Goal: Task Accomplishment & Management: Use online tool/utility

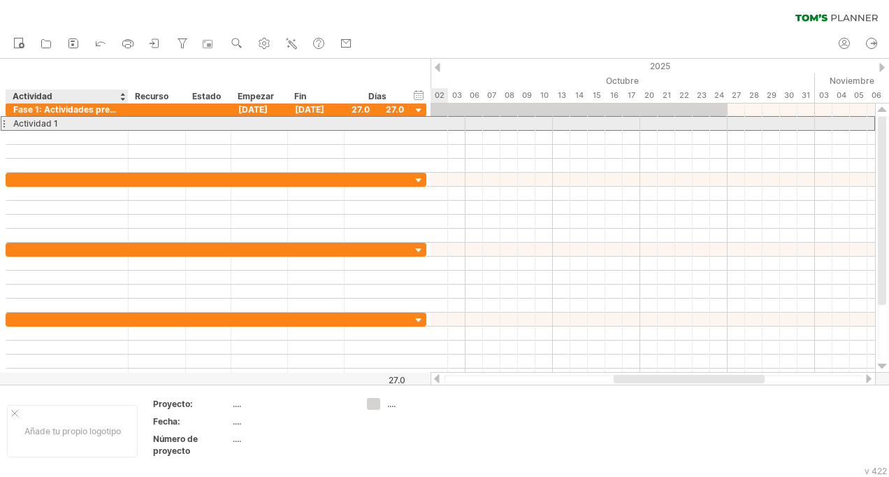
click at [76, 120] on div "Actividad 1" at bounding box center [67, 123] width 108 height 13
type input "**********"
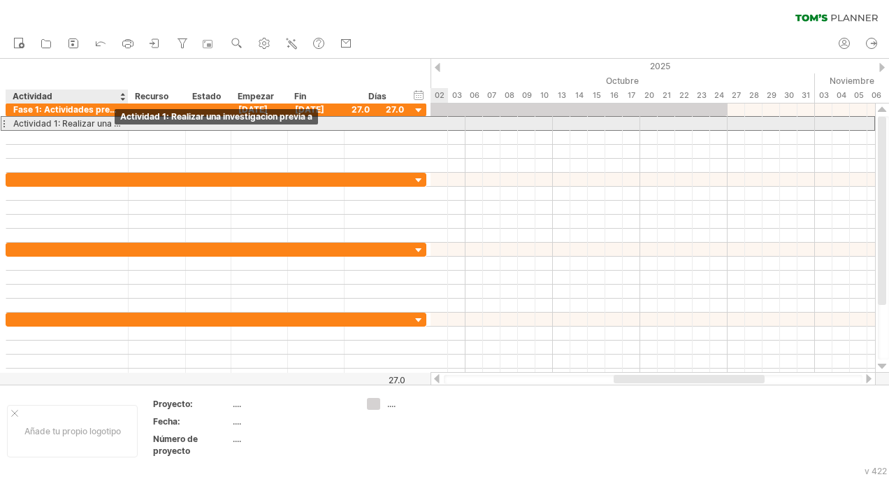
click at [113, 124] on div "Actividad 1: Realizar una investigacion previa a" at bounding box center [67, 123] width 108 height 13
type input "*"
click at [117, 124] on div "Actividad 1: Realizar una investigacion previa a" at bounding box center [67, 123] width 108 height 13
click at [0, 0] on input "**********" at bounding box center [0, 0] width 0 height 0
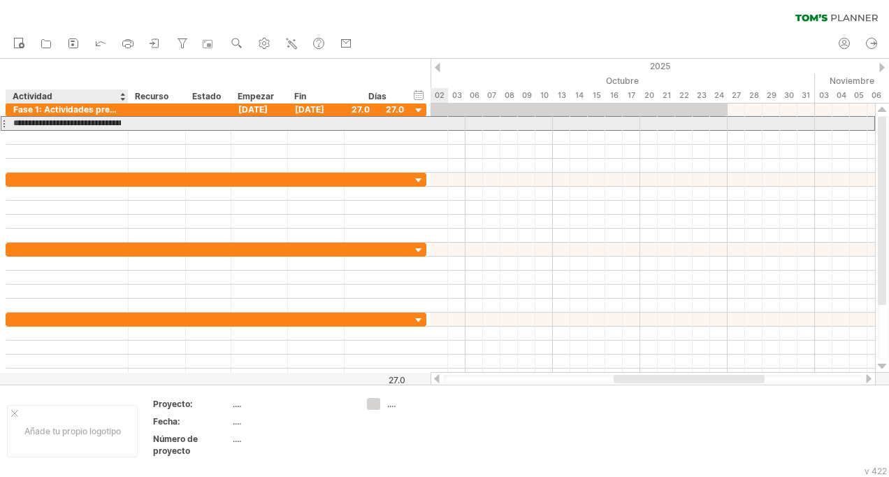
click at [117, 124] on input "**********" at bounding box center [67, 123] width 108 height 13
type input "**********"
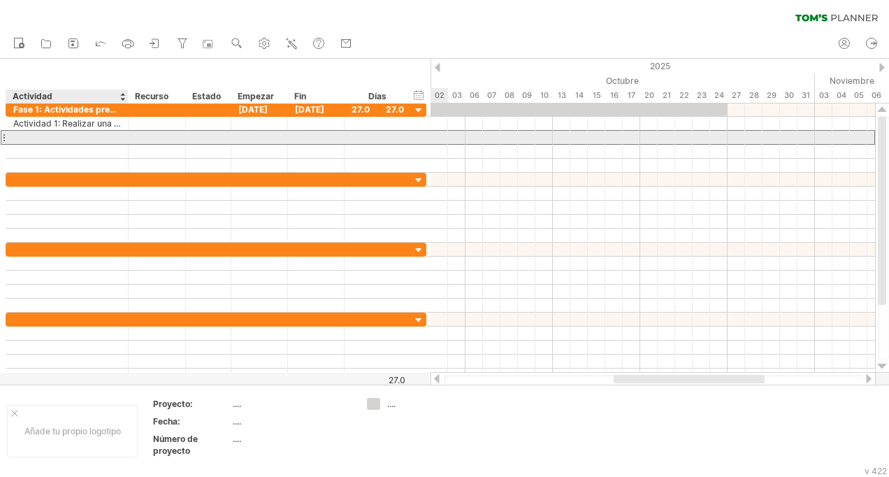
click at [89, 134] on div at bounding box center [67, 137] width 108 height 13
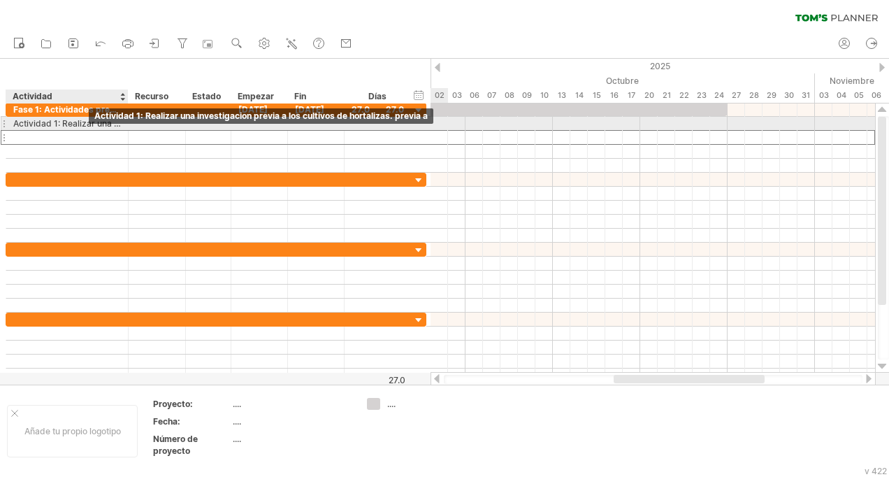
click at [85, 124] on div "Actividad 1: Realizar una investigacion previa a los cultivos de hortalizas. pr…" at bounding box center [67, 123] width 108 height 13
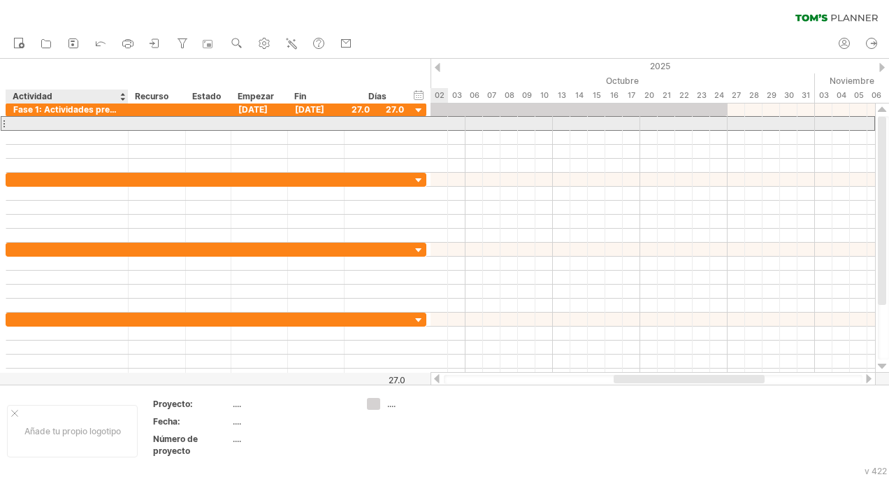
scroll to position [0, 0]
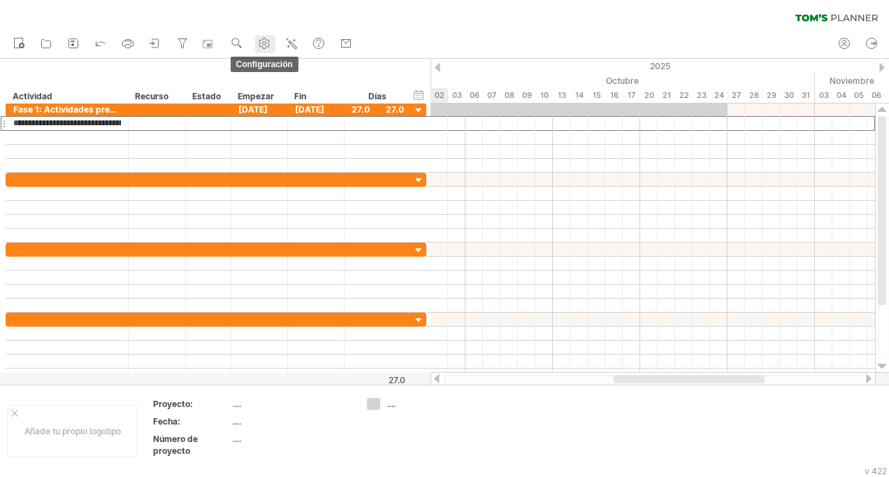
click at [266, 41] on use at bounding box center [264, 43] width 14 height 14
select select "*"
select select "**"
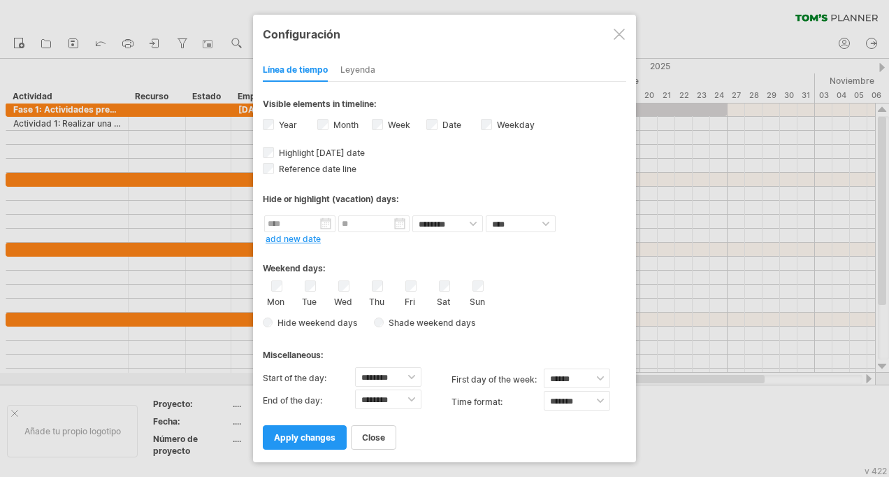
click at [101, 118] on div at bounding box center [444, 238] width 889 height 477
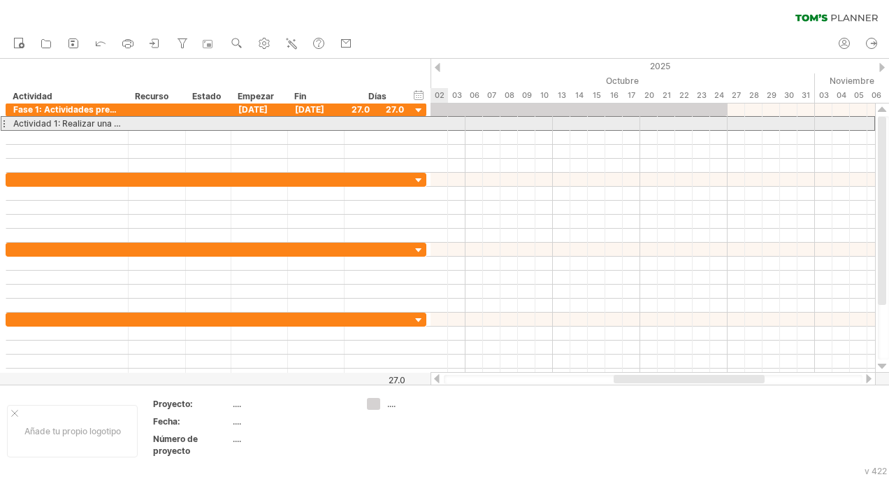
click at [4, 124] on div at bounding box center [4, 123] width 6 height 15
click at [3, 123] on div at bounding box center [4, 123] width 6 height 15
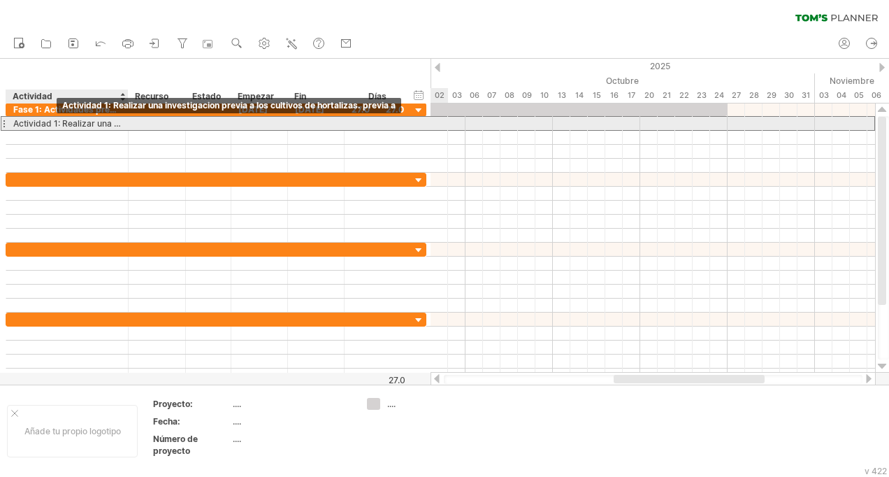
click at [56, 127] on div "Actividad 1: Realizar una investigacion previa a los cultivos de hortalizas. pr…" at bounding box center [67, 123] width 108 height 13
click at [0, 0] on input "**********" at bounding box center [0, 0] width 0 height 0
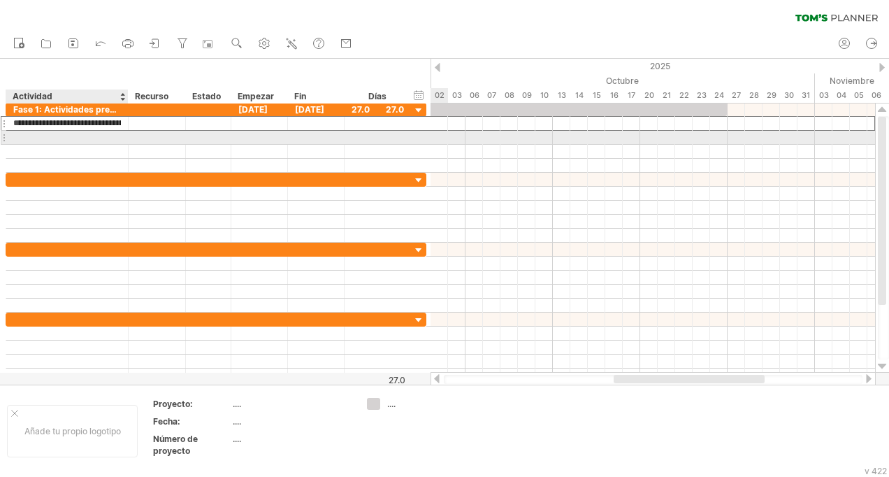
click at [55, 133] on div at bounding box center [67, 137] width 108 height 13
type input "*"
type input "**********"
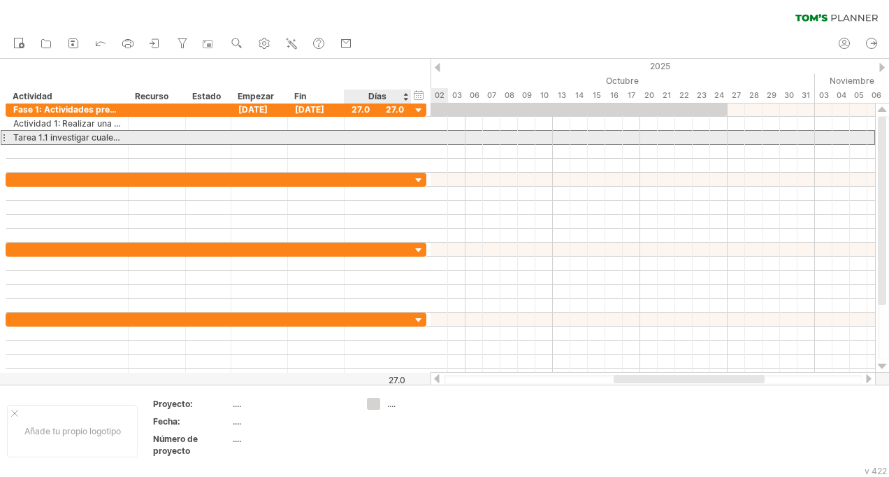
click at [385, 134] on div at bounding box center [378, 137] width 52 height 13
type input "**"
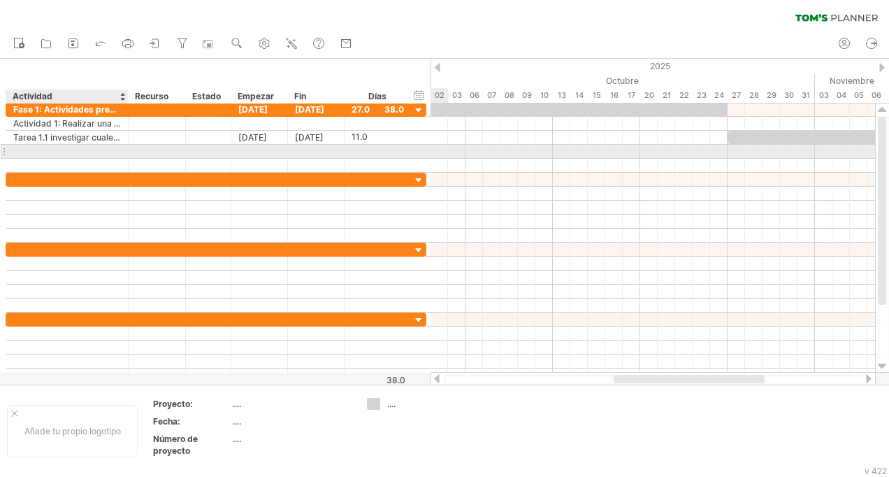
scroll to position [0, 0]
click at [106, 150] on div at bounding box center [67, 151] width 108 height 13
type input "**********"
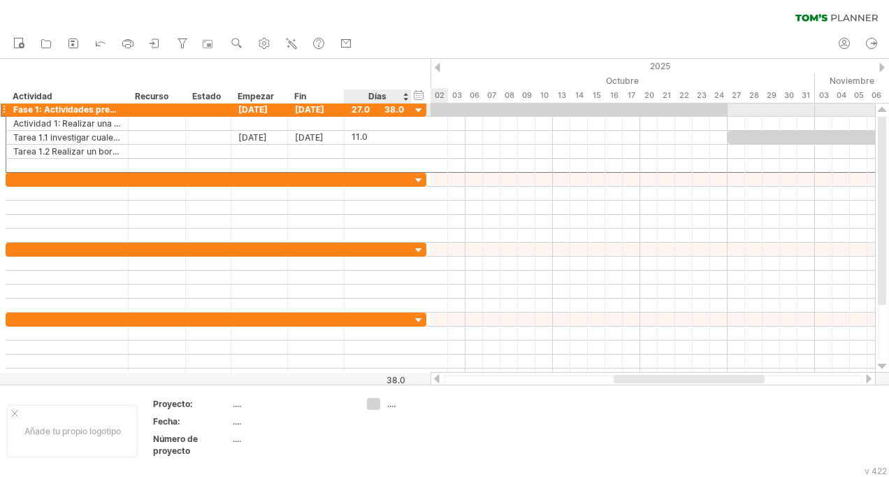
click at [359, 110] on div "27.0" at bounding box center [378, 109] width 52 height 13
click at [398, 108] on div at bounding box center [378, 109] width 52 height 13
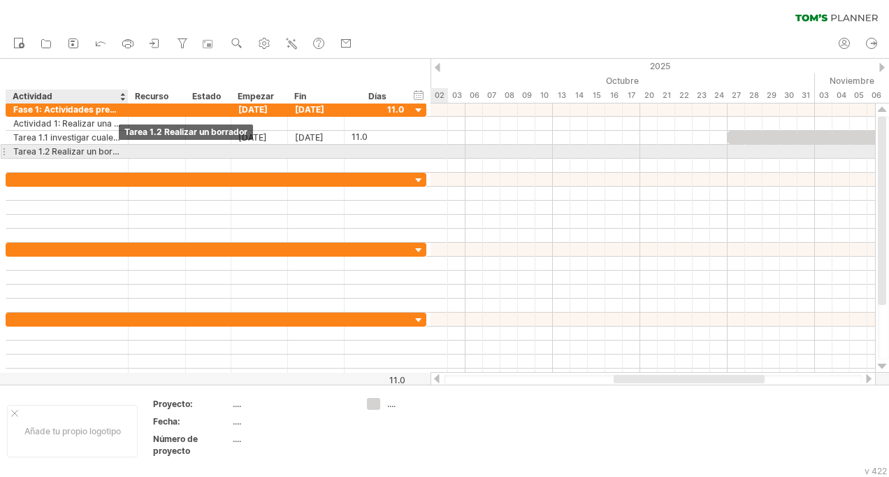
click at [119, 153] on div "Tarea 1.2 Realizar un borrador" at bounding box center [67, 151] width 108 height 13
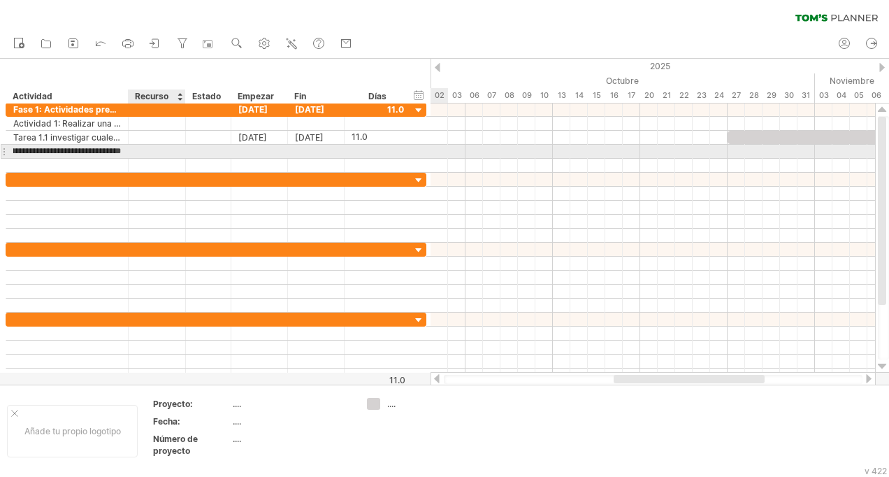
scroll to position [0, 31]
type input "**********"
click at [368, 155] on div at bounding box center [378, 151] width 52 height 13
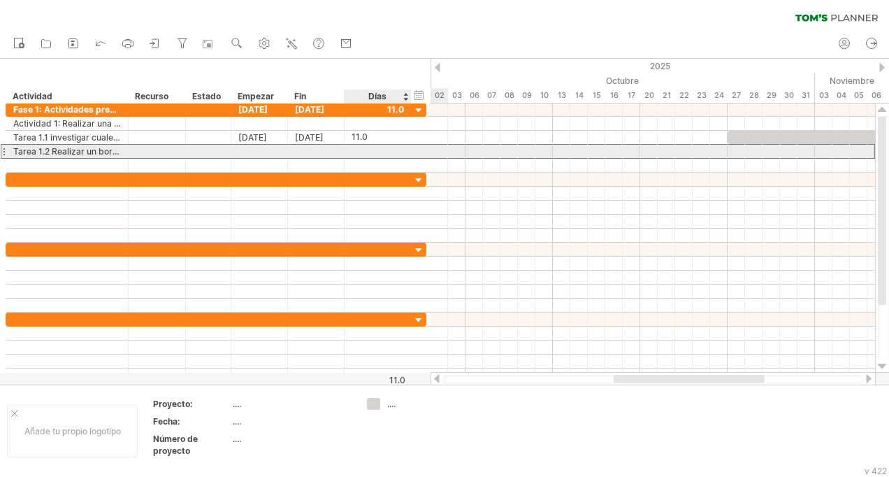
type input "*"
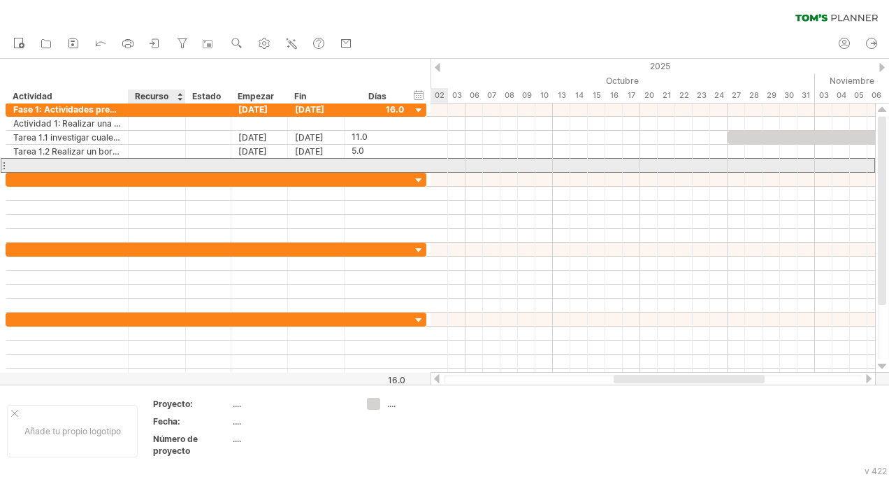
scroll to position [0, 0]
click at [132, 161] on div at bounding box center [157, 165] width 57 height 13
click at [122, 165] on div at bounding box center [67, 165] width 122 height 13
click at [43, 166] on div at bounding box center [67, 165] width 108 height 13
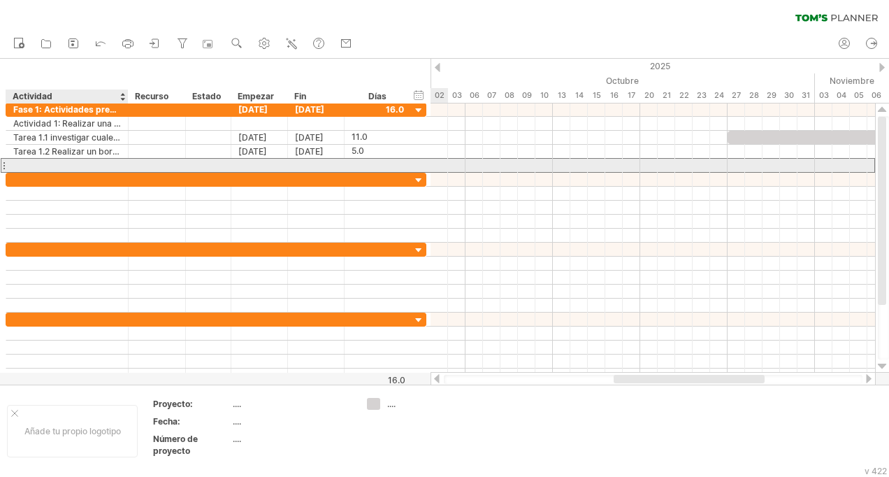
click at [43, 166] on input "text" at bounding box center [67, 165] width 108 height 13
type input "**********"
click at [368, 165] on div at bounding box center [378, 165] width 52 height 13
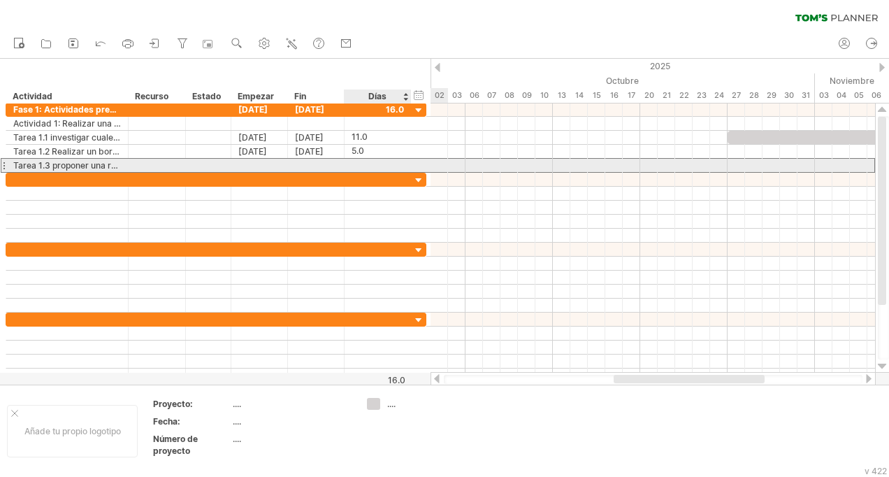
scroll to position [1, 0]
type input "*"
click at [418, 164] on div at bounding box center [419, 166] width 13 height 15
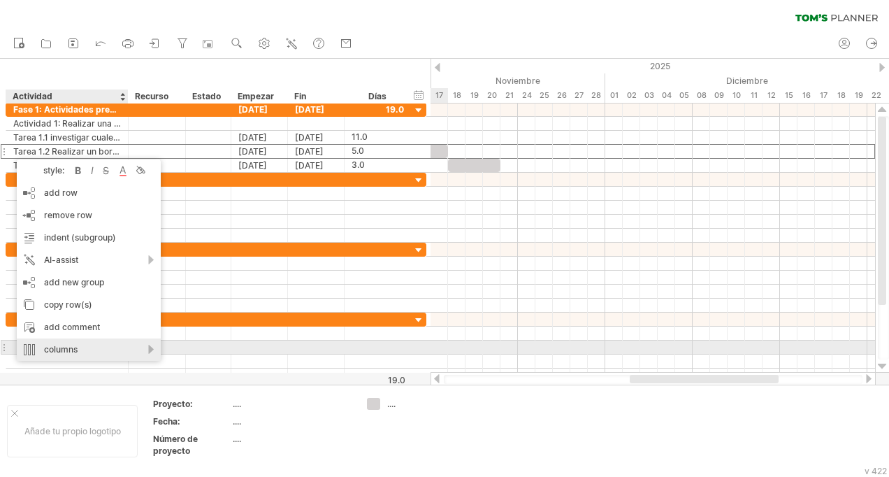
click at [56, 349] on div "columns" at bounding box center [89, 349] width 144 height 22
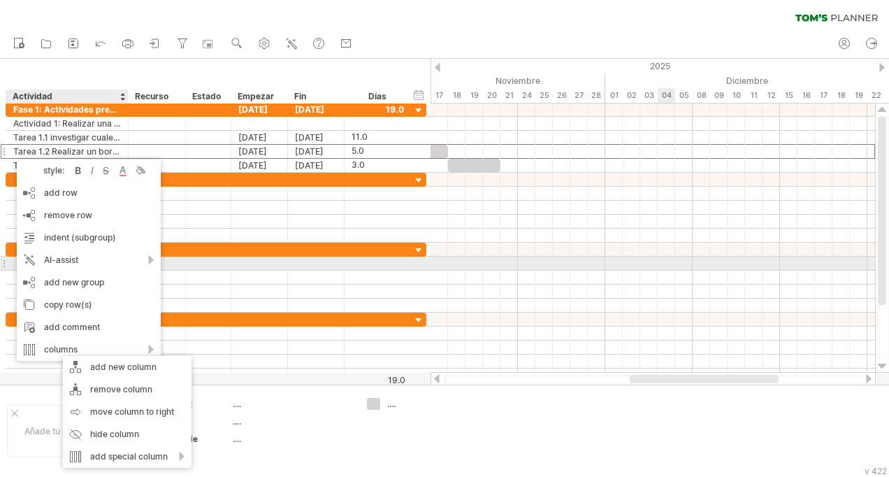
click at [675, 266] on div at bounding box center [653, 264] width 445 height 14
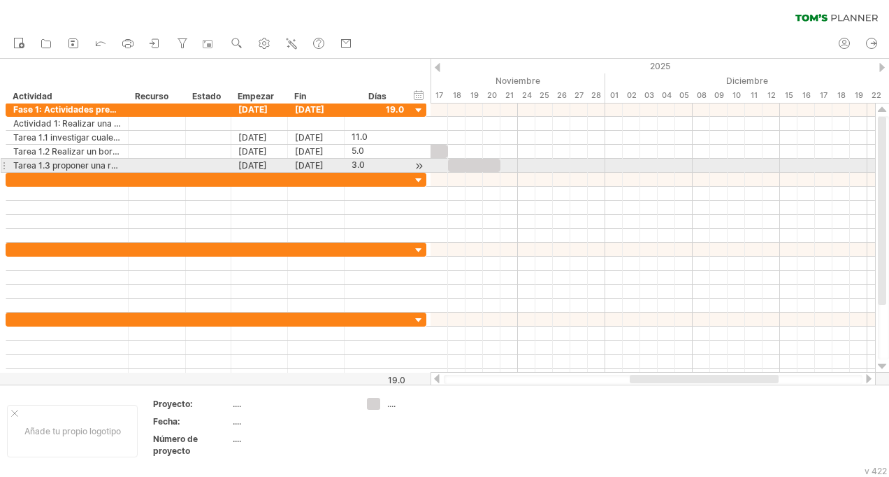
click at [3, 169] on div at bounding box center [4, 165] width 6 height 15
click at [3, 164] on div at bounding box center [4, 165] width 6 height 15
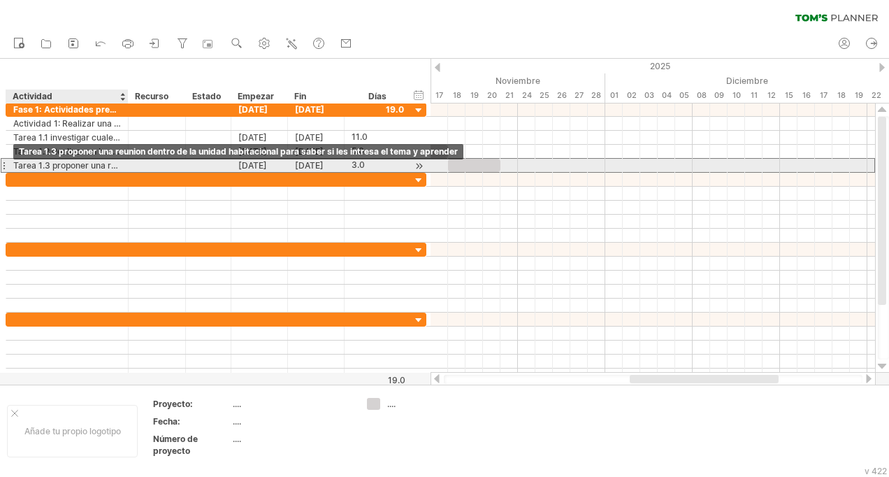
click at [14, 165] on div "Tarea 1.3 proponer una reunion dentro de la unidad habitacional para saber si l…" at bounding box center [67, 165] width 108 height 13
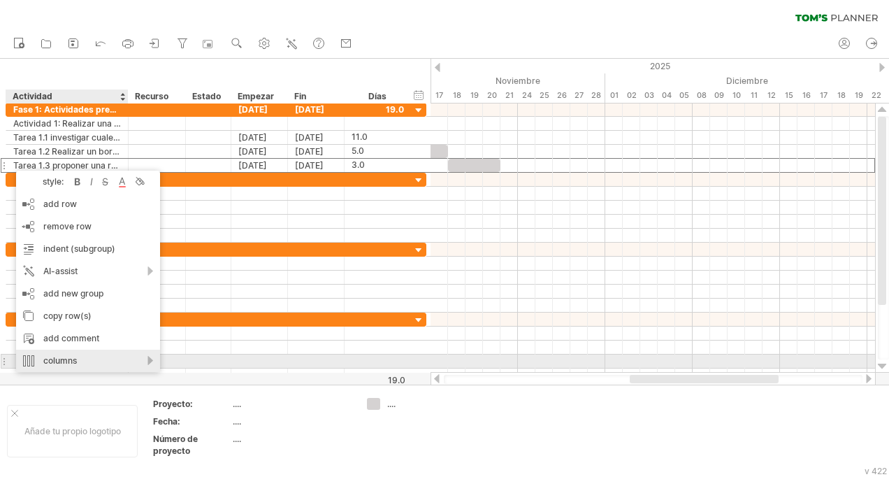
click at [150, 361] on div "columns" at bounding box center [88, 361] width 144 height 22
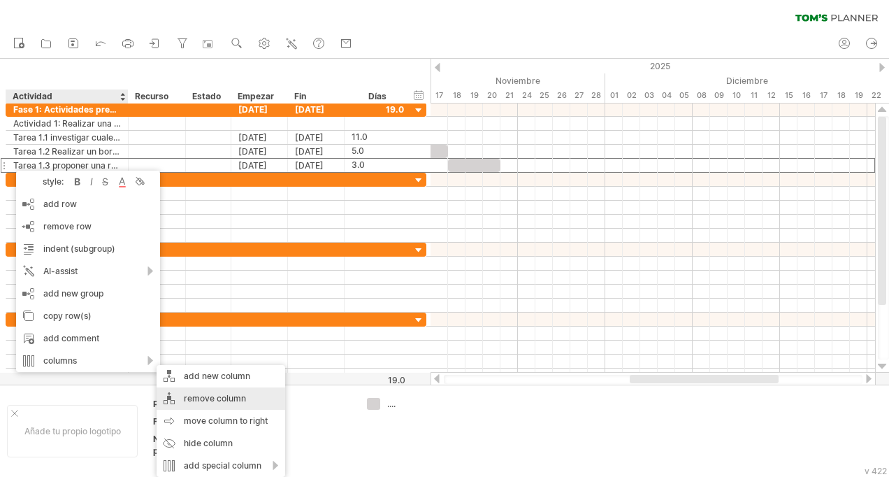
click at [195, 400] on div "remove column" at bounding box center [221, 398] width 129 height 22
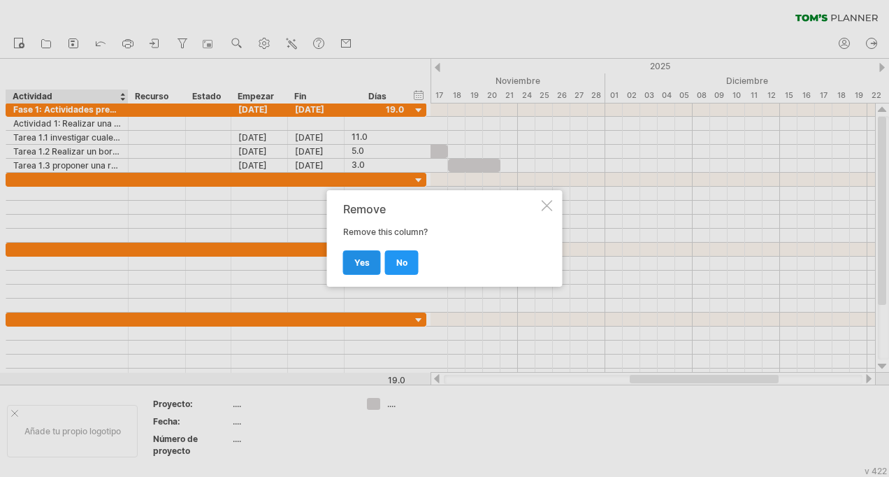
click at [354, 262] on span "yes" at bounding box center [361, 262] width 15 height 10
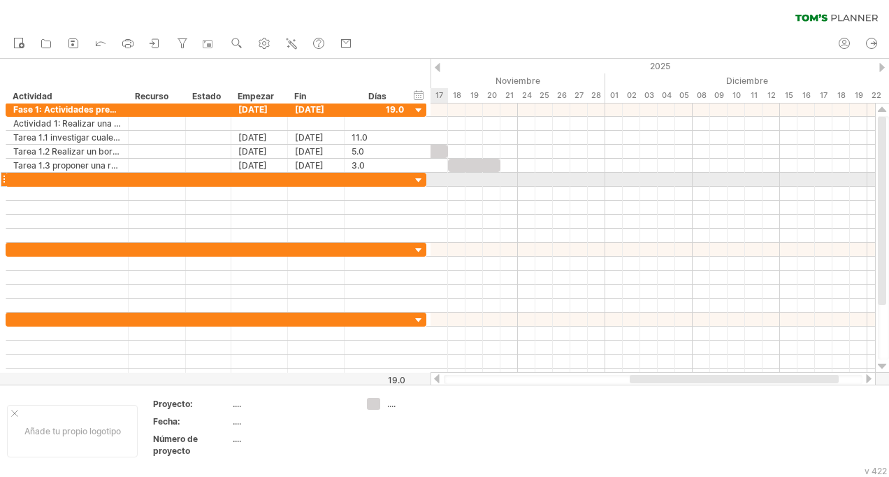
click at [439, 180] on div at bounding box center [653, 180] width 445 height 14
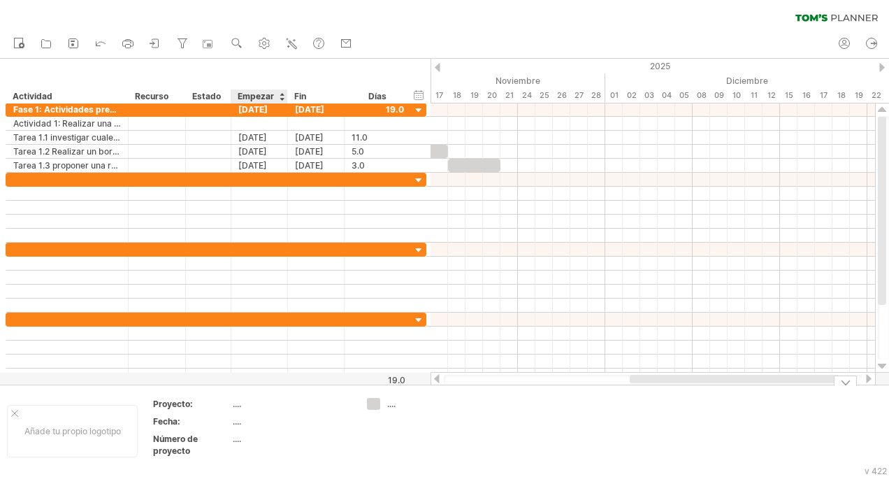
click at [245, 403] on div "...." at bounding box center [291, 404] width 117 height 12
type input "**********"
click at [316, 404] on div "Implementar [PERSON_NAME]" at bounding box center [291, 410] width 117 height 24
click at [316, 404] on input "**********" at bounding box center [289, 404] width 112 height 12
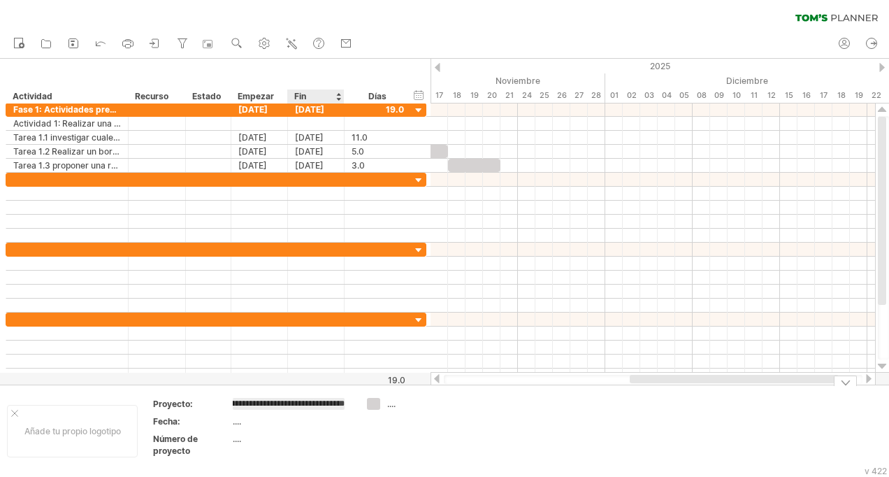
type input "**********"
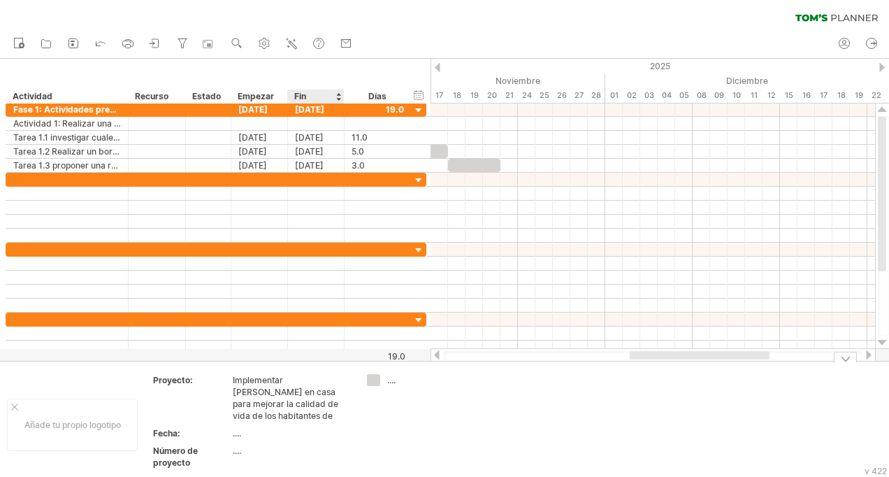
click at [306, 410] on td "Implementar [PERSON_NAME] en casa para mejorar la calidad de vida de los habita…" at bounding box center [292, 400] width 119 height 52
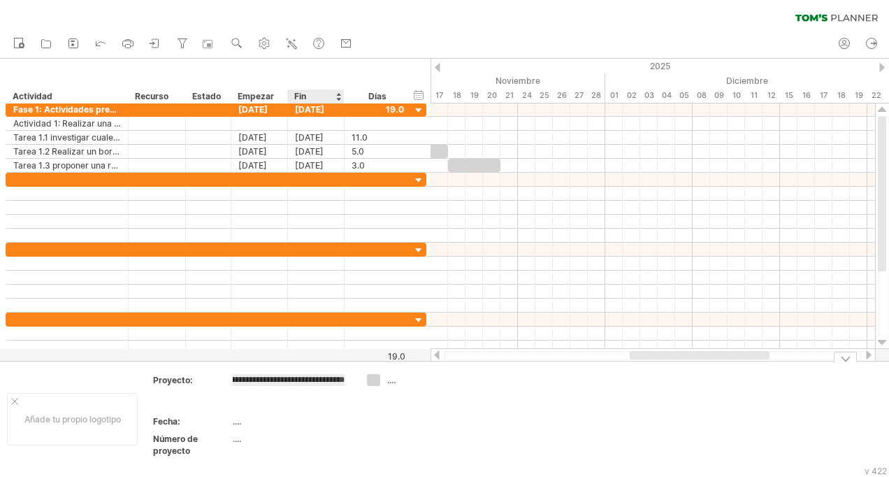
scroll to position [0, 379]
type input "**********"
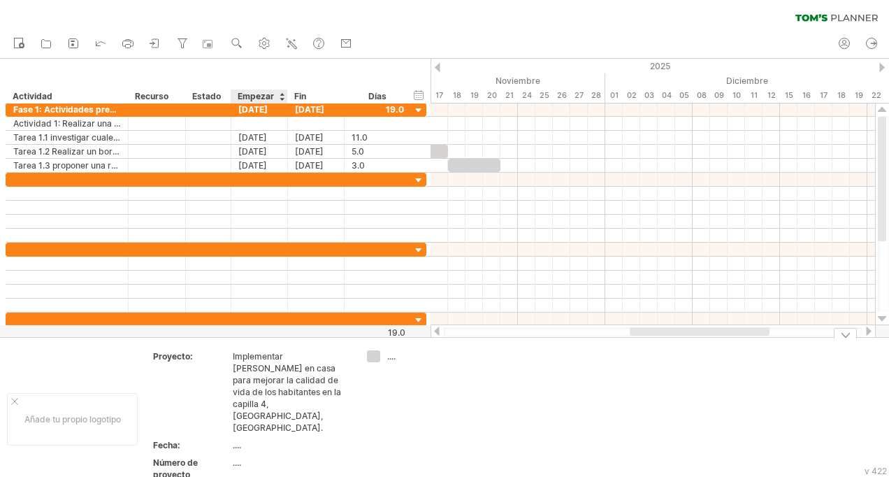
click at [238, 439] on div "...." at bounding box center [291, 445] width 117 height 12
click at [238, 439] on input "text" at bounding box center [289, 445] width 112 height 12
type input "**********"
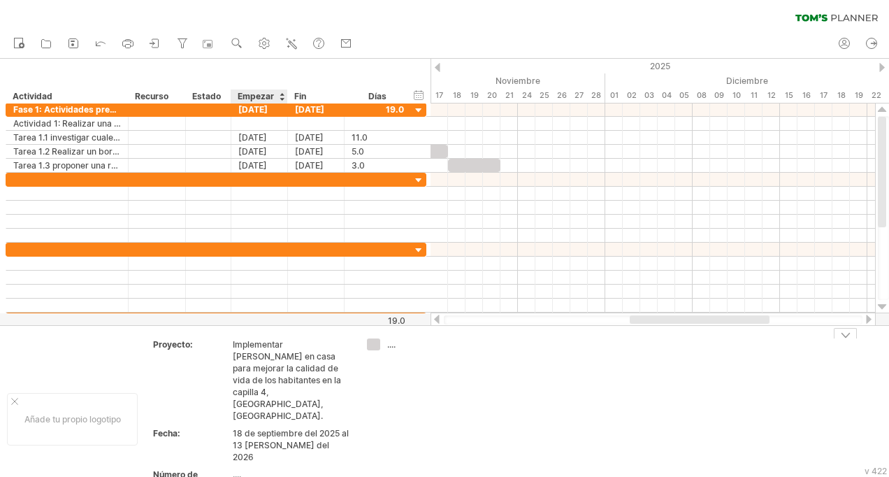
click at [236, 468] on div "...." at bounding box center [291, 474] width 117 height 12
click at [176, 468] on div "Número de proyecto" at bounding box center [191, 480] width 77 height 24
type input "**********"
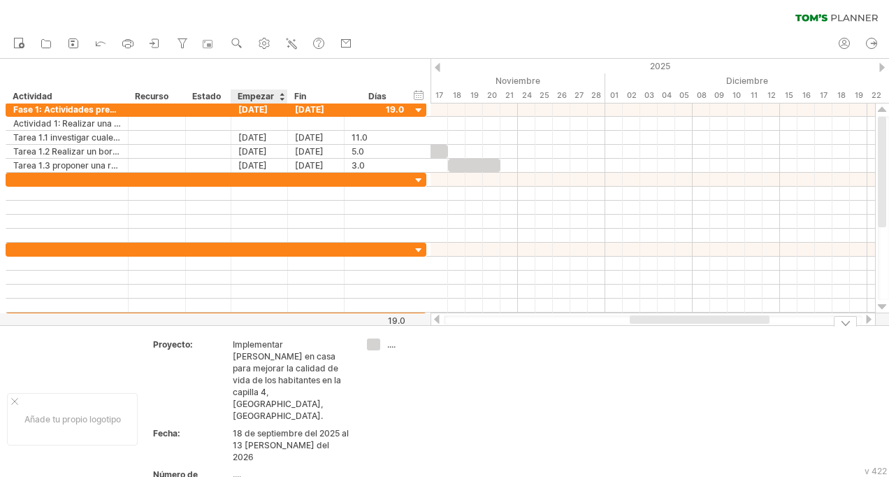
click at [243, 468] on div "...." at bounding box center [291, 474] width 117 height 12
type input "**********"
click at [375, 347] on div "Trying to reach [DOMAIN_NAME] Connected again... 0% clear filter Nuevo" at bounding box center [444, 238] width 889 height 477
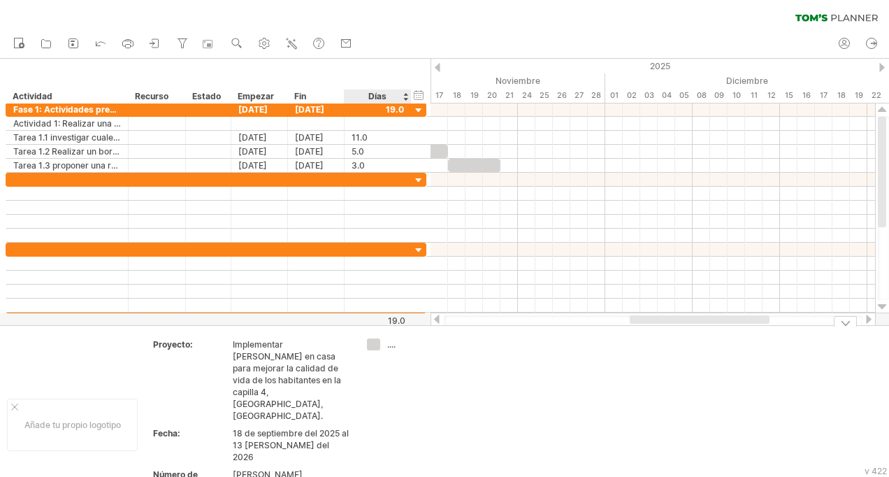
click at [392, 347] on div "...." at bounding box center [425, 344] width 76 height 12
click at [373, 345] on div "Trying to reach [DOMAIN_NAME] Connected again... 0% clear filter Nuevo" at bounding box center [444, 238] width 889 height 477
click at [374, 345] on div "Trying to reach [DOMAIN_NAME] Connected again... 0% clear filter Nuevo" at bounding box center [444, 238] width 889 height 477
click at [374, 345] on div at bounding box center [374, 344] width 14 height 13
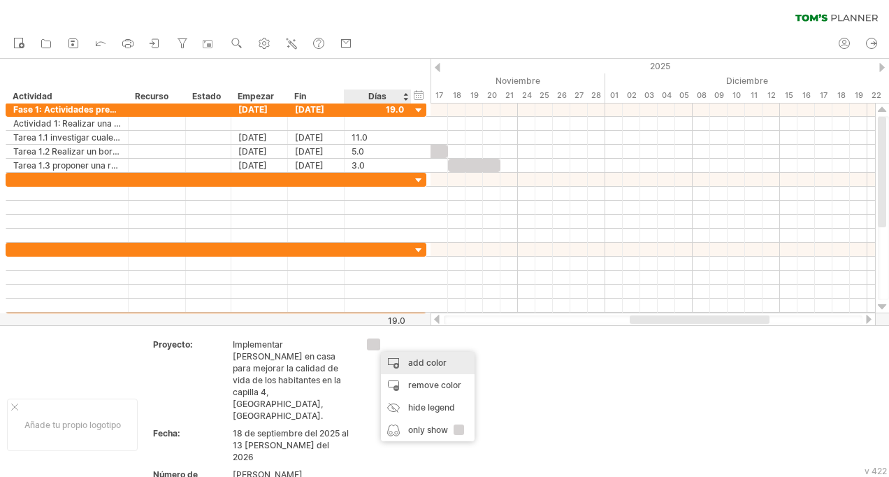
click at [417, 364] on div "add color" at bounding box center [428, 363] width 94 height 22
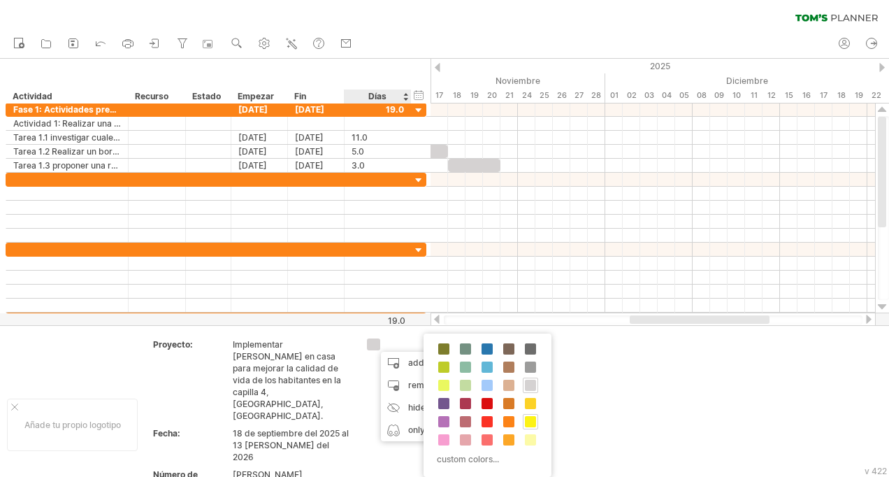
click at [533, 419] on span at bounding box center [530, 421] width 11 height 11
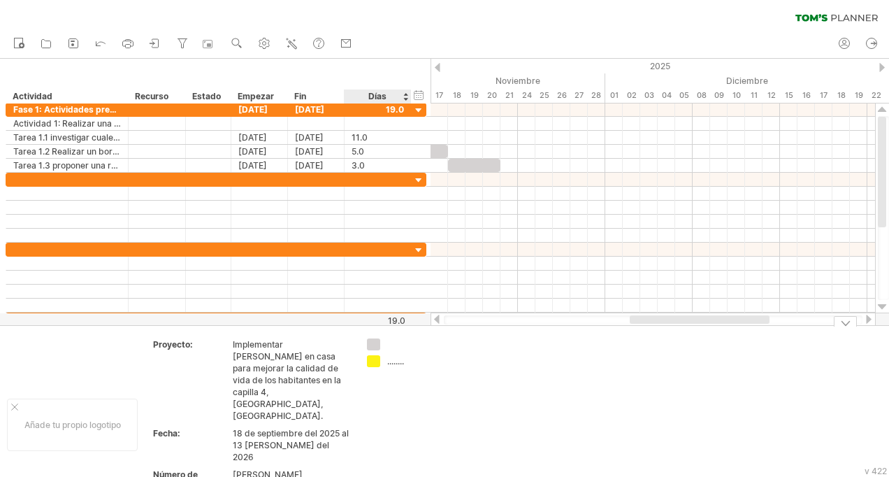
click at [372, 341] on div "Trying to reach [DOMAIN_NAME] Connected again... 0% clear filter Nuevo" at bounding box center [444, 238] width 889 height 477
click at [374, 372] on td "........" at bounding box center [415, 424] width 110 height 173
click at [396, 365] on div "........" at bounding box center [425, 361] width 76 height 12
click at [396, 365] on input "text" at bounding box center [421, 361] width 69 height 12
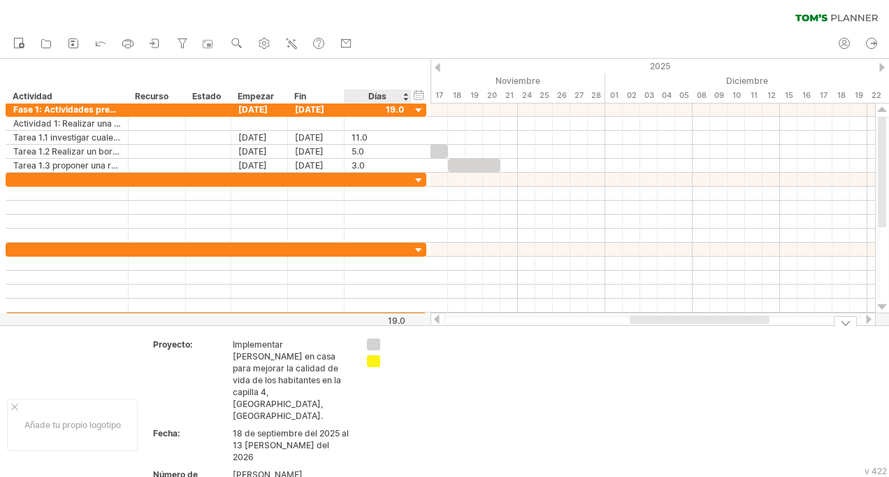
click at [371, 379] on td at bounding box center [415, 424] width 110 height 173
click at [375, 361] on div "Trying to reach [DOMAIN_NAME] Connected again... 0% clear filter Nuevo" at bounding box center [444, 238] width 889 height 477
click at [375, 361] on div at bounding box center [374, 361] width 14 height 13
click at [375, 345] on div "Trying to reach [DOMAIN_NAME] Connected again... 0% clear filter Nuevo" at bounding box center [444, 238] width 889 height 477
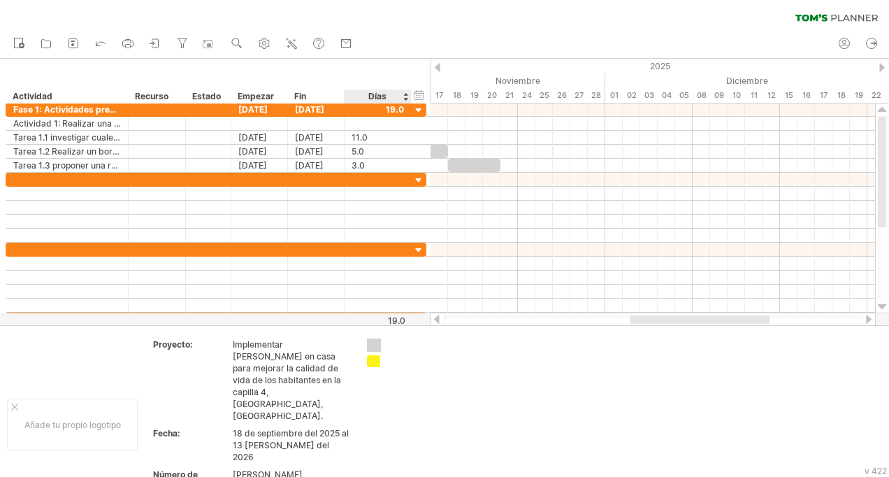
click at [375, 345] on div at bounding box center [374, 344] width 14 height 13
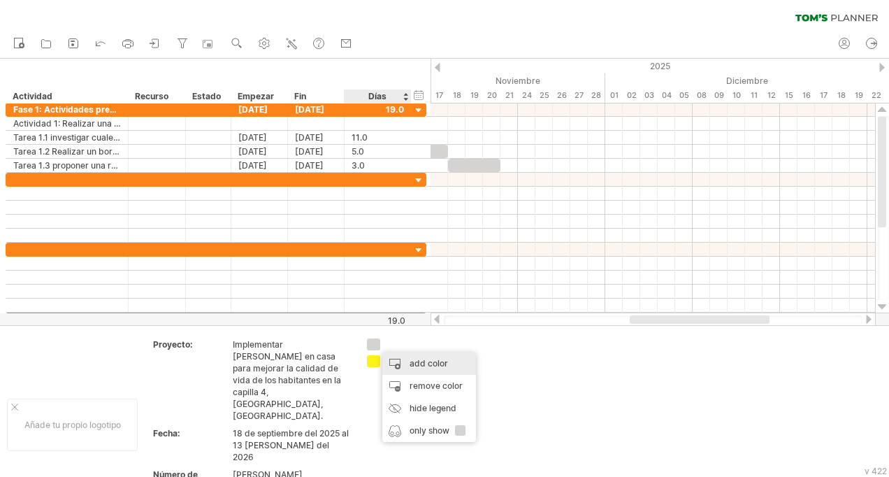
click at [415, 361] on div "add color" at bounding box center [429, 363] width 94 height 22
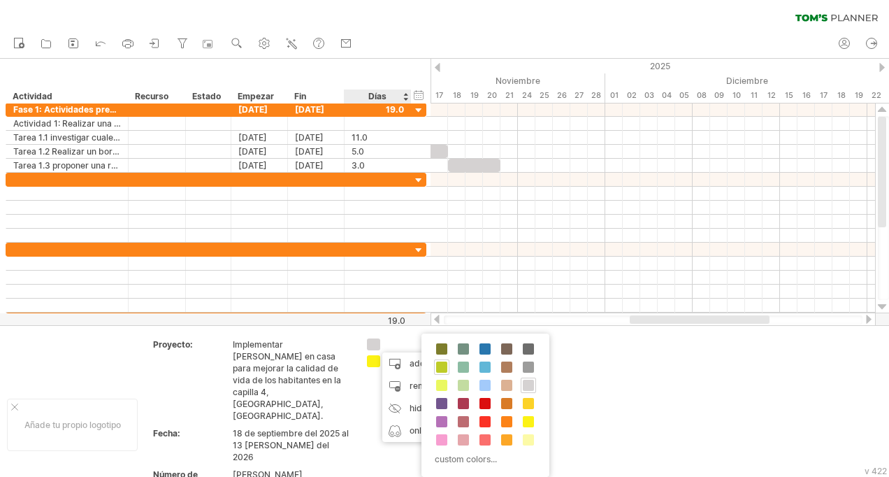
click at [440, 368] on span at bounding box center [441, 366] width 11 height 11
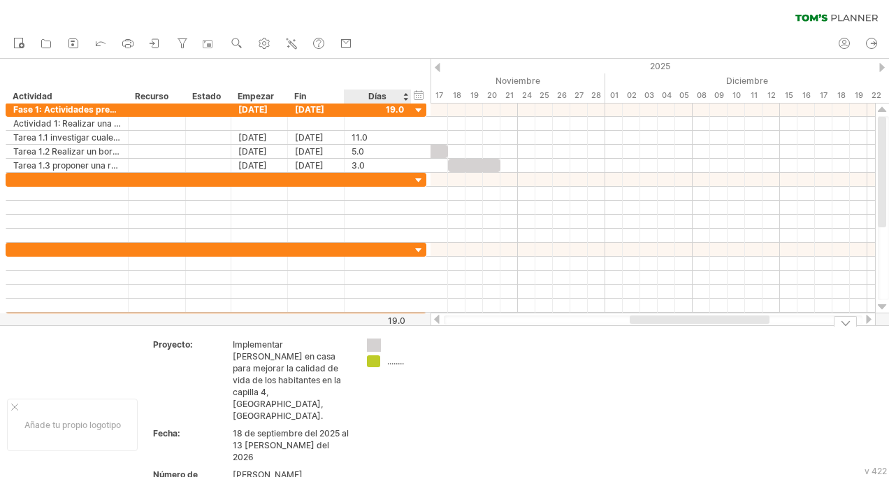
click at [377, 347] on div "Trying to reach [DOMAIN_NAME] Connected again... 0% clear filter Nuevo" at bounding box center [444, 238] width 889 height 477
click at [396, 364] on div "........" at bounding box center [425, 361] width 76 height 12
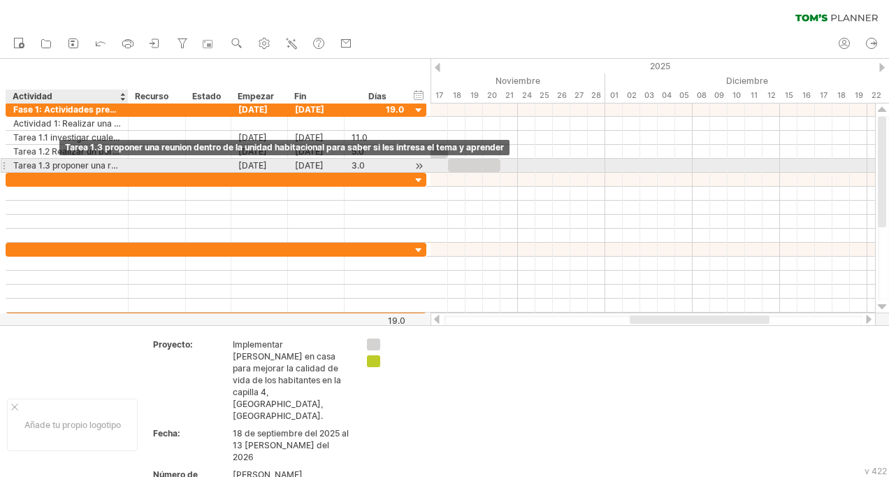
click at [55, 164] on div "Tarea 1.3 proponer una reunion dentro de la unidad habitacional para saber si l…" at bounding box center [67, 165] width 108 height 13
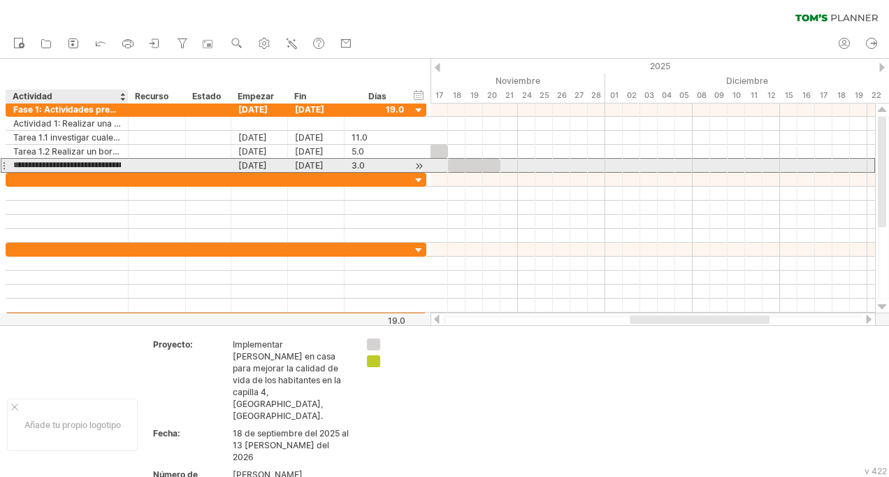
scroll to position [0, 0]
paste input "**********"
type input "**********"
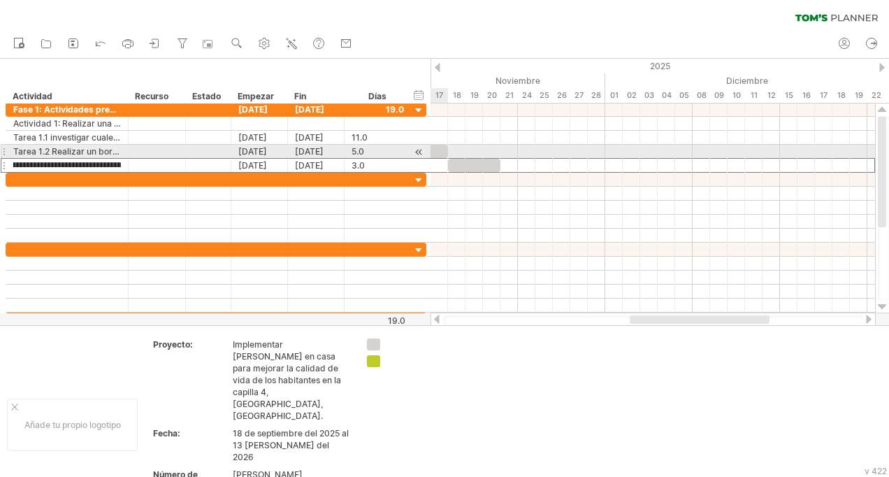
click at [441, 154] on div at bounding box center [404, 151] width 87 height 13
click at [418, 150] on div at bounding box center [419, 152] width 13 height 15
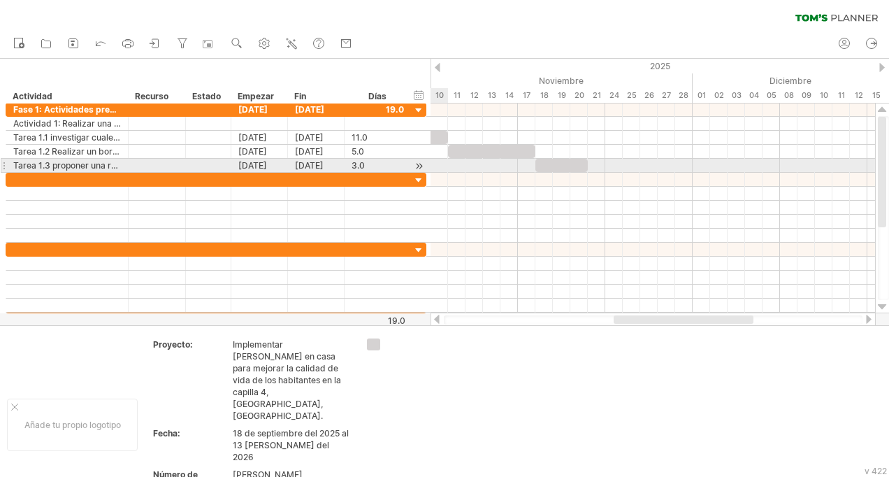
click at [418, 166] on div at bounding box center [419, 166] width 13 height 15
click at [417, 166] on div at bounding box center [419, 166] width 13 height 15
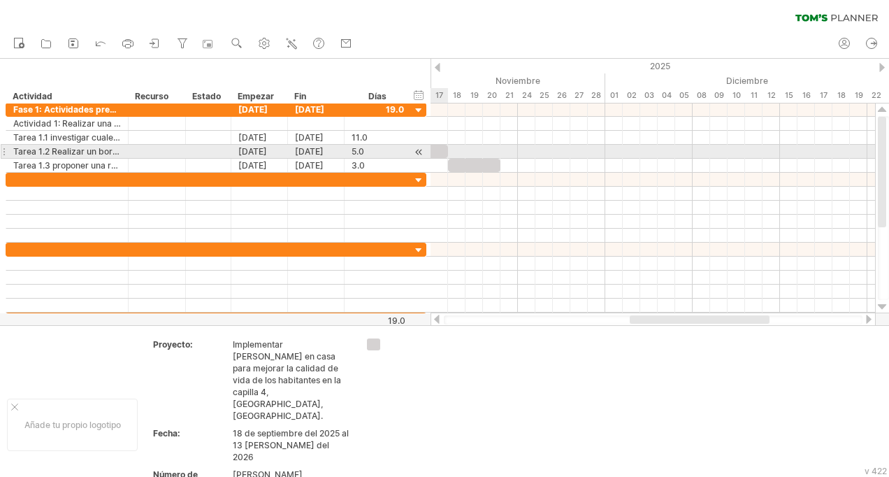
click at [417, 150] on div at bounding box center [419, 152] width 13 height 15
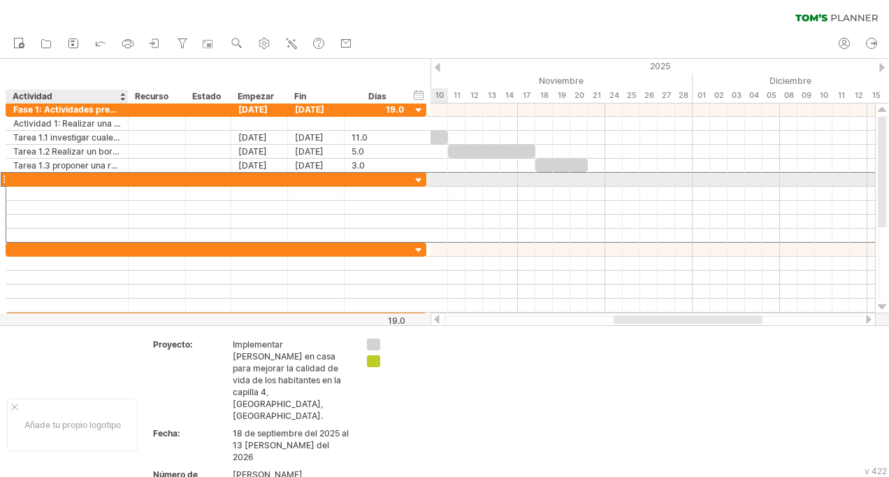
click at [26, 181] on div at bounding box center [67, 179] width 108 height 13
click at [22, 175] on div at bounding box center [67, 179] width 108 height 13
click at [22, 175] on input "text" at bounding box center [67, 179] width 108 height 13
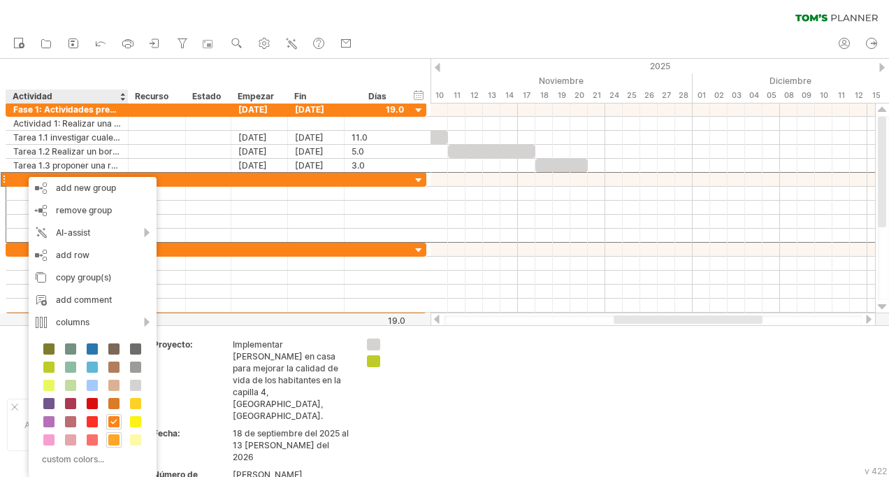
click at [115, 436] on span at bounding box center [113, 439] width 11 height 11
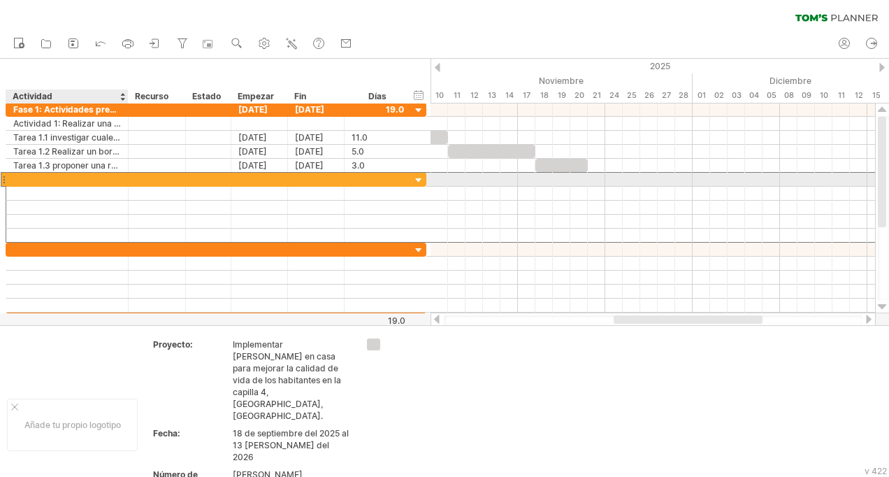
click at [23, 178] on div at bounding box center [67, 179] width 108 height 13
click at [0, 0] on input "text" at bounding box center [0, 0] width 0 height 0
click at [92, 179] on div "Actividad 2:" at bounding box center [67, 179] width 108 height 13
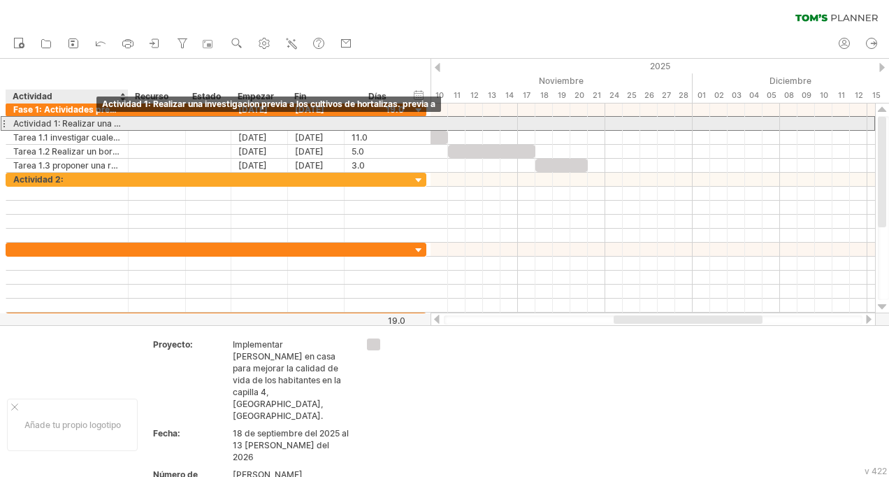
click at [95, 121] on div "Actividad 1: Realizar una investigacion previa a los cultivos de hortalizas. pr…" at bounding box center [67, 123] width 108 height 13
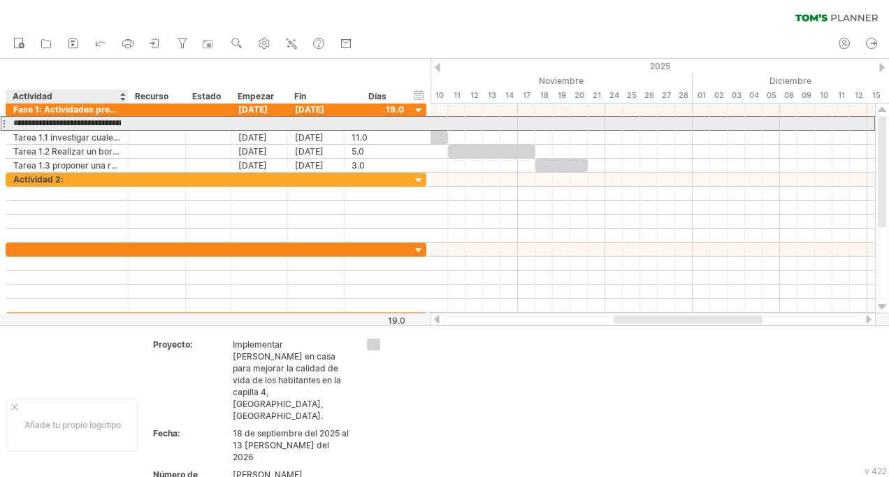
scroll to position [0, 0]
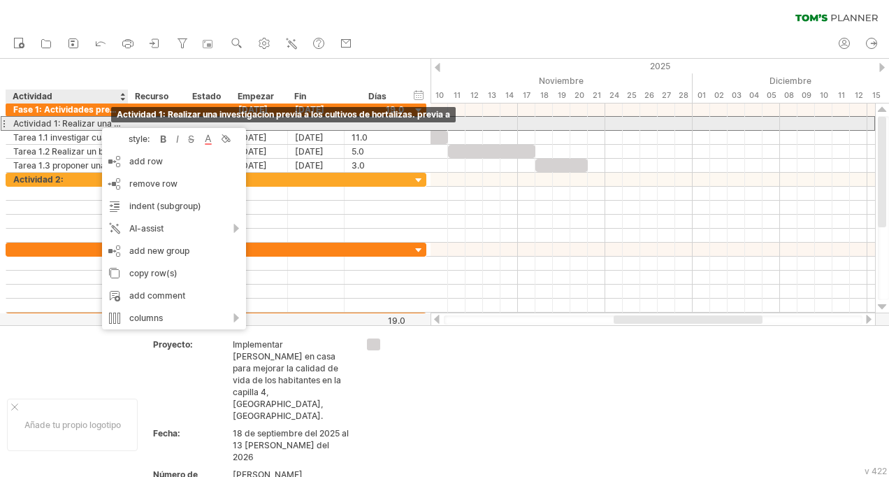
click at [102, 120] on div "Actividad 1: Realizar una investigacion previa a los cultivos de hortalizas. pr…" at bounding box center [67, 123] width 108 height 13
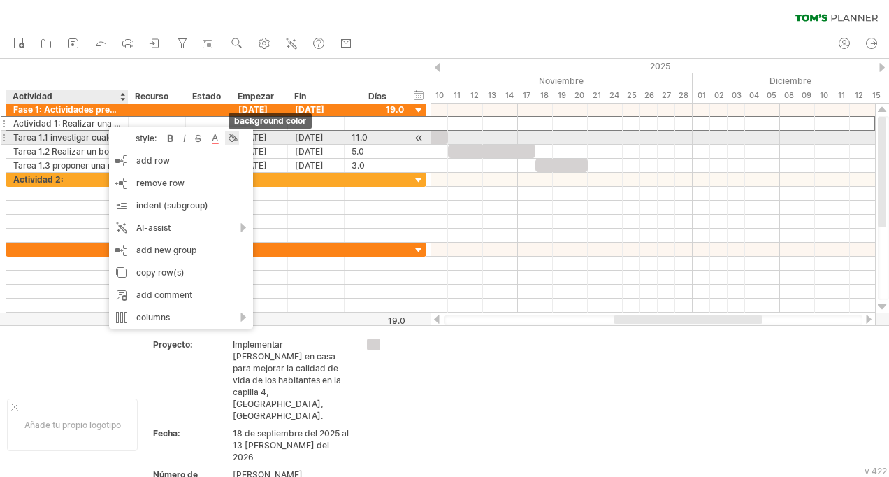
click at [237, 141] on div at bounding box center [232, 138] width 14 height 14
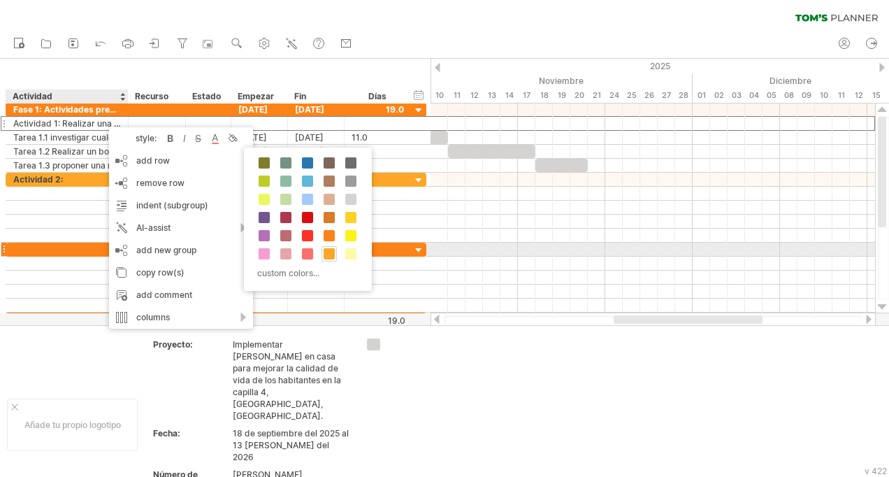
click at [329, 250] on span at bounding box center [329, 253] width 11 height 11
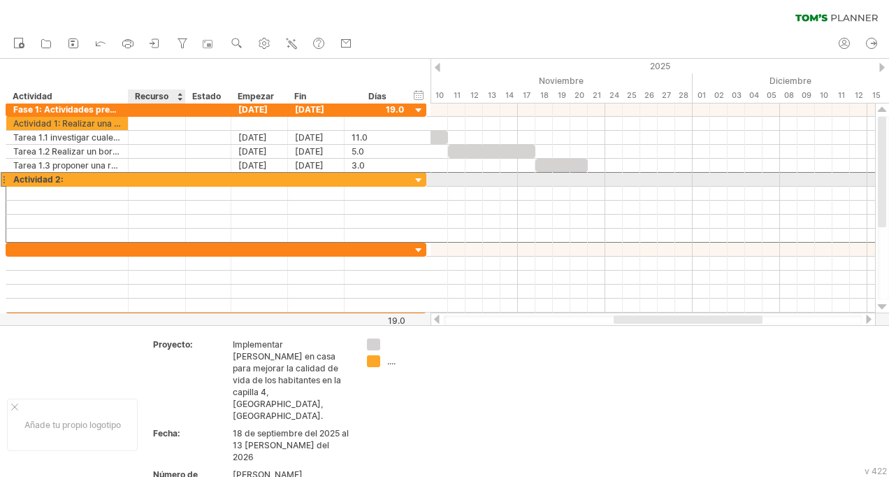
click at [138, 178] on div at bounding box center [157, 179] width 43 height 13
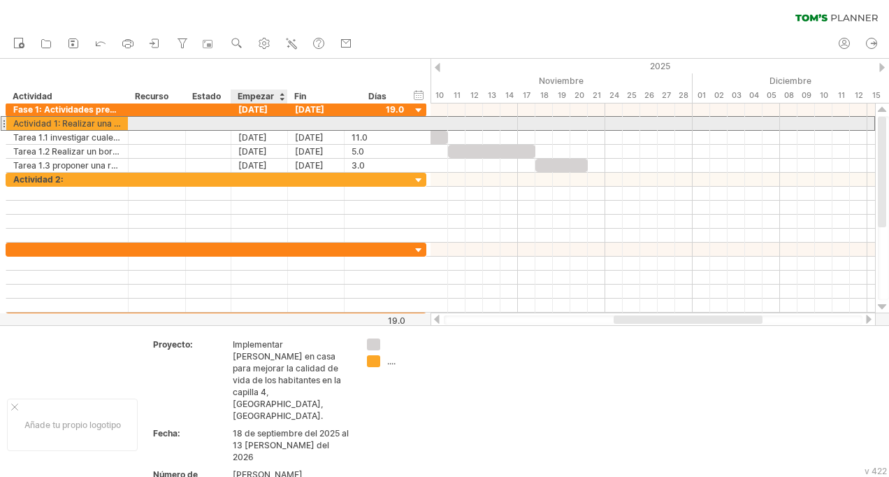
click at [251, 121] on div at bounding box center [259, 123] width 57 height 13
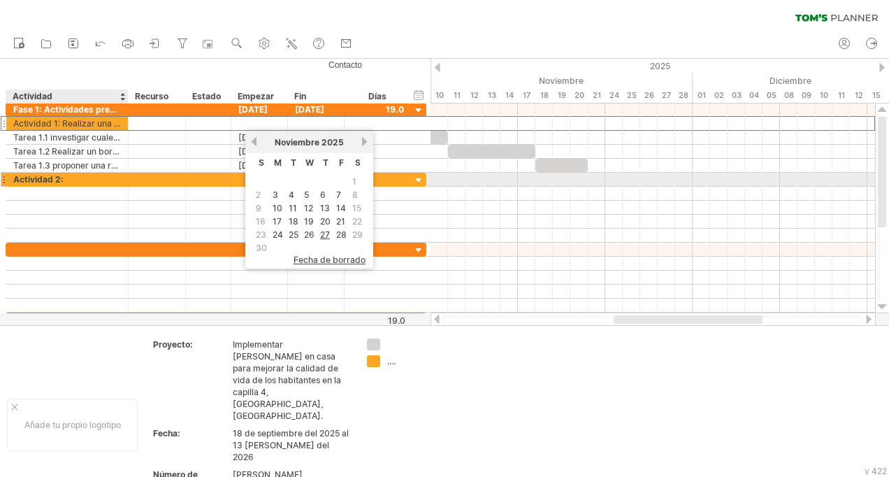
click at [71, 178] on div "Actividad 2:" at bounding box center [67, 179] width 108 height 13
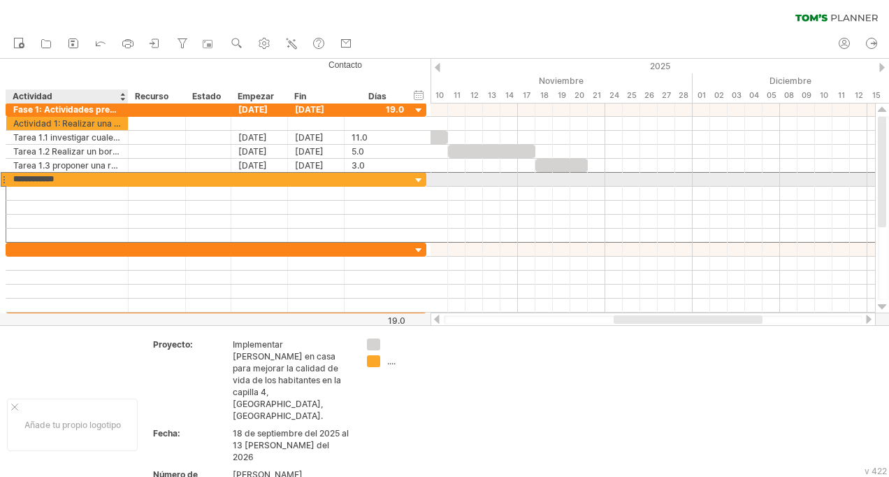
click at [71, 178] on input "**********" at bounding box center [67, 179] width 108 height 13
click at [87, 175] on div "Actividad 2:" at bounding box center [67, 179] width 108 height 13
click at [87, 175] on input "**********" at bounding box center [67, 179] width 108 height 13
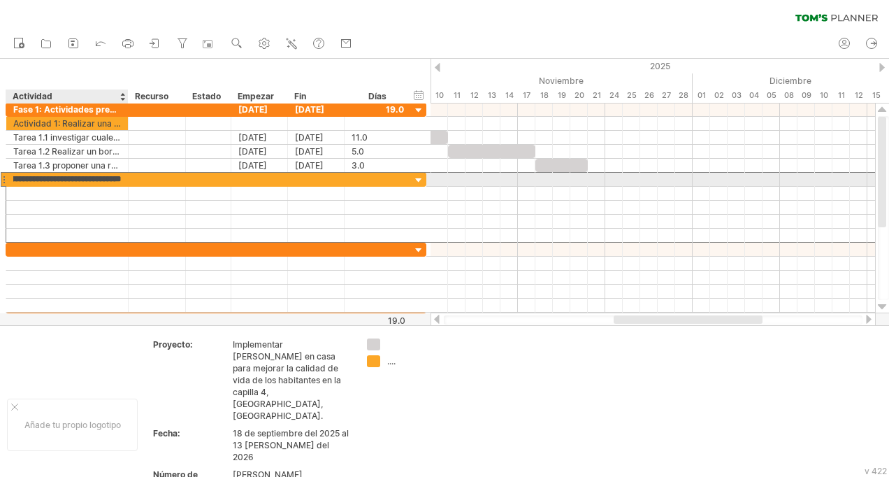
click at [101, 176] on input "**********" at bounding box center [67, 179] width 108 height 13
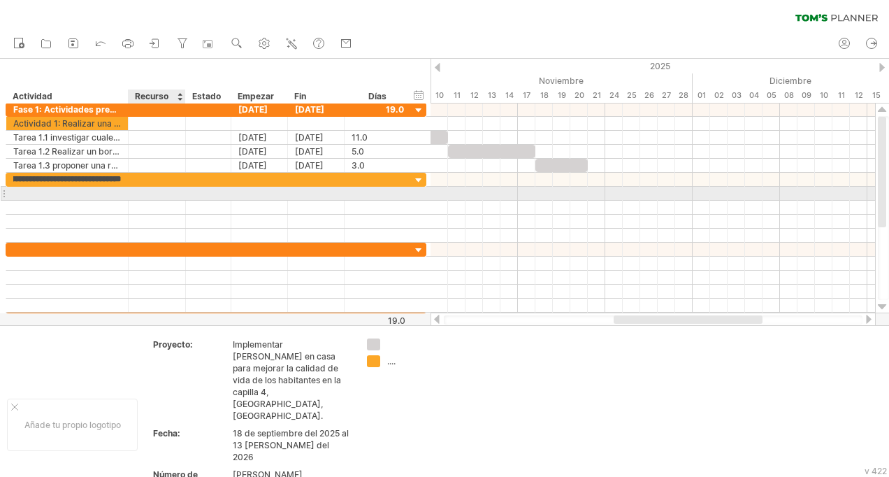
scroll to position [0, 430]
type input "**********"
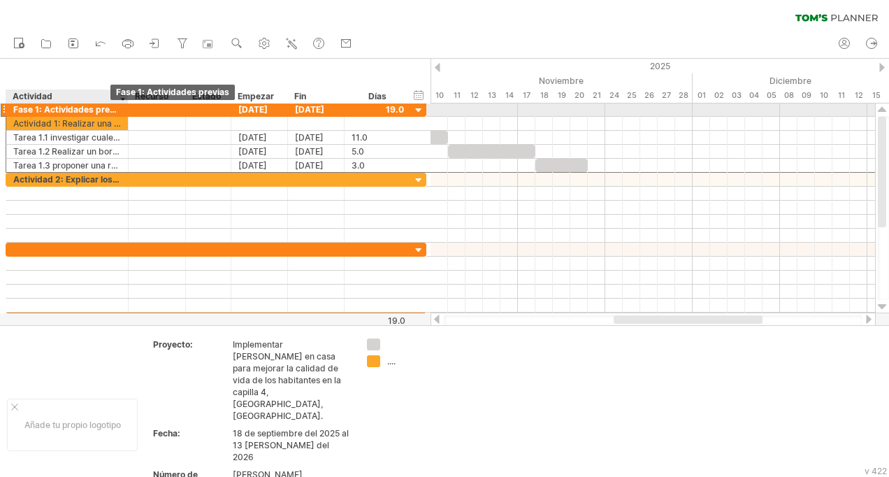
click at [110, 110] on div "Fase 1: Actividades previas" at bounding box center [67, 109] width 108 height 13
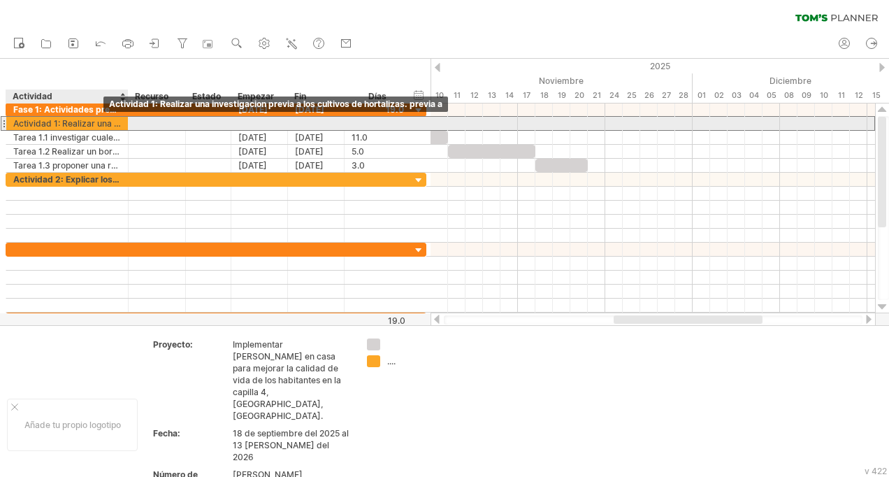
click at [103, 120] on div "Actividad 1: Realizar una investigacion previa a los cultivos de hortalizas. pr…" at bounding box center [67, 123] width 108 height 13
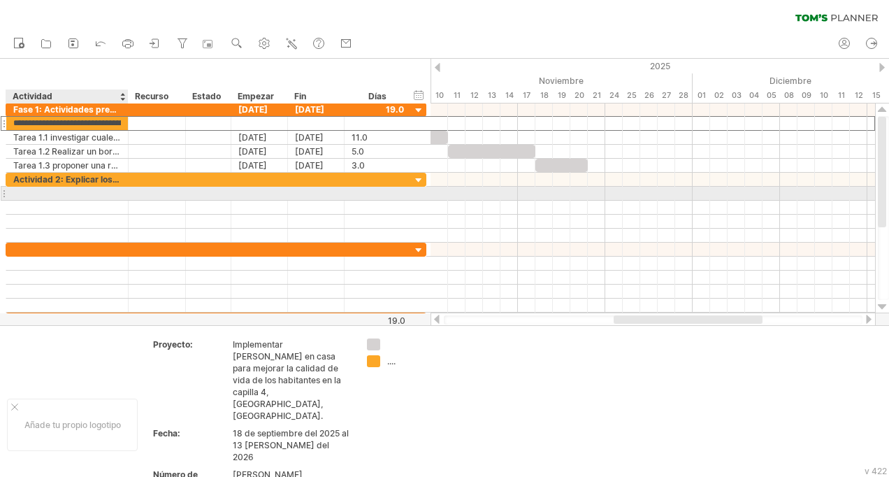
click at [69, 198] on div at bounding box center [67, 193] width 108 height 13
click at [87, 189] on div at bounding box center [67, 193] width 108 height 13
click at [55, 192] on input "**********" at bounding box center [67, 193] width 108 height 13
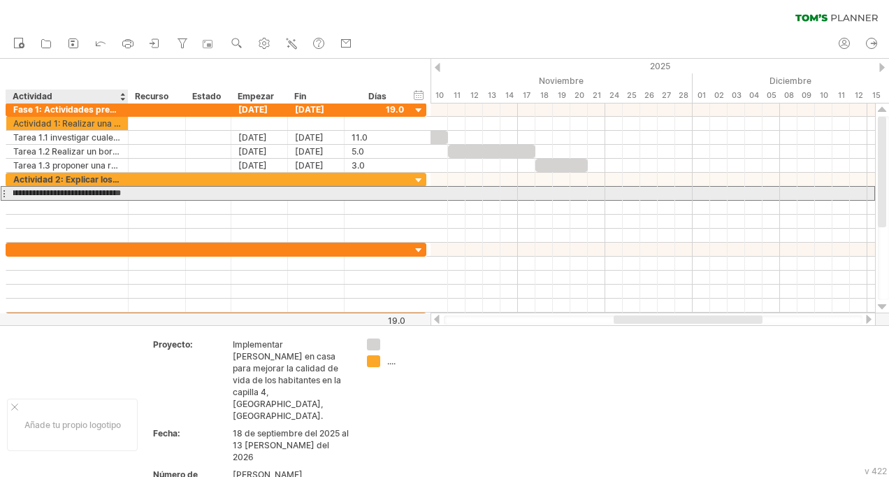
type input "**********"
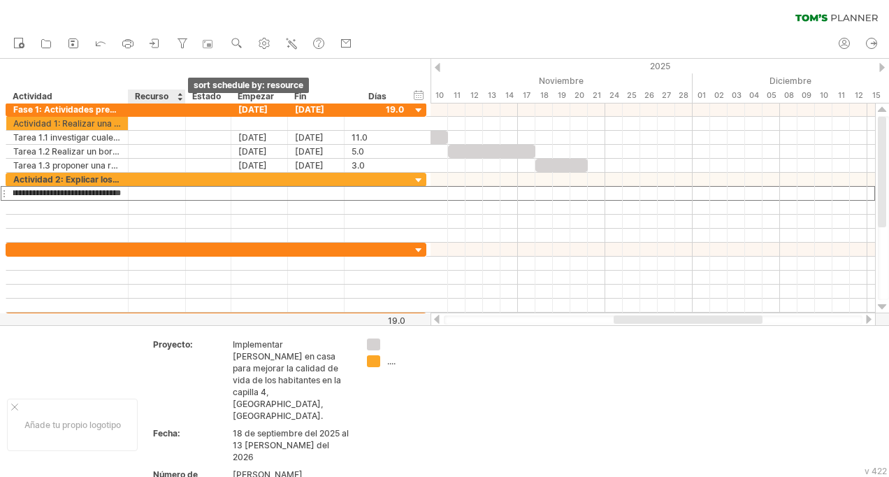
click at [180, 97] on div at bounding box center [180, 96] width 6 height 14
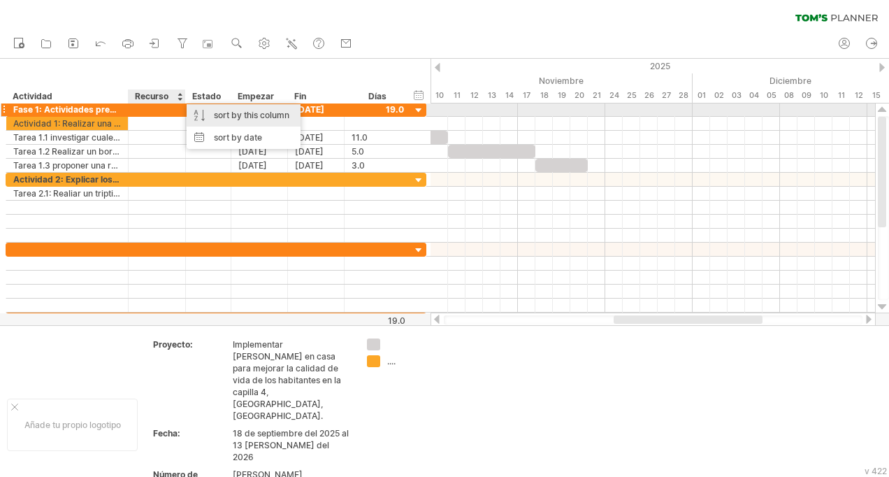
click at [196, 112] on div "sort by this column" at bounding box center [244, 115] width 114 height 22
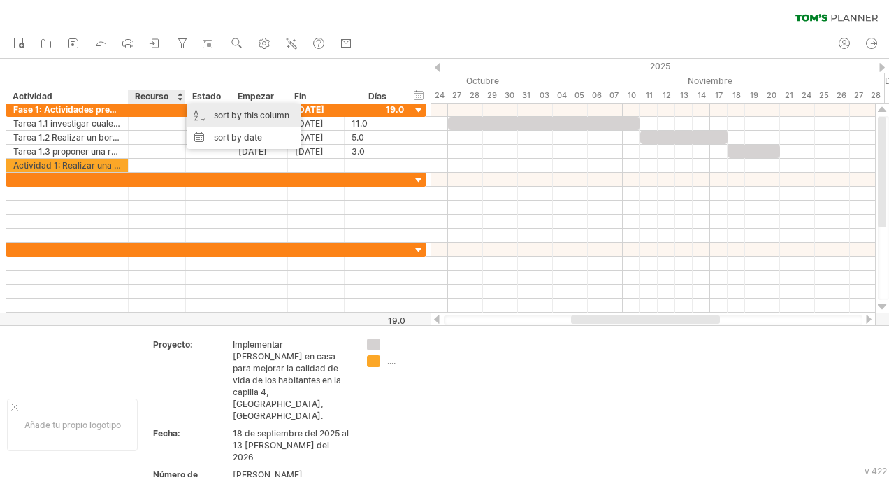
click at [196, 112] on div "sort by this column" at bounding box center [244, 115] width 114 height 22
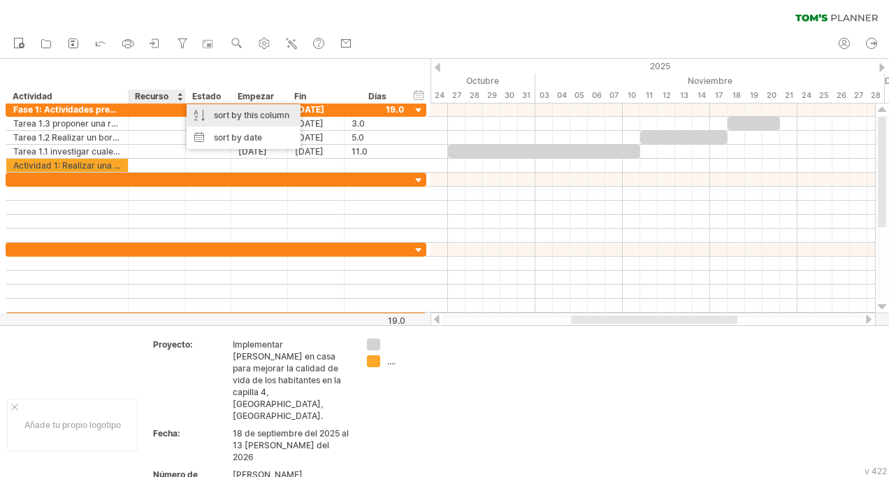
click at [196, 112] on div "sort by this column" at bounding box center [244, 115] width 114 height 22
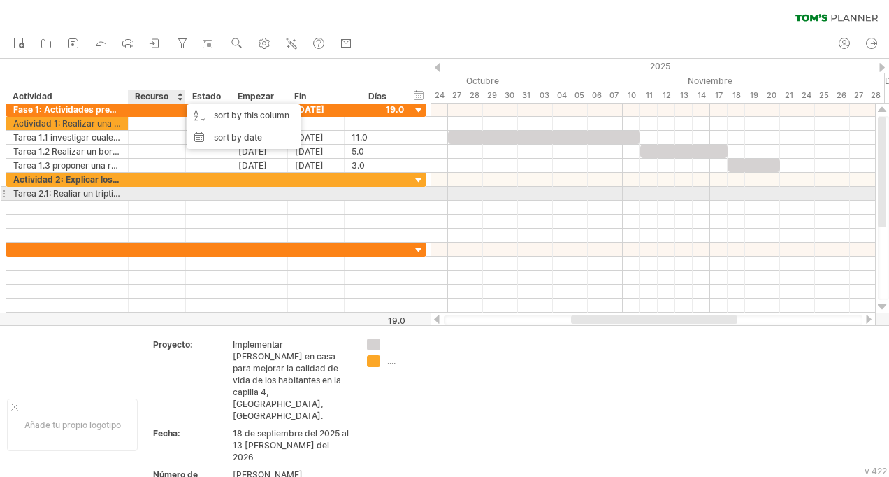
click at [368, 194] on div at bounding box center [378, 193] width 52 height 13
type input "*"
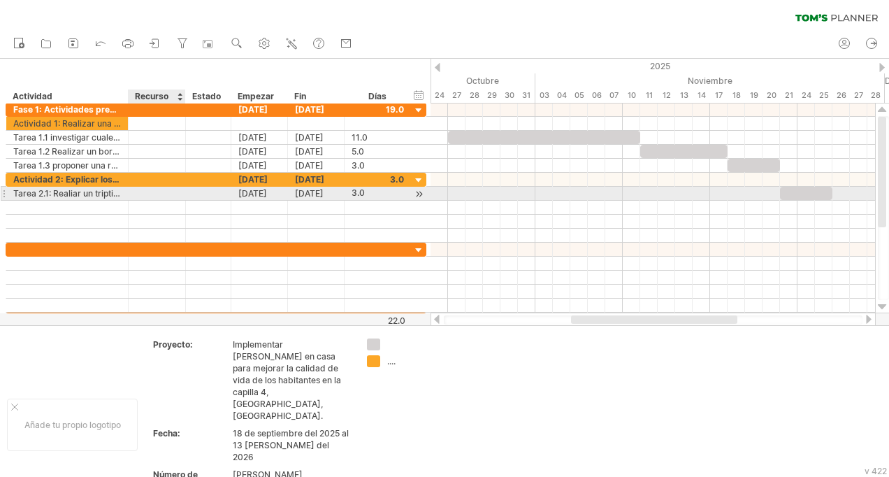
type input "*"
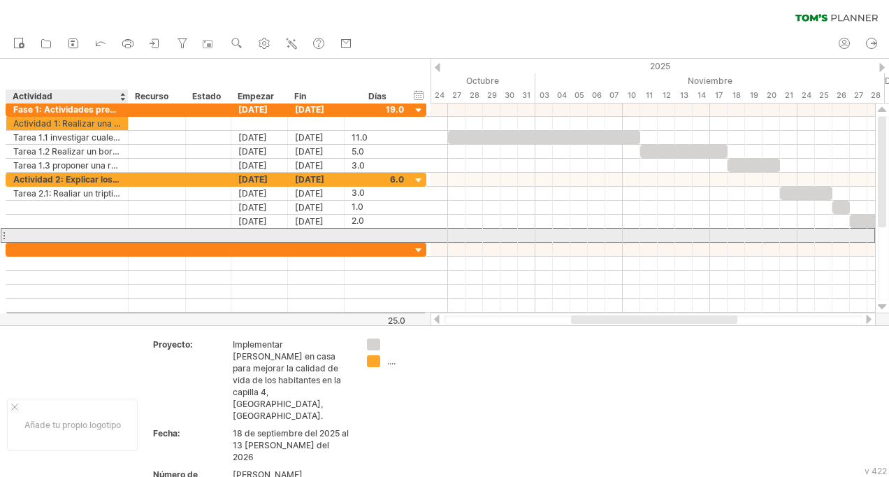
scroll to position [0, 0]
click at [25, 231] on div at bounding box center [67, 235] width 108 height 13
click at [25, 231] on input "text" at bounding box center [67, 235] width 108 height 13
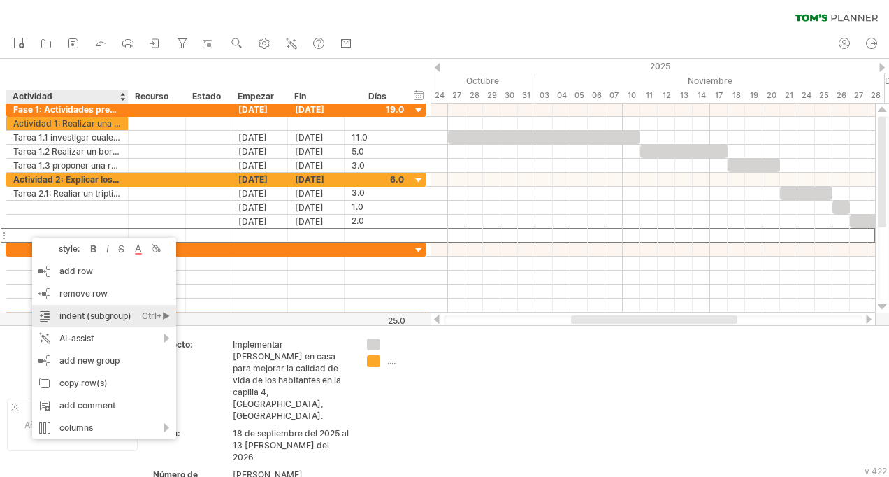
click at [163, 315] on div "Ctrl+►" at bounding box center [156, 316] width 28 height 22
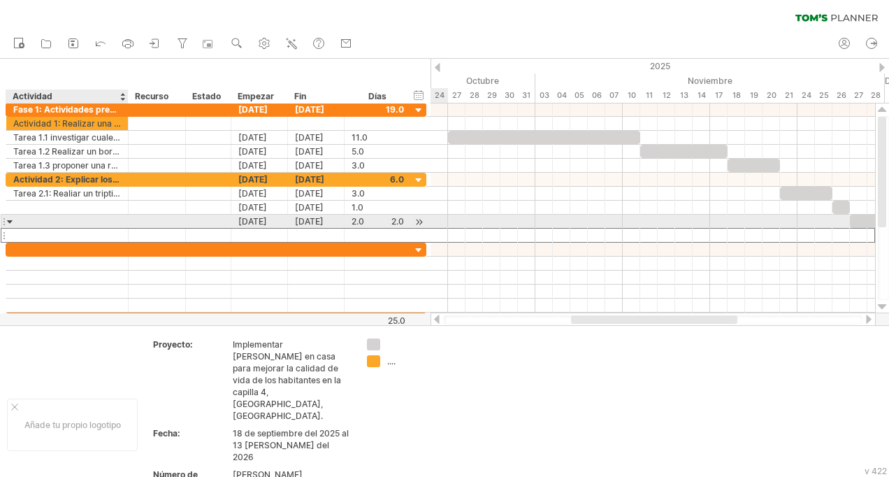
click at [10, 222] on div at bounding box center [10, 221] width 6 height 13
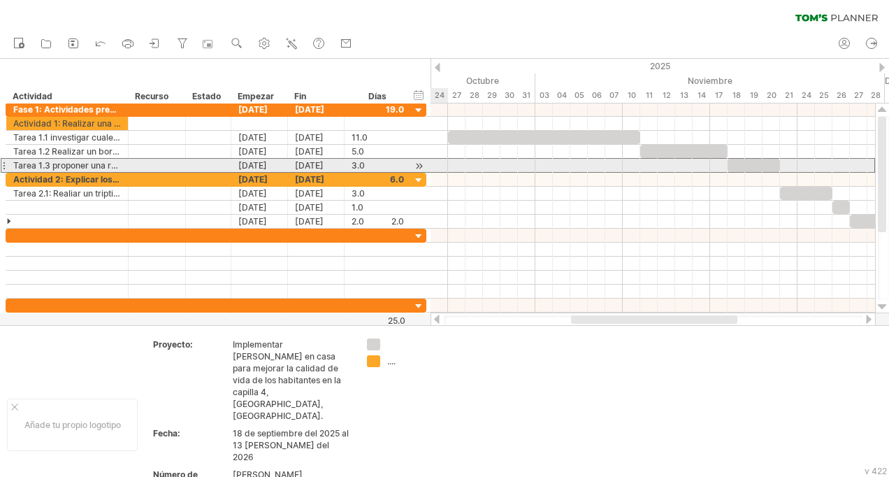
click at [8, 165] on div "**********" at bounding box center [67, 165] width 122 height 13
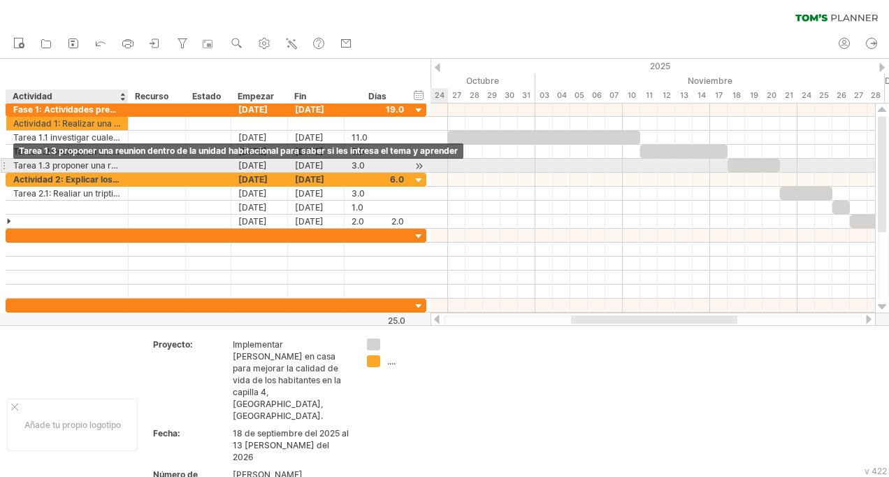
click at [57, 165] on div "Tarea 1.3 proponer una reunion dentro de la unidad habitacional para saber si l…" at bounding box center [67, 165] width 108 height 13
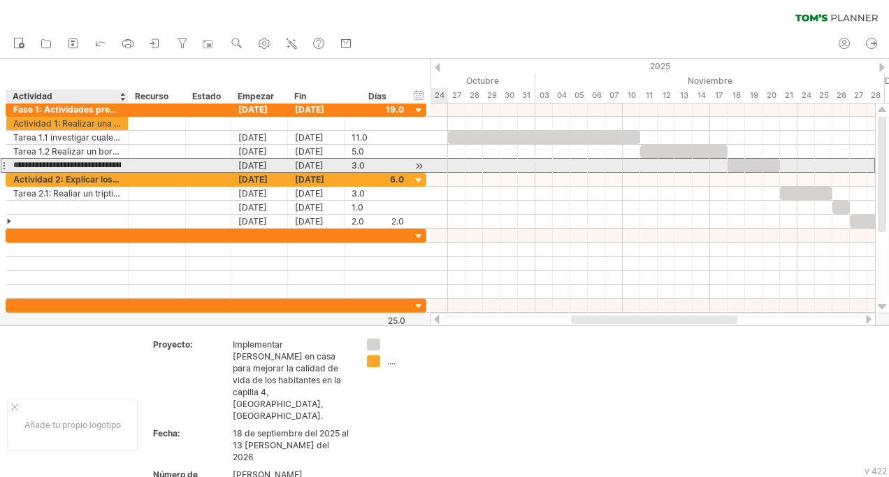
click at [57, 165] on input "**********" at bounding box center [67, 165] width 108 height 13
click at [15, 169] on input "**********" at bounding box center [67, 165] width 108 height 13
click at [8, 165] on div "**********" at bounding box center [67, 165] width 122 height 13
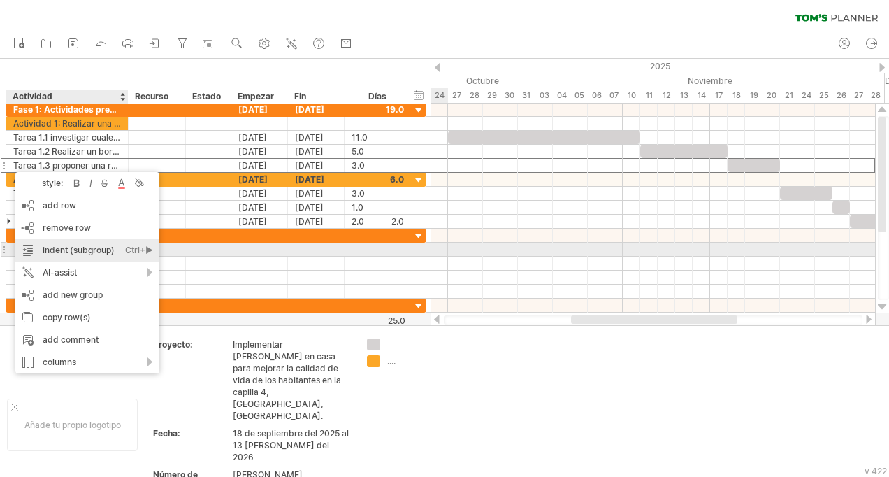
click at [120, 246] on div "indent (subgroup) Ctrl+► Cmd+►" at bounding box center [87, 250] width 144 height 22
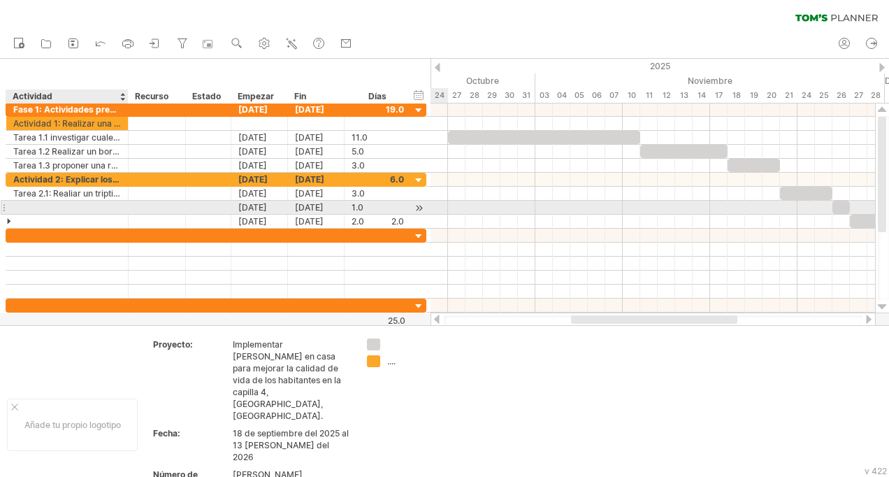
click at [103, 206] on div at bounding box center [67, 207] width 108 height 13
click at [53, 201] on div at bounding box center [67, 207] width 108 height 13
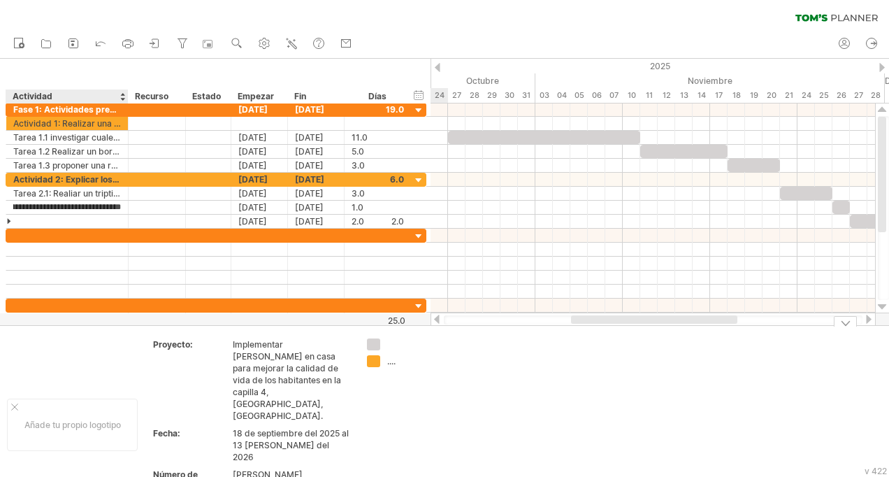
scroll to position [0, 69]
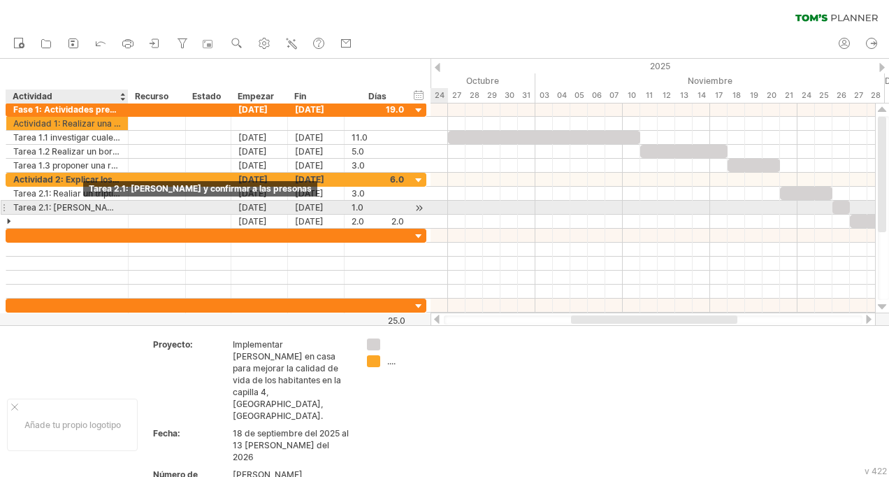
click at [83, 206] on div "Tarea 2.1: [PERSON_NAME] y confirmar a las presonas" at bounding box center [67, 207] width 108 height 13
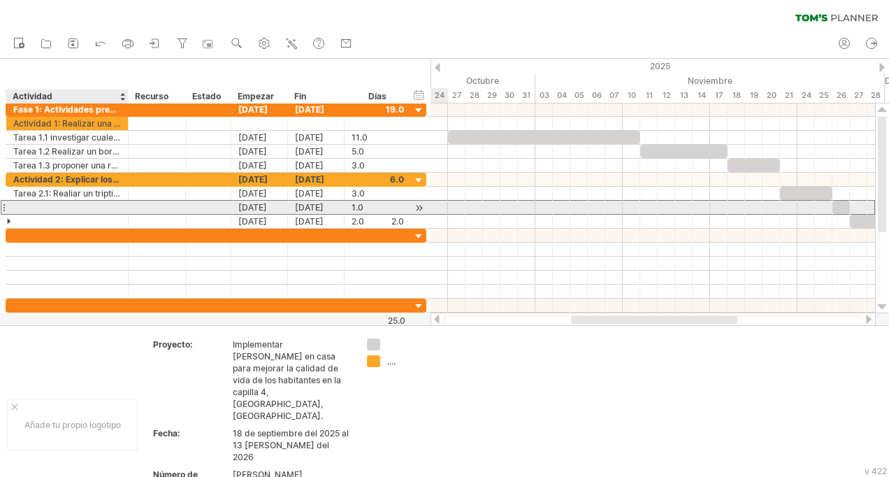
click at [13, 201] on input "**********" at bounding box center [13, 201] width 0 height 0
click at [83, 206] on input "**********" at bounding box center [67, 207] width 108 height 13
type input "**********"
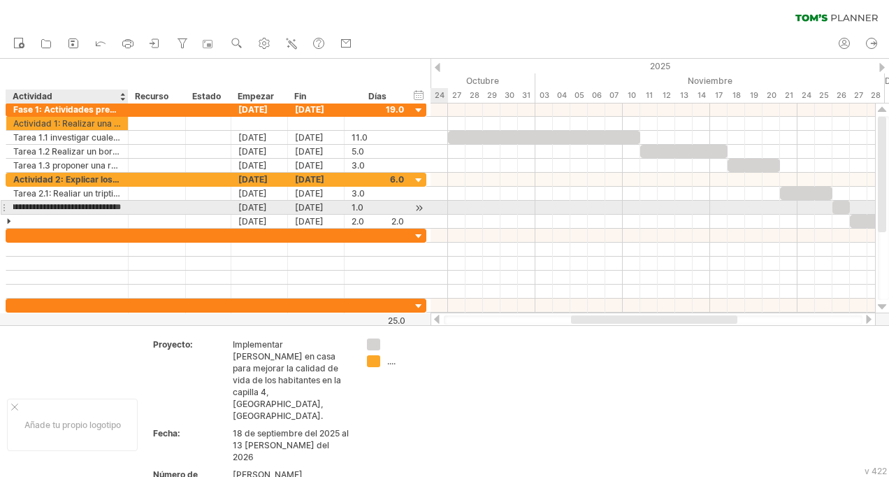
scroll to position [0, 0]
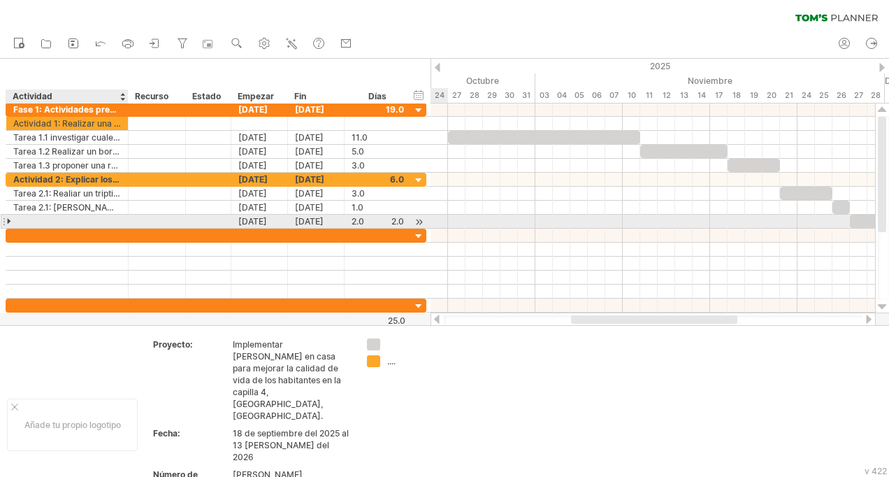
click at [49, 221] on input "text" at bounding box center [67, 221] width 108 height 13
click at [8, 220] on div at bounding box center [10, 221] width 6 height 13
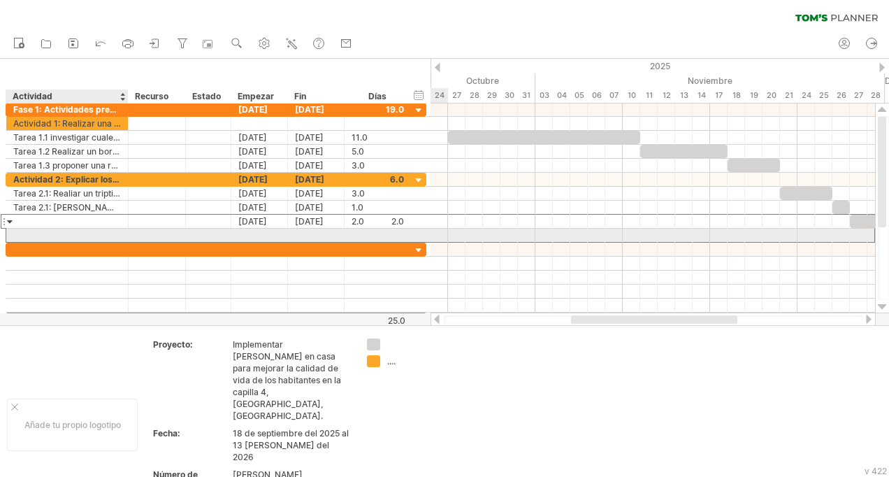
click at [19, 235] on div at bounding box center [67, 235] width 108 height 13
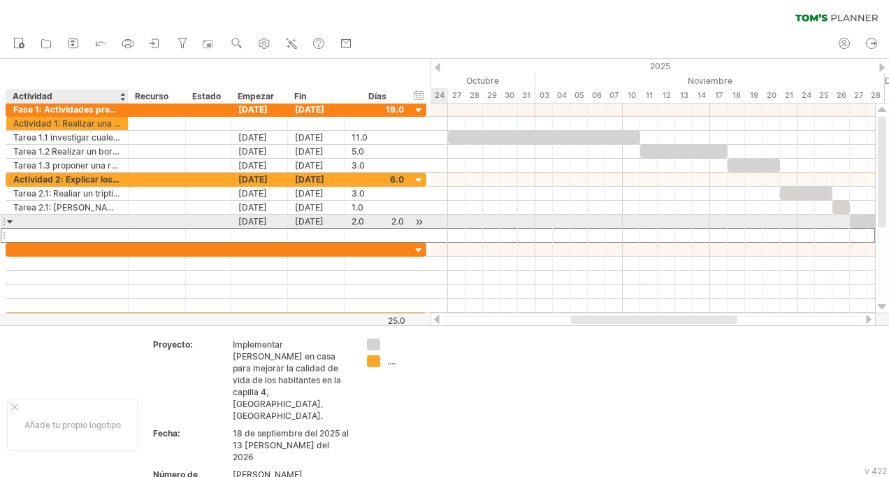
click at [23, 219] on div at bounding box center [67, 221] width 108 height 13
type input "**********"
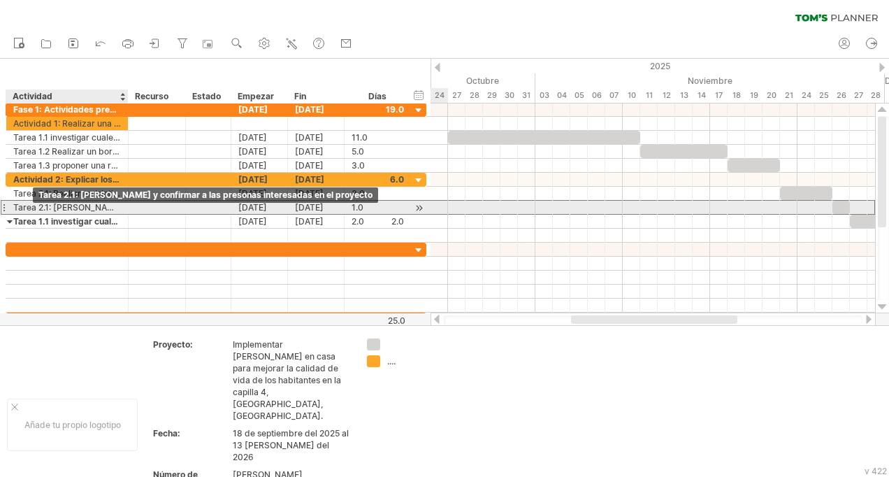
click at [33, 208] on div "Tarea 2.1: [PERSON_NAME] y confirmar a las presonas interesadas en el proyecto" at bounding box center [67, 207] width 108 height 13
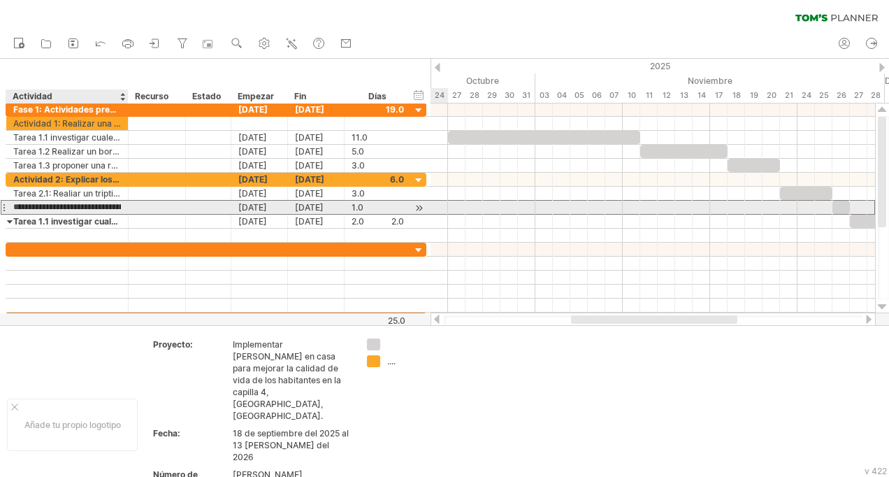
click at [66, 205] on input "**********" at bounding box center [67, 207] width 108 height 13
click at [50, 207] on input "**********" at bounding box center [67, 207] width 108 height 13
type input "**********"
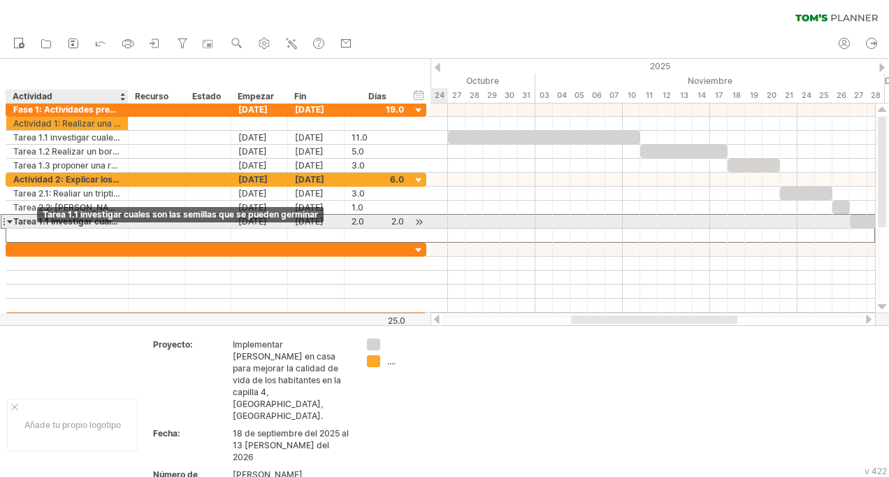
click at [37, 222] on div "Tarea 1.1 investigar cuales son las semillas que se pueden germinar" at bounding box center [67, 221] width 108 height 13
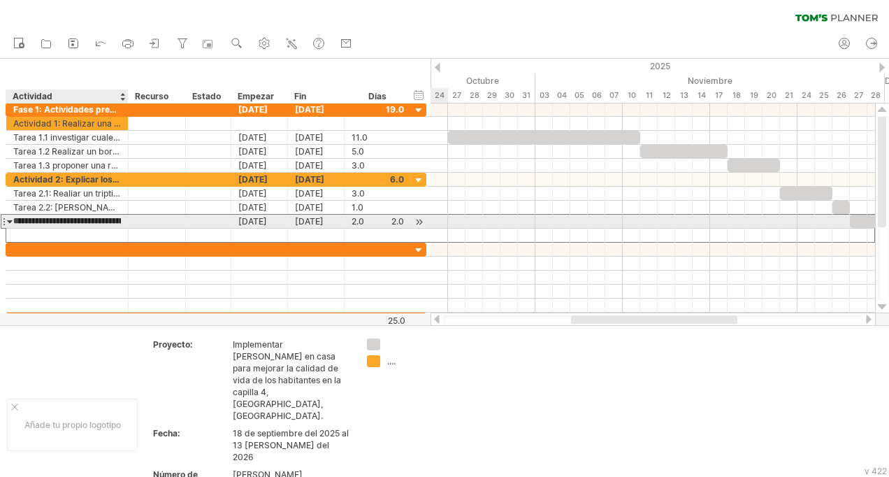
click at [48, 217] on input "**********" at bounding box center [67, 221] width 108 height 13
click at [64, 221] on input "**********" at bounding box center [67, 221] width 108 height 13
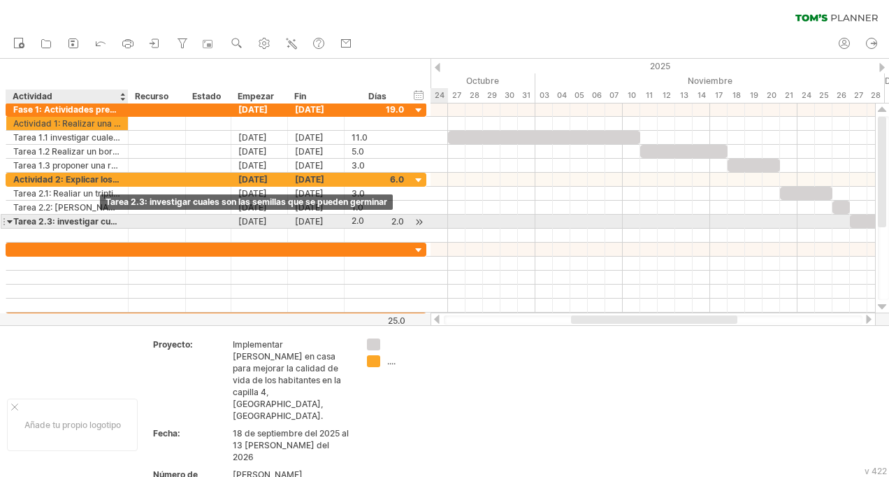
click at [98, 222] on div "Tarea 2.3: investigar cuales son las semillas que se pueden germinar" at bounding box center [67, 221] width 108 height 13
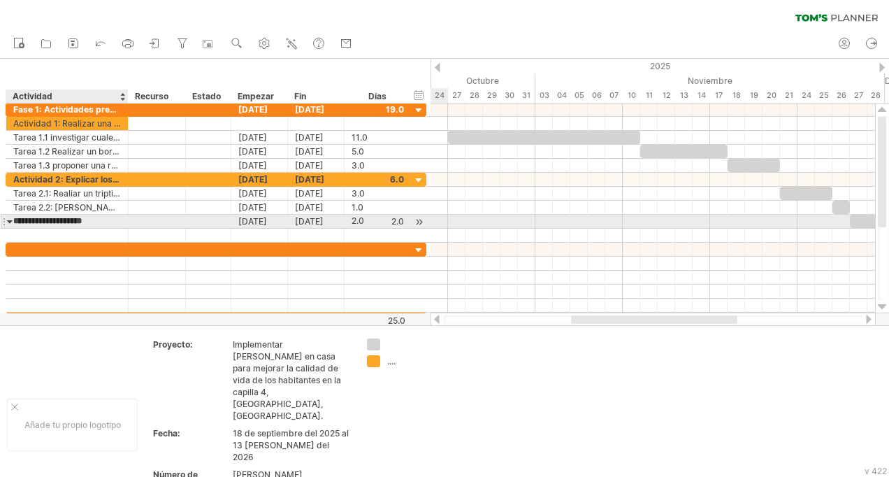
click at [101, 222] on input "**********" at bounding box center [67, 221] width 108 height 13
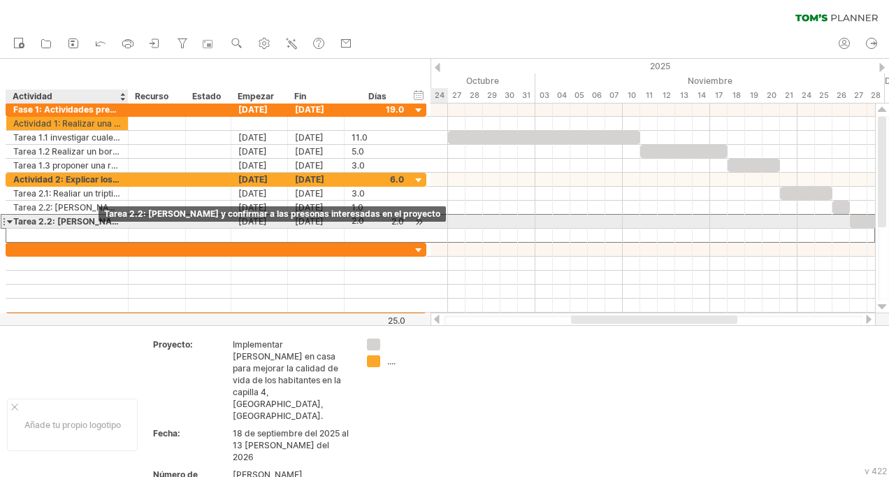
click at [100, 222] on div "Tarea 2.2: [PERSON_NAME] y confirmar a las presonas interesadas en el proyecto" at bounding box center [67, 221] width 108 height 13
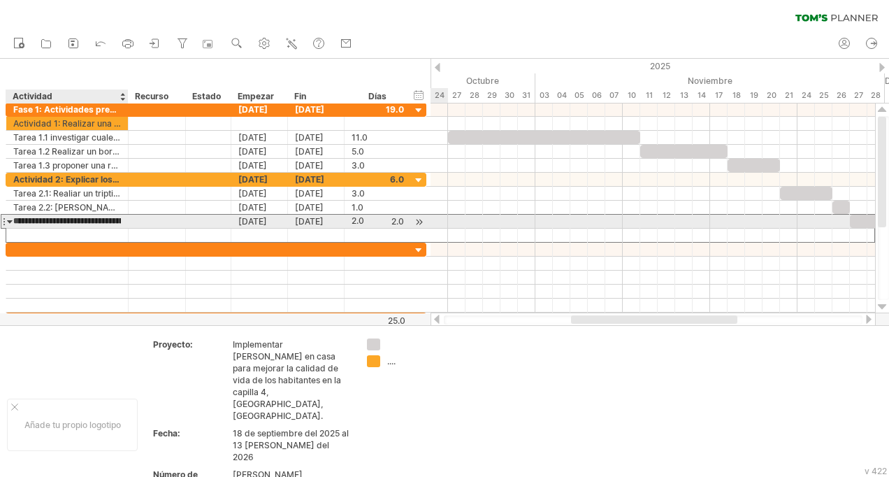
click at [100, 222] on input "**********" at bounding box center [67, 221] width 108 height 13
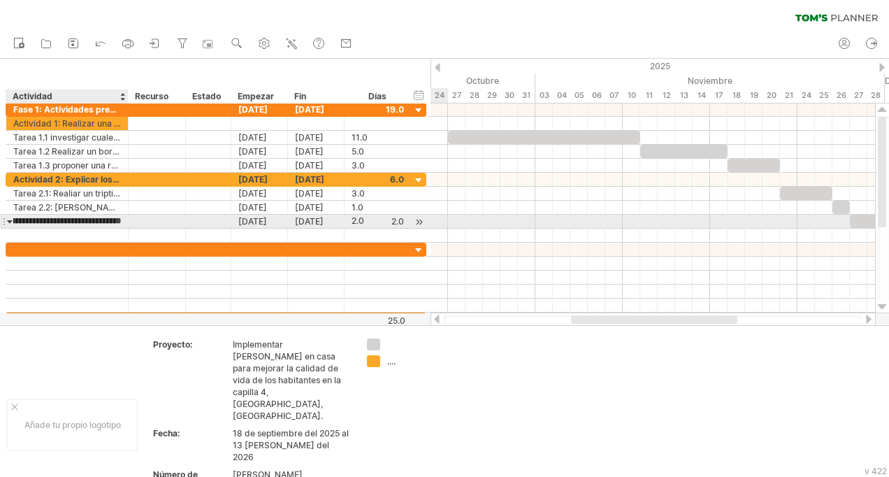
type input "**********"
type input "***"
click at [92, 220] on div "Tarea 2.2: interesadas en el proyecto" at bounding box center [67, 221] width 108 height 13
click at [92, 220] on input "**********" at bounding box center [67, 221] width 108 height 13
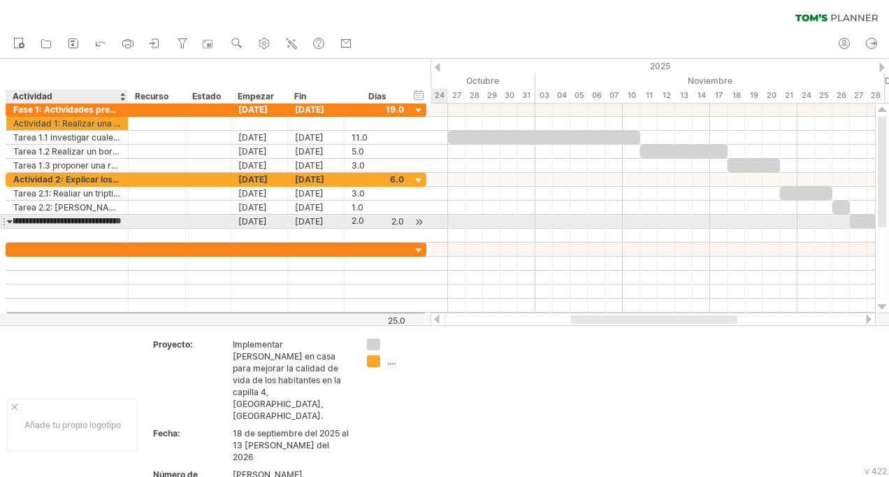
type input "**********"
click at [10, 220] on div at bounding box center [10, 221] width 6 height 13
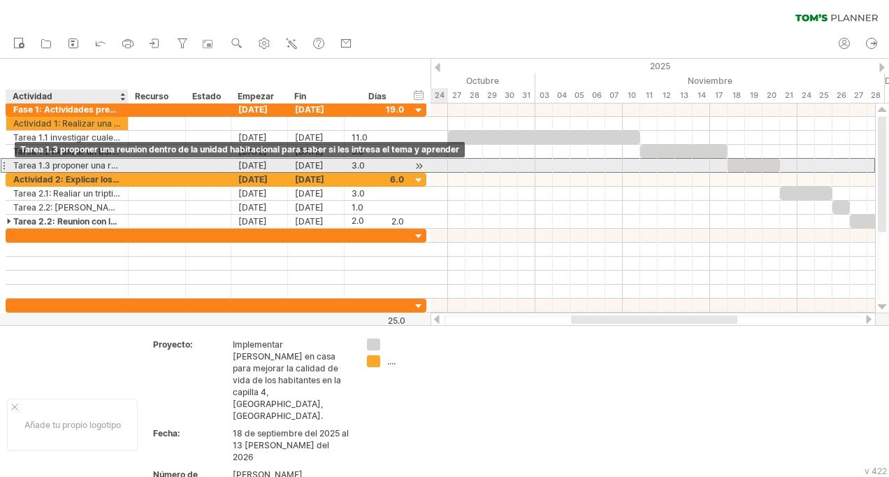
click at [18, 162] on div "Tarea 1.3 proponer una reunion dentro de la unidad habitacional para saber si l…" at bounding box center [67, 165] width 108 height 13
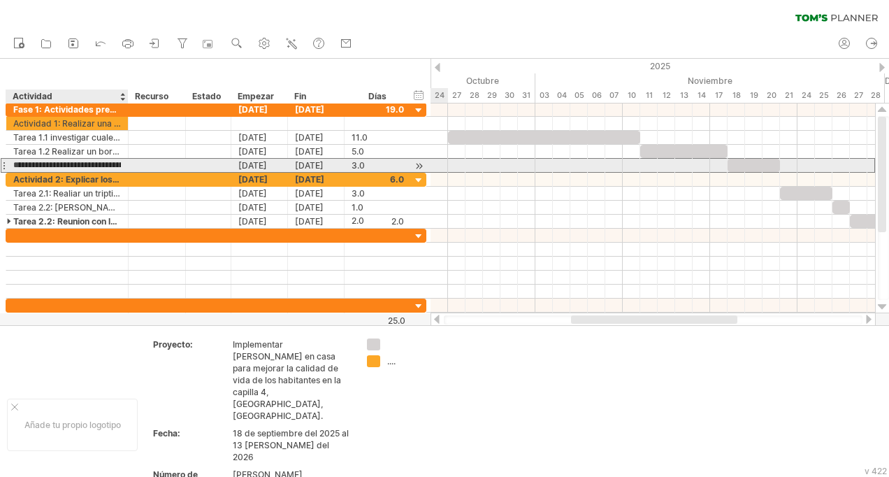
scroll to position [0, 0]
click at [18, 162] on input "**********" at bounding box center [67, 165] width 108 height 13
click at [111, 167] on input "**********" at bounding box center [67, 165] width 108 height 13
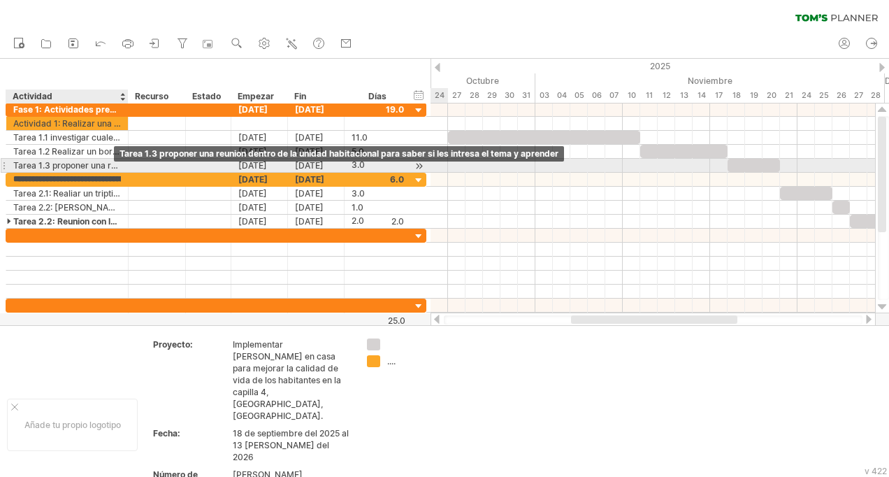
type input "**********"
click at [104, 166] on div "Tarea 1.3 proponer una reunion dentro de la unidad habitacional para saber si l…" at bounding box center [67, 165] width 108 height 13
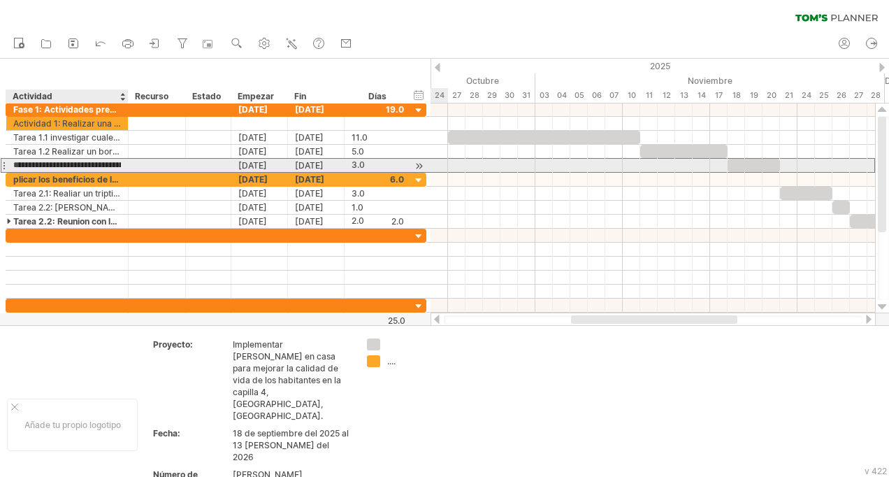
click at [104, 166] on input "**********" at bounding box center [67, 165] width 108 height 13
type input "**********"
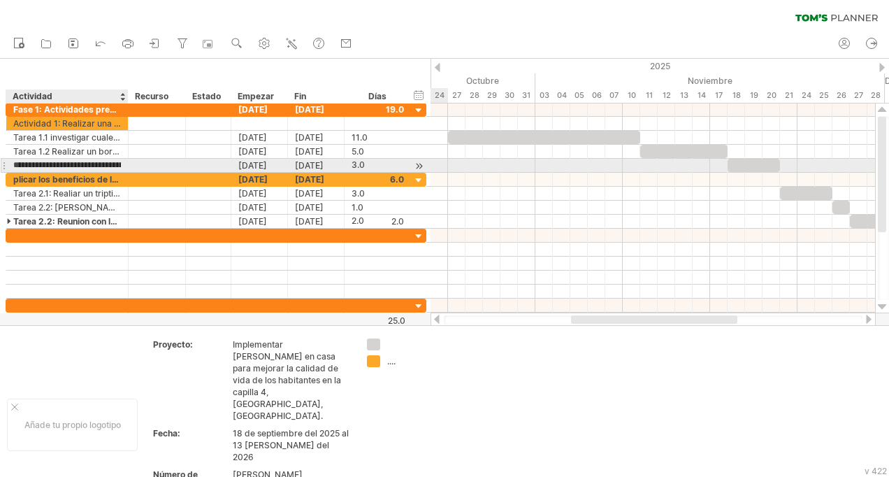
type input "**********"
click at [59, 168] on input "**********" at bounding box center [67, 165] width 108 height 13
click at [16, 164] on input "**********" at bounding box center [67, 165] width 108 height 13
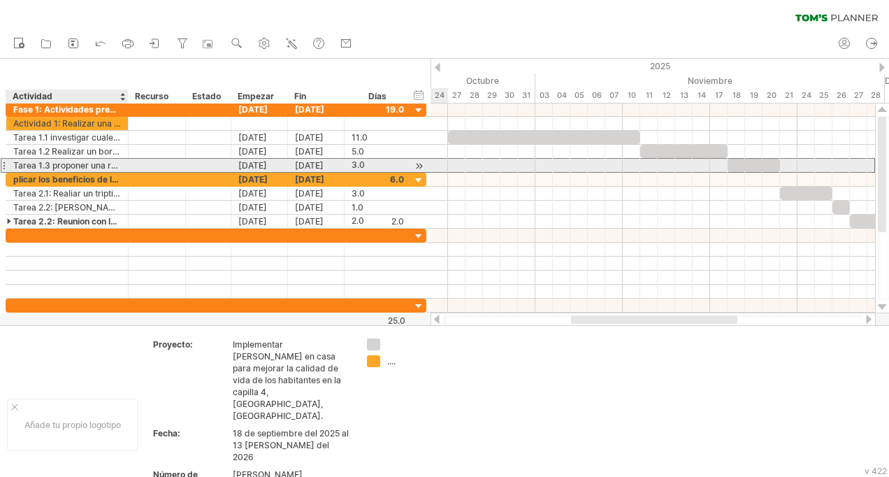
click at [10, 164] on div "**********" at bounding box center [67, 165] width 122 height 13
click at [3, 164] on div at bounding box center [4, 165] width 6 height 15
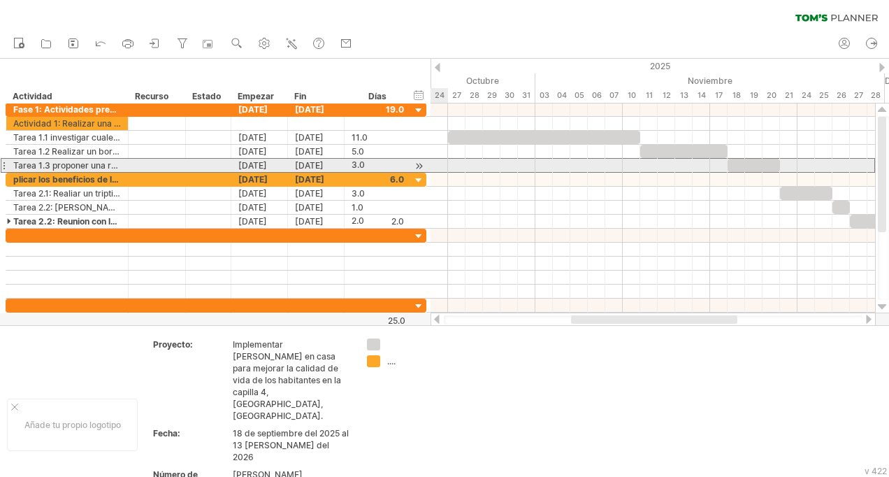
click at [3, 164] on div at bounding box center [4, 165] width 6 height 15
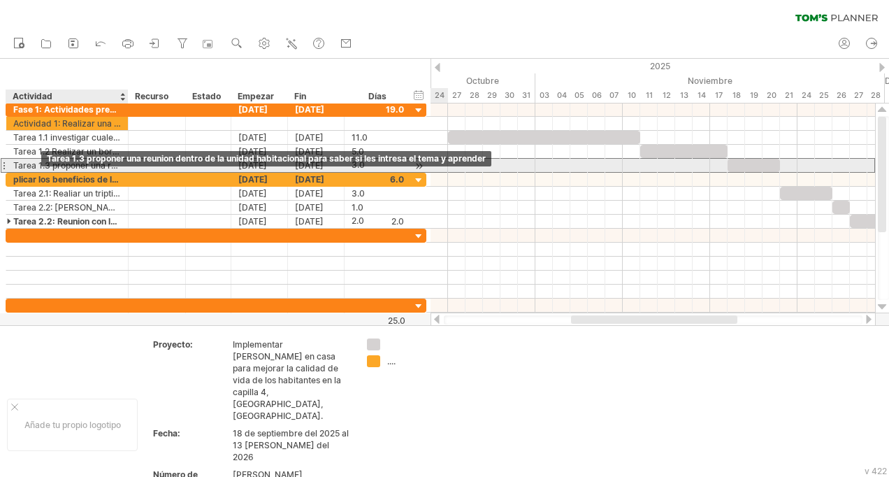
click at [29, 168] on div "Tarea 1.3 proponer una reunion dentro de la unidad habitacional para saber si l…" at bounding box center [67, 165] width 108 height 13
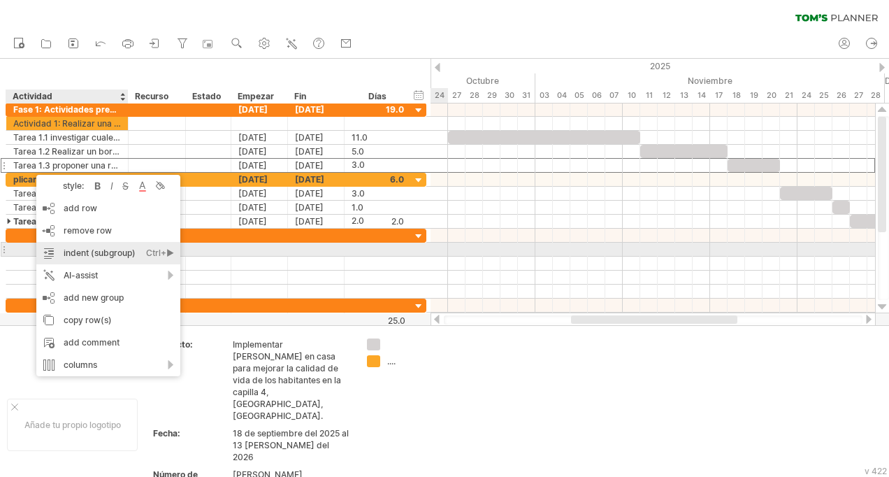
click at [83, 250] on font "indent (subgroup)" at bounding box center [100, 253] width 72 height 10
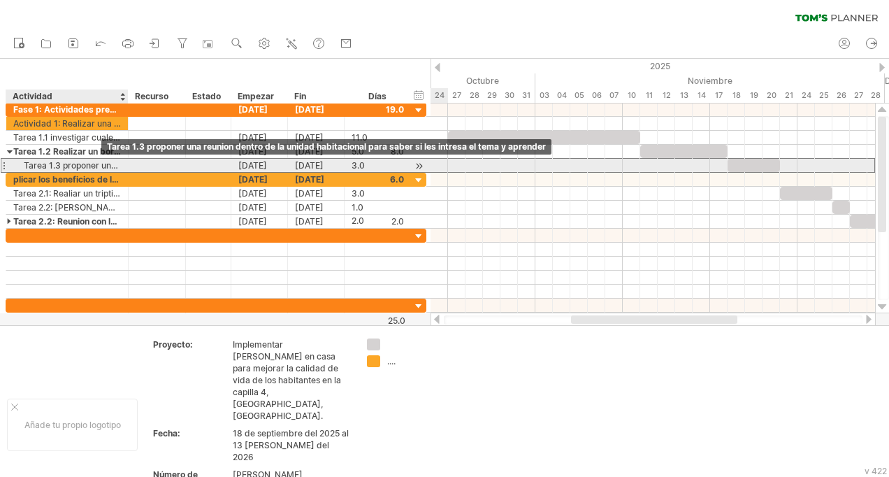
click at [20, 164] on div "Tarea 1.3 proponer una reunion dentro de la unidad habitacional para saber si l…" at bounding box center [67, 165] width 108 height 13
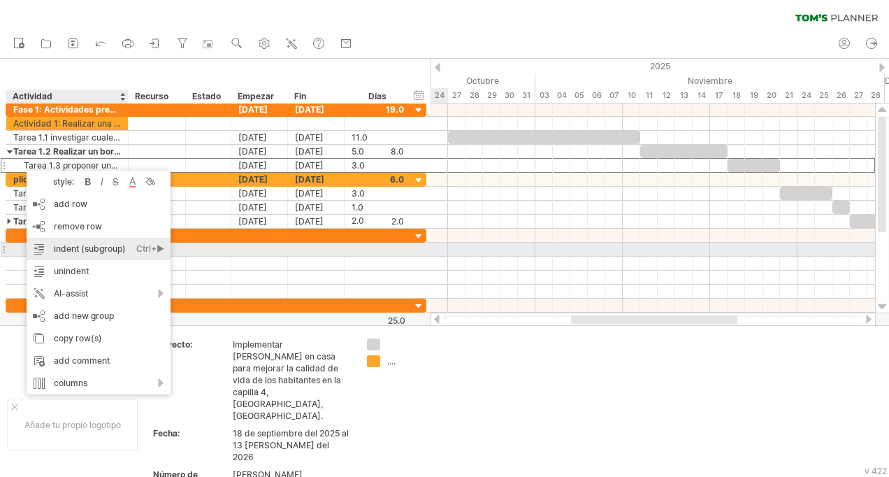
click at [66, 253] on font "indent (subgroup)" at bounding box center [90, 248] width 72 height 10
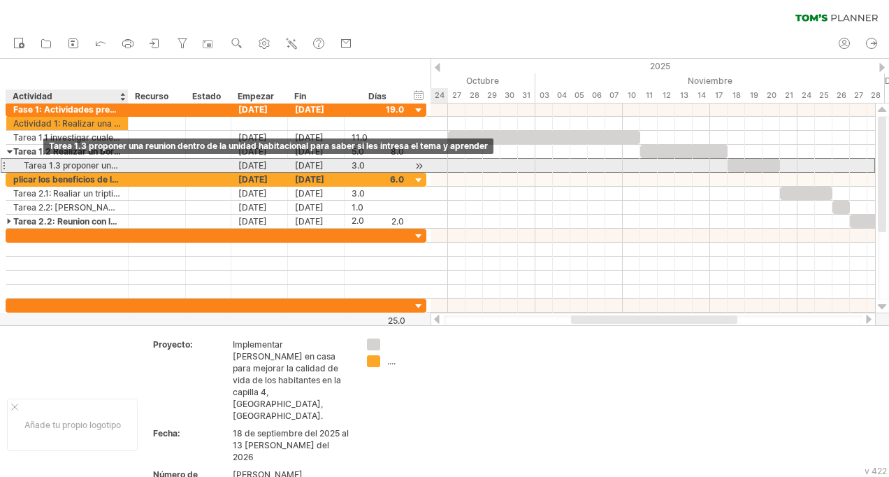
click at [38, 164] on div "Tarea 1.3 proponer una reunion dentro de la unidad habitacional para saber si l…" at bounding box center [67, 165] width 108 height 13
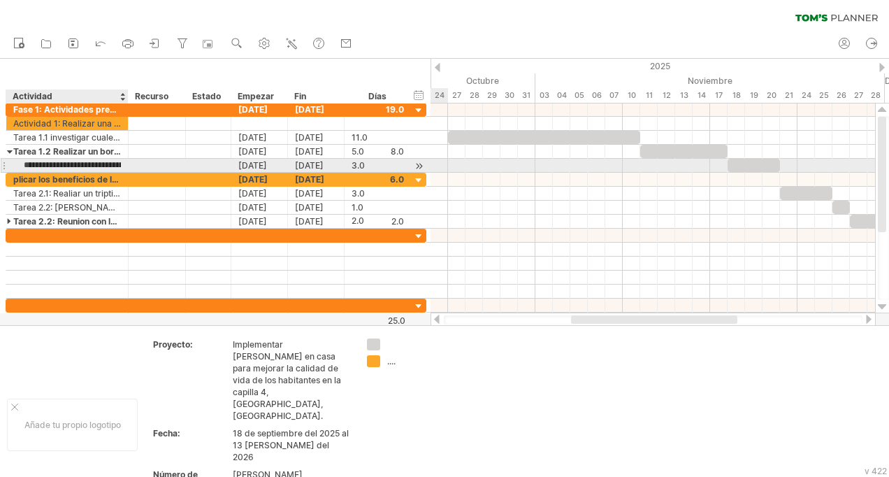
click at [19, 162] on input "**********" at bounding box center [67, 165] width 108 height 13
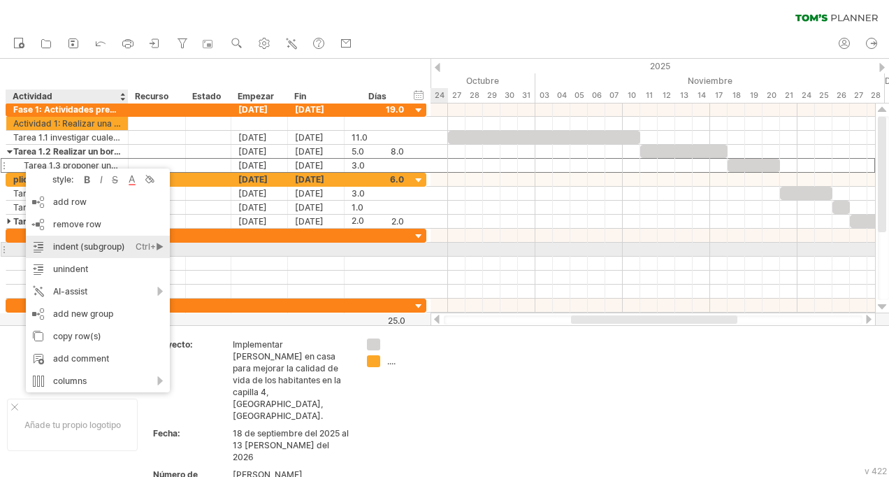
click at [107, 250] on font "indent (subgroup)" at bounding box center [89, 246] width 72 height 10
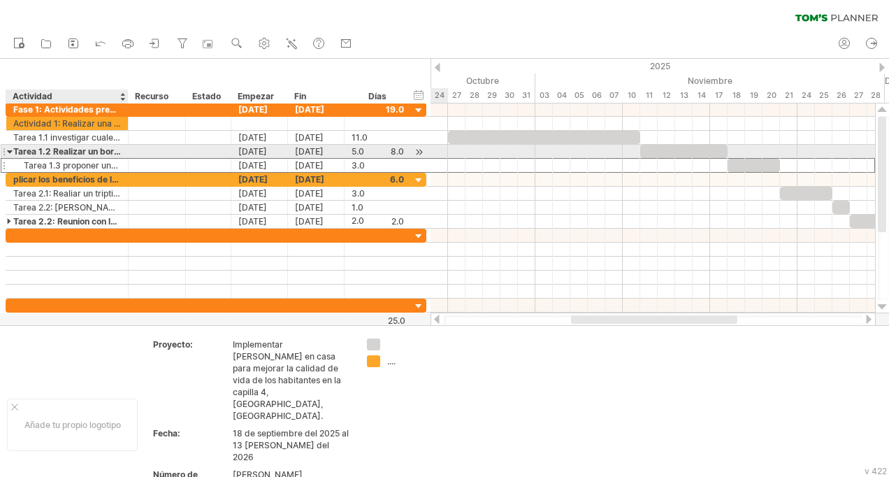
click at [10, 151] on div at bounding box center [10, 151] width 6 height 13
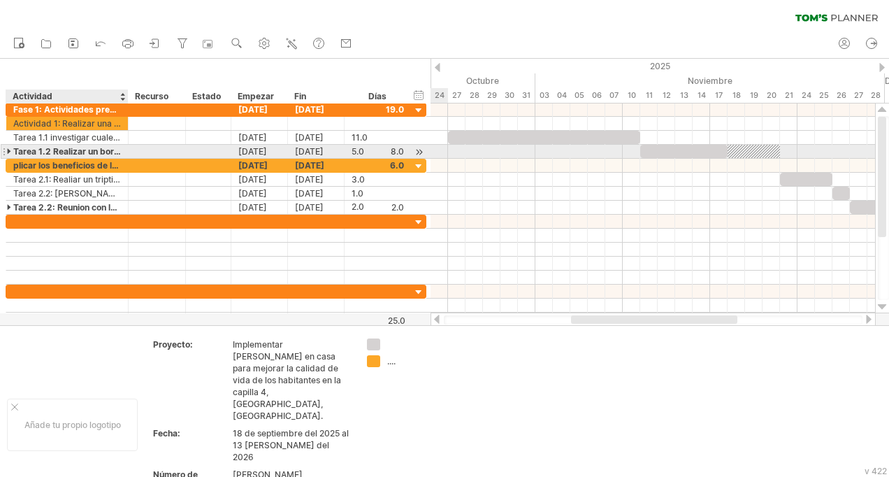
click at [10, 151] on div at bounding box center [10, 151] width 6 height 13
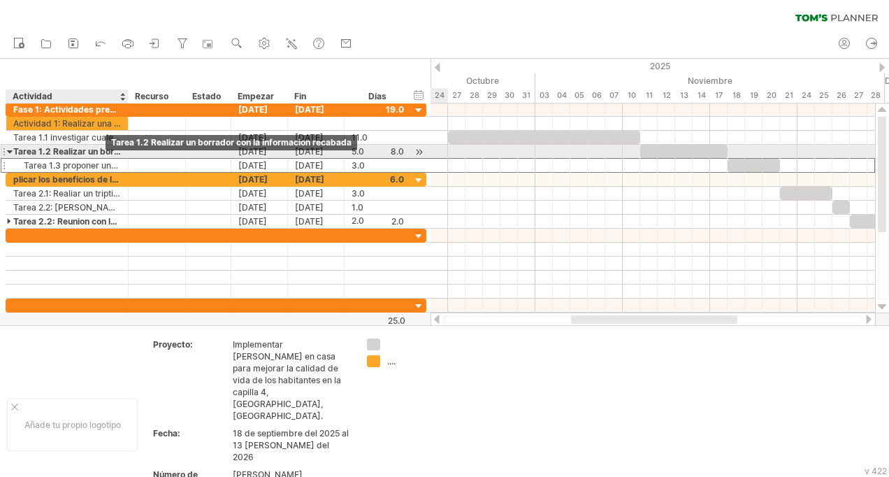
click at [102, 154] on div "Tarea 1.2 Realizar un borrador con la informacion recabada" at bounding box center [67, 151] width 108 height 13
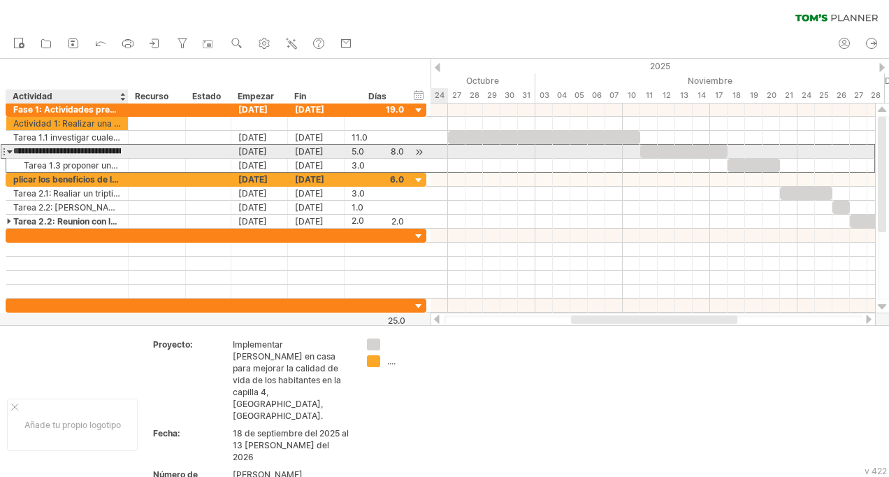
click at [113, 151] on input "**********" at bounding box center [67, 151] width 108 height 13
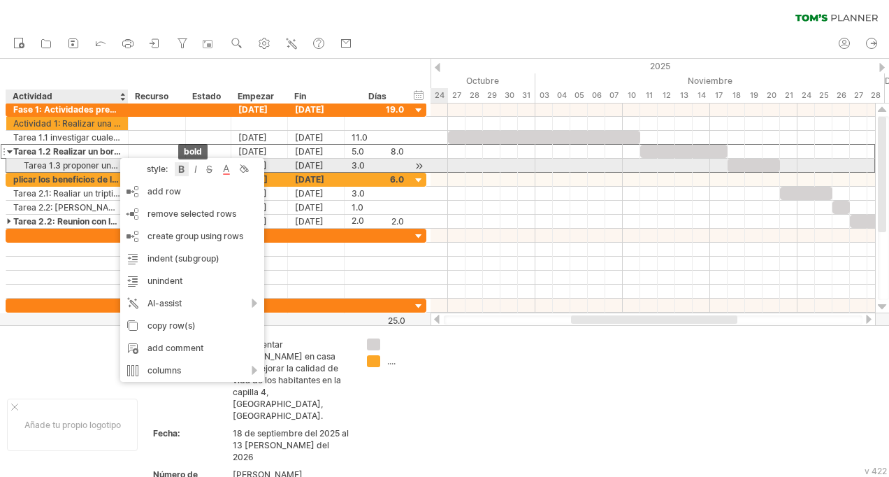
click at [185, 169] on div at bounding box center [182, 169] width 14 height 14
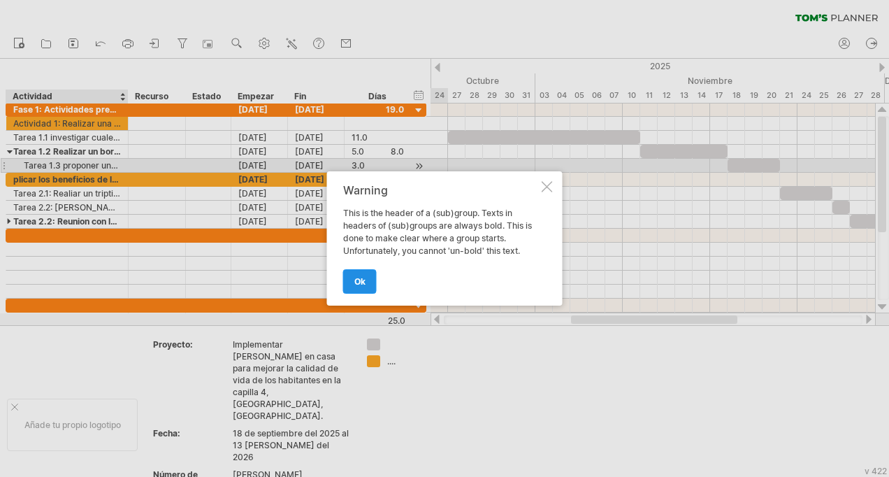
click at [358, 275] on link "ok" at bounding box center [360, 281] width 34 height 24
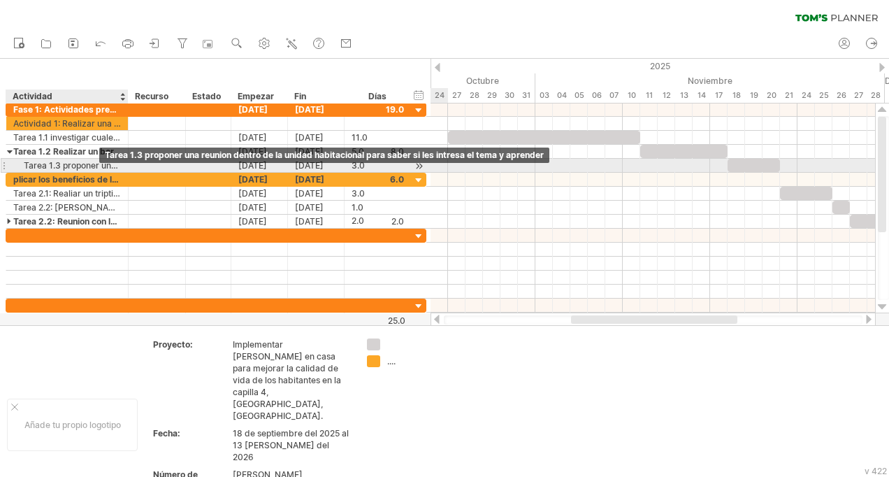
click at [93, 159] on div "Tarea 1.3 proponer una reunion dentro de la unidad habitacional para saber si l…" at bounding box center [67, 165] width 108 height 13
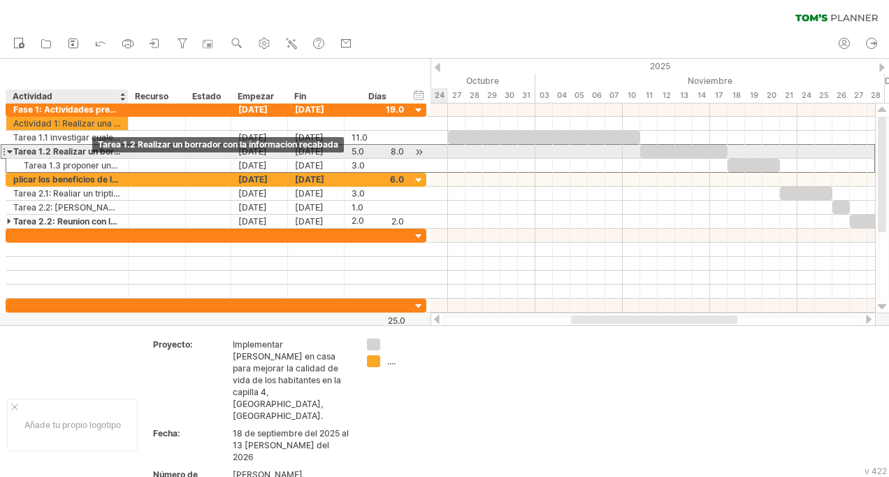
click at [84, 148] on div "Tarea 1.2 Realizar un borrador con la informacion recabada" at bounding box center [67, 151] width 108 height 13
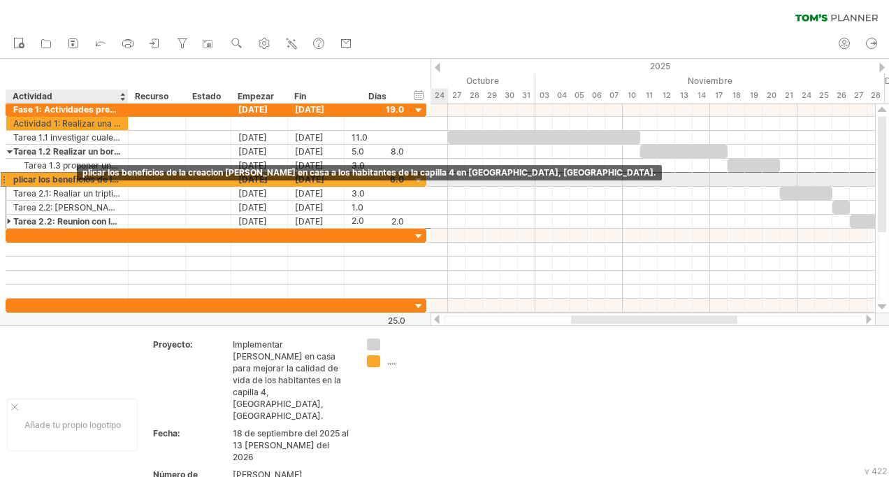
click at [75, 180] on div "plicar los beneficios de la creacion [PERSON_NAME] en casa a los habitantes de …" at bounding box center [67, 179] width 108 height 13
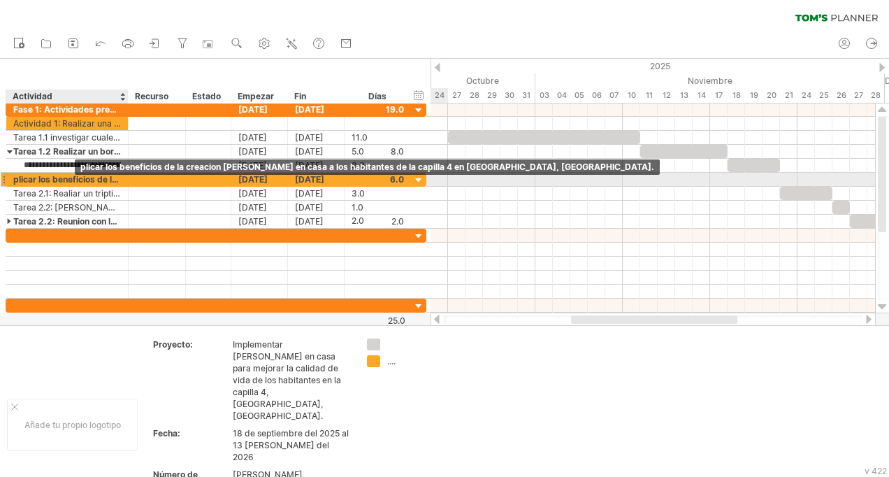
scroll to position [0, 329]
type input "**********"
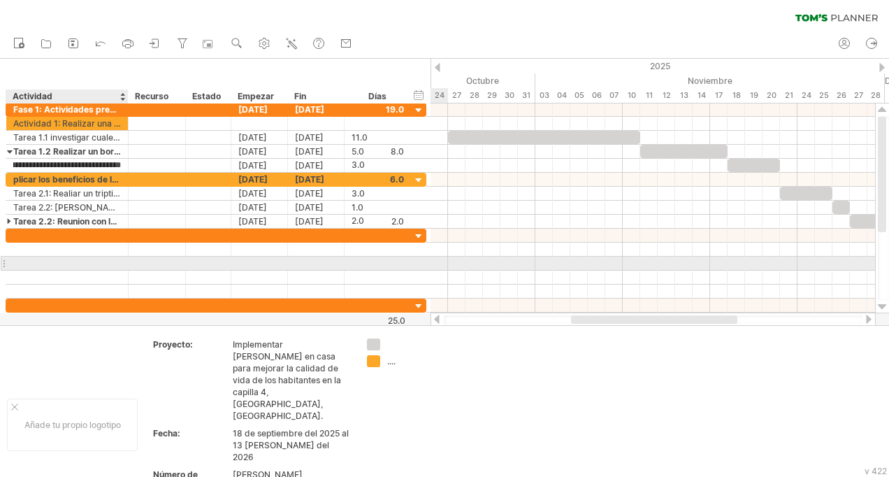
click at [102, 257] on div at bounding box center [67, 263] width 108 height 13
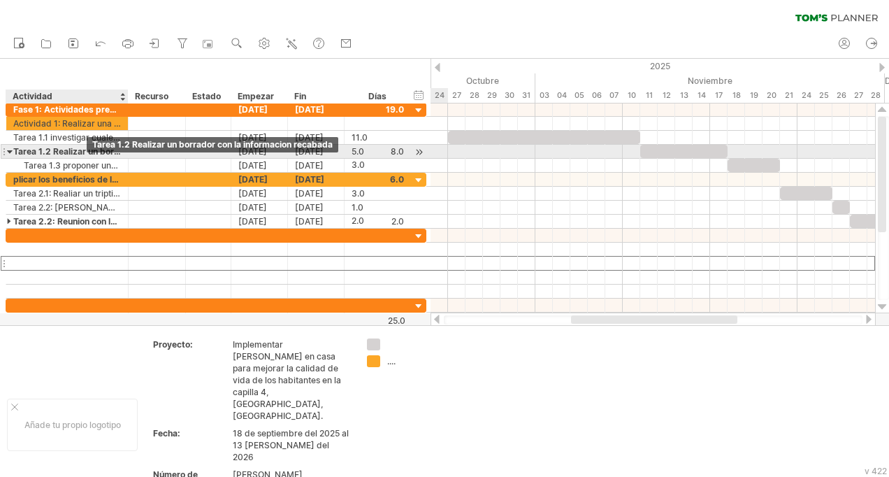
click at [84, 155] on div "Tarea 1.2 Realizar un borrador con la informacion recabada" at bounding box center [67, 151] width 108 height 13
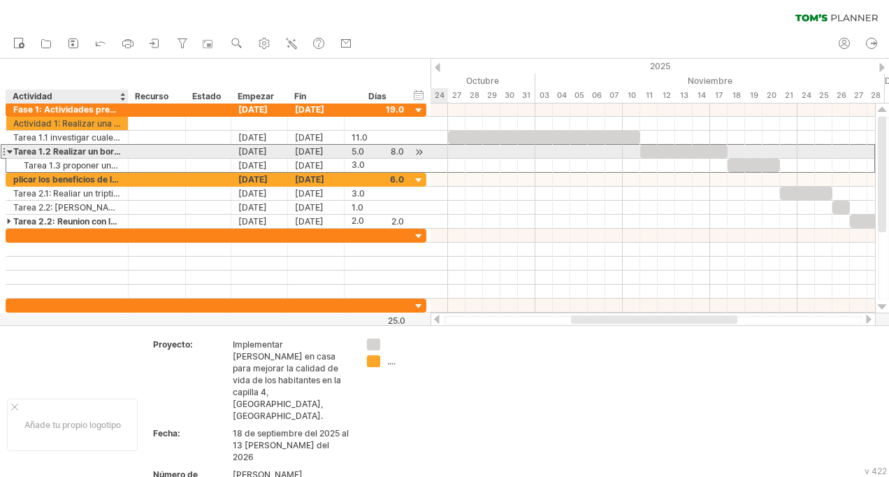
click at [10, 151] on div at bounding box center [10, 151] width 6 height 13
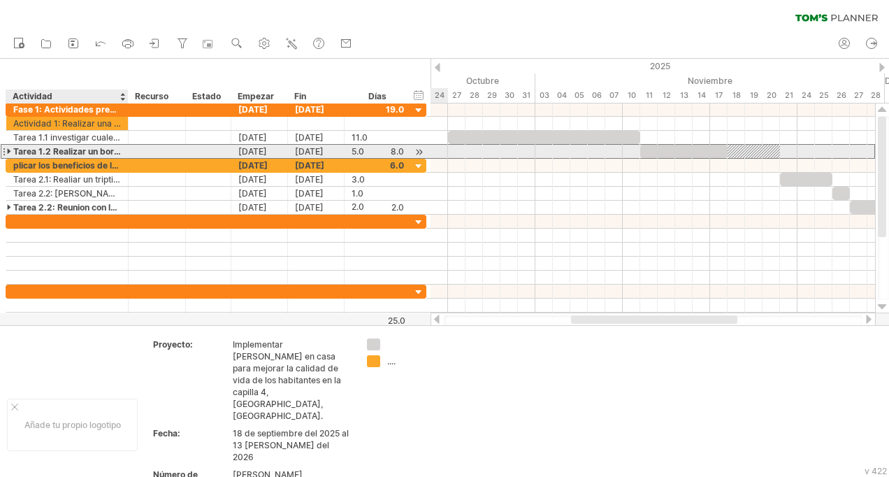
click at [10, 151] on div at bounding box center [10, 151] width 6 height 13
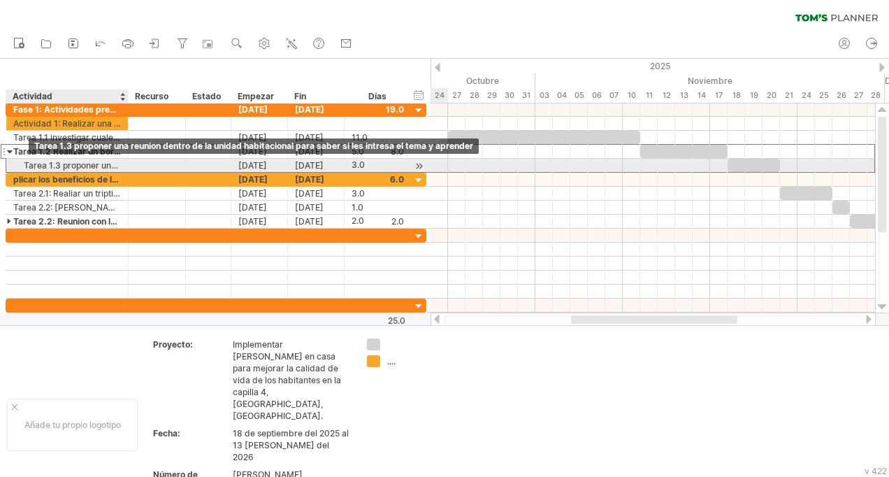
click at [27, 162] on div "Tarea 1.3 proponer una reunion dentro de la unidad habitacional para saber si l…" at bounding box center [67, 165] width 108 height 13
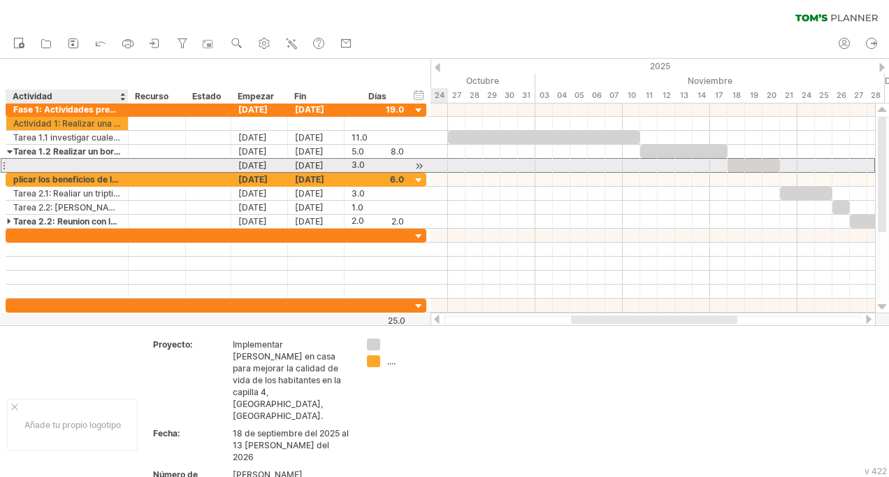
scroll to position [0, 0]
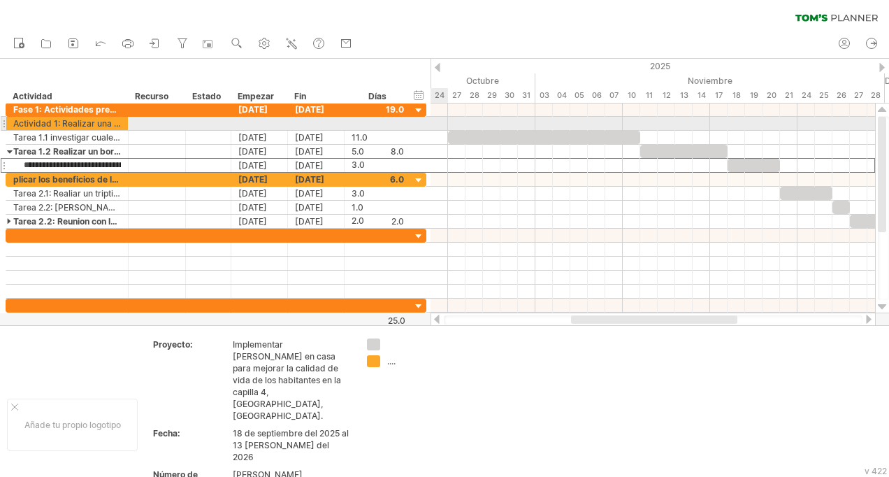
click at [3, 122] on div at bounding box center [4, 123] width 6 height 15
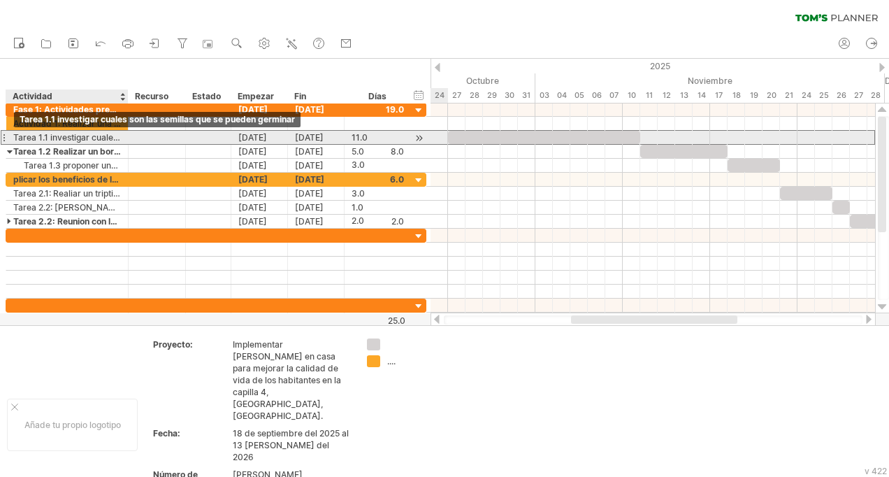
click at [20, 136] on div "Tarea 1.1 investigar cuales son las semillas que se pueden germinar" at bounding box center [67, 137] width 108 height 13
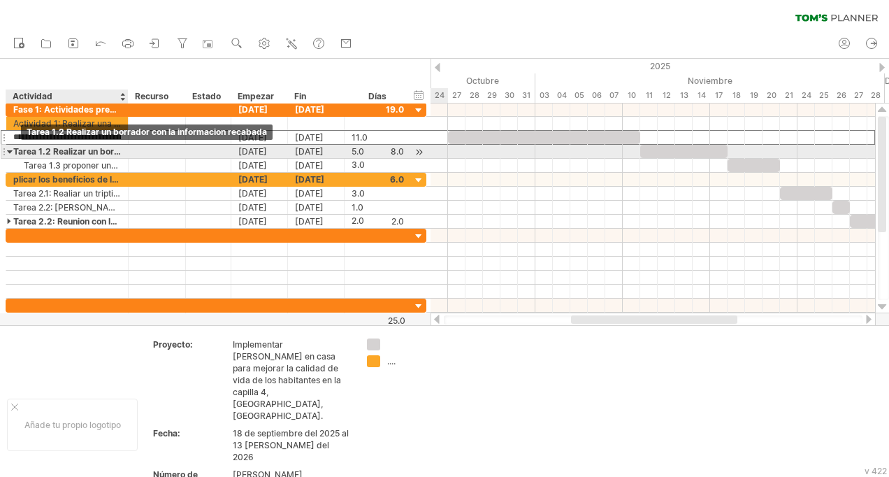
click at [21, 150] on div "Tarea 1.2 Realizar un borrador con la informacion recabada" at bounding box center [67, 151] width 108 height 13
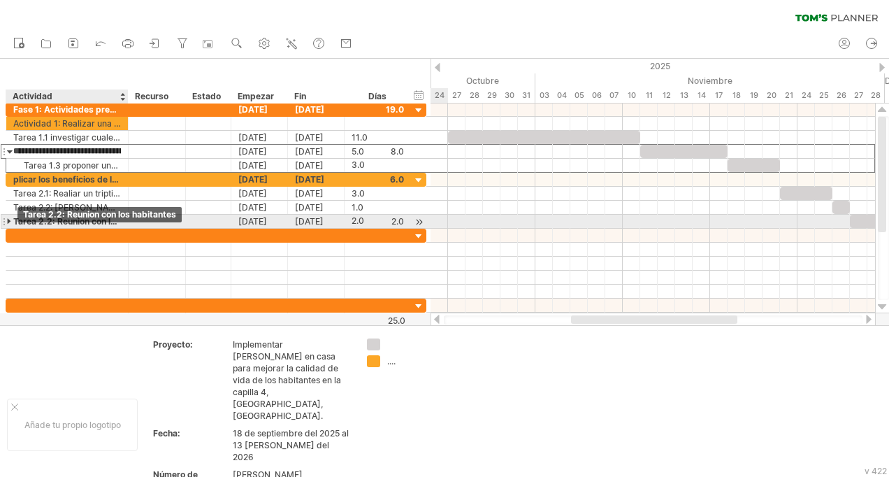
click at [22, 224] on div "Tarea 2.2: Reunion con los habitantes" at bounding box center [67, 221] width 108 height 13
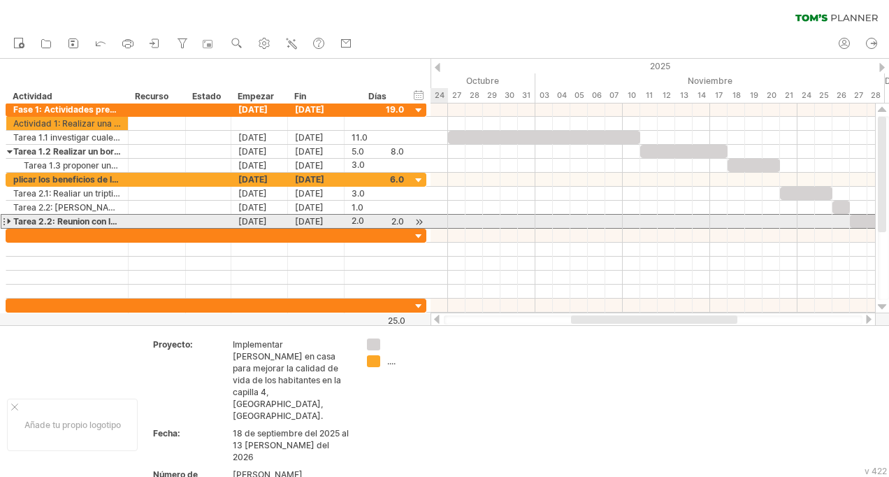
click at [6, 222] on div "**********" at bounding box center [67, 221] width 122 height 13
click at [8, 222] on div at bounding box center [10, 221] width 6 height 13
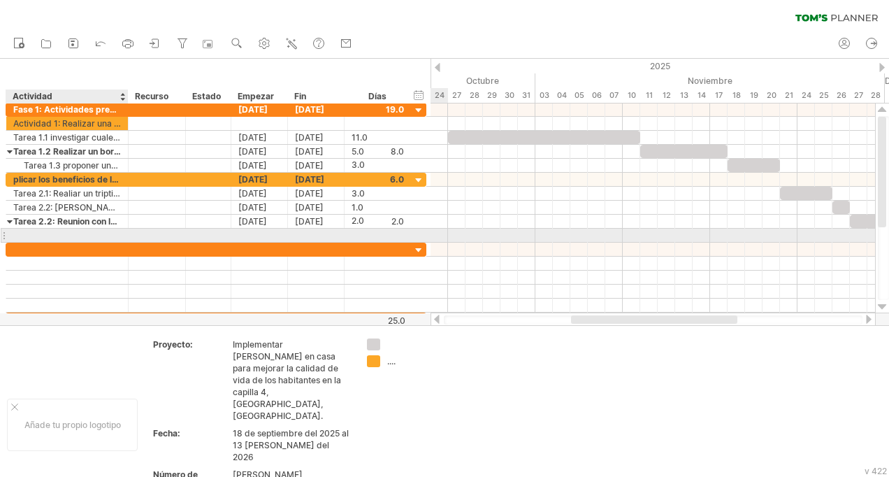
click at [57, 233] on div at bounding box center [67, 235] width 108 height 13
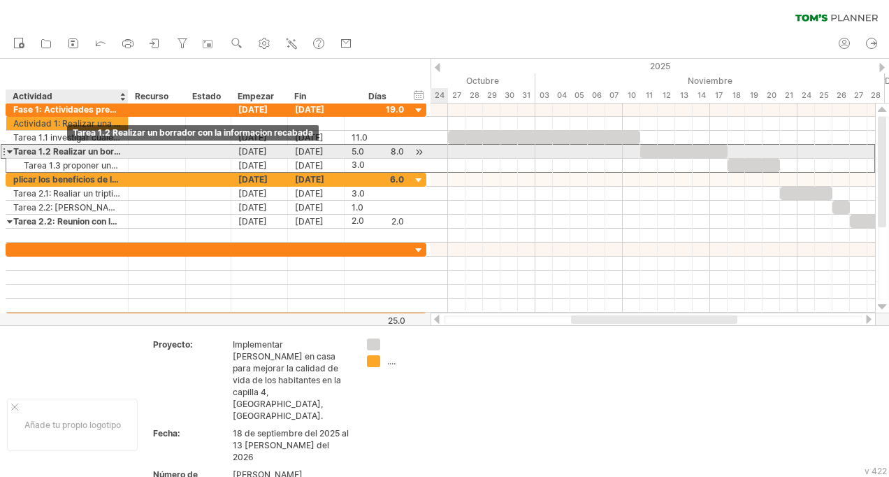
click at [66, 150] on div "Tarea 1.2 Realizar un borrador con la informacion recabada" at bounding box center [67, 151] width 108 height 13
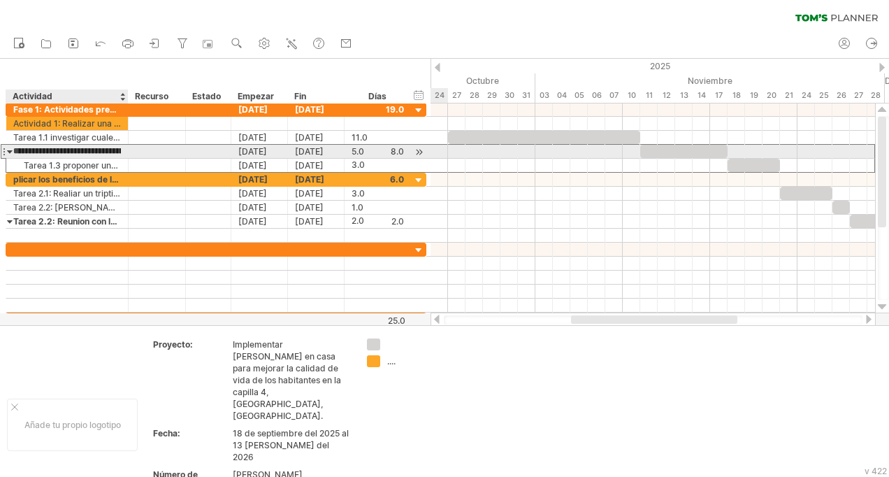
click at [115, 150] on input "**********" at bounding box center [67, 151] width 108 height 13
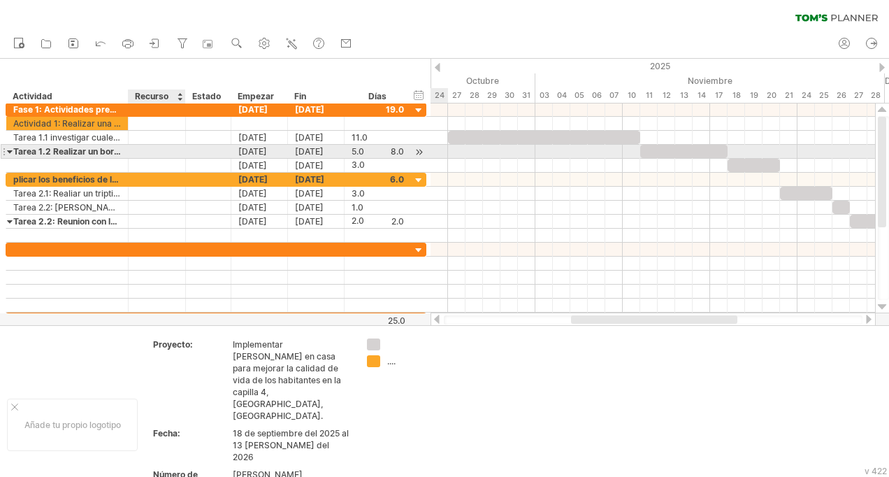
scroll to position [1, 0]
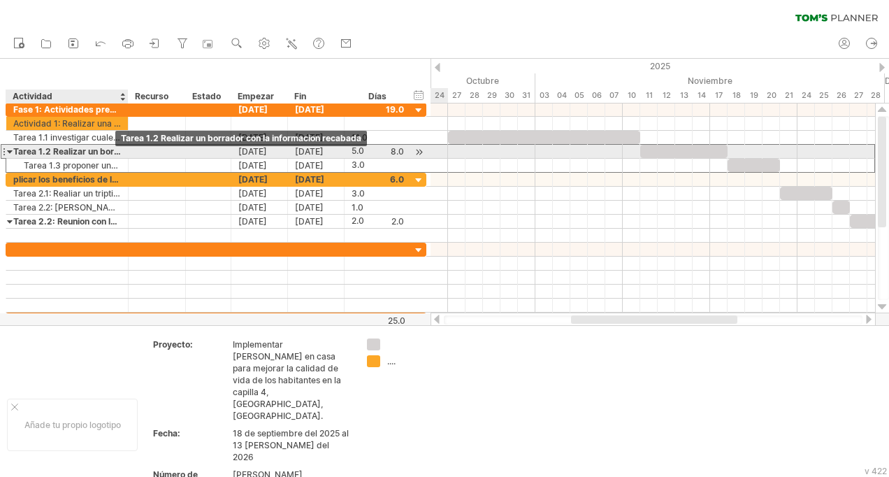
click at [113, 150] on div "Tarea 1.2 Realizar un borrador con la informacion recabada" at bounding box center [67, 151] width 108 height 13
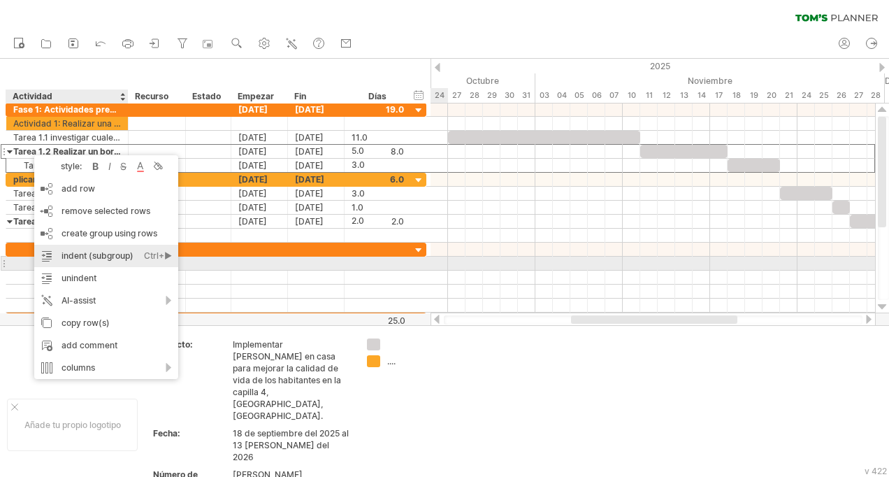
click at [159, 257] on div "Ctrl+►" at bounding box center [158, 256] width 28 height 22
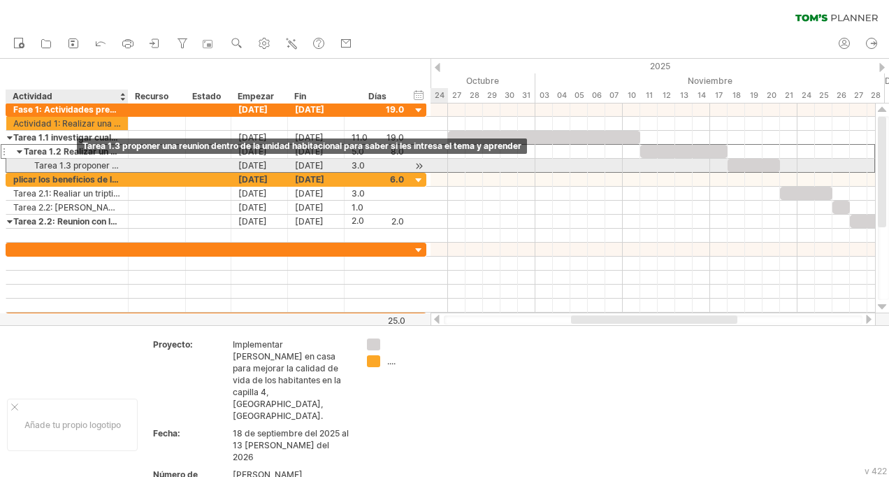
click at [72, 162] on div "Tarea 1.3 proponer una reunion dentro de la unidad habitacional para saber si l…" at bounding box center [67, 165] width 108 height 13
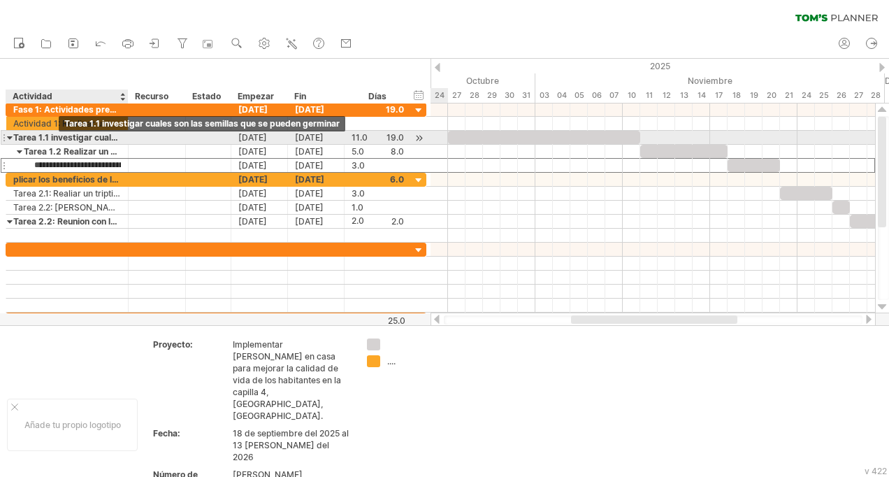
click at [59, 137] on div "Tarea 1.1 investigar cuales son las semillas que se pueden germinar" at bounding box center [67, 137] width 108 height 13
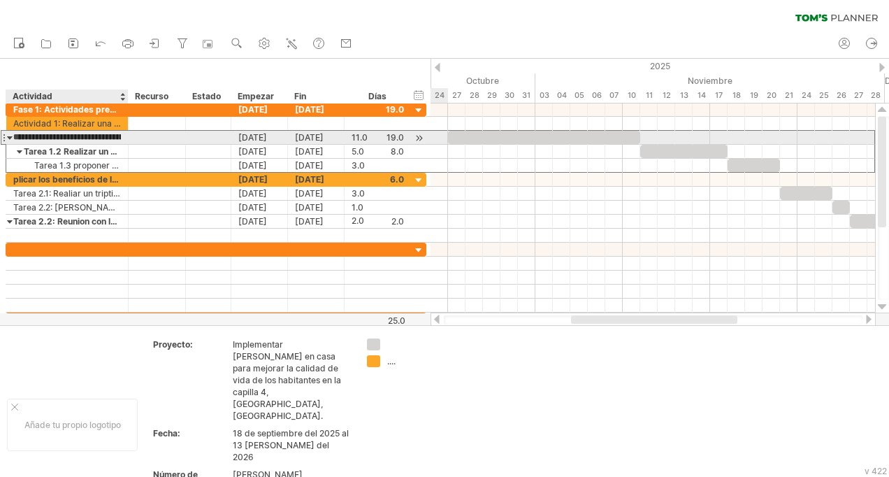
click at [59, 137] on input "**********" at bounding box center [67, 137] width 108 height 13
click at [10, 138] on div at bounding box center [10, 137] width 6 height 13
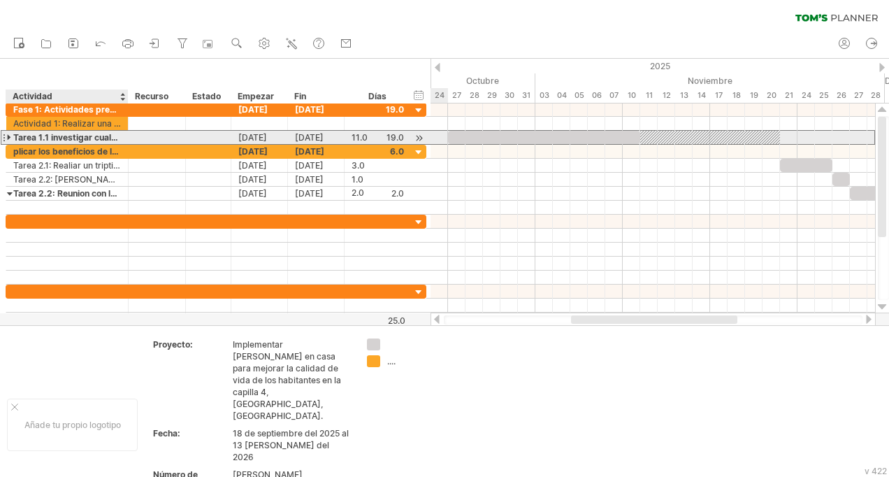
click at [10, 138] on div at bounding box center [10, 137] width 6 height 13
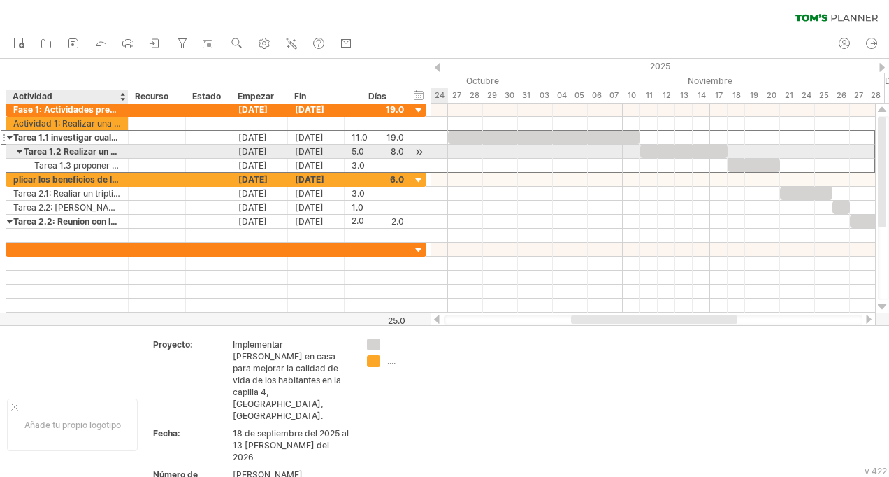
click at [20, 153] on div at bounding box center [20, 151] width 6 height 13
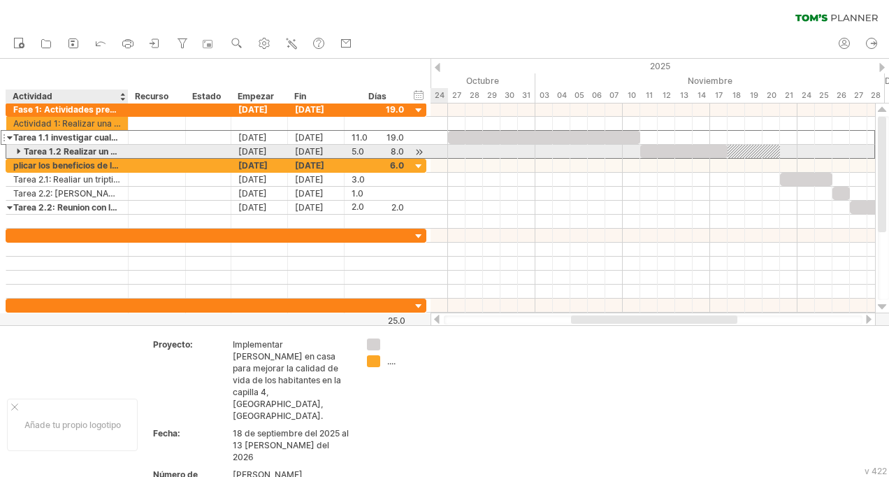
click at [20, 153] on div at bounding box center [20, 151] width 6 height 13
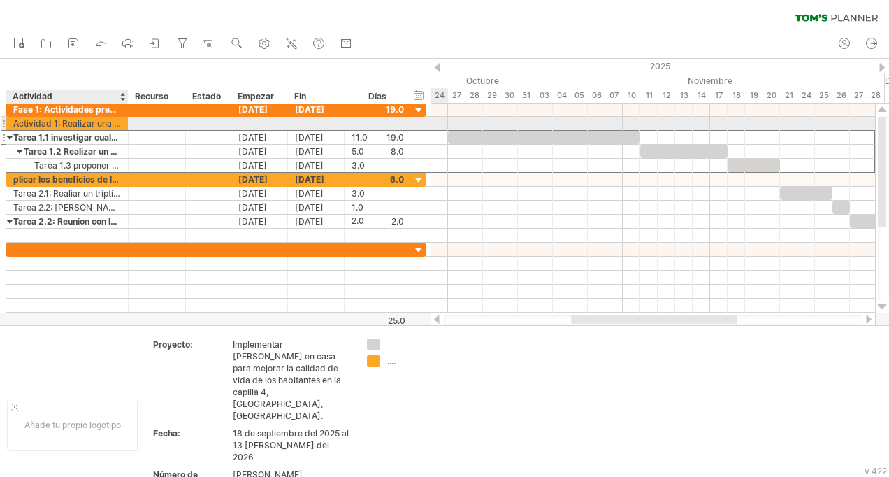
click at [22, 123] on div "Actividad 1: Realizar una investigacion previa a los cultivos de hortalizas. pr…" at bounding box center [67, 123] width 108 height 13
click at [19, 123] on input "**********" at bounding box center [67, 123] width 108 height 13
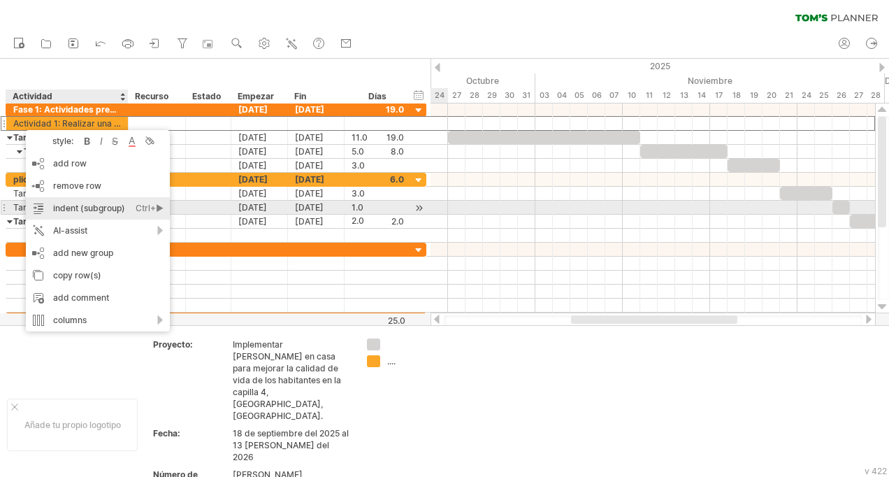
click at [101, 203] on font "indent (subgroup)" at bounding box center [89, 208] width 72 height 10
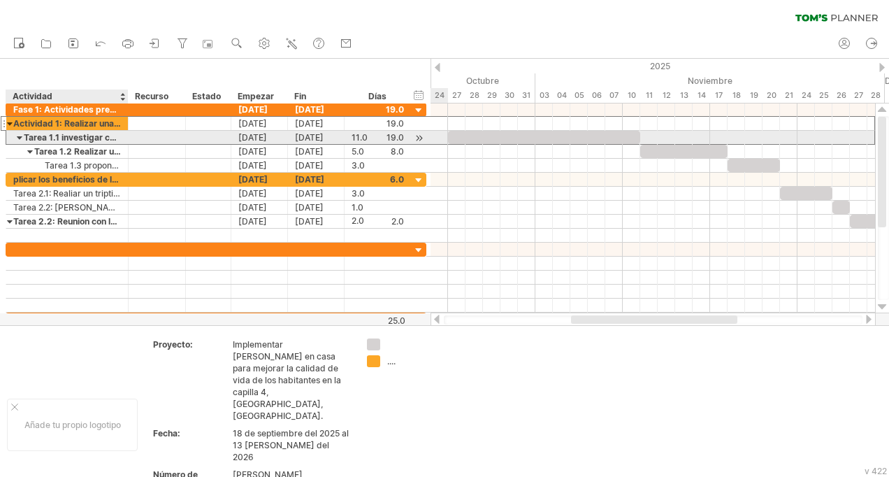
click at [42, 134] on div "Tarea 1.1 investigar cuales son las semillas que se pueden germinar" at bounding box center [67, 137] width 108 height 13
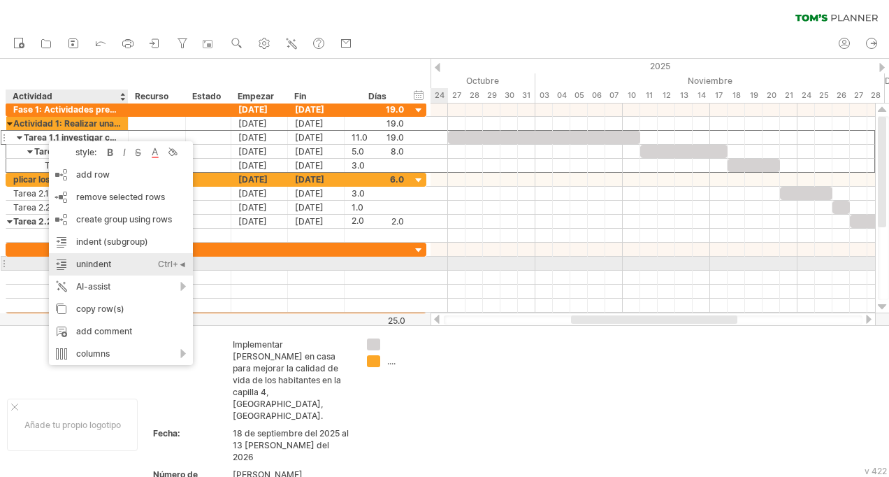
click at [153, 266] on div "unindent Ctrl+◄ Cmd+◄" at bounding box center [121, 264] width 144 height 22
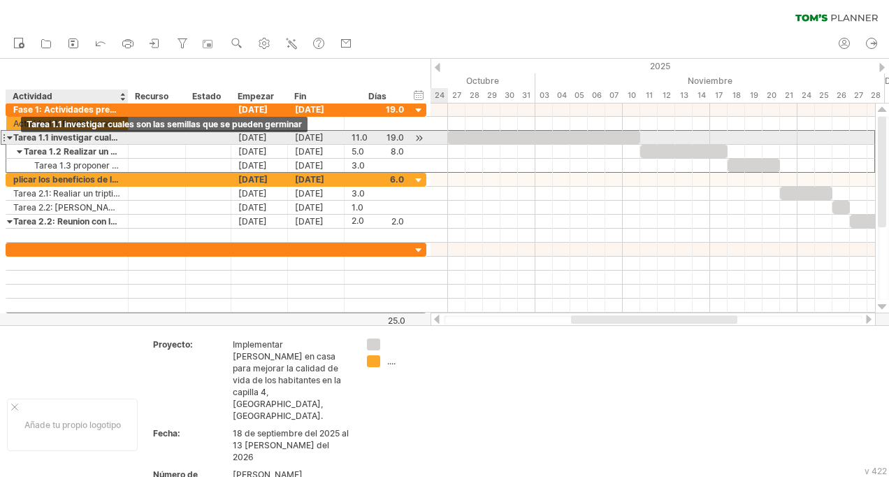
click at [22, 137] on div "Tarea 1.1 investigar cuales son las semillas que se pueden germinar" at bounding box center [67, 137] width 108 height 13
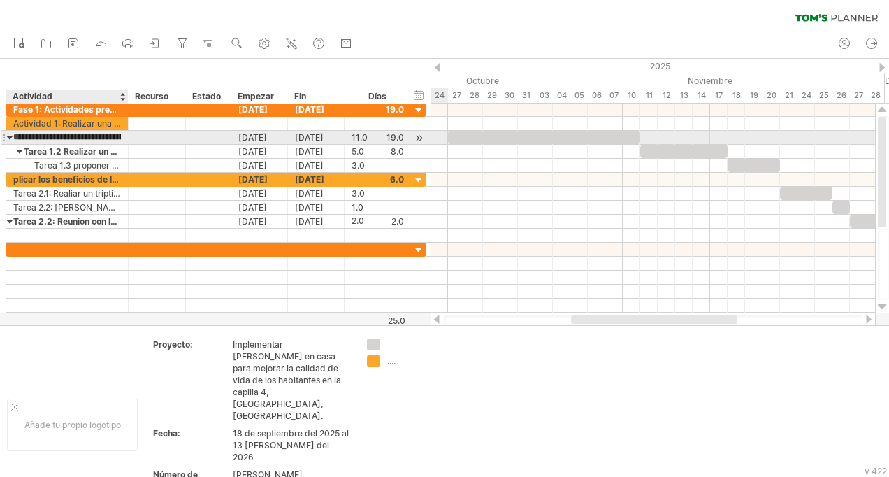
click at [22, 137] on input "**********" at bounding box center [67, 137] width 108 height 13
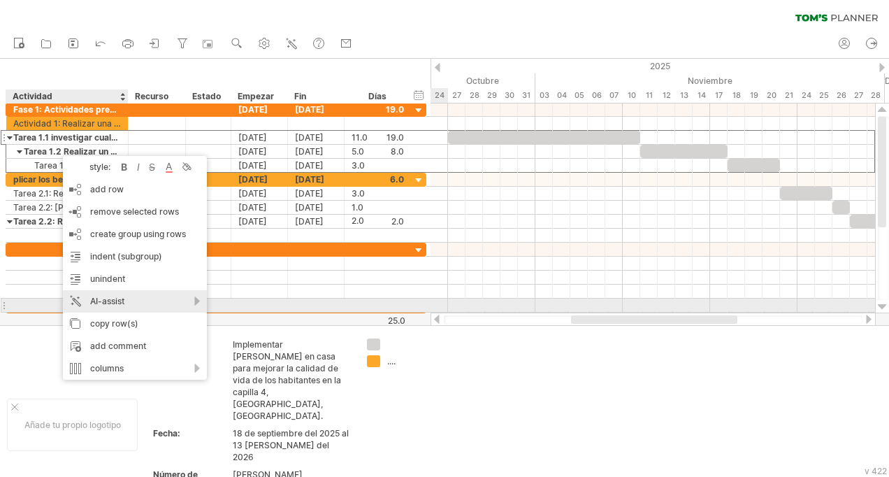
click at [160, 299] on div "AI-assist" at bounding box center [135, 301] width 144 height 22
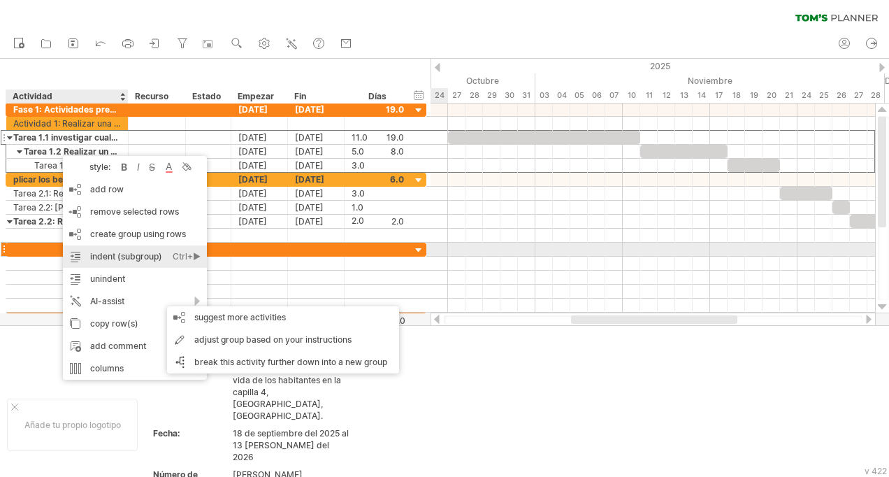
click at [129, 256] on font "indent (subgroup)" at bounding box center [126, 256] width 72 height 10
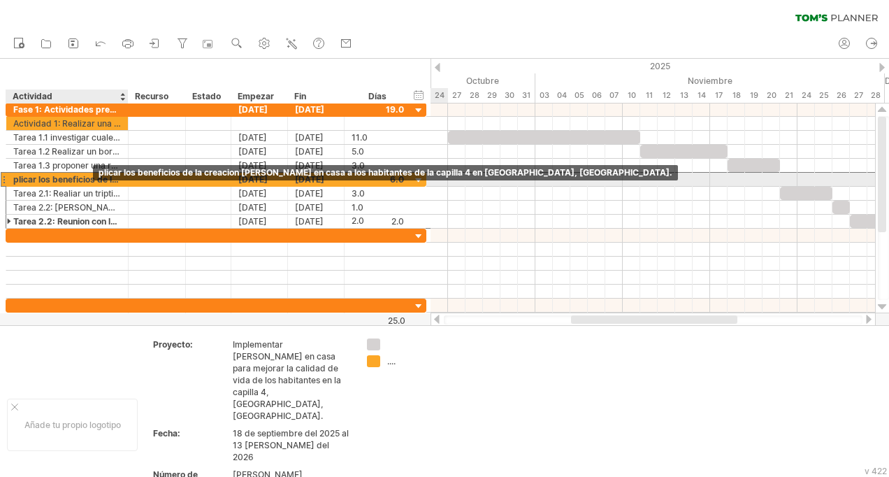
click at [50, 182] on div "plicar los beneficios de la creacion [PERSON_NAME] en casa a los habitantes de …" at bounding box center [67, 179] width 108 height 13
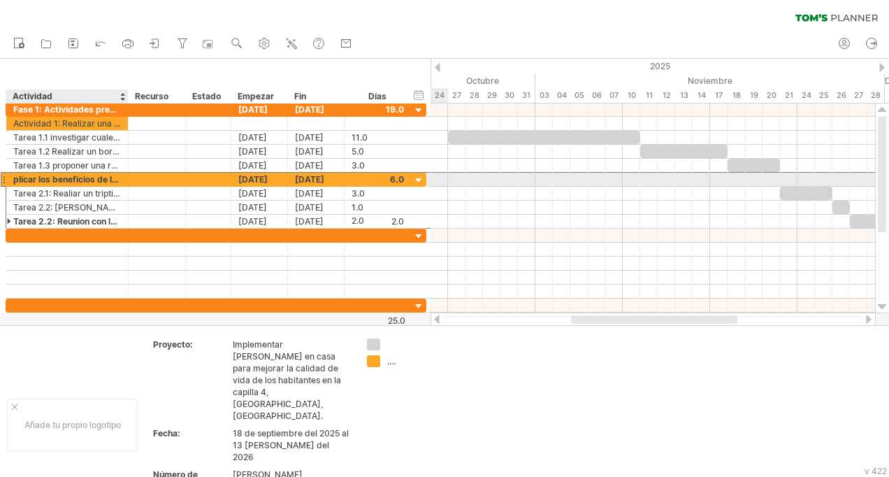
click at [10, 177] on div "**********" at bounding box center [67, 179] width 122 height 13
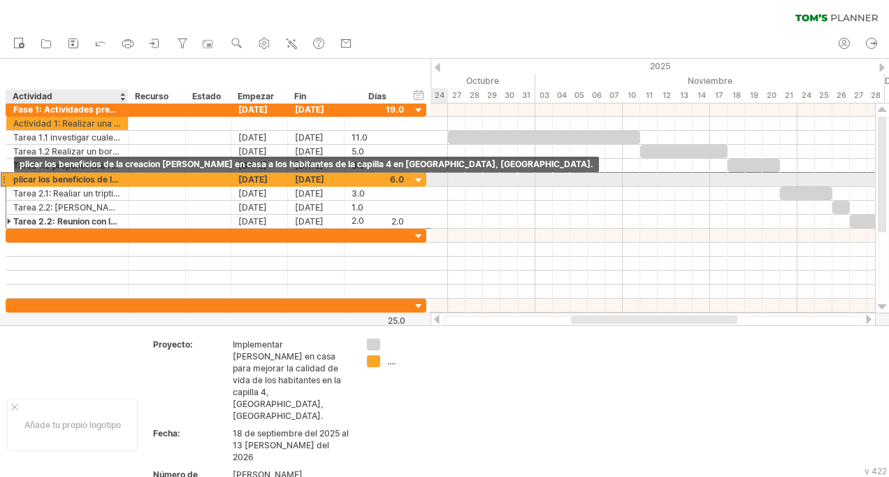
click at [17, 179] on div "plicar los beneficios de la creacion [PERSON_NAME] en casa a los habitantes de …" at bounding box center [67, 179] width 108 height 13
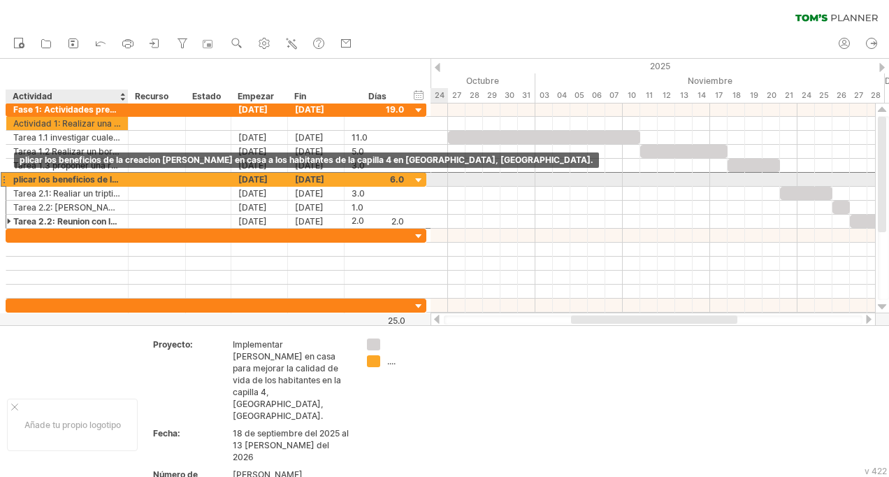
click at [15, 180] on div "plicar los beneficios de la creacion [PERSON_NAME] en casa a los habitantes de …" at bounding box center [67, 179] width 108 height 13
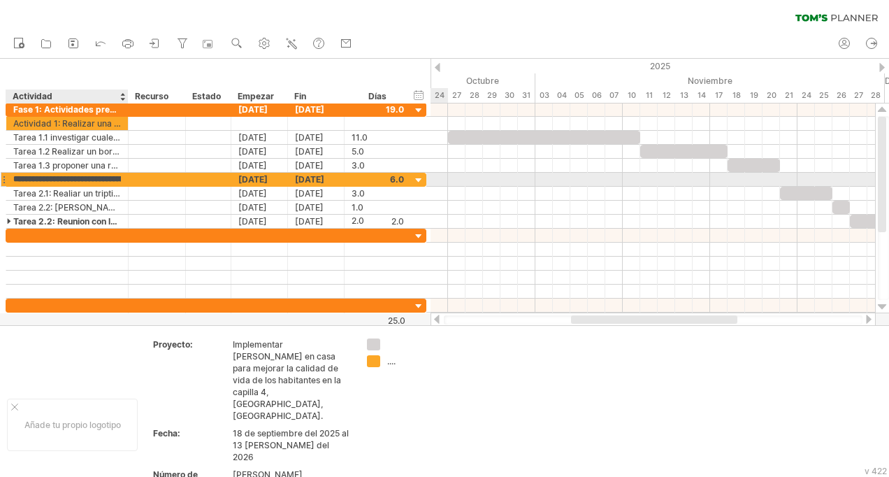
type input "**********"
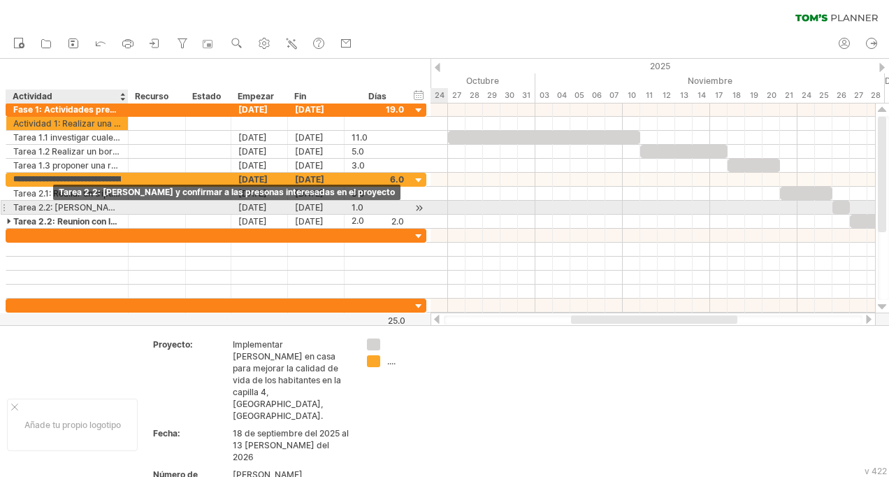
click at [55, 210] on div "Tarea 2.2: [PERSON_NAME] y confirmar a las presonas interesadas en el proyecto" at bounding box center [67, 207] width 108 height 13
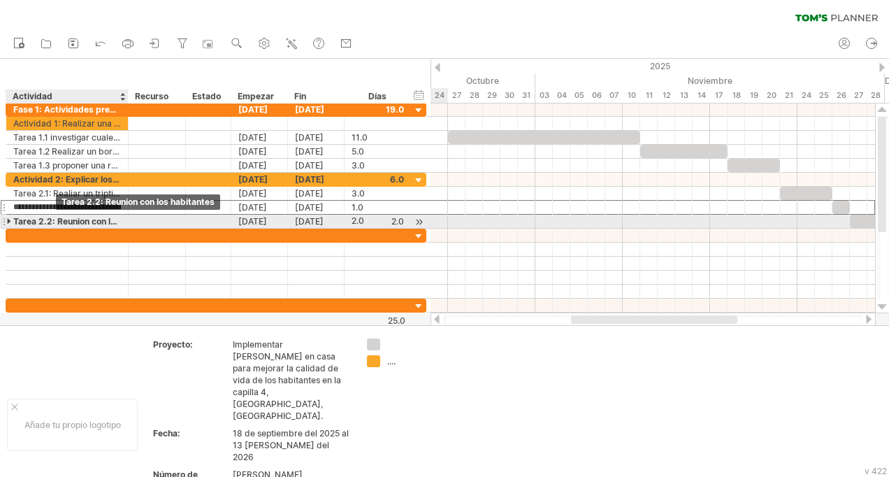
click at [57, 221] on div "Tarea 2.2: Reunion con los habitantes" at bounding box center [67, 221] width 108 height 13
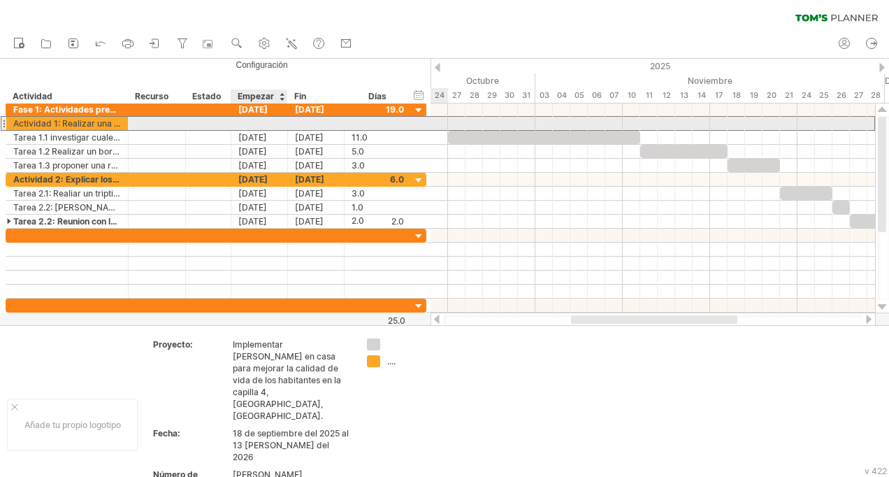
click at [273, 121] on div at bounding box center [259, 123] width 57 height 13
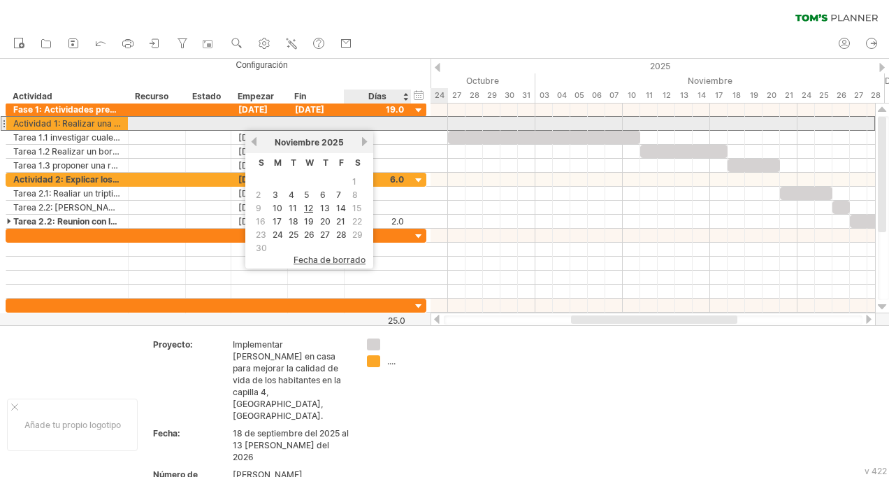
click at [386, 120] on div at bounding box center [378, 123] width 52 height 13
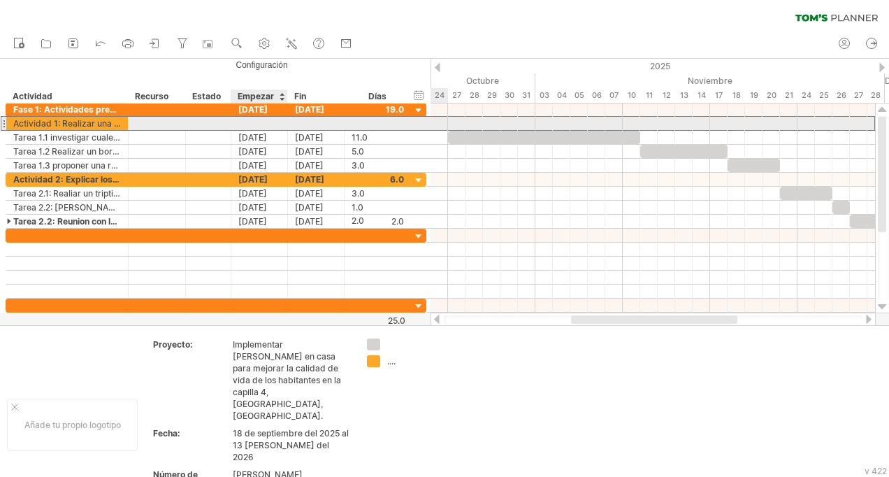
click at [259, 117] on div at bounding box center [259, 123] width 57 height 13
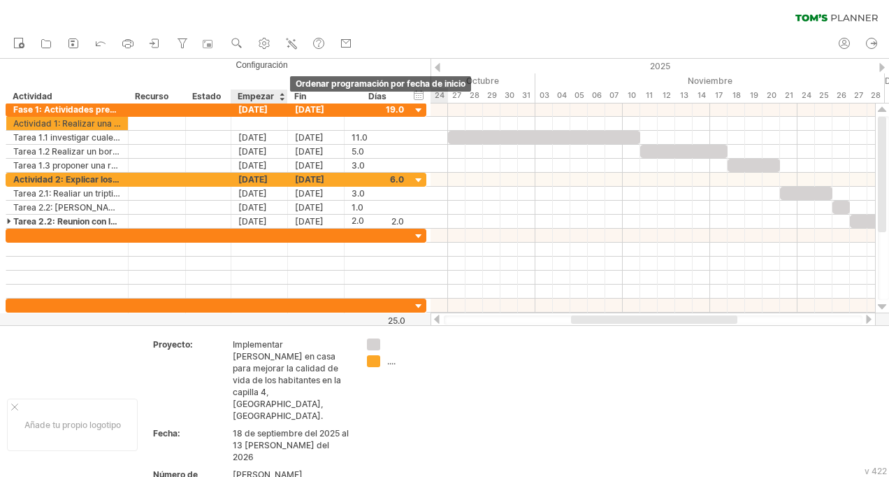
click at [280, 96] on div at bounding box center [282, 96] width 6 height 14
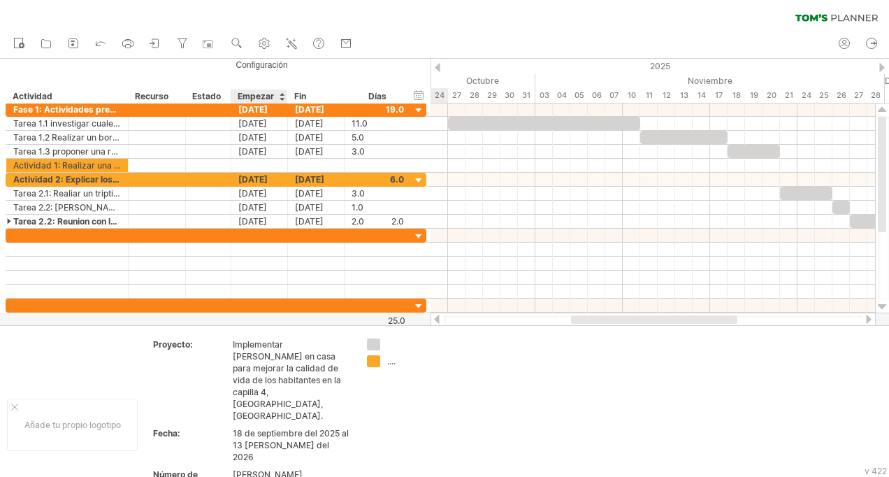
click at [281, 96] on div at bounding box center [282, 96] width 6 height 14
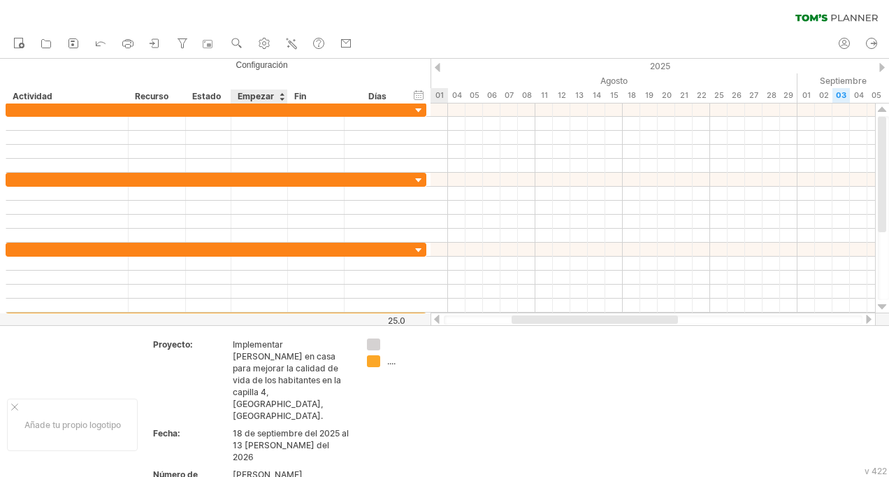
click at [281, 96] on div at bounding box center [282, 96] width 6 height 14
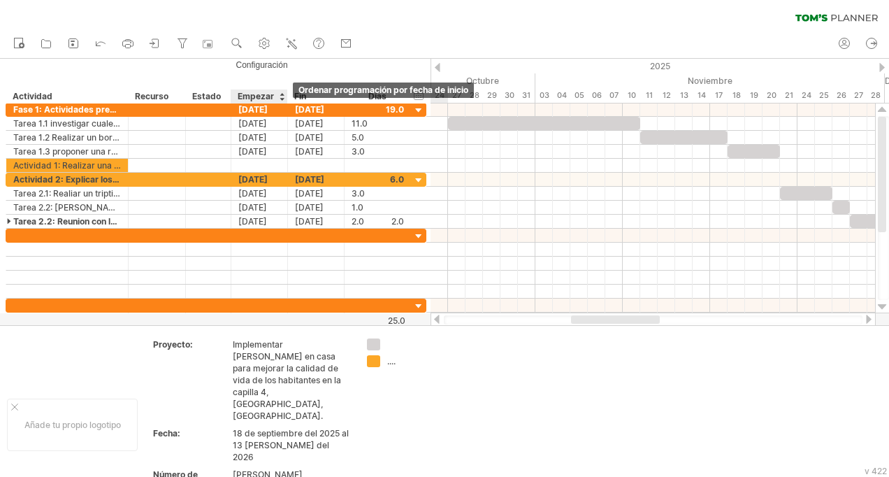
click at [282, 96] on div at bounding box center [282, 96] width 6 height 14
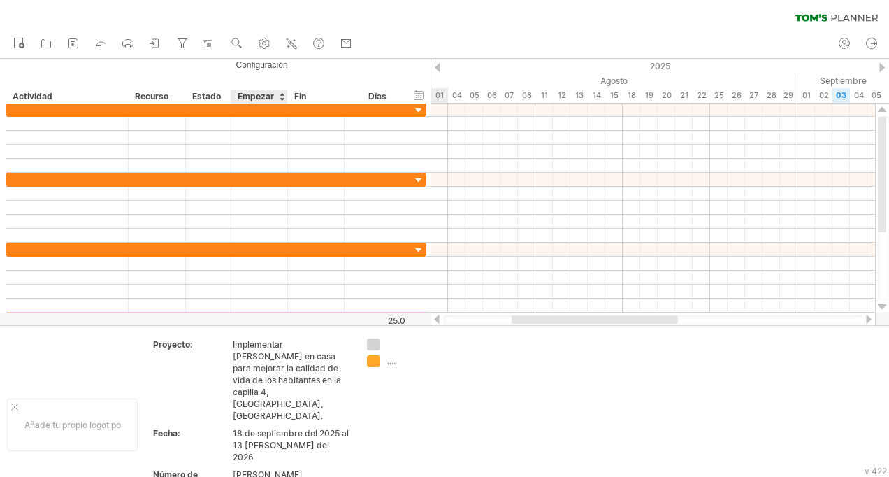
click at [282, 96] on div at bounding box center [282, 96] width 6 height 14
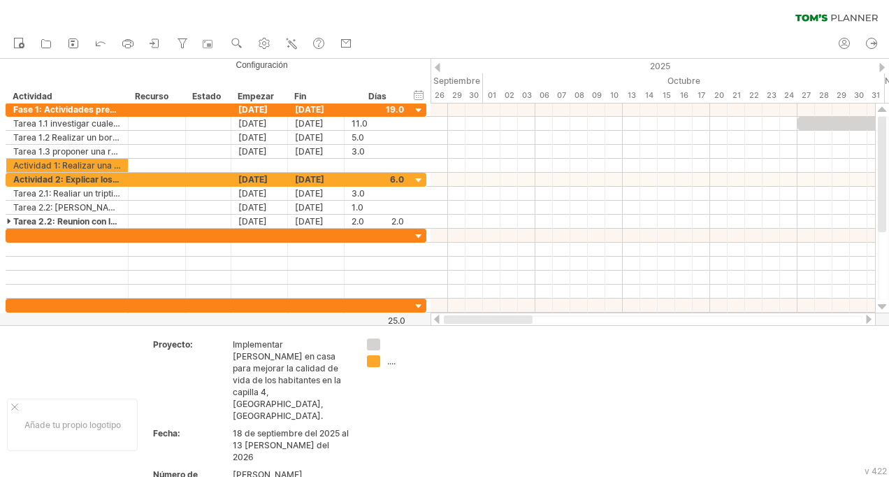
drag, startPoint x: 582, startPoint y: 320, endPoint x: 441, endPoint y: 314, distance: 140.6
click at [441, 314] on div at bounding box center [653, 320] width 445 height 14
click at [442, 318] on div at bounding box center [436, 319] width 11 height 9
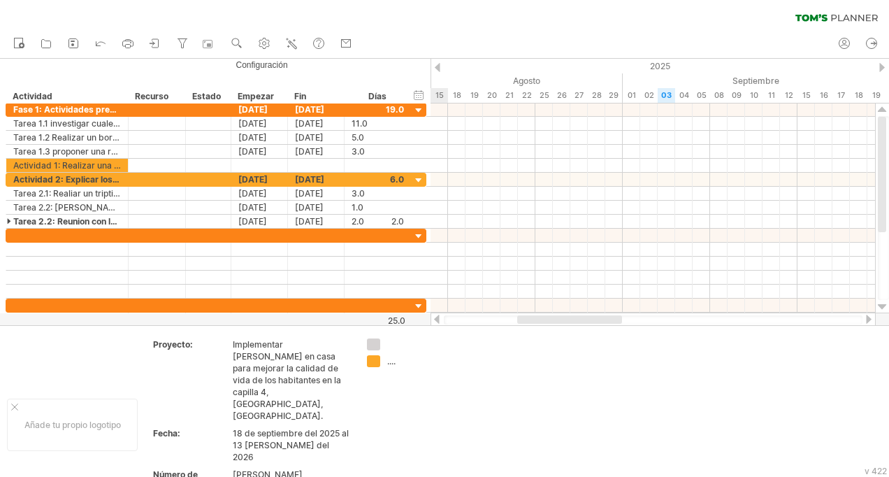
click at [442, 318] on div at bounding box center [436, 319] width 11 height 9
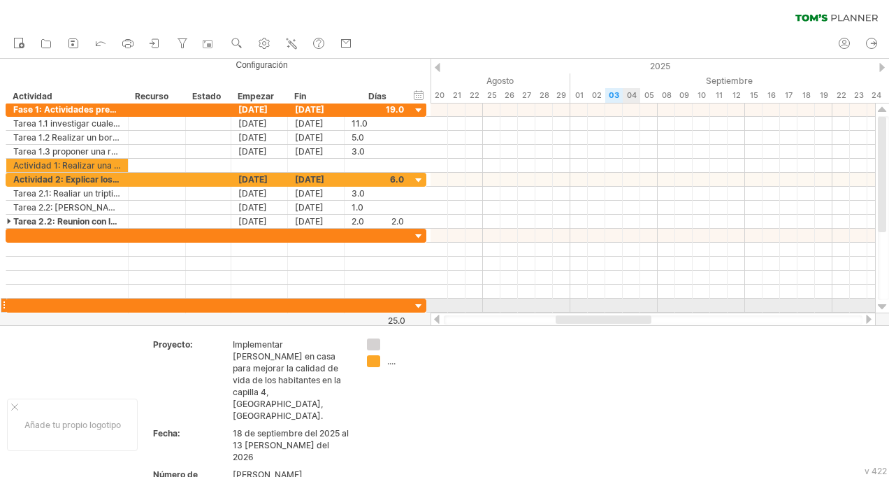
drag, startPoint x: 588, startPoint y: 320, endPoint x: 633, endPoint y: 303, distance: 47.5
click at [633, 303] on div "Trying to reach [DOMAIN_NAME] Connected again... 0% clear filter Nuevo" at bounding box center [444, 238] width 889 height 477
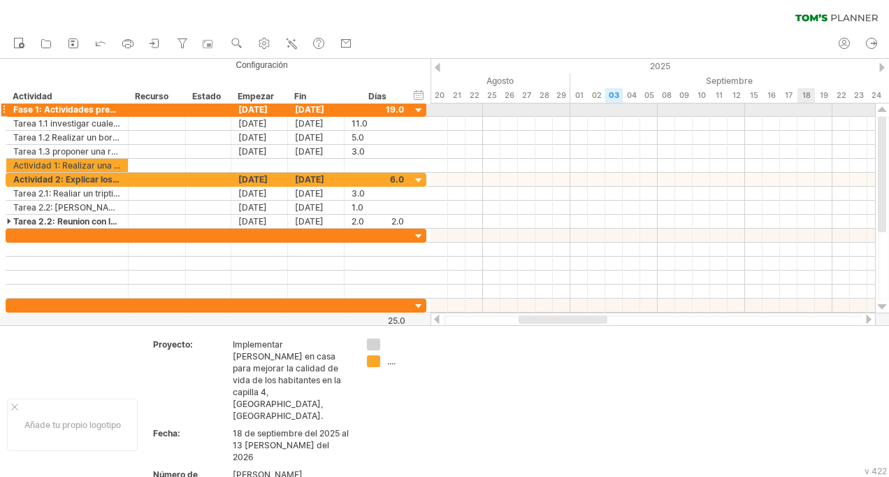
click at [808, 105] on div at bounding box center [653, 110] width 445 height 14
click at [808, 108] on div at bounding box center [653, 110] width 445 height 14
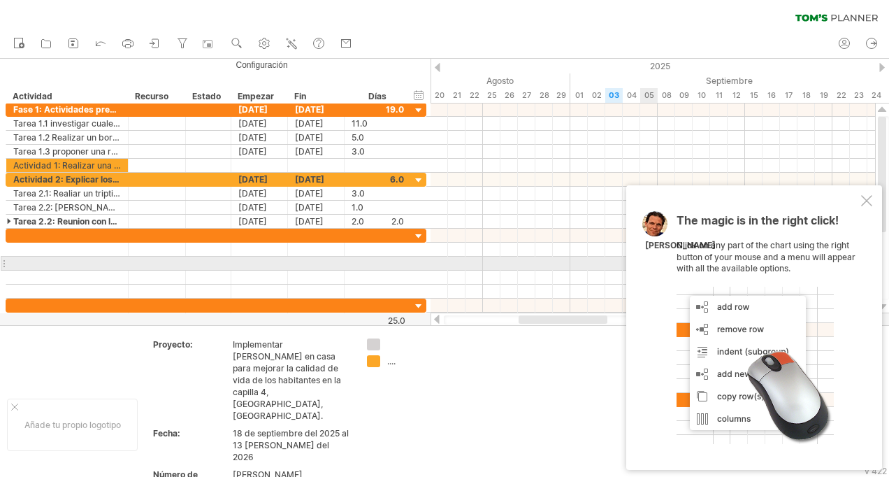
drag, startPoint x: 822, startPoint y: 269, endPoint x: 758, endPoint y: 262, distance: 64.0
click at [758, 262] on div "The magic is in the right click! Click on any part of the chart using the right…" at bounding box center [768, 329] width 182 height 229
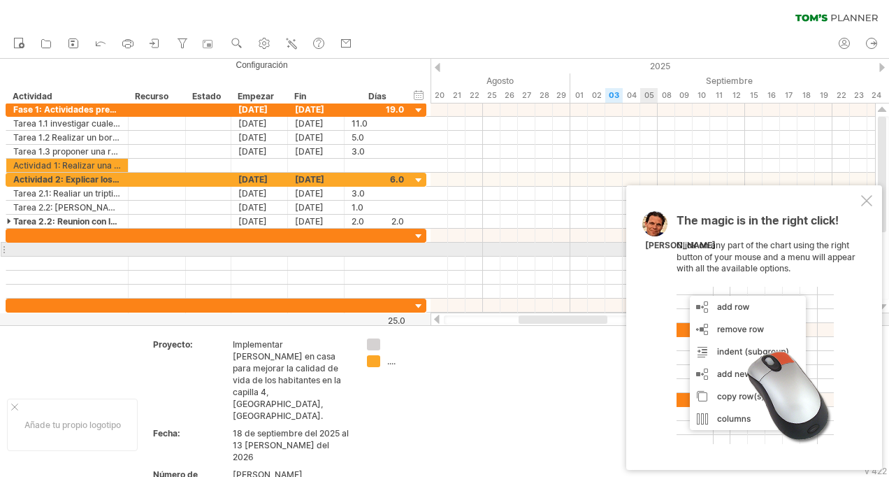
drag, startPoint x: 792, startPoint y: 264, endPoint x: 724, endPoint y: 250, distance: 69.4
click at [724, 250] on font "The magic is in the right click! Click on any part of the chart using the right…" at bounding box center [766, 244] width 179 height 57
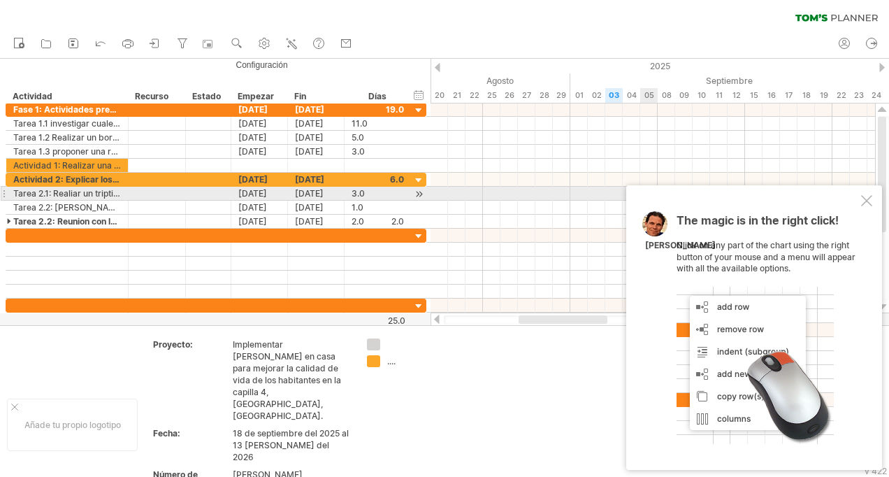
click at [867, 200] on div at bounding box center [866, 200] width 11 height 11
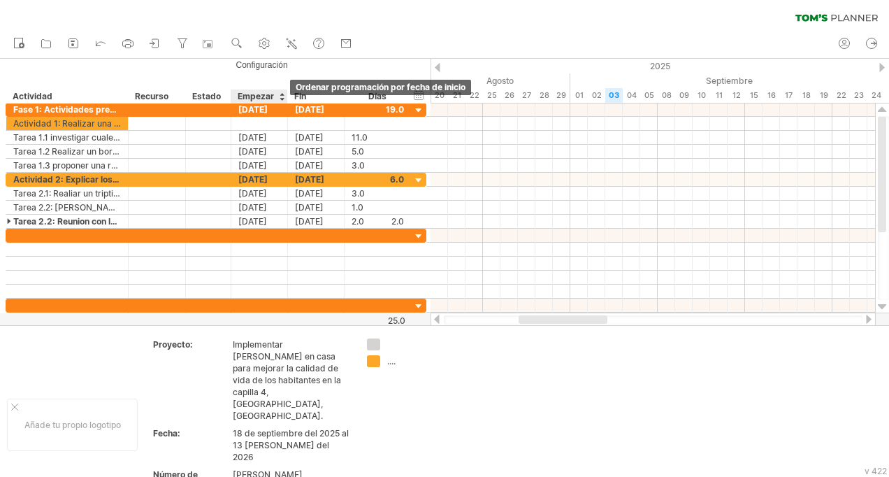
click at [281, 100] on div at bounding box center [282, 96] width 6 height 14
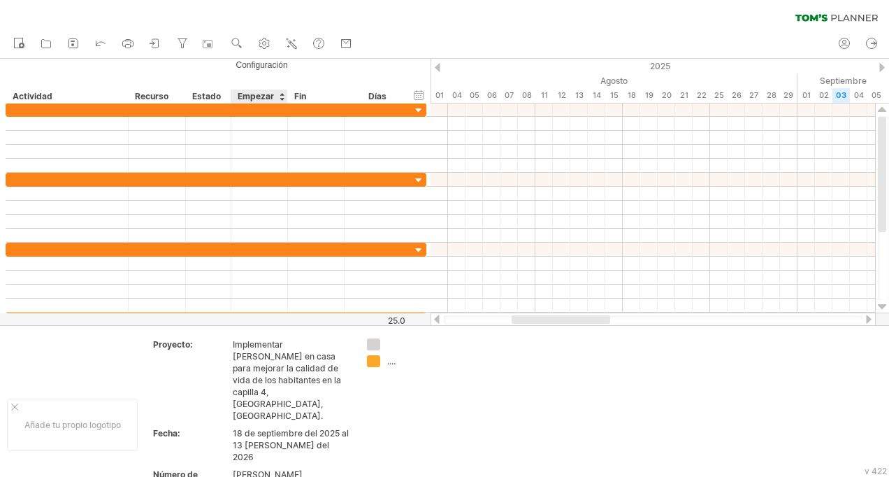
click at [281, 100] on div at bounding box center [282, 96] width 6 height 14
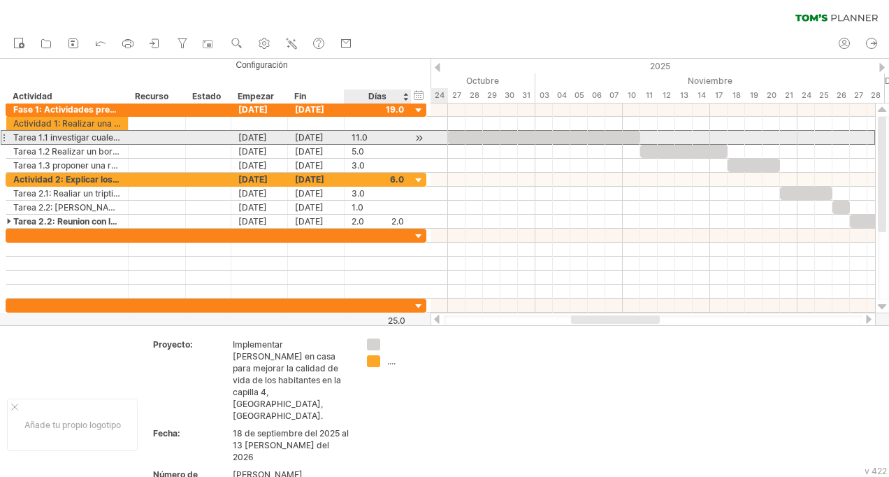
click at [379, 134] on div "11.0" at bounding box center [378, 137] width 52 height 13
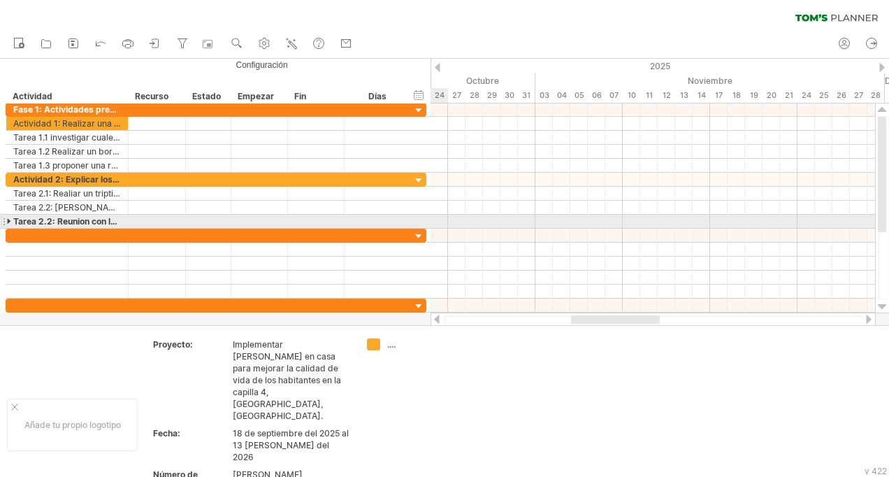
click at [8, 222] on div at bounding box center [10, 221] width 6 height 13
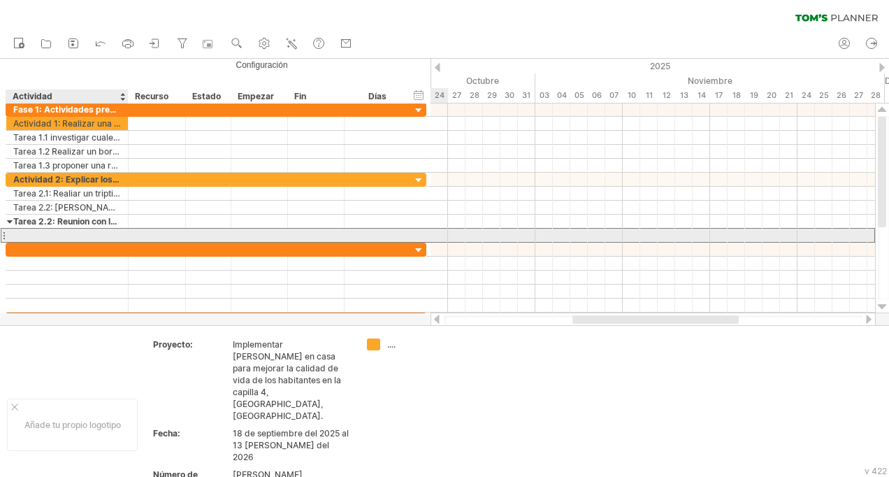
click at [15, 236] on div at bounding box center [67, 235] width 108 height 13
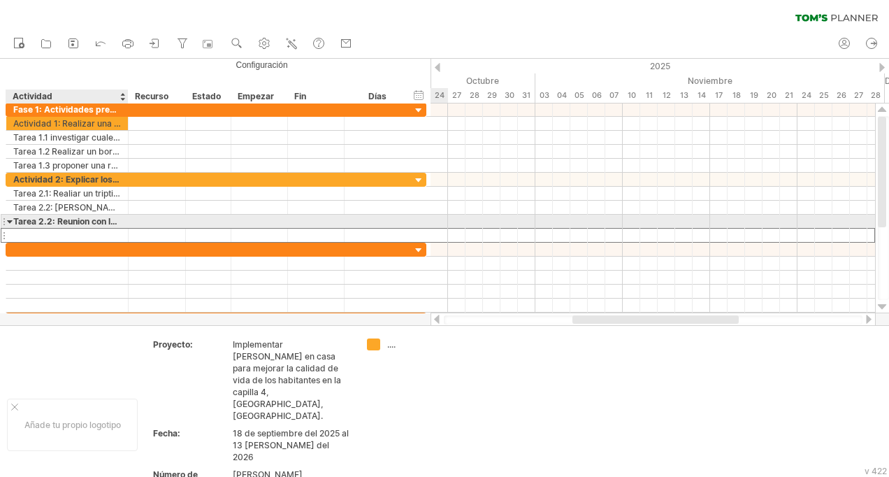
click at [10, 222] on div at bounding box center [10, 221] width 6 height 13
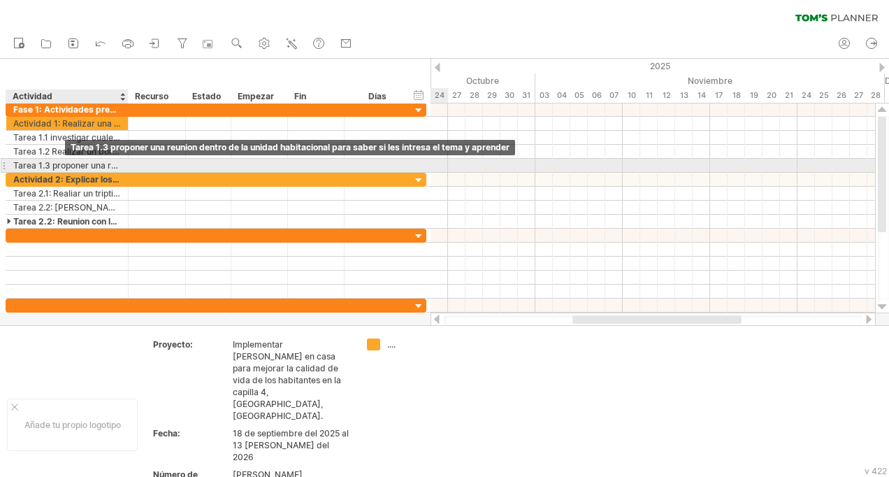
click at [50, 165] on div "Tarea 1.3 proponer una reunion dentro de la unidad habitacional para saber si l…" at bounding box center [67, 165] width 108 height 13
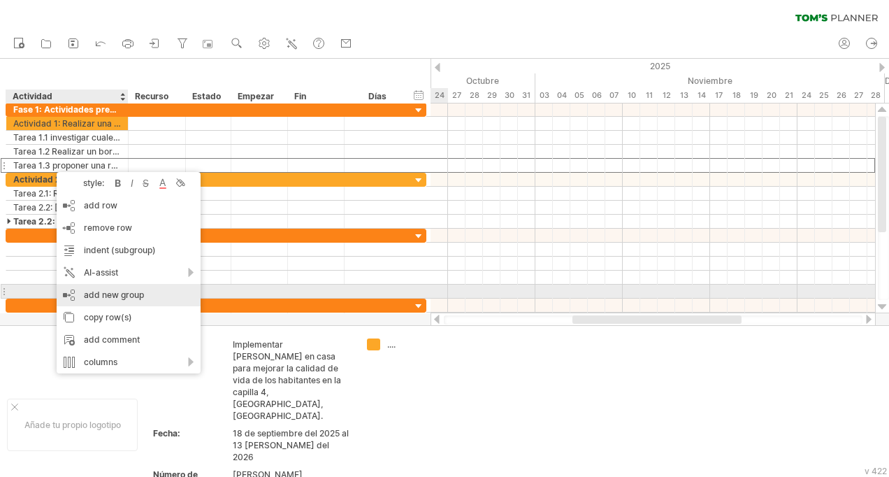
click at [100, 292] on div "add new group" at bounding box center [129, 295] width 144 height 22
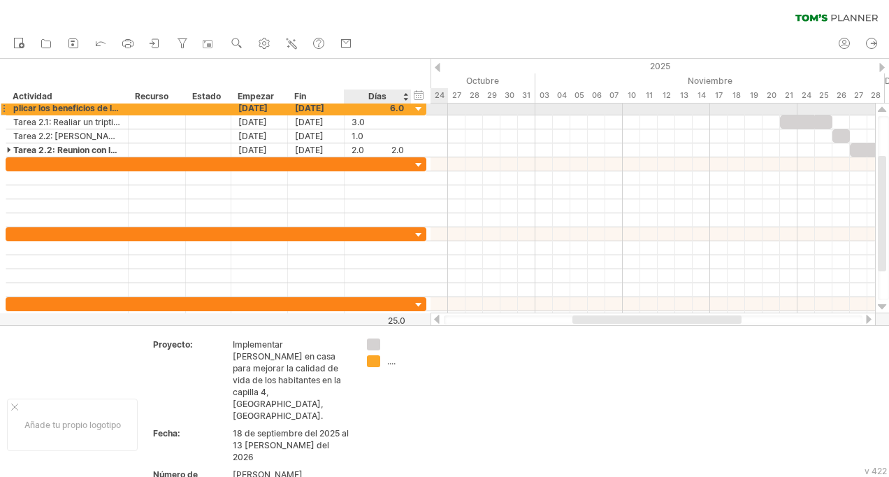
click at [420, 108] on div at bounding box center [419, 109] width 13 height 13
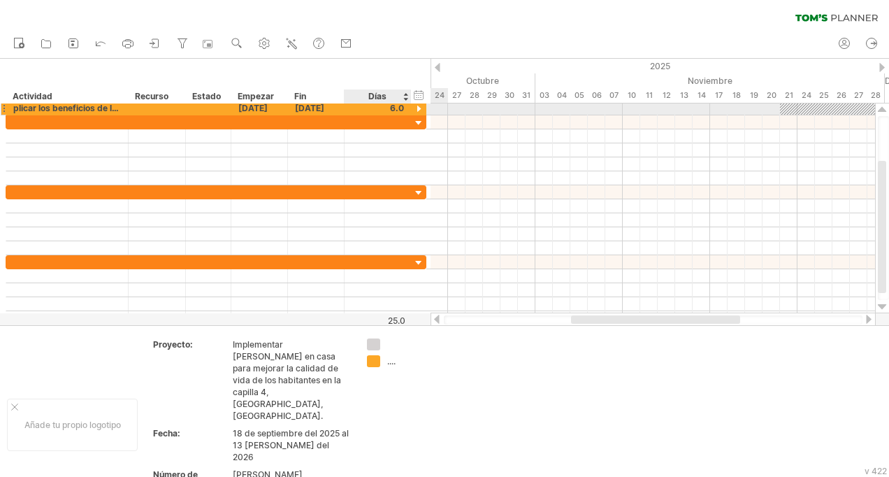
click at [420, 108] on div at bounding box center [419, 109] width 13 height 13
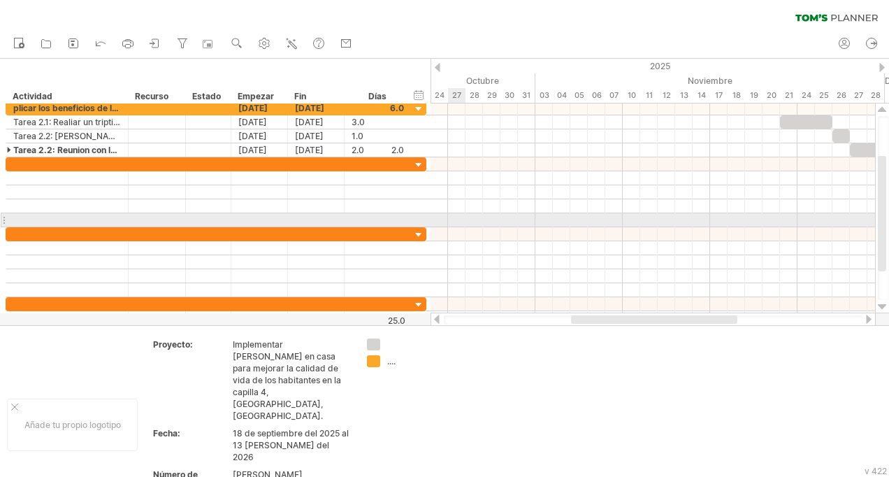
click at [459, 219] on div at bounding box center [653, 220] width 445 height 14
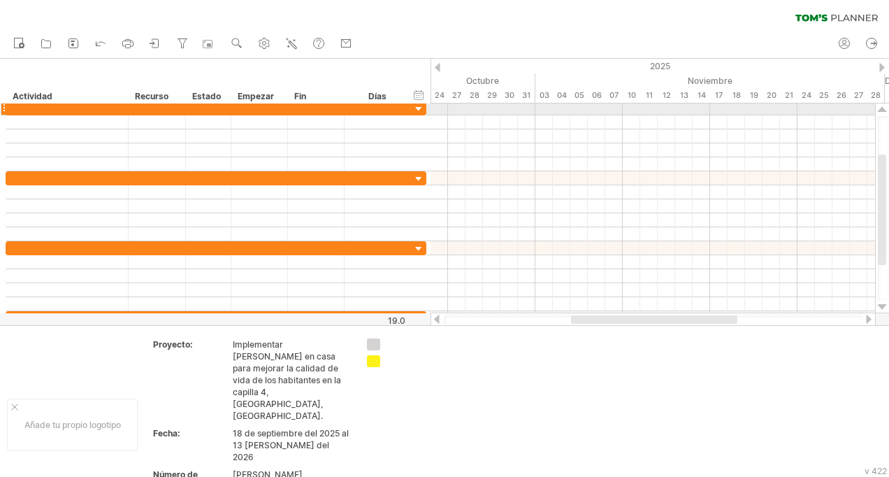
click at [418, 107] on div at bounding box center [419, 109] width 13 height 13
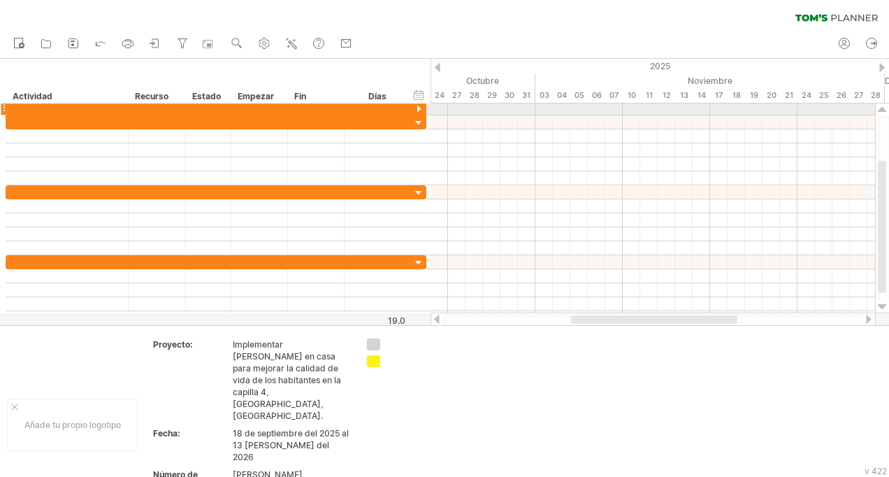
click at [418, 107] on div at bounding box center [419, 109] width 13 height 13
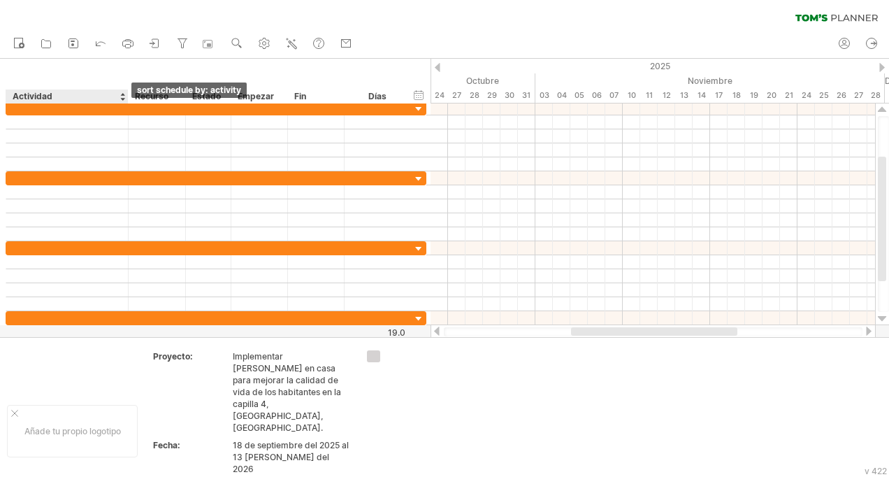
click at [124, 99] on div at bounding box center [123, 96] width 6 height 14
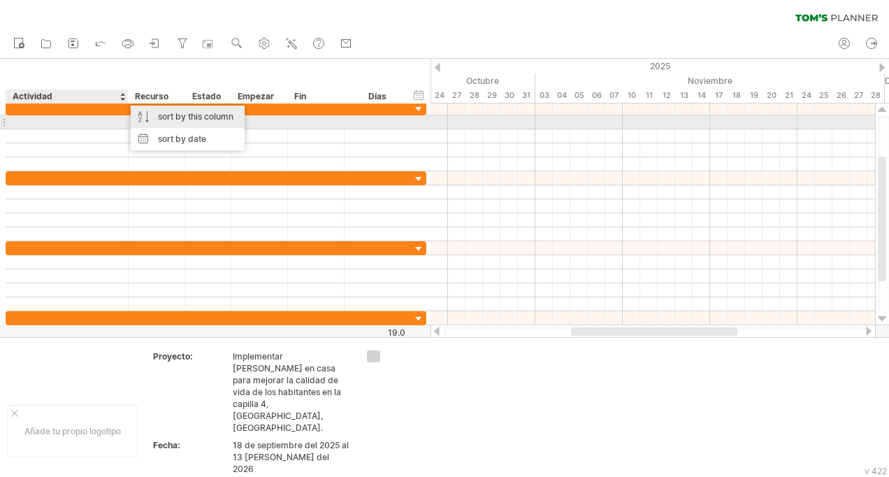
click at [168, 118] on div "sort by this column" at bounding box center [188, 117] width 114 height 22
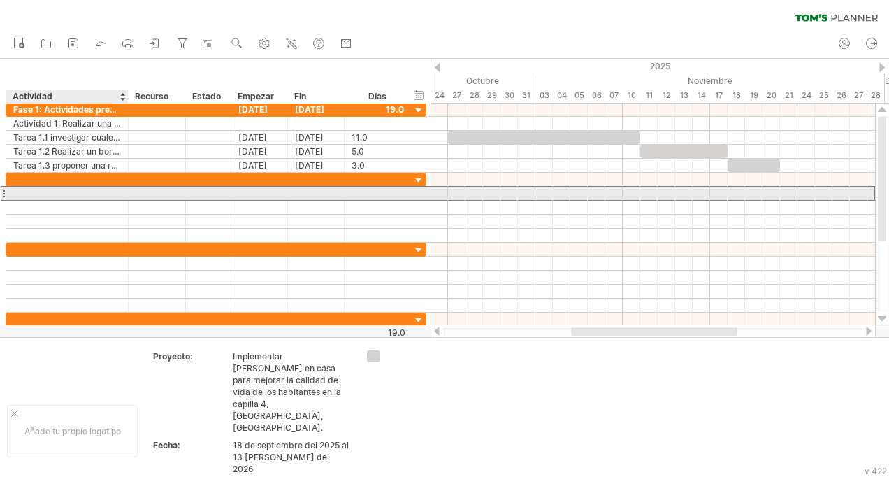
click at [39, 192] on div at bounding box center [67, 193] width 108 height 13
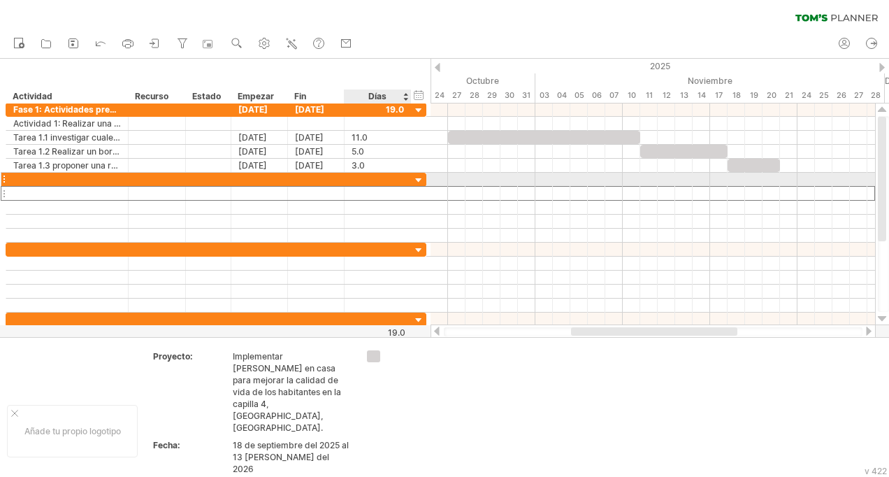
click at [413, 177] on div at bounding box center [419, 180] width 13 height 13
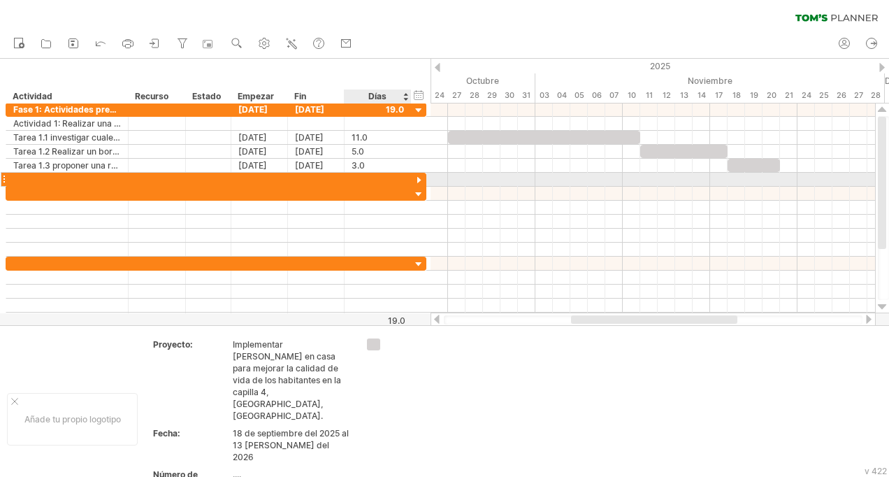
click at [413, 177] on div at bounding box center [419, 180] width 13 height 13
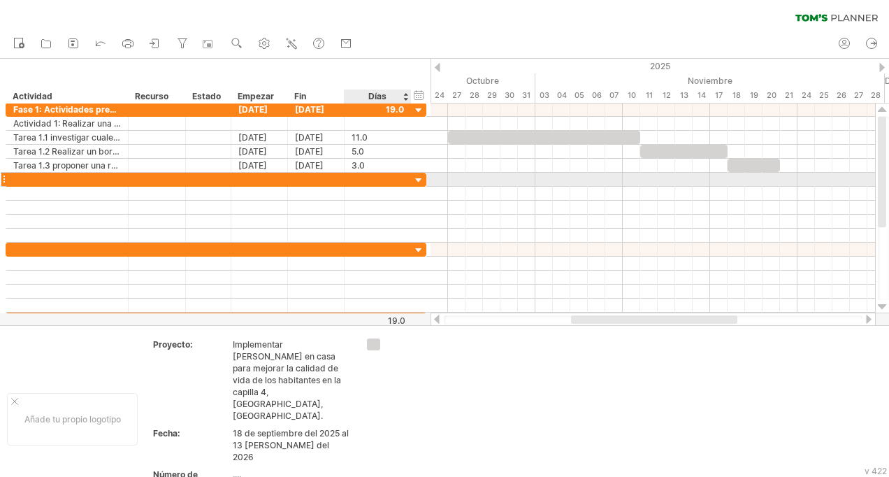
click at [420, 181] on div at bounding box center [419, 180] width 13 height 13
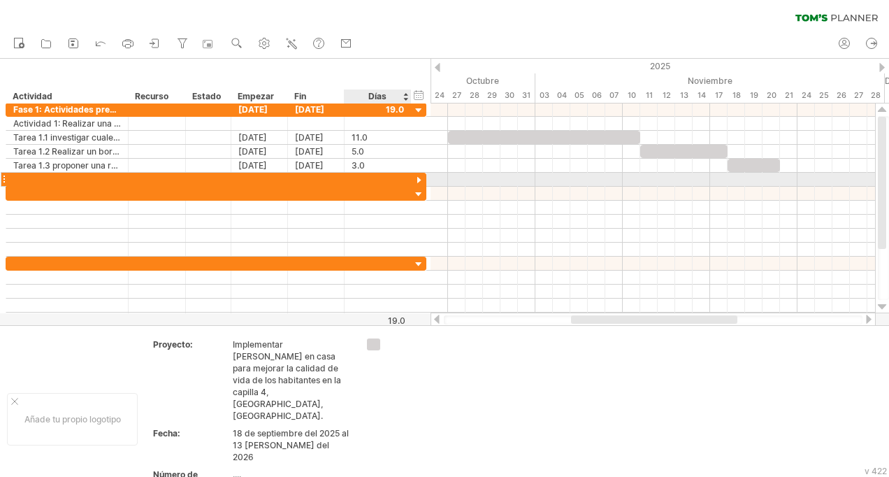
click at [420, 181] on div at bounding box center [419, 180] width 13 height 13
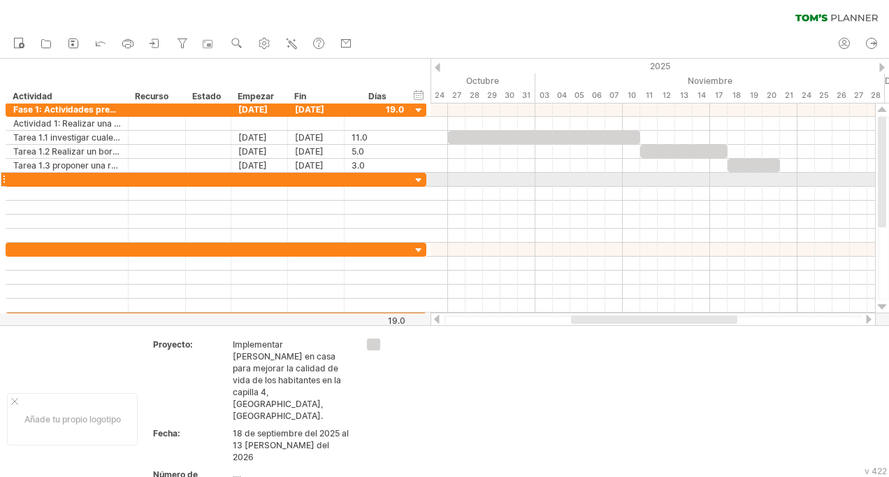
click at [4, 182] on div at bounding box center [4, 179] width 6 height 15
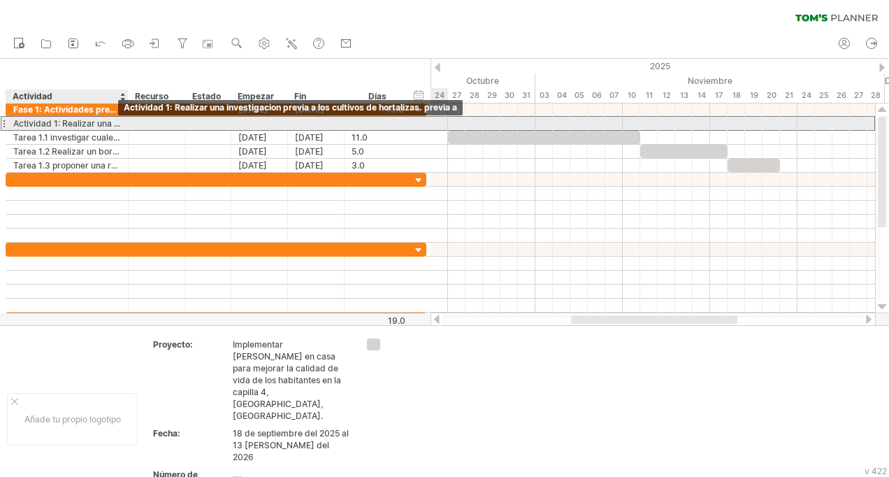
click at [111, 118] on div "Actividad 1: Realizar una investigacion previa a los cultivos de hortalizas. pr…" at bounding box center [67, 123] width 108 height 13
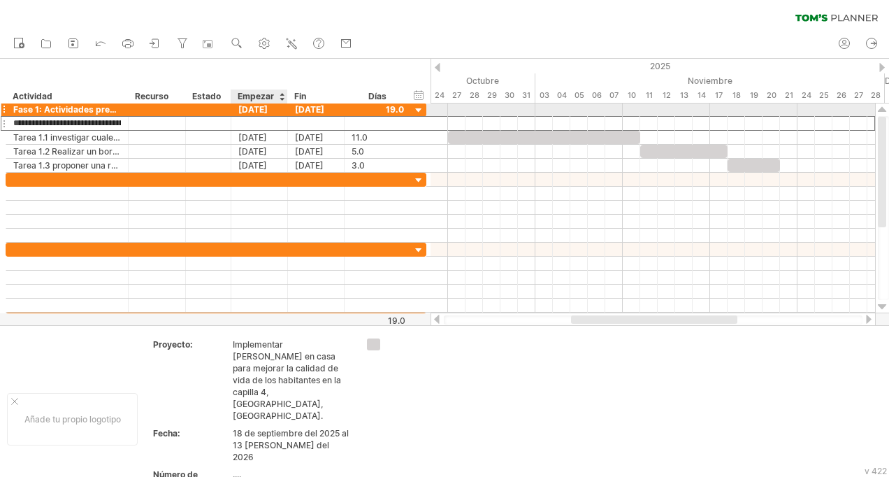
click at [270, 111] on div "[DATE]" at bounding box center [259, 109] width 57 height 13
click at [393, 111] on div at bounding box center [378, 109] width 52 height 13
click at [401, 109] on div at bounding box center [378, 109] width 52 height 13
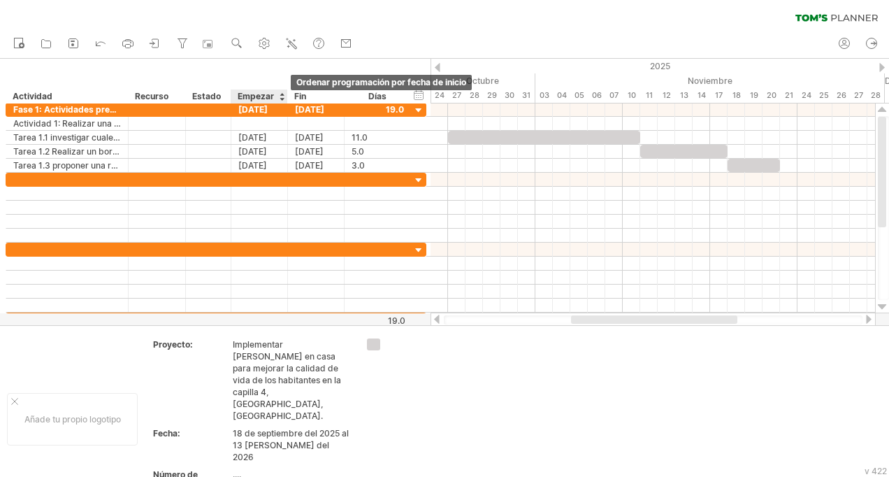
click at [282, 95] on div at bounding box center [282, 96] width 6 height 14
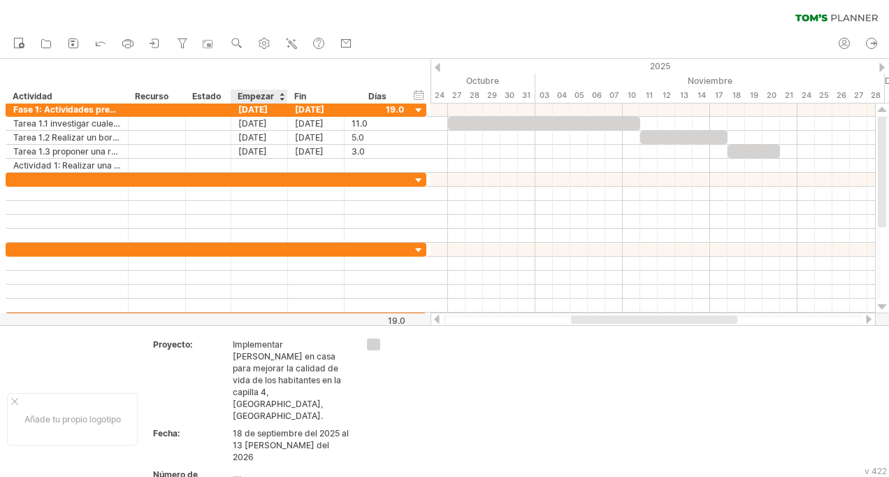
click at [282, 95] on div at bounding box center [282, 96] width 6 height 14
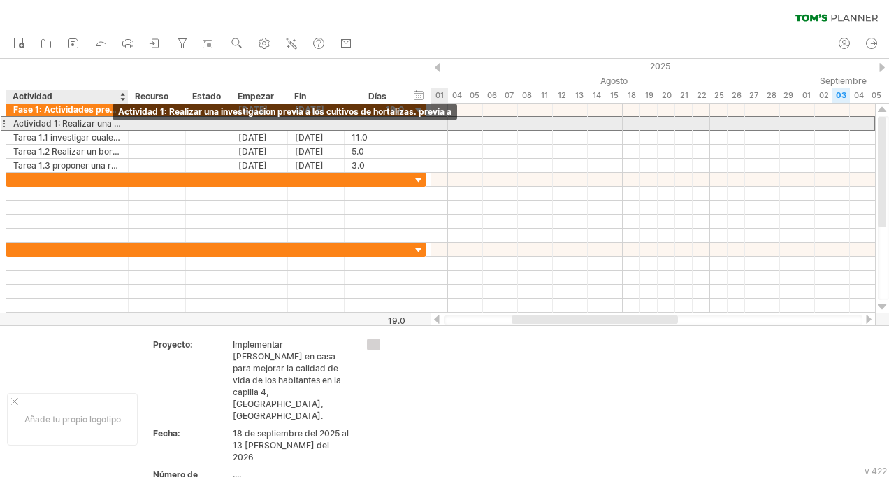
click at [106, 120] on div "Actividad 1: Realizar una investigacion previa a los cultivos de hortalizas. pr…" at bounding box center [67, 123] width 108 height 13
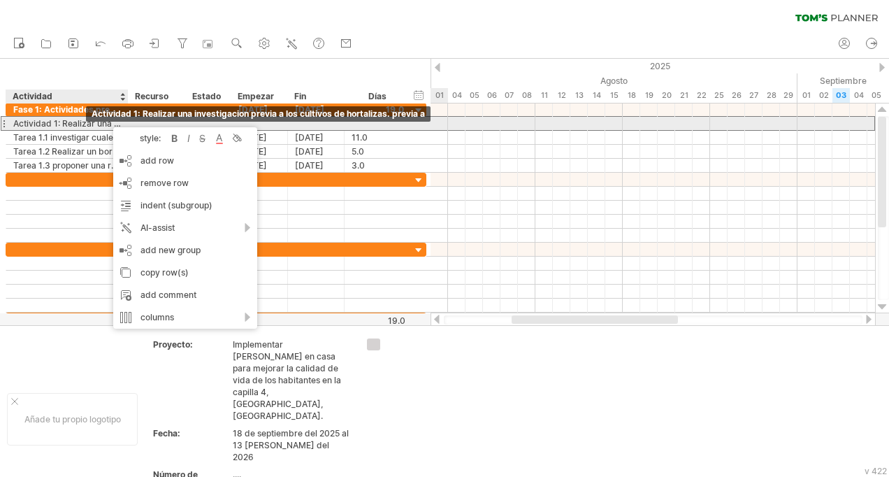
click at [67, 120] on div "Actividad 1: Realizar una investigacion previa a los cultivos de hortalizas. pr…" at bounding box center [67, 123] width 108 height 13
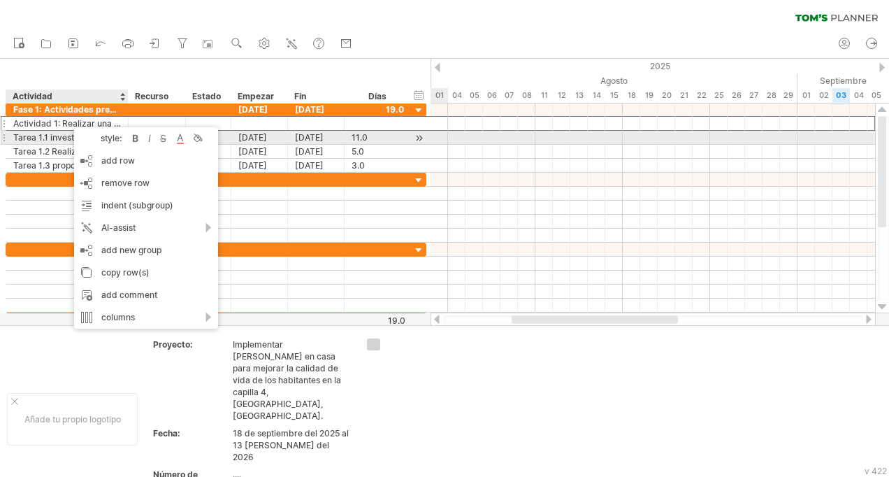
click at [357, 139] on div "11.0" at bounding box center [378, 137] width 52 height 13
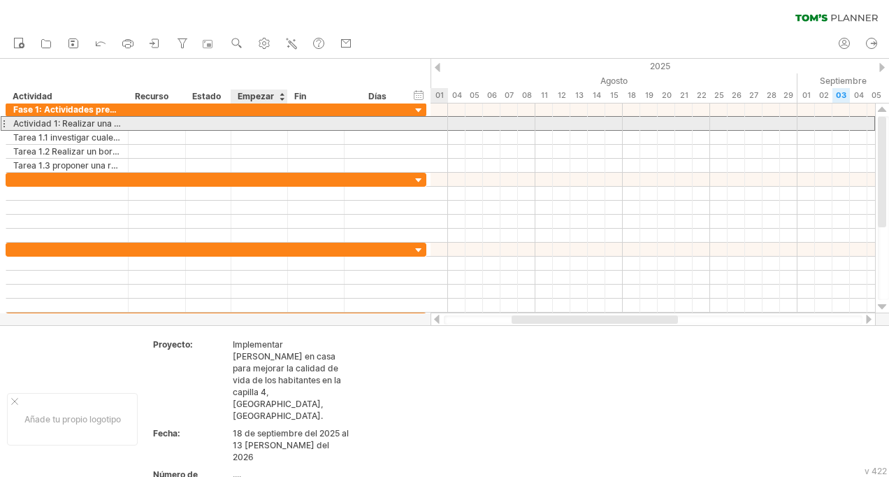
click at [257, 117] on div at bounding box center [259, 123] width 57 height 13
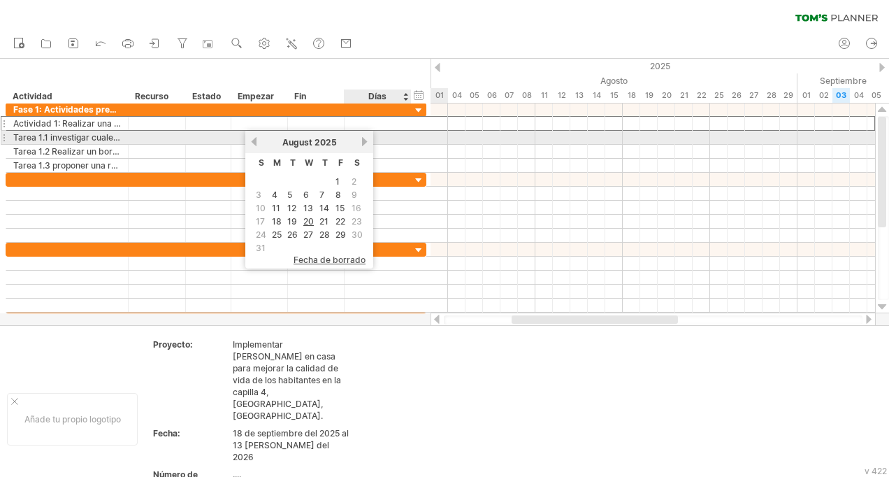
click at [363, 141] on link "próximo" at bounding box center [364, 141] width 10 height 10
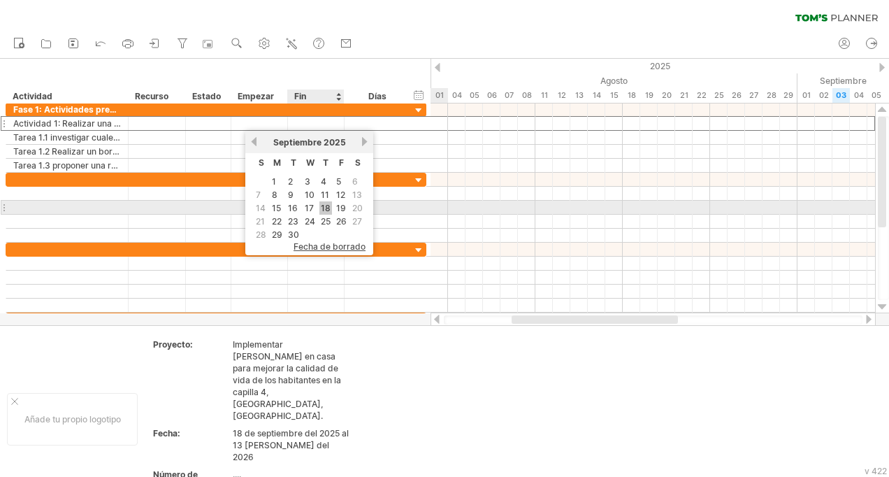
click at [323, 206] on link "18" at bounding box center [326, 207] width 13 height 13
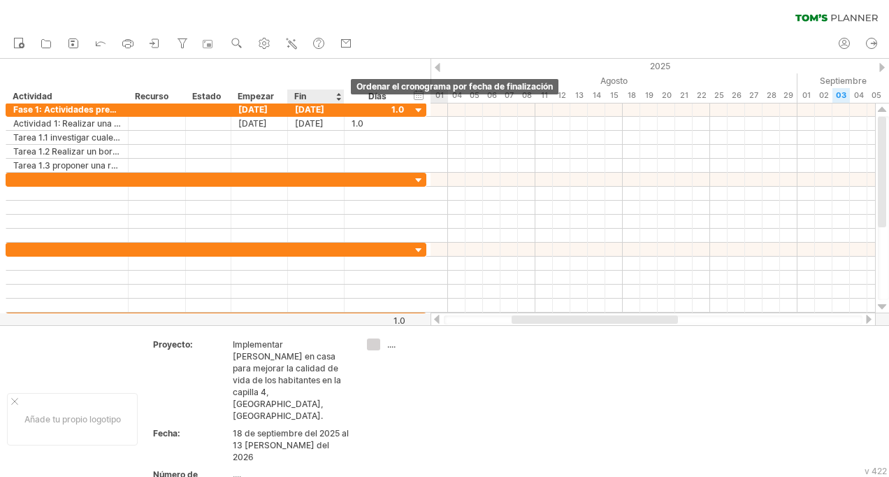
click at [338, 99] on div at bounding box center [339, 96] width 6 height 14
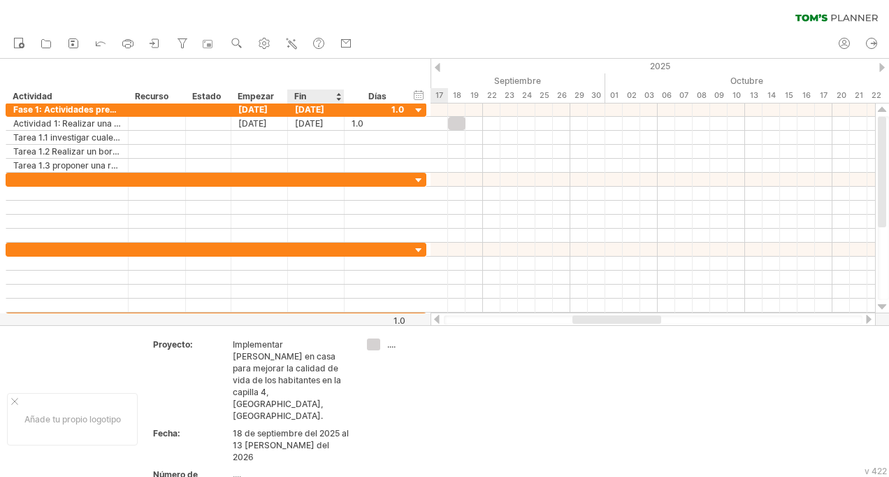
click at [338, 94] on div at bounding box center [339, 96] width 6 height 14
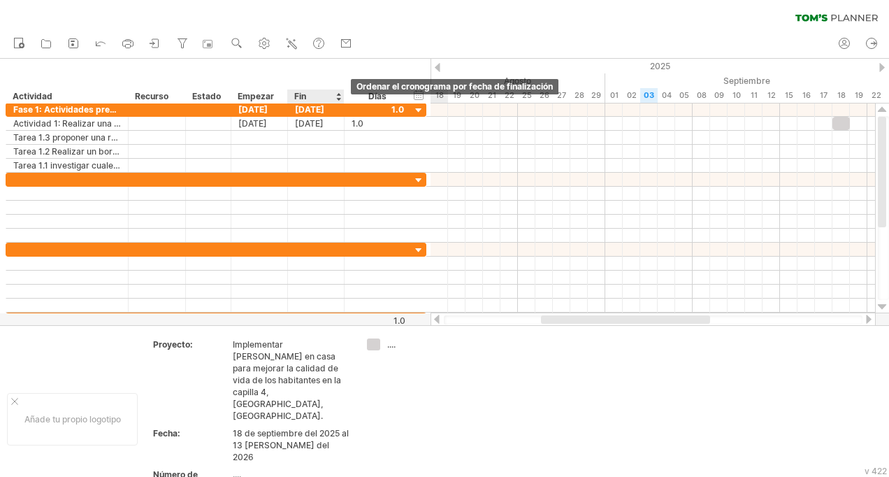
click at [338, 99] on div at bounding box center [339, 96] width 6 height 14
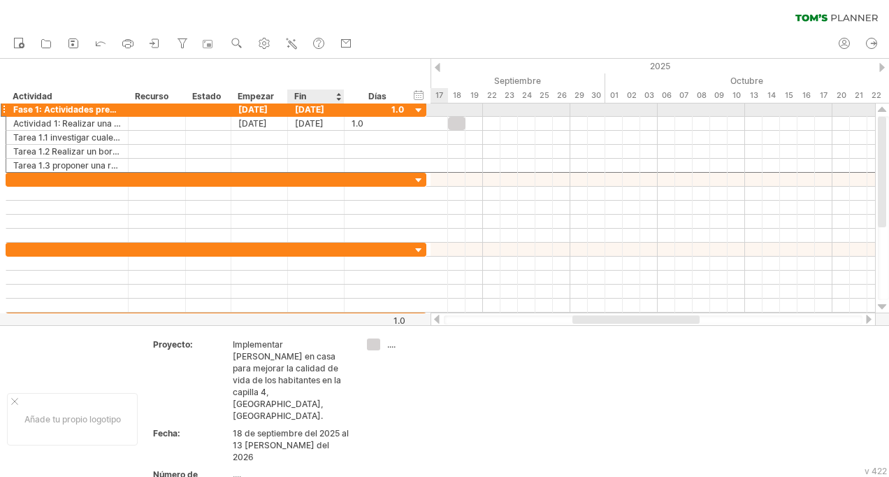
click at [331, 108] on div "[DATE]" at bounding box center [316, 109] width 57 height 13
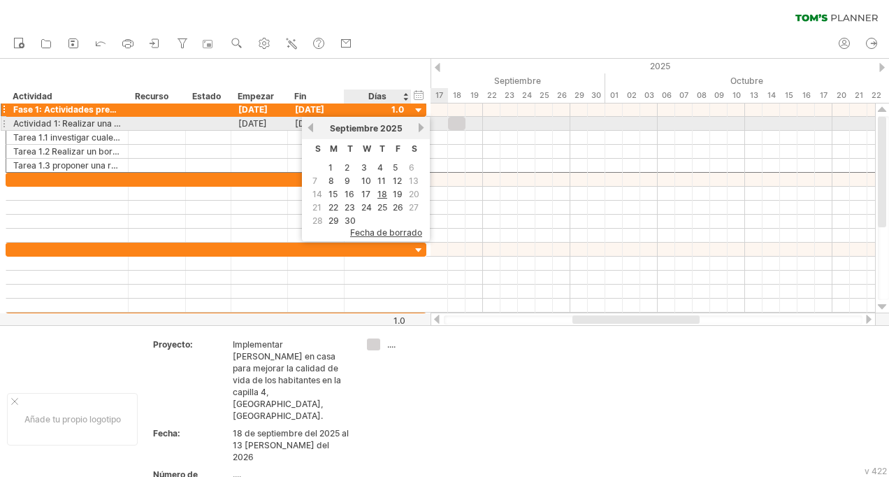
click at [418, 128] on link "próximo" at bounding box center [421, 127] width 10 height 10
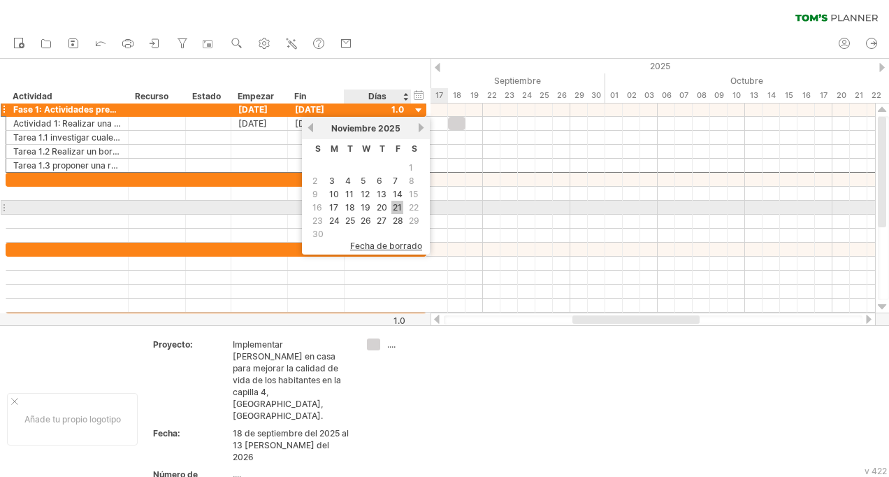
click at [399, 206] on link "21" at bounding box center [398, 207] width 12 height 13
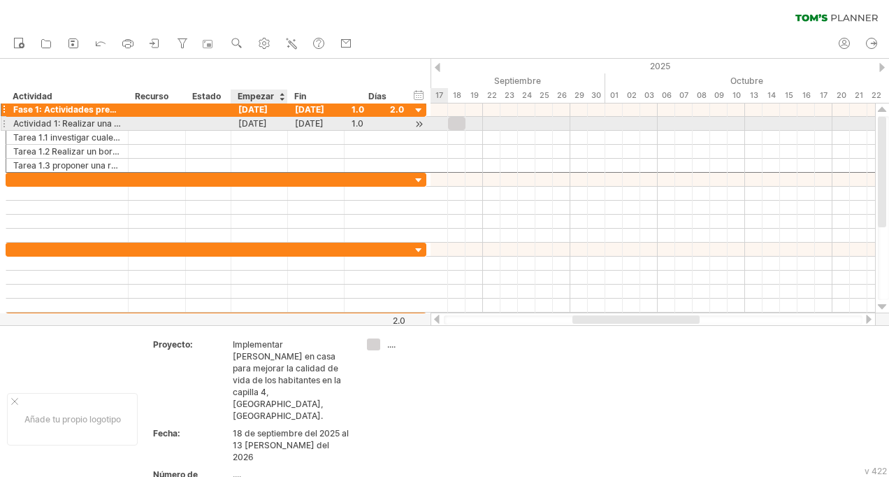
click at [258, 124] on div "[DATE]" at bounding box center [259, 123] width 57 height 13
click at [361, 124] on div "1.0" at bounding box center [378, 123] width 52 height 13
click at [265, 129] on div at bounding box center [259, 123] width 57 height 13
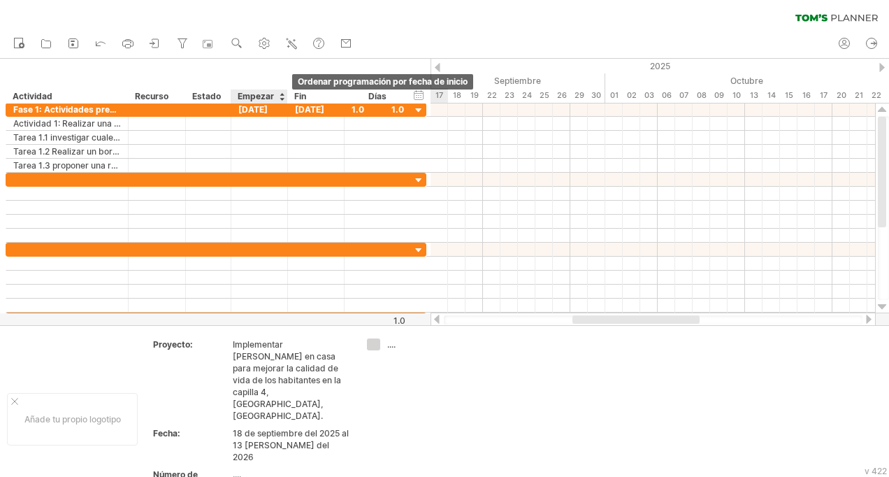
click at [283, 95] on div at bounding box center [282, 96] width 6 height 14
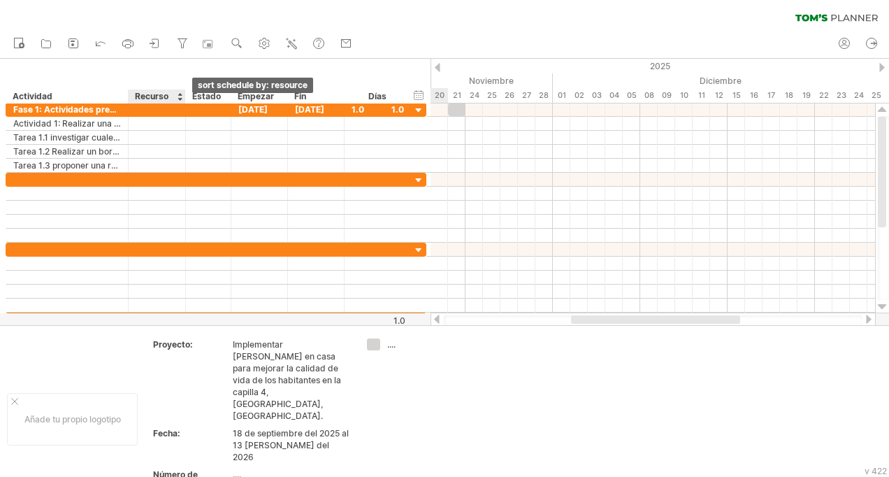
click at [180, 99] on div at bounding box center [180, 96] width 6 height 14
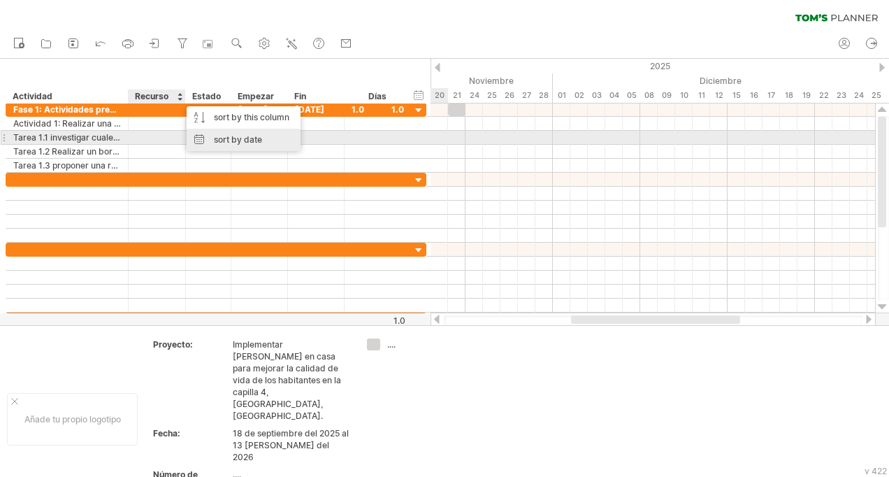
click at [220, 136] on div "sort by date" at bounding box center [244, 140] width 114 height 22
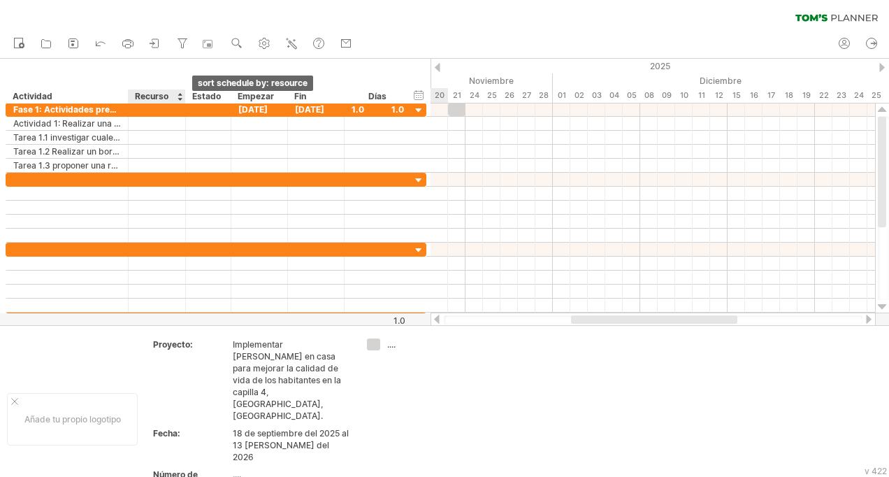
click at [178, 99] on div at bounding box center [180, 96] width 6 height 14
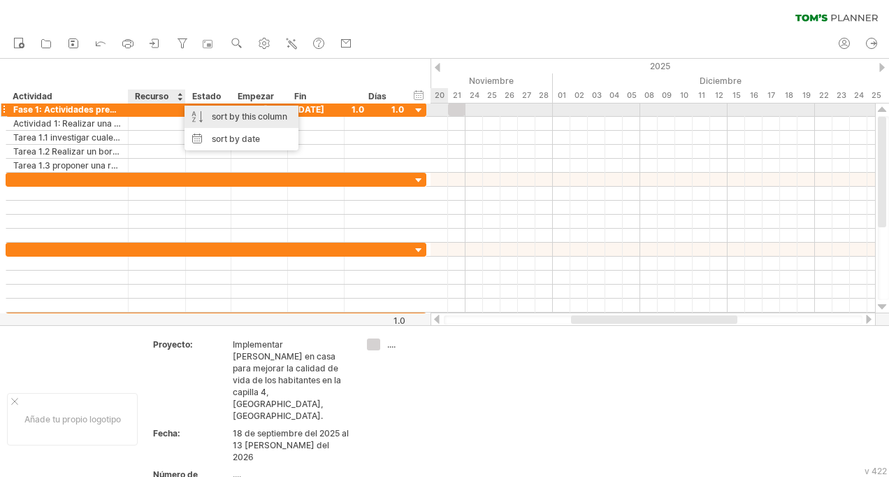
click at [210, 117] on div "sort by this column" at bounding box center [242, 117] width 114 height 22
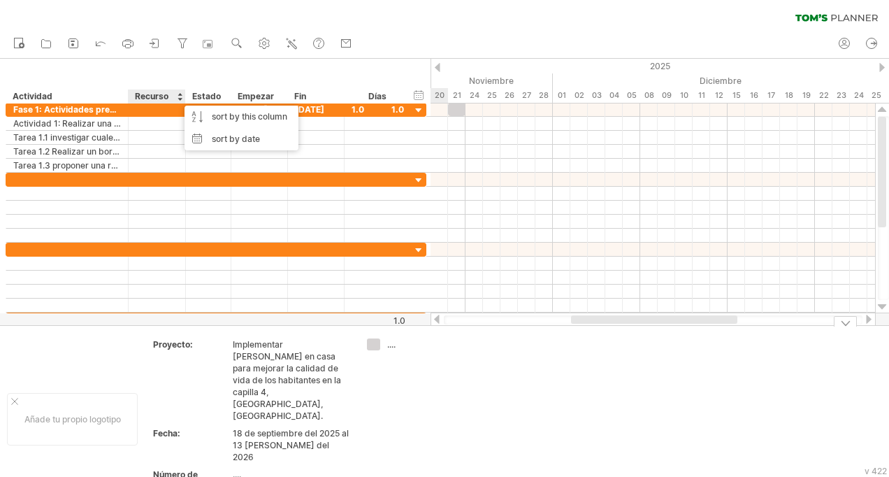
click at [235, 468] on div "...." at bounding box center [291, 474] width 117 height 12
click at [183, 468] on div "Número de proyecto" at bounding box center [191, 480] width 77 height 24
type input "**********"
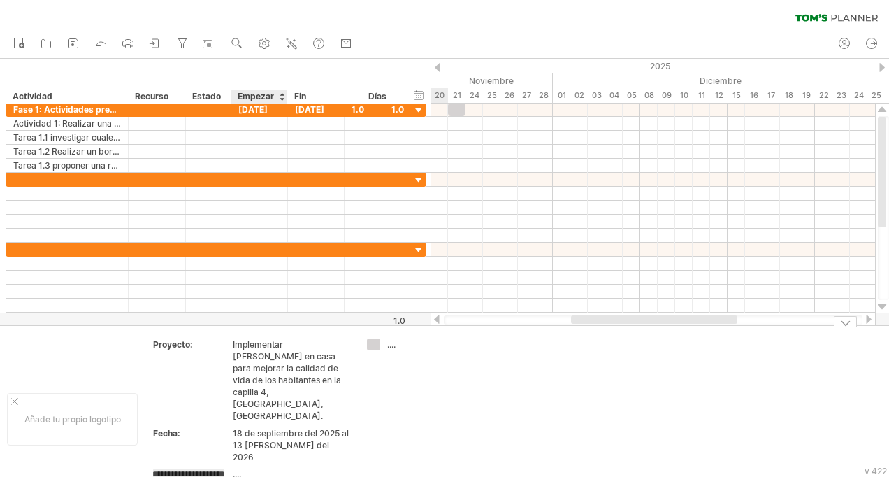
click at [250, 468] on div "...." at bounding box center [291, 474] width 117 height 12
type input "**********"
click at [97, 43] on icon at bounding box center [101, 43] width 14 height 14
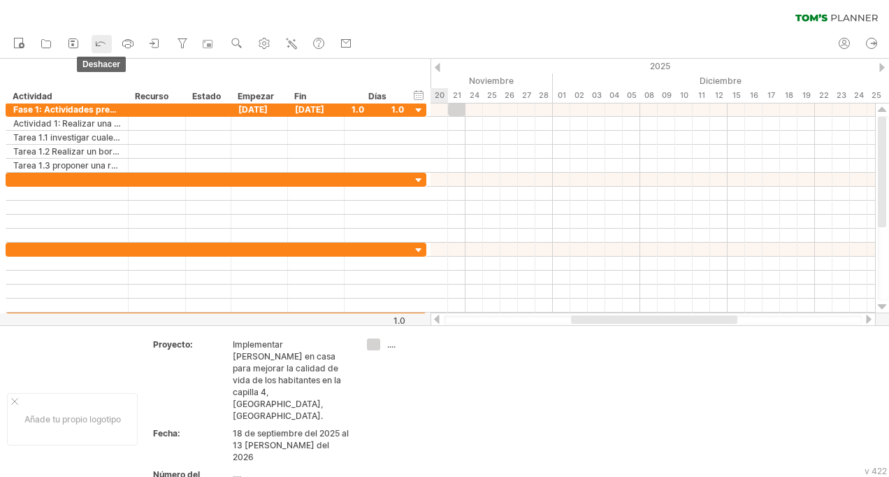
click at [101, 43] on icon at bounding box center [101, 43] width 14 height 14
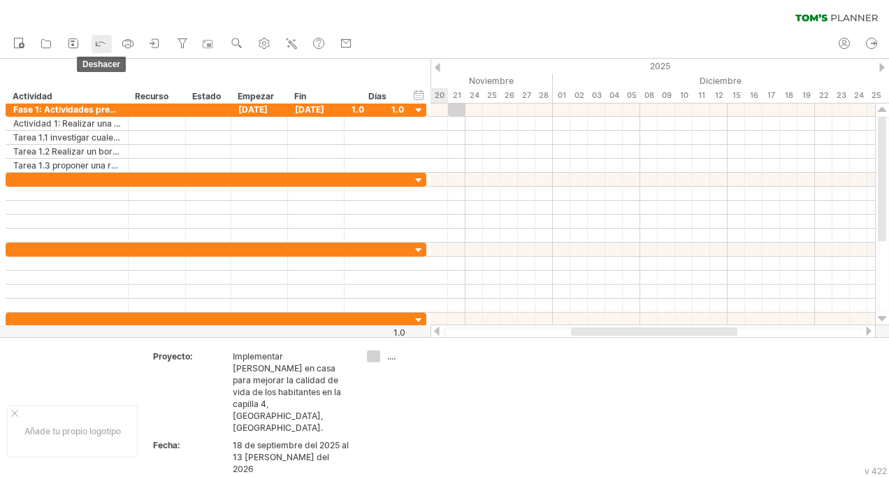
click at [101, 43] on icon at bounding box center [101, 43] width 14 height 14
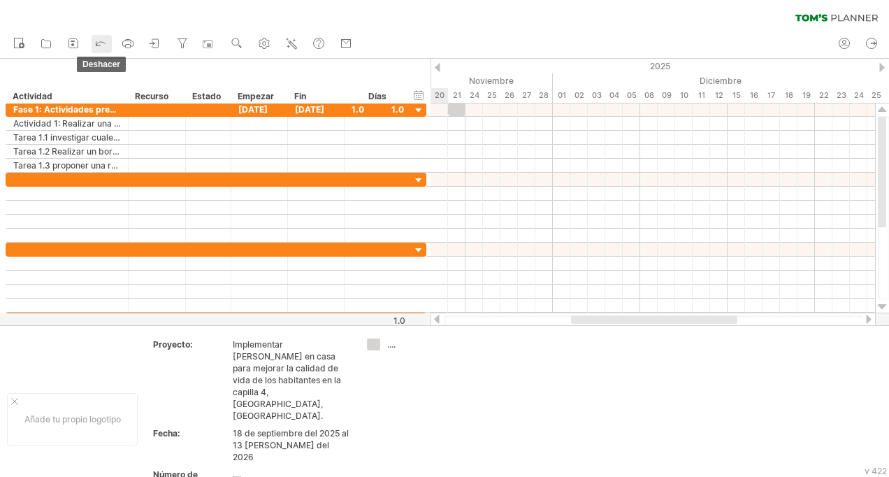
click at [101, 43] on icon at bounding box center [101, 43] width 14 height 14
click at [20, 43] on icon at bounding box center [19, 43] width 14 height 14
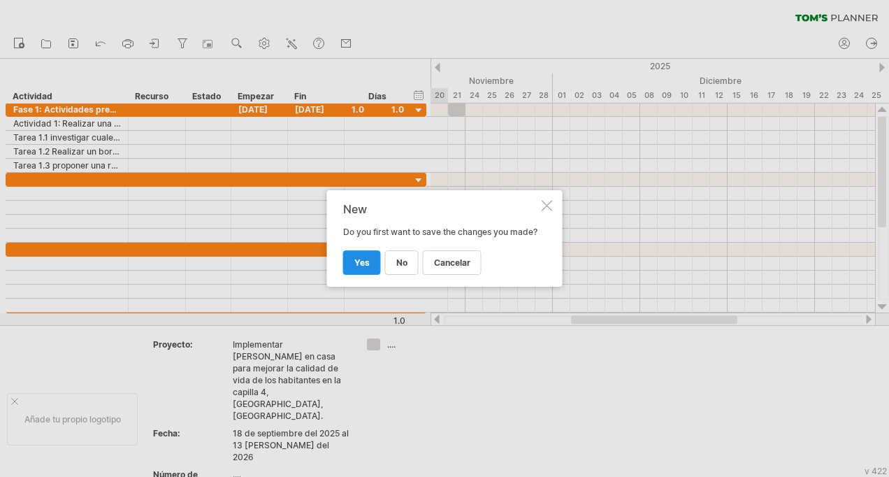
click at [365, 266] on span "yes" at bounding box center [361, 262] width 15 height 10
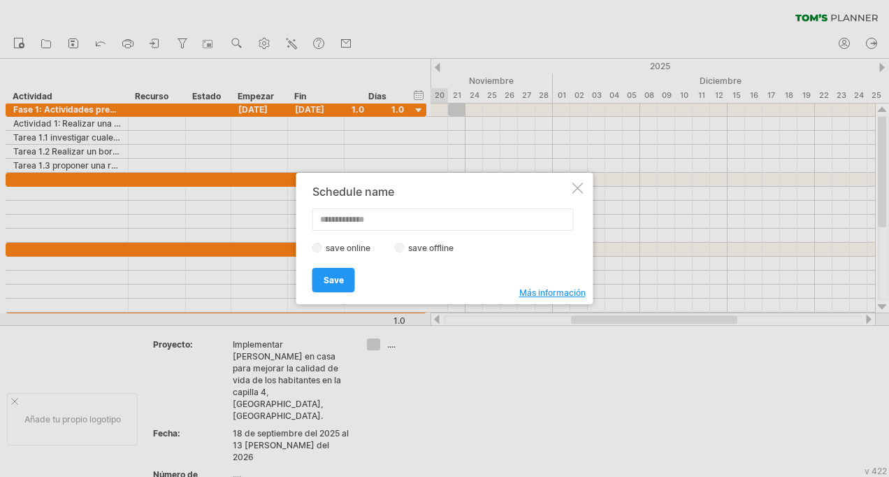
click at [576, 189] on div at bounding box center [578, 187] width 11 height 11
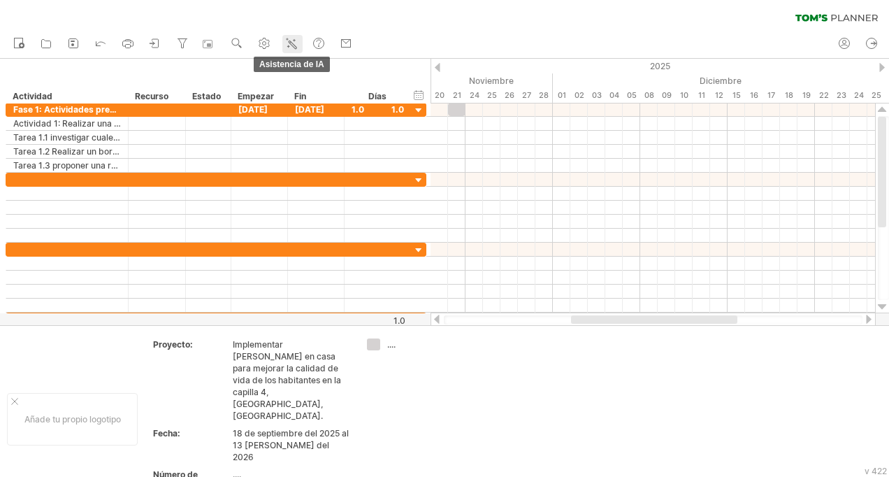
click at [294, 41] on icon at bounding box center [292, 43] width 14 height 14
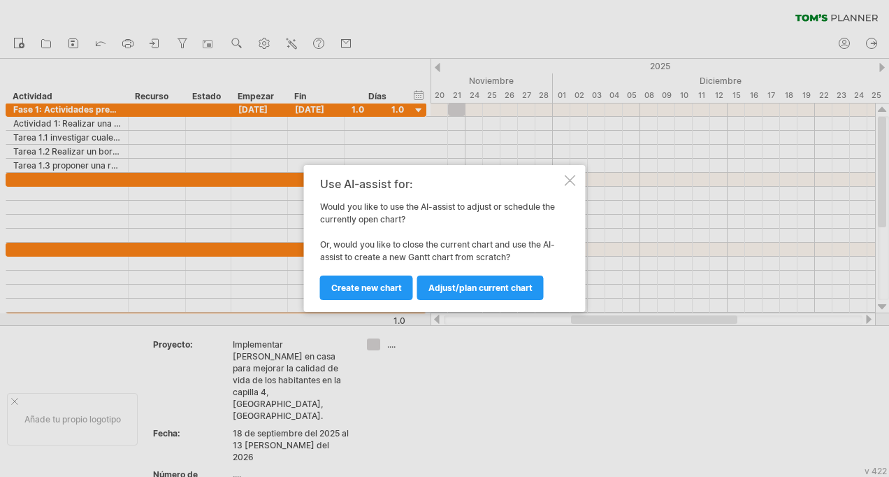
click at [573, 183] on div at bounding box center [570, 180] width 11 height 11
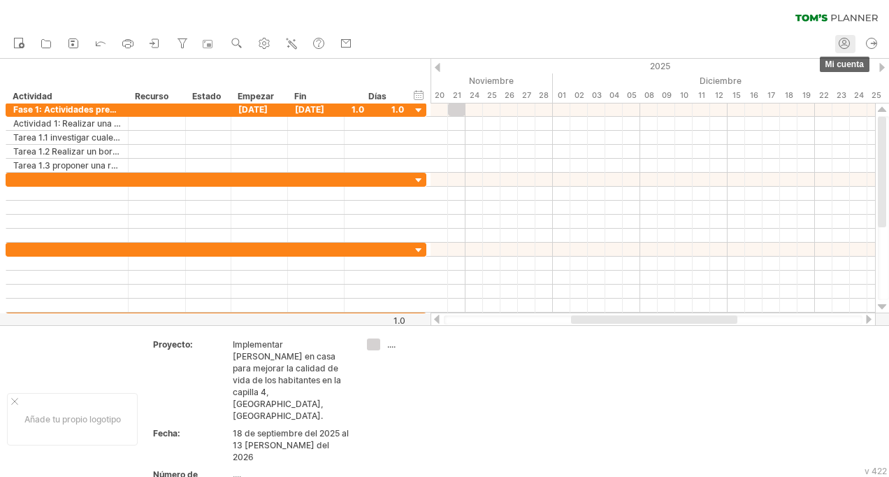
click at [845, 44] on icon at bounding box center [845, 43] width 14 height 14
type input "**********"
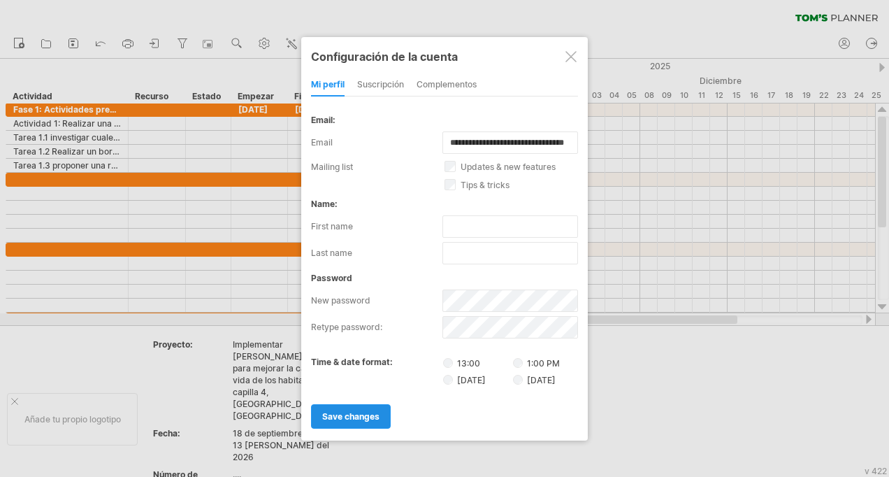
click at [352, 418] on span "save changes" at bounding box center [350, 416] width 57 height 10
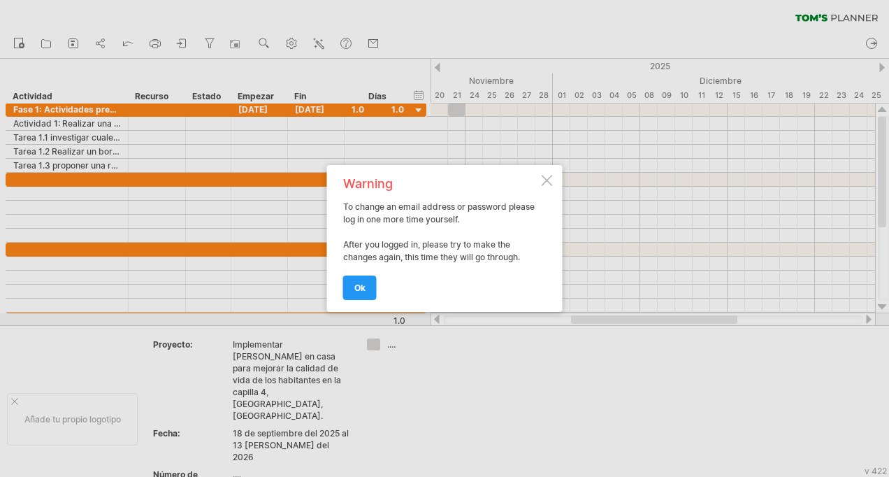
click at [545, 185] on div at bounding box center [547, 180] width 11 height 11
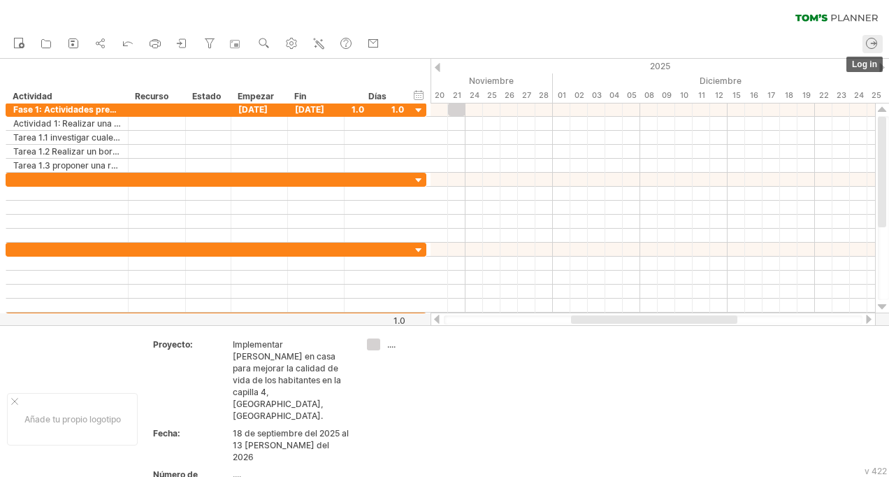
click at [875, 41] on icon at bounding box center [872, 43] width 14 height 14
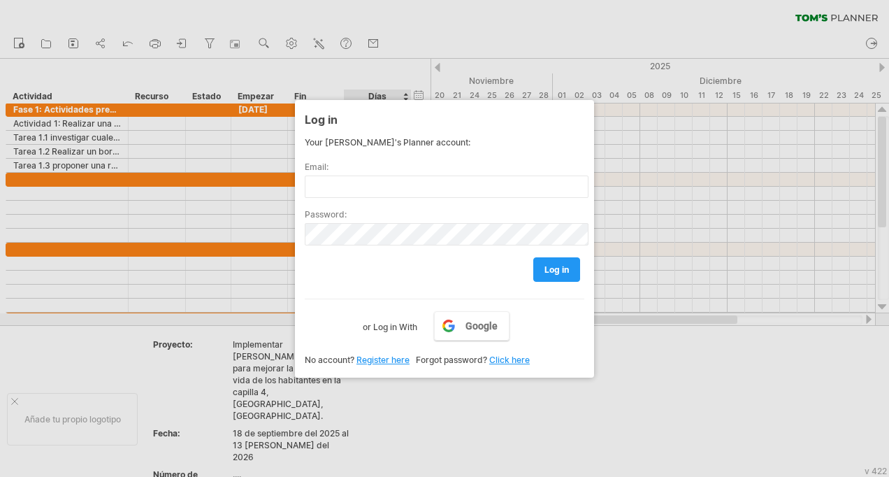
click at [389, 331] on label "or Log in With" at bounding box center [390, 323] width 55 height 24
click at [389, 324] on label "or Log in With" at bounding box center [390, 323] width 55 height 24
click at [671, 412] on div at bounding box center [444, 238] width 889 height 477
click at [671, 413] on div at bounding box center [444, 238] width 889 height 477
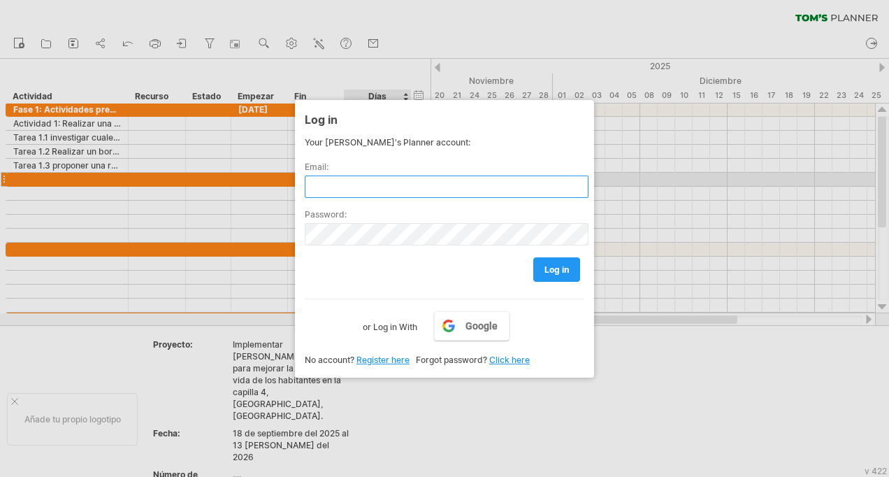
click at [354, 186] on input "text" at bounding box center [447, 186] width 284 height 22
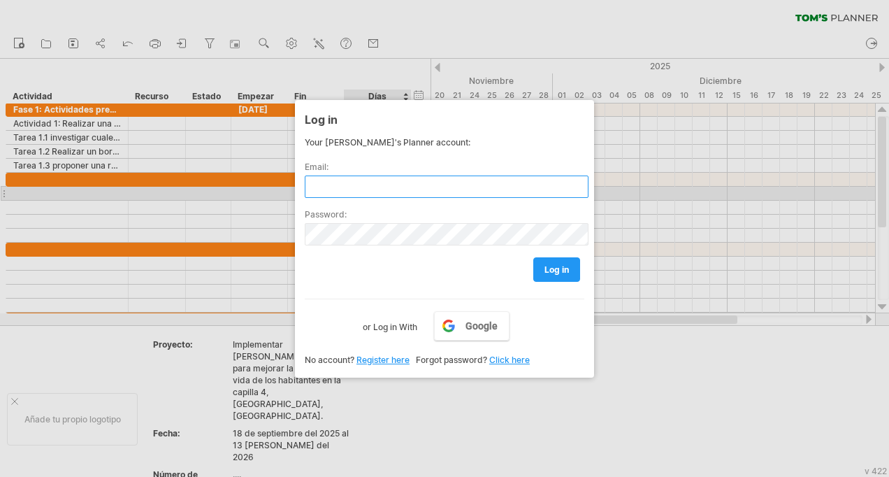
type input "**********"
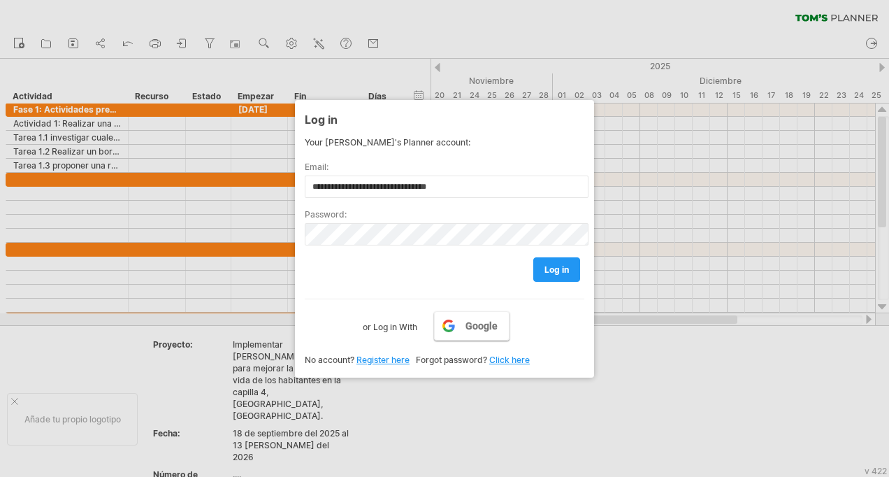
click at [460, 329] on link "Google" at bounding box center [472, 325] width 76 height 29
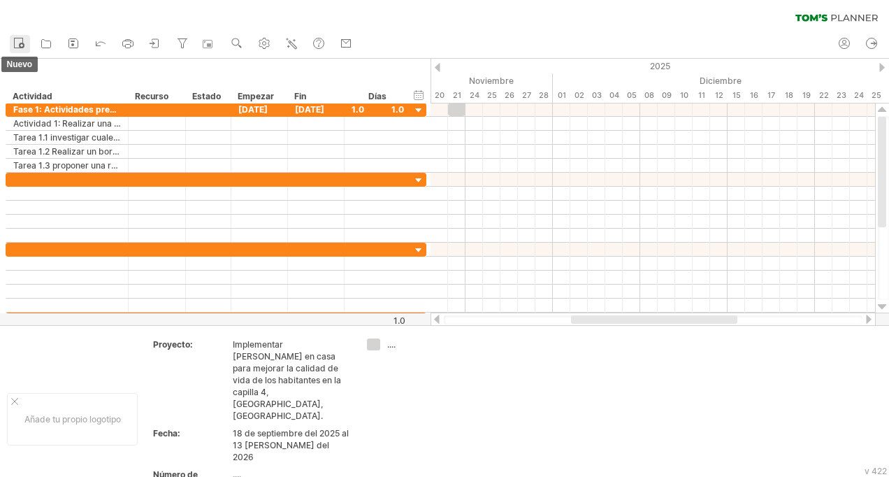
click at [22, 44] on circle at bounding box center [22, 46] width 6 height 6
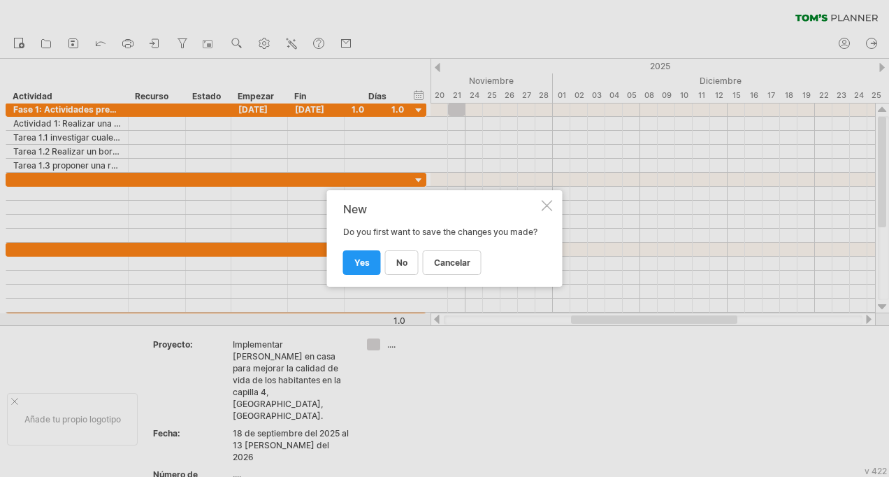
drag, startPoint x: 377, startPoint y: 236, endPoint x: 346, endPoint y: 208, distance: 41.6
click at [346, 208] on div "New Do you first want to save the changes you made? Cancelar no yes" at bounding box center [441, 238] width 196 height 71
click at [410, 267] on link "no" at bounding box center [402, 262] width 34 height 24
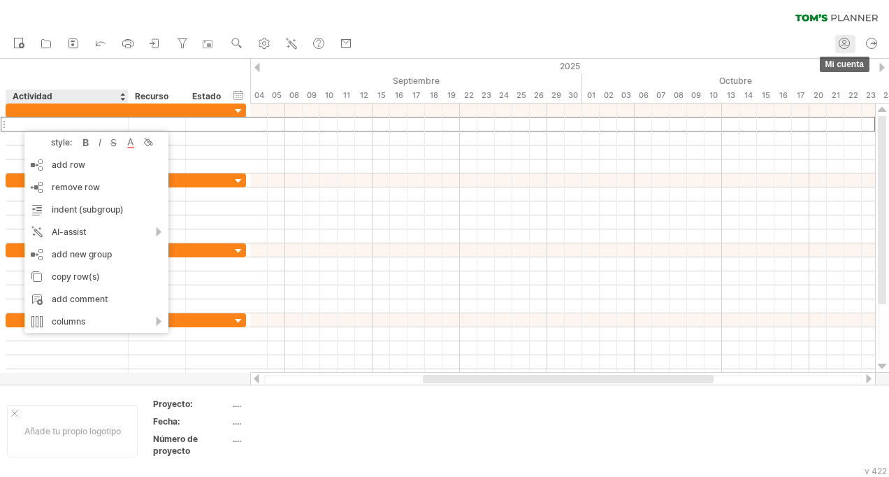
click at [841, 43] on icon at bounding box center [845, 43] width 14 height 14
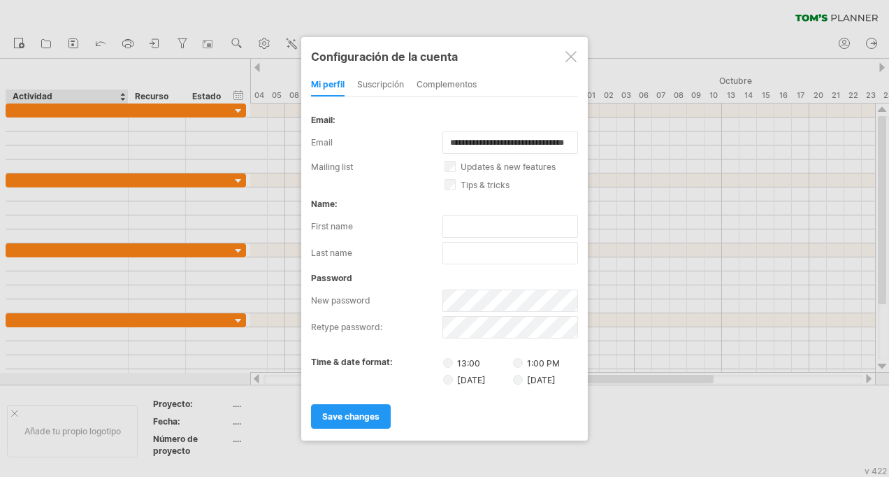
click at [573, 58] on div at bounding box center [571, 56] width 11 height 11
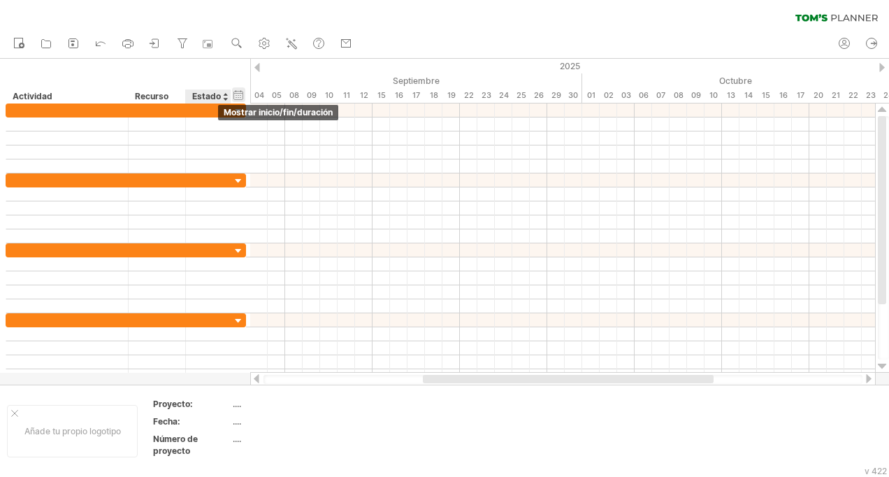
click at [239, 93] on div "hide start/end/duration Mostrar inicio/fin/duración" at bounding box center [238, 94] width 13 height 15
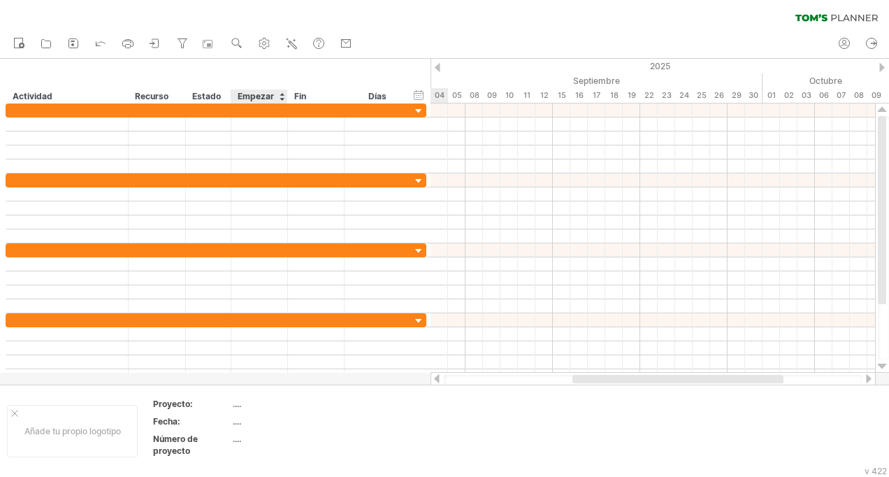
click at [269, 96] on div "Empezar" at bounding box center [259, 96] width 42 height 14
click at [264, 95] on div "Empezar" at bounding box center [259, 96] width 42 height 14
click at [283, 96] on div at bounding box center [282, 96] width 6 height 14
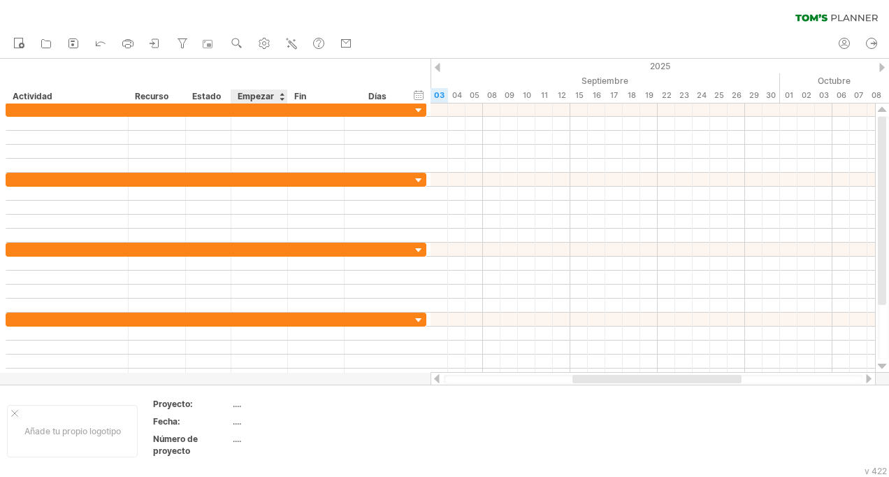
click at [282, 97] on div at bounding box center [282, 96] width 6 height 14
click at [631, 94] on div "18" at bounding box center [631, 95] width 17 height 15
click at [281, 96] on div at bounding box center [282, 96] width 6 height 14
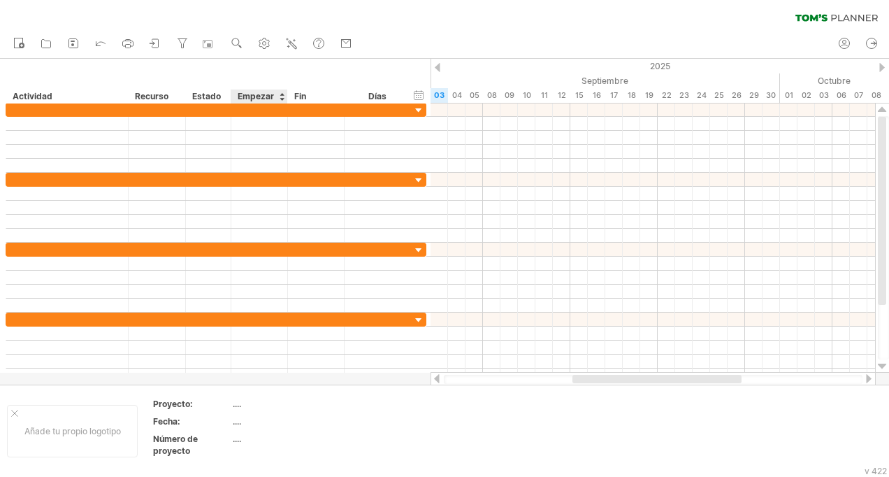
click at [281, 96] on div at bounding box center [282, 96] width 6 height 14
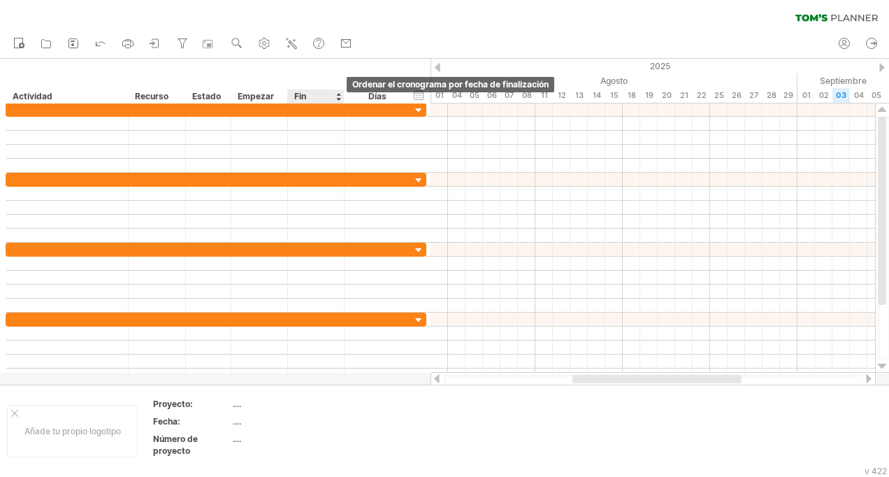
click at [339, 97] on div at bounding box center [339, 96] width 6 height 14
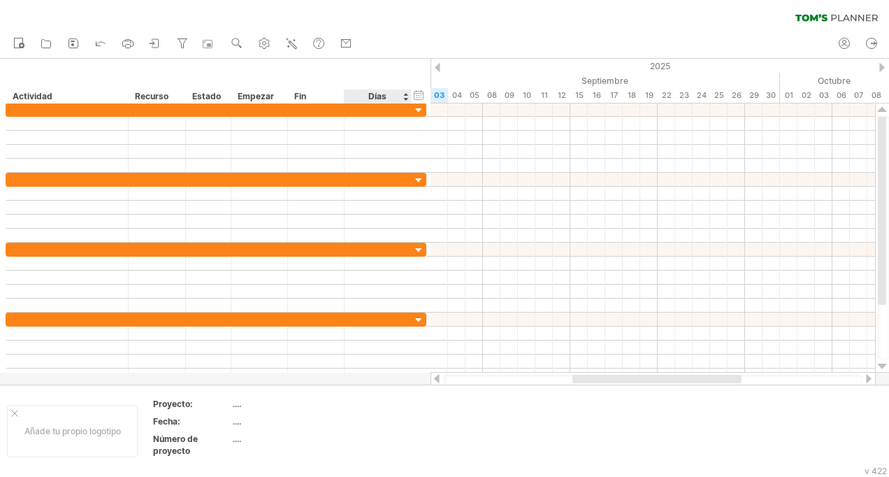
click at [405, 96] on div "Días" at bounding box center [377, 96] width 66 height 14
click at [418, 96] on div "hide start/end/duration Mostrar inicio/fin/duración" at bounding box center [419, 94] width 13 height 15
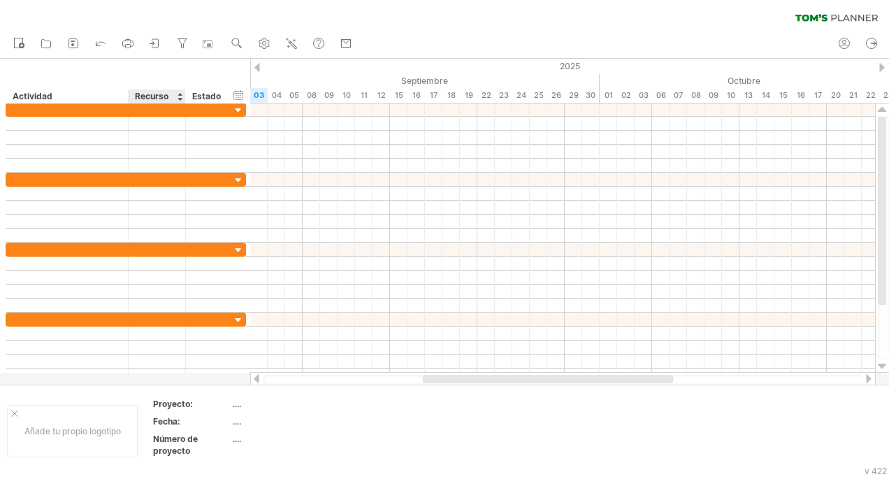
click at [148, 103] on div "Recurso" at bounding box center [156, 96] width 43 height 14
click at [175, 97] on input "********" at bounding box center [156, 96] width 43 height 14
type input "*"
click at [199, 93] on div "Estado" at bounding box center [207, 96] width 31 height 14
type input "*"
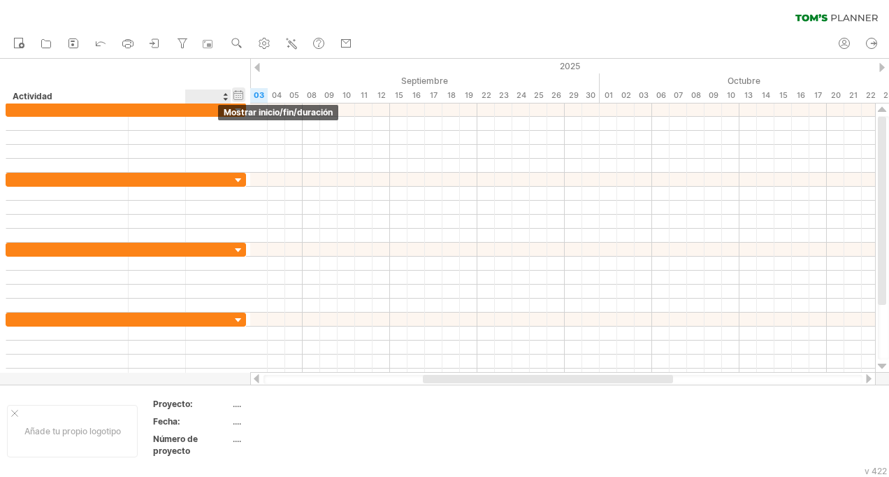
click at [241, 97] on div "hide start/end/duration Mostrar inicio/fin/duración" at bounding box center [238, 94] width 13 height 15
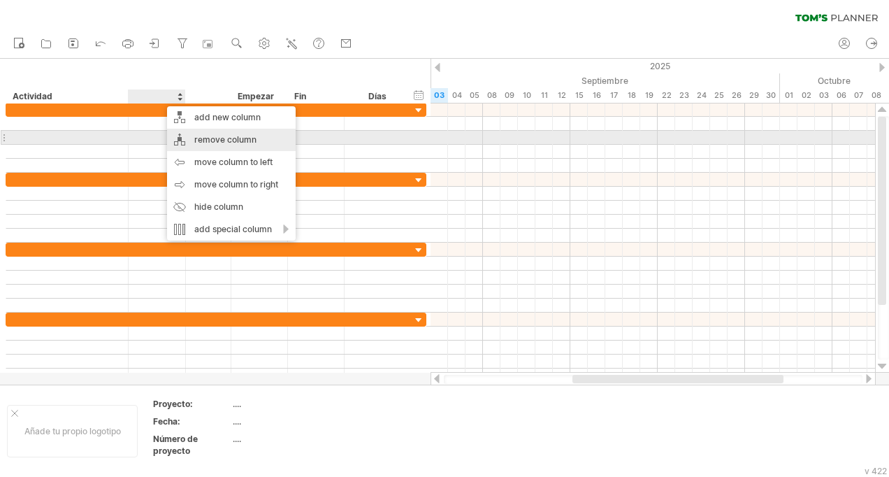
click at [206, 139] on div "remove column" at bounding box center [231, 140] width 129 height 22
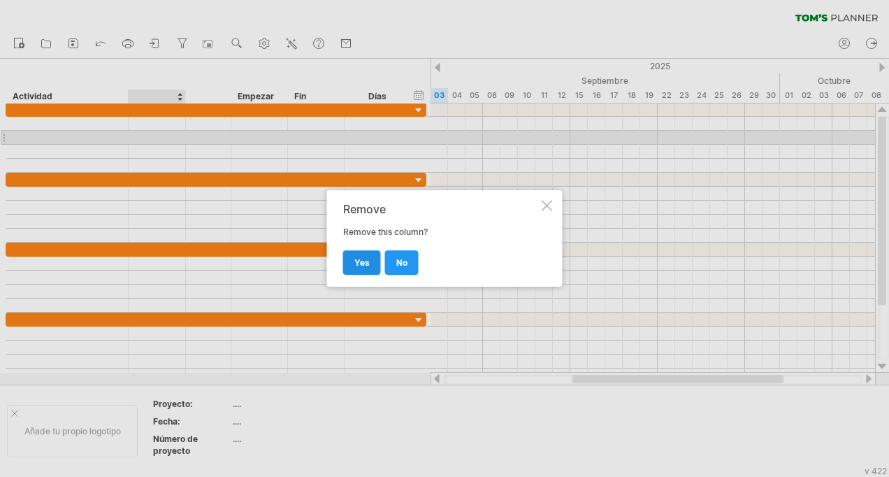
click at [370, 257] on link "yes" at bounding box center [362, 262] width 38 height 24
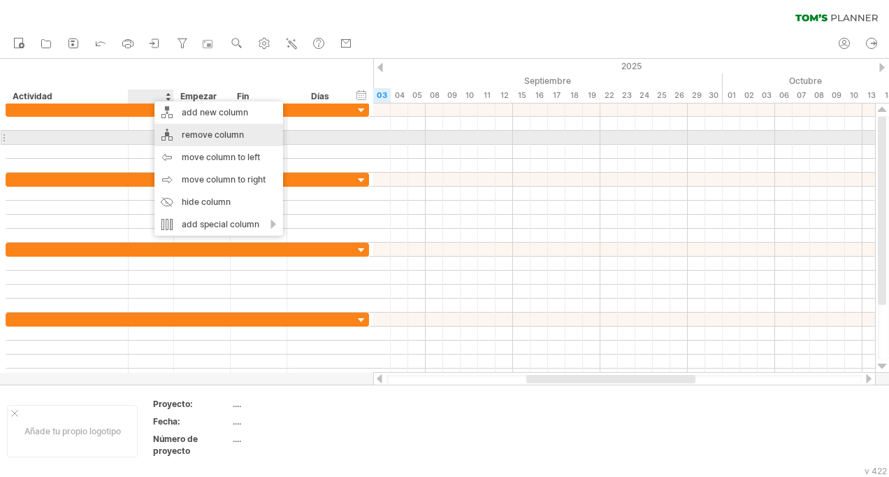
click at [187, 135] on div "remove column" at bounding box center [219, 135] width 129 height 22
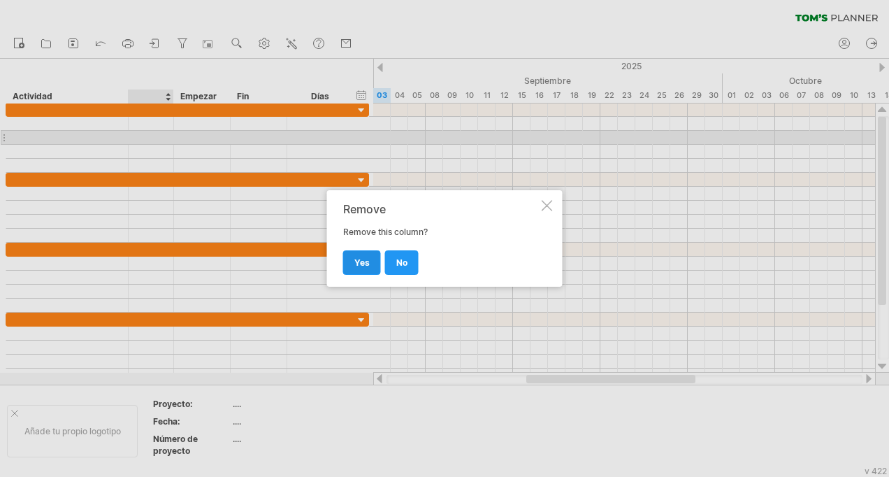
click at [359, 263] on span "yes" at bounding box center [361, 262] width 15 height 10
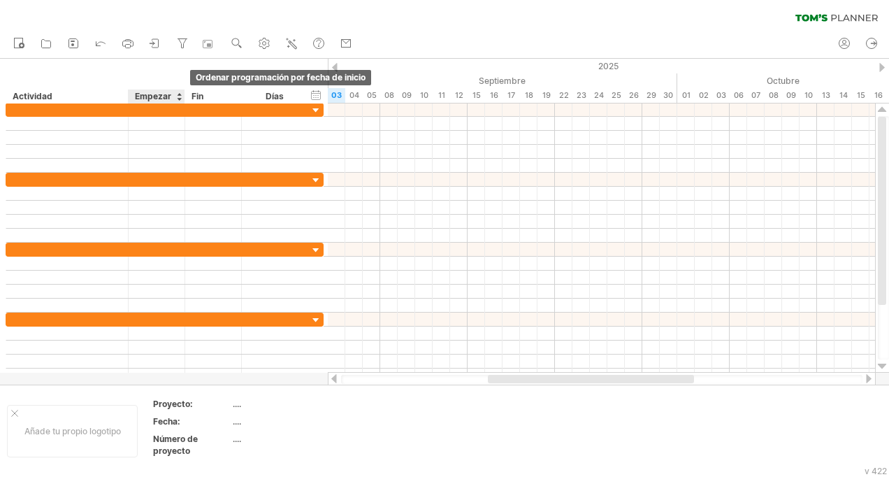
click at [179, 97] on div at bounding box center [179, 96] width 6 height 14
click at [166, 97] on div "Empezar" at bounding box center [156, 96] width 42 height 14
click at [162, 94] on div "Empezar" at bounding box center [156, 96] width 42 height 14
click at [173, 96] on div "Empezar" at bounding box center [156, 96] width 42 height 14
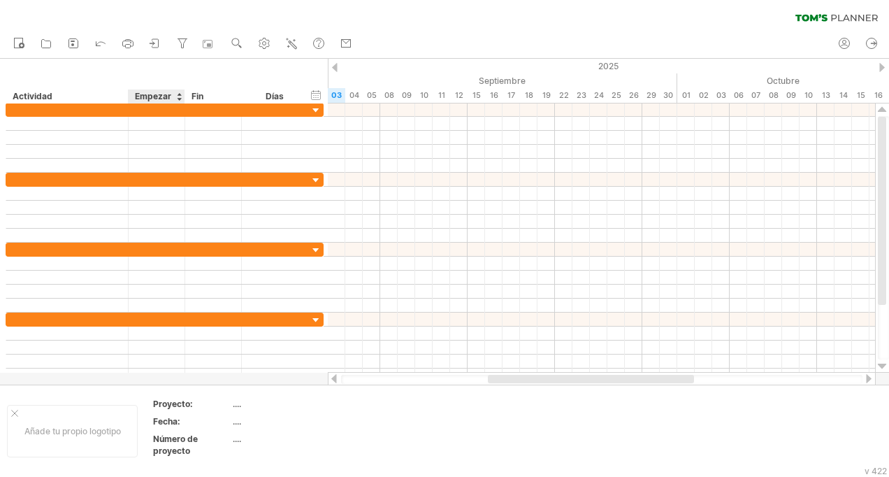
click at [173, 96] on div "Empezar" at bounding box center [156, 96] width 42 height 14
click at [149, 92] on div "Empezar" at bounding box center [156, 96] width 42 height 14
click at [148, 92] on div "Empezar" at bounding box center [156, 96] width 42 height 14
click at [155, 98] on div "Empezar" at bounding box center [156, 96] width 42 height 14
click at [157, 91] on div "Empezar" at bounding box center [156, 96] width 42 height 14
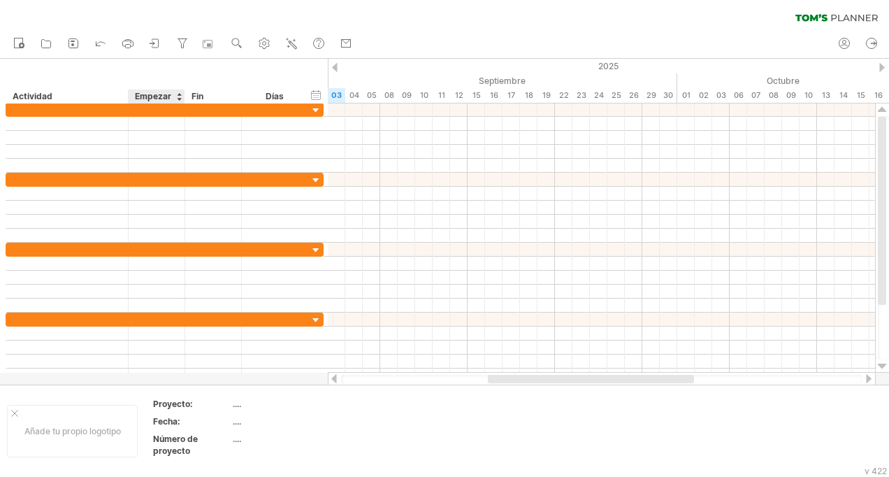
click at [157, 91] on div "Empezar" at bounding box center [156, 96] width 42 height 14
click at [164, 96] on div "Empezar" at bounding box center [156, 96] width 42 height 14
click at [204, 95] on div "Fin" at bounding box center [213, 96] width 42 height 14
click at [156, 93] on div "Empezar" at bounding box center [156, 96] width 42 height 14
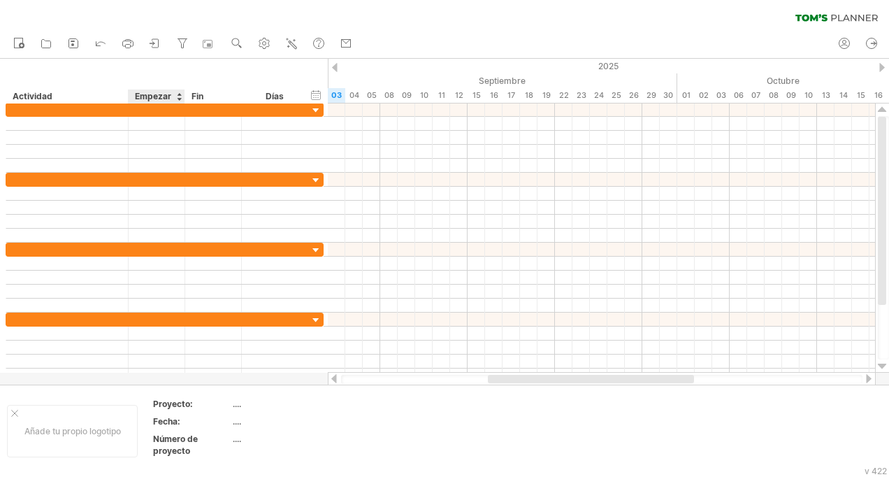
click at [156, 93] on div "Empezar" at bounding box center [156, 96] width 42 height 14
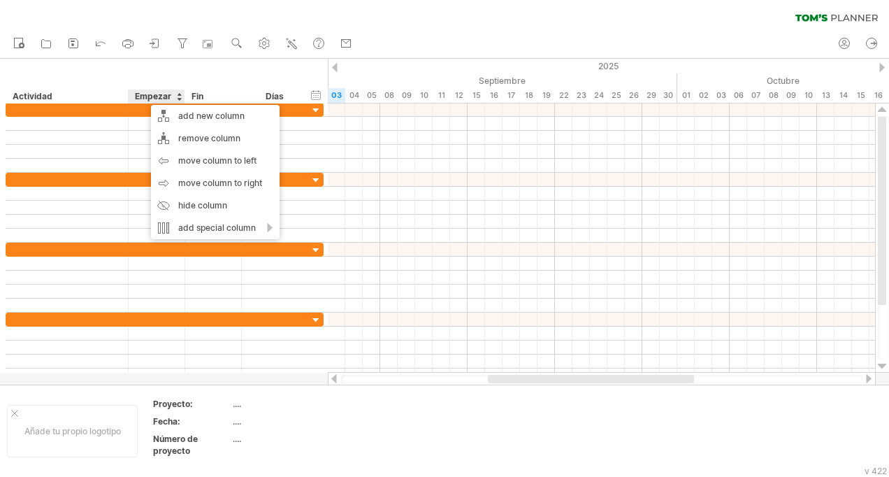
click at [151, 93] on div "Empezar" at bounding box center [156, 96] width 42 height 14
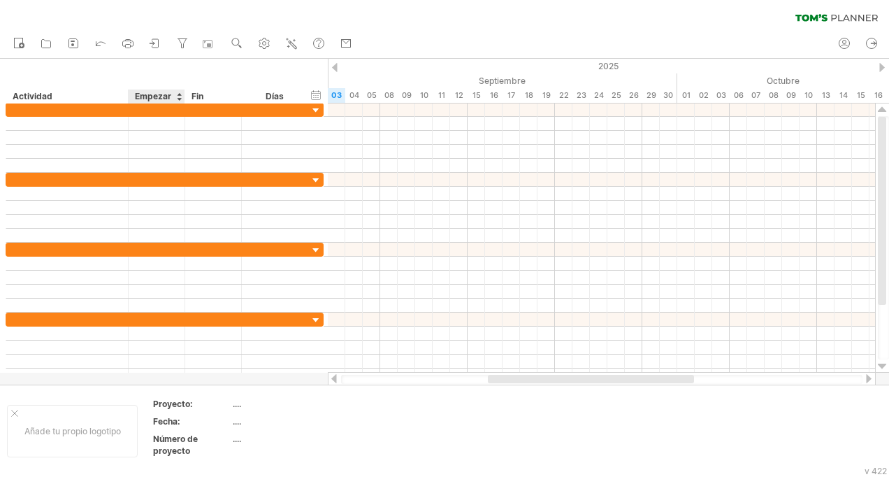
click at [161, 94] on div "Empezar" at bounding box center [156, 96] width 42 height 14
click at [180, 98] on div at bounding box center [179, 96] width 6 height 14
click at [177, 98] on div at bounding box center [179, 96] width 6 height 14
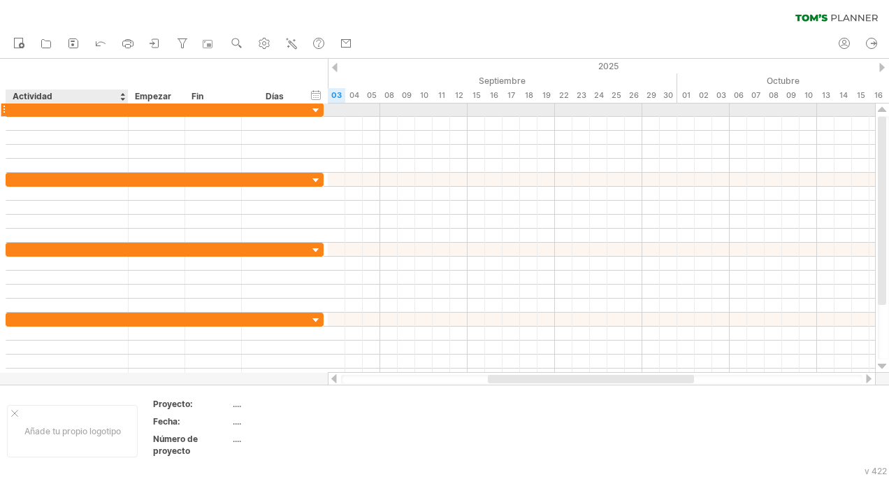
click at [80, 109] on div at bounding box center [67, 109] width 108 height 13
click at [41, 111] on div at bounding box center [67, 109] width 108 height 13
click at [41, 111] on input "text" at bounding box center [67, 109] width 108 height 13
type input "**********"
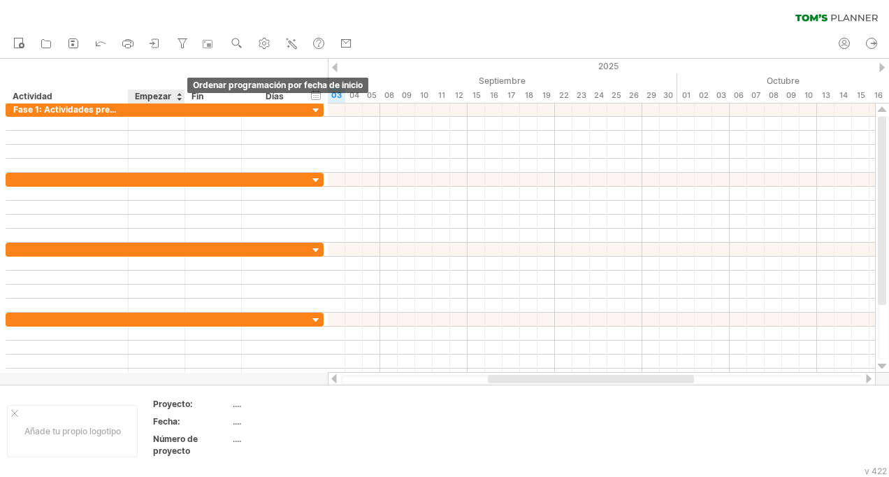
scroll to position [0, 0]
click at [180, 99] on div at bounding box center [179, 96] width 6 height 14
click at [170, 97] on div "Empezar" at bounding box center [156, 96] width 42 height 14
click at [180, 96] on div at bounding box center [179, 96] width 6 height 14
click at [180, 94] on div at bounding box center [179, 96] width 6 height 14
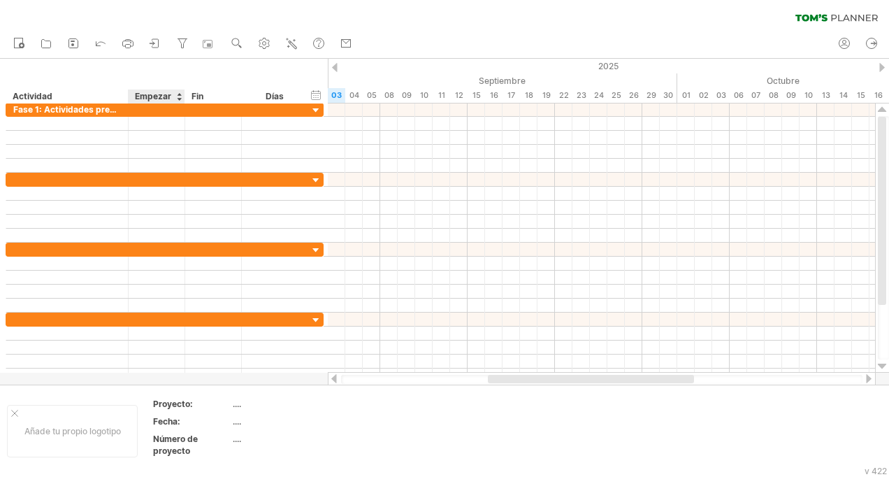
click at [178, 99] on div at bounding box center [179, 96] width 6 height 14
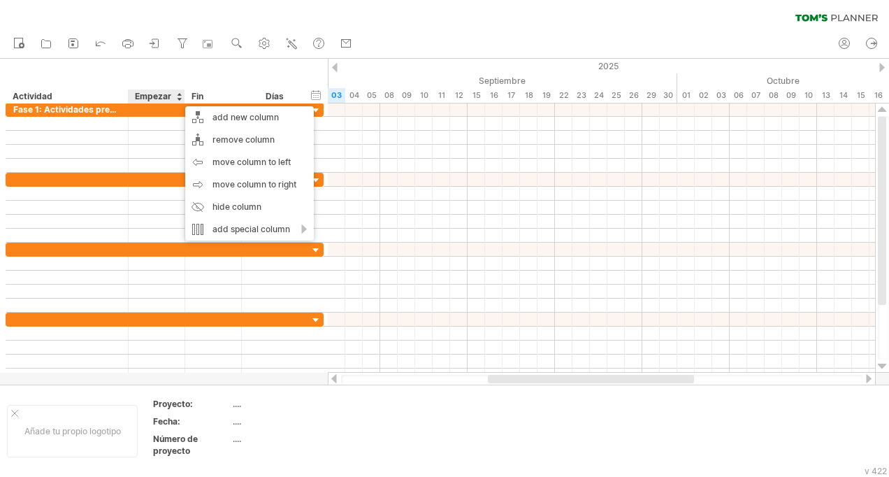
click at [178, 96] on div at bounding box center [179, 96] width 6 height 14
click at [159, 97] on div "Empezar" at bounding box center [156, 96] width 42 height 14
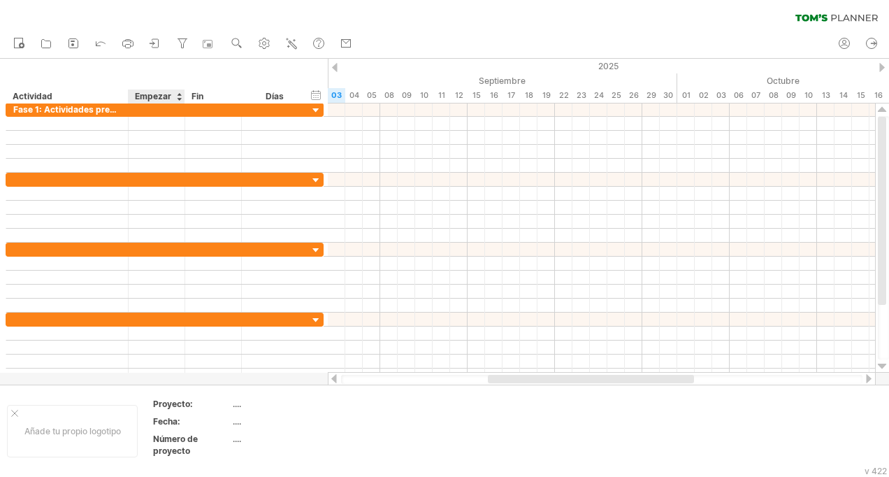
click at [159, 97] on div "Empezar" at bounding box center [156, 96] width 42 height 14
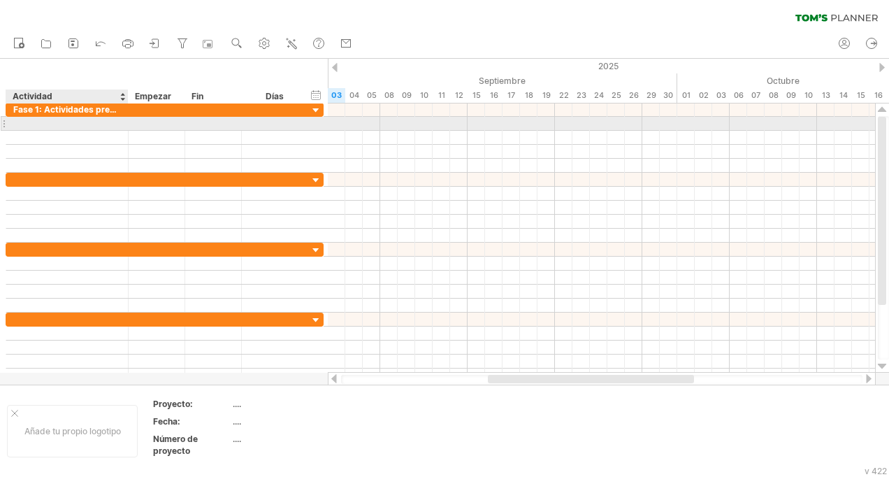
click at [89, 120] on div at bounding box center [67, 123] width 108 height 13
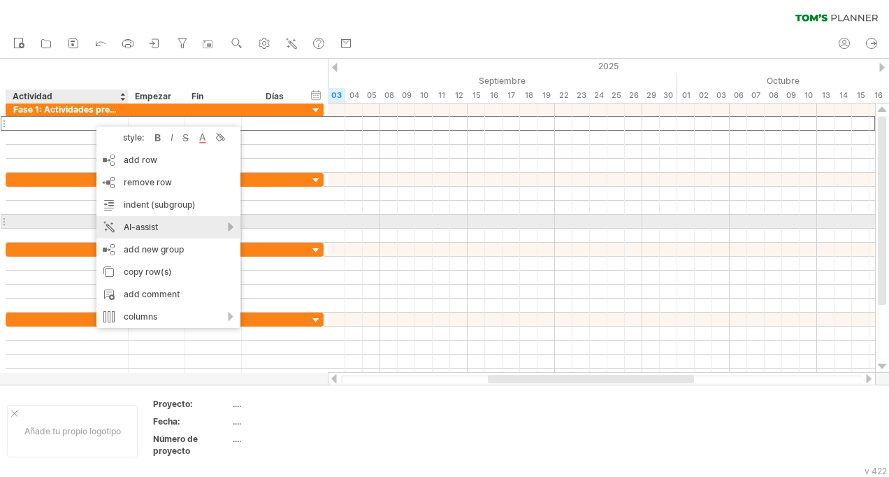
click at [131, 228] on div "AI-assist" at bounding box center [168, 227] width 144 height 22
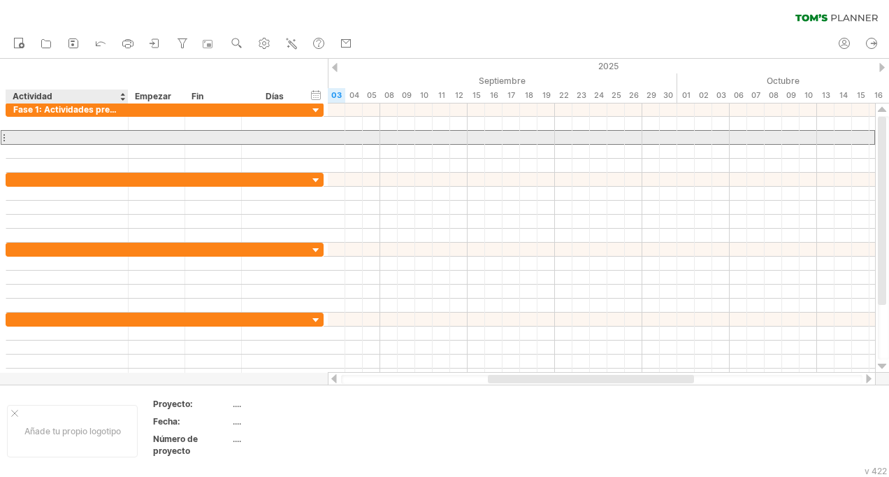
click at [67, 141] on div at bounding box center [67, 137] width 108 height 13
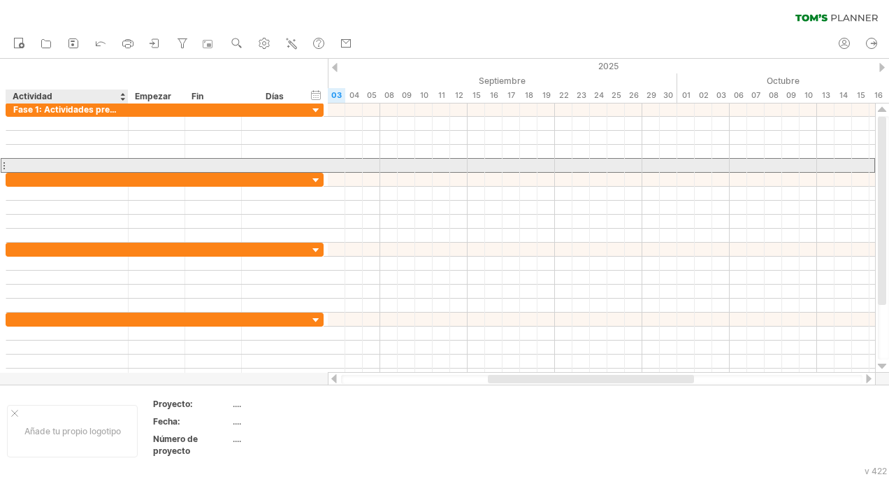
click at [24, 165] on div at bounding box center [67, 165] width 108 height 13
type input "**********"
click at [4, 164] on div at bounding box center [4, 165] width 6 height 15
click at [17, 164] on div "nckjzhcksh" at bounding box center [67, 165] width 108 height 13
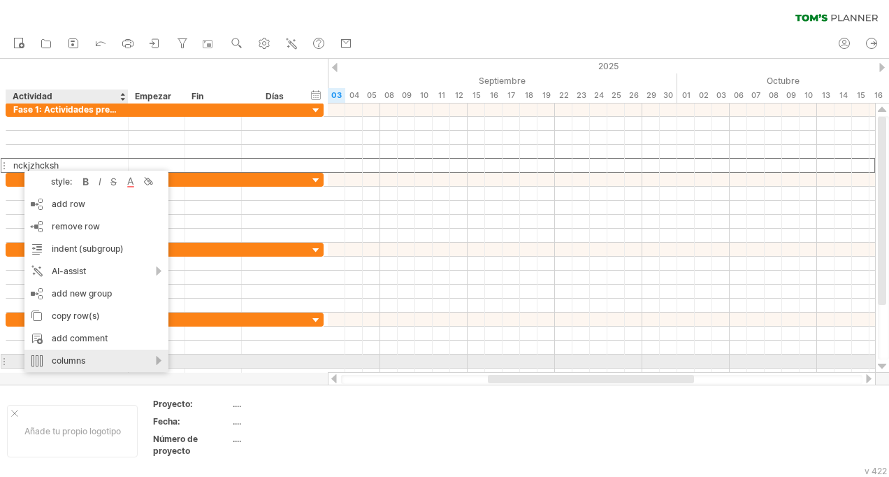
click at [136, 361] on div "columns" at bounding box center [96, 361] width 144 height 22
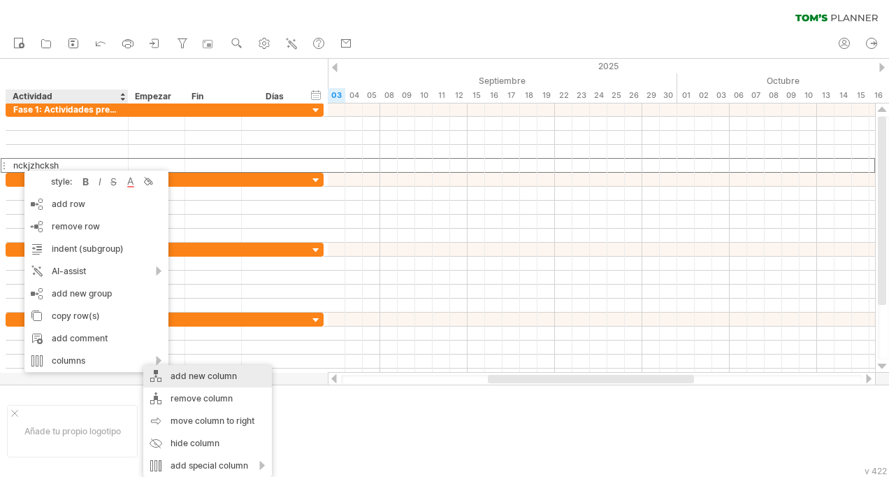
click at [200, 376] on div "add new column" at bounding box center [207, 376] width 129 height 22
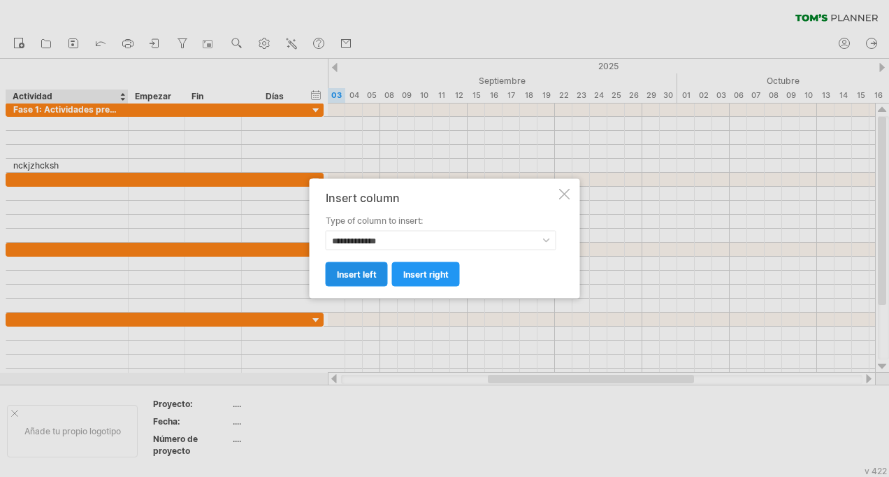
click at [369, 275] on span "insert left" at bounding box center [357, 274] width 40 height 10
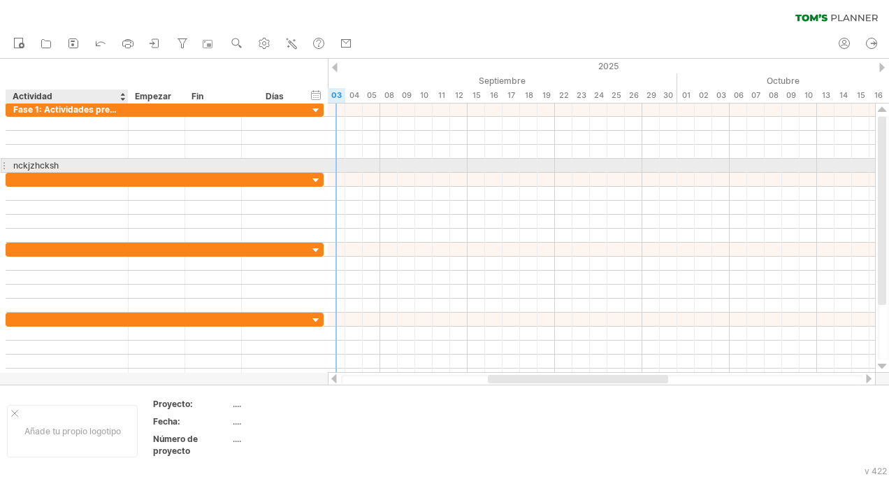
click at [66, 167] on div "nckjzhcksh" at bounding box center [67, 165] width 108 height 13
type input "*"
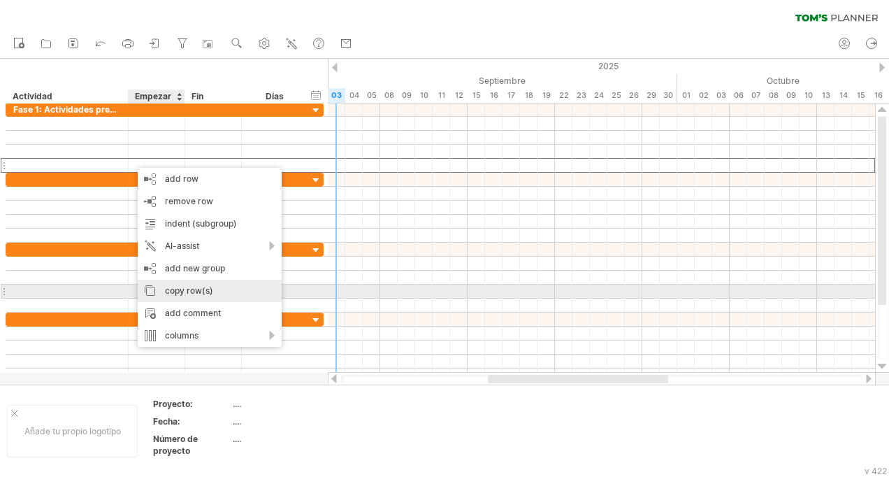
click at [208, 289] on div "copy row(s)" at bounding box center [210, 291] width 144 height 22
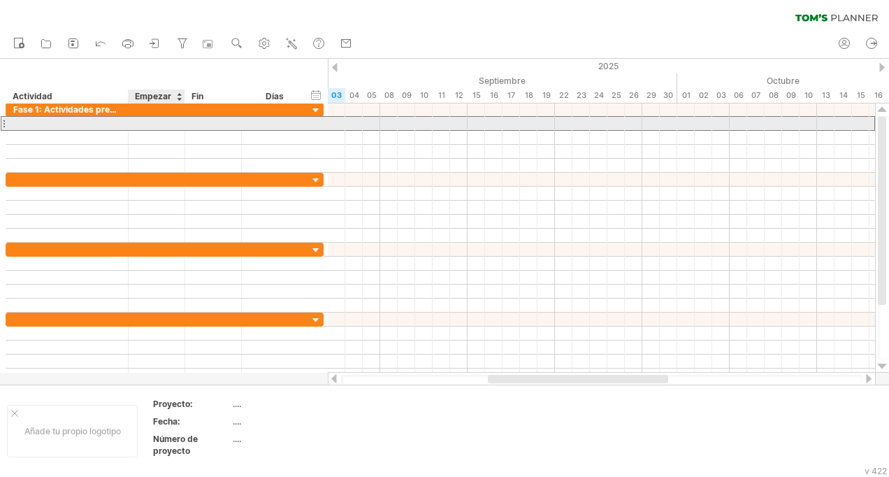
click at [61, 126] on div at bounding box center [67, 123] width 108 height 13
type input "**********"
click at [106, 125] on input "**********" at bounding box center [67, 123] width 108 height 13
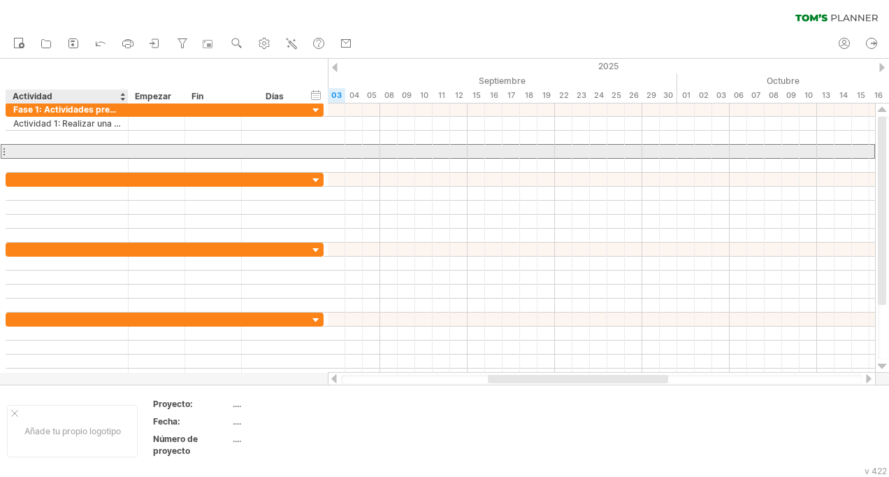
click at [128, 148] on div at bounding box center [67, 151] width 122 height 13
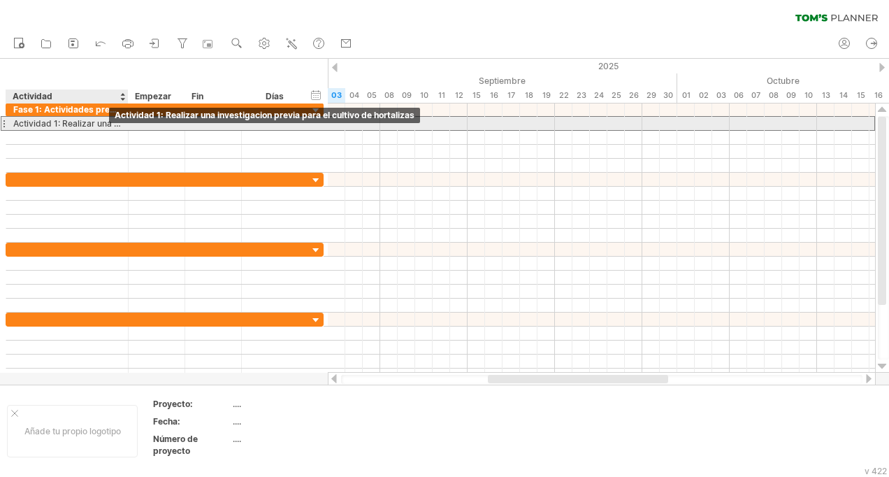
click at [101, 120] on div "Actividad 1: Realizar una investigacion previa para el cultivo de hortalizas" at bounding box center [67, 123] width 108 height 13
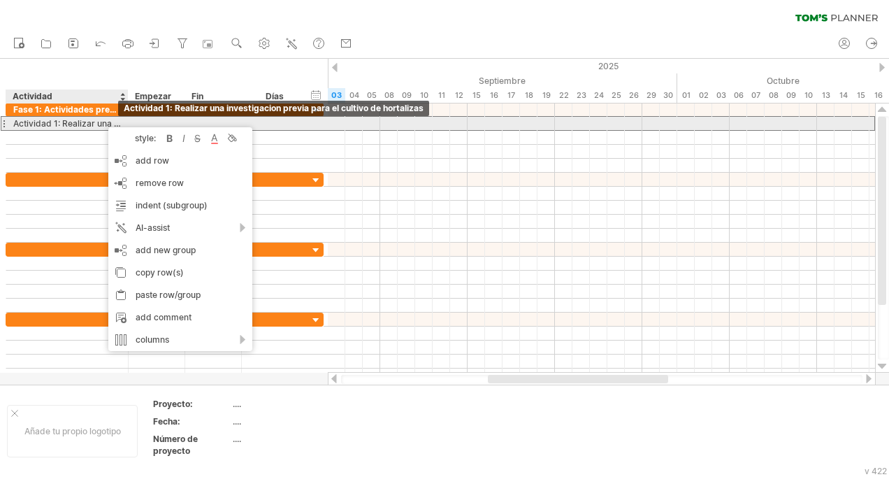
click at [71, 122] on div "Actividad 1: Realizar una investigacion previa para el cultivo de hortalizas" at bounding box center [67, 123] width 108 height 13
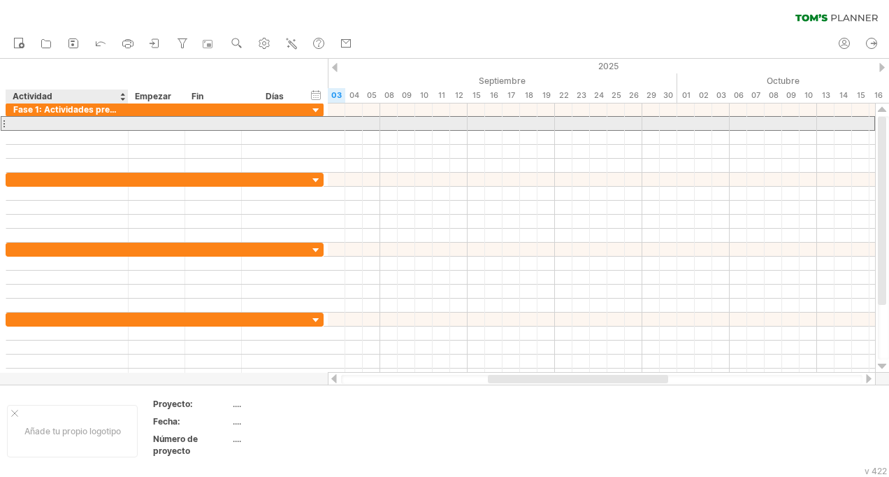
click at [13, 117] on input "**********" at bounding box center [13, 117] width 0 height 0
click at [6, 123] on div at bounding box center [4, 123] width 6 height 15
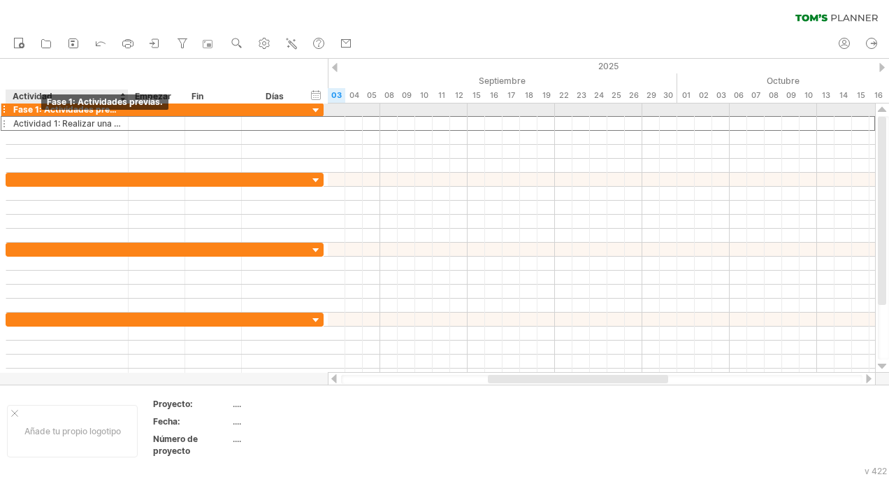
click at [55, 113] on div "Fase 1: Actividades previas." at bounding box center [67, 109] width 108 height 13
click at [108, 107] on input "**********" at bounding box center [67, 109] width 108 height 13
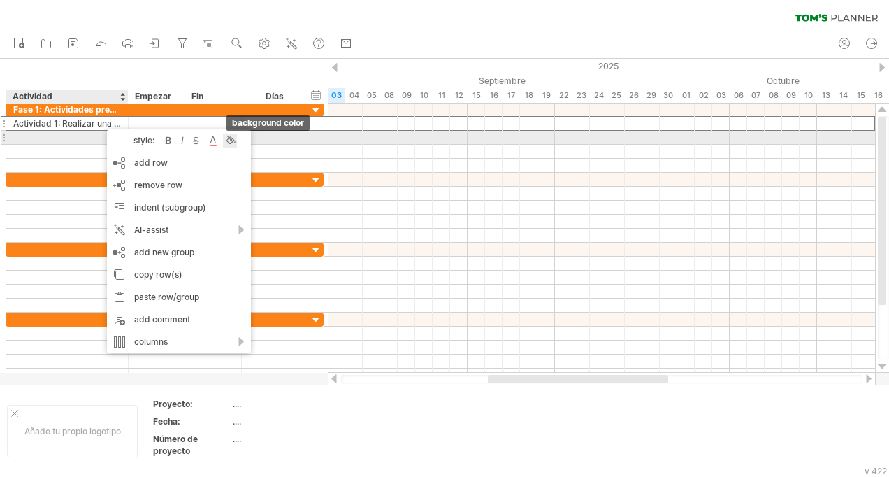
click at [234, 134] on div at bounding box center [230, 141] width 14 height 14
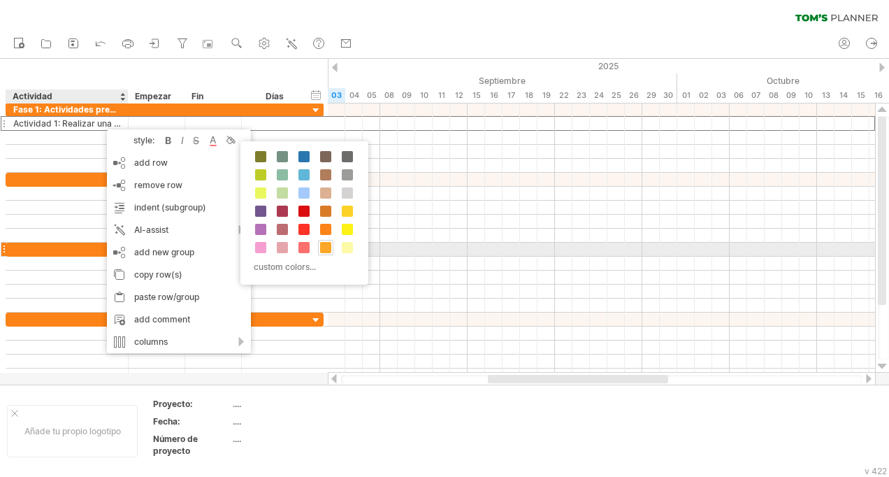
click at [324, 245] on span at bounding box center [325, 247] width 11 height 11
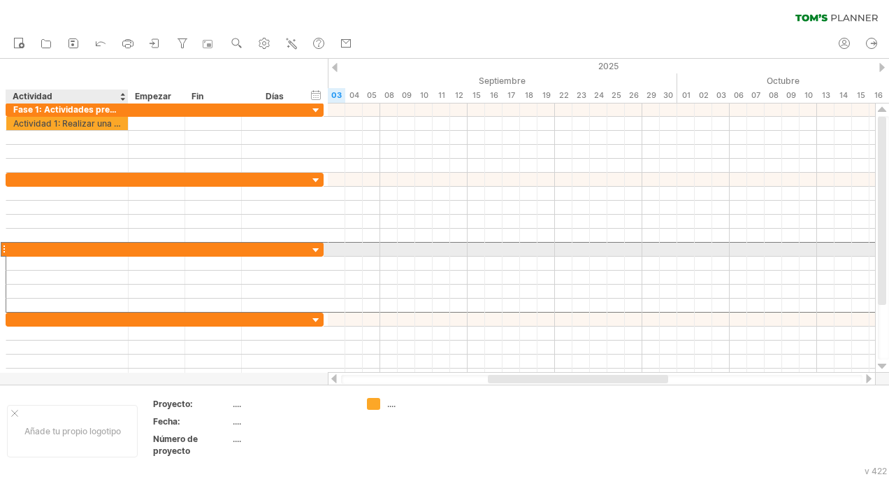
click at [324, 245] on div at bounding box center [165, 249] width 318 height 15
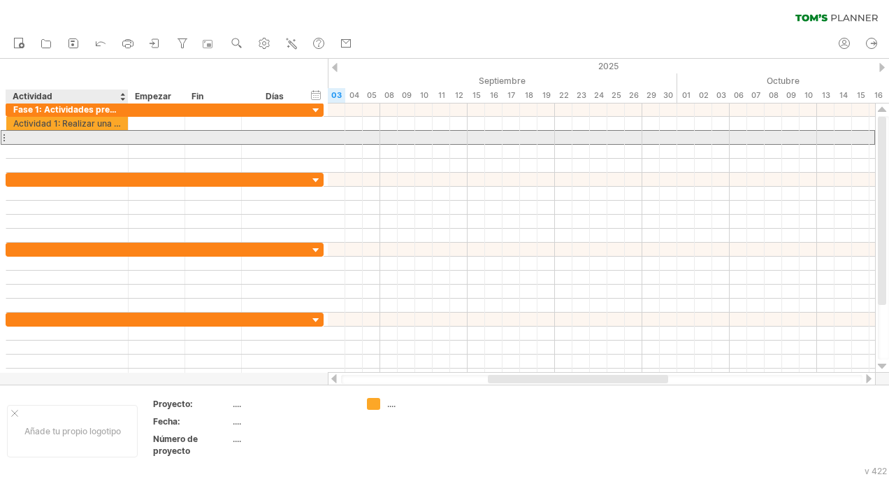
click at [52, 141] on div at bounding box center [67, 137] width 108 height 13
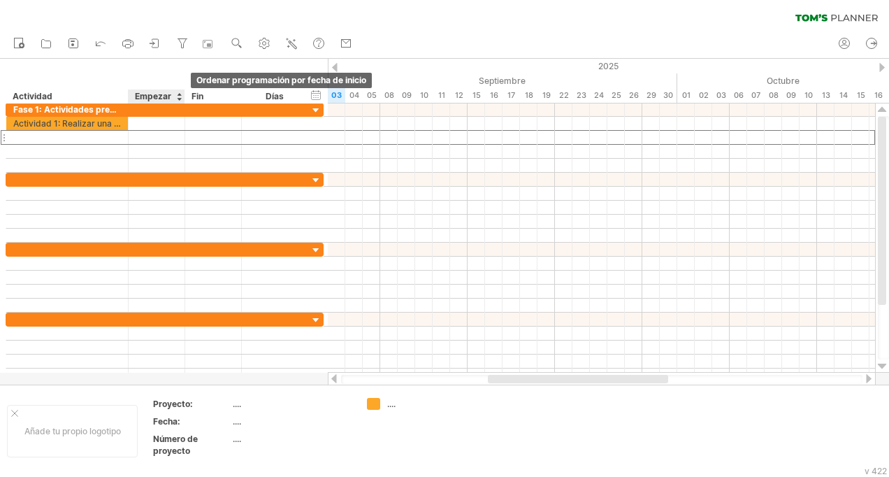
click at [179, 100] on div at bounding box center [179, 96] width 6 height 14
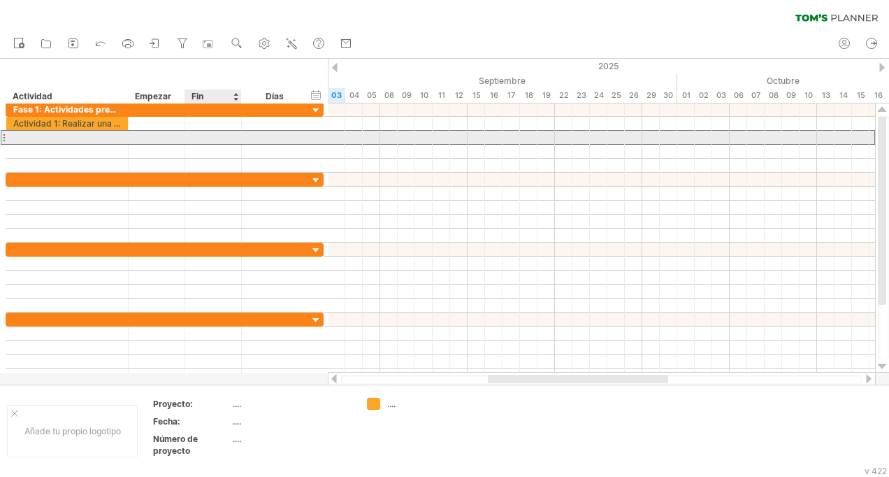
click at [199, 134] on div at bounding box center [213, 137] width 57 height 13
click at [272, 139] on div at bounding box center [275, 137] width 52 height 13
type input "**"
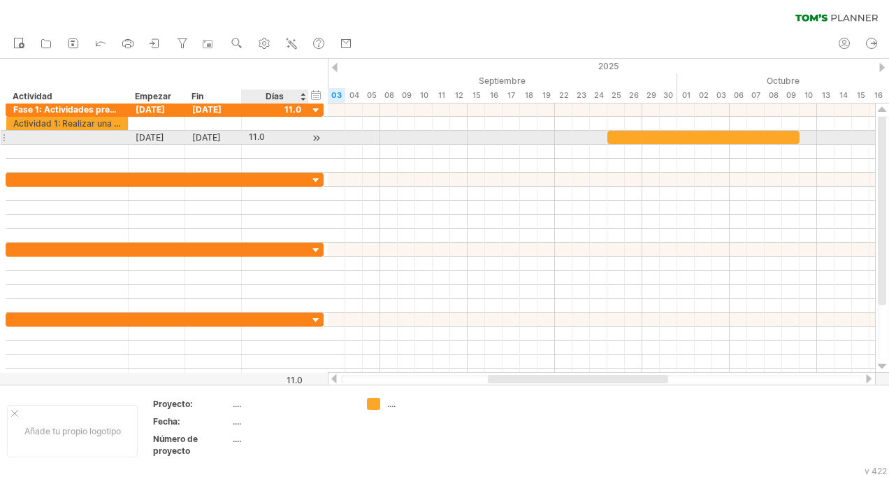
type input "*"
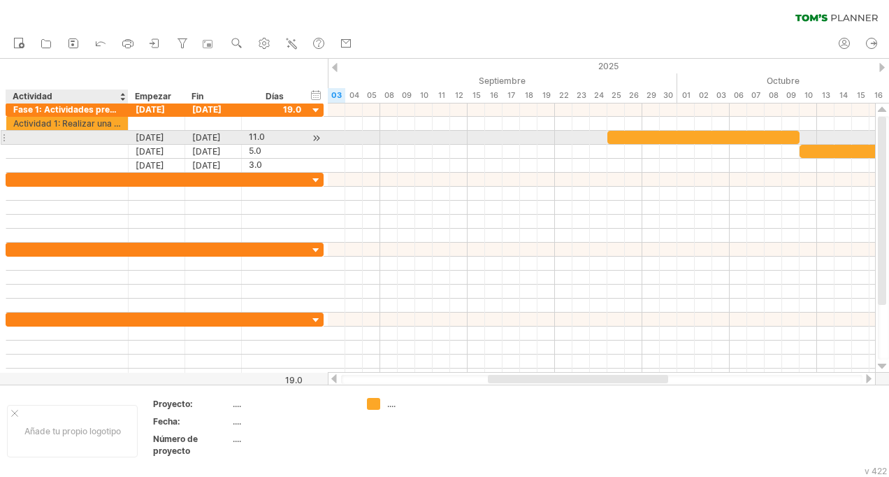
scroll to position [0, 0]
click at [90, 137] on div at bounding box center [67, 137] width 108 height 13
type input "**********"
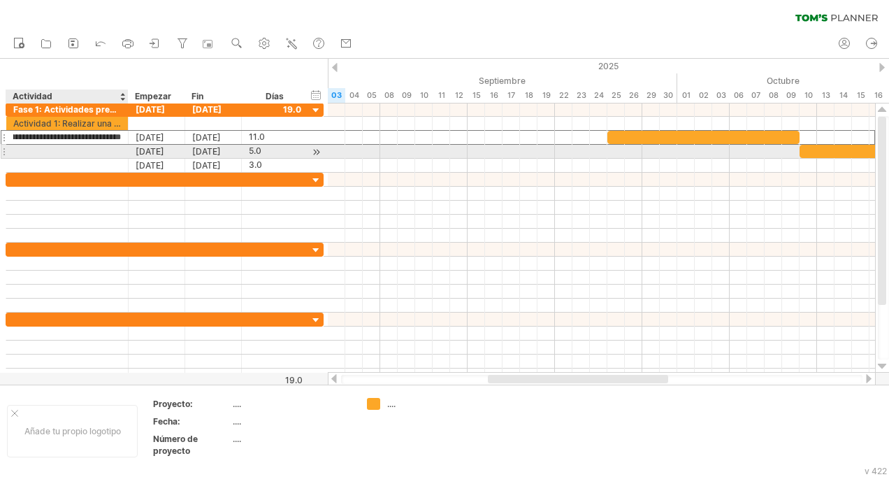
click at [73, 152] on div at bounding box center [67, 151] width 108 height 13
type input "**********"
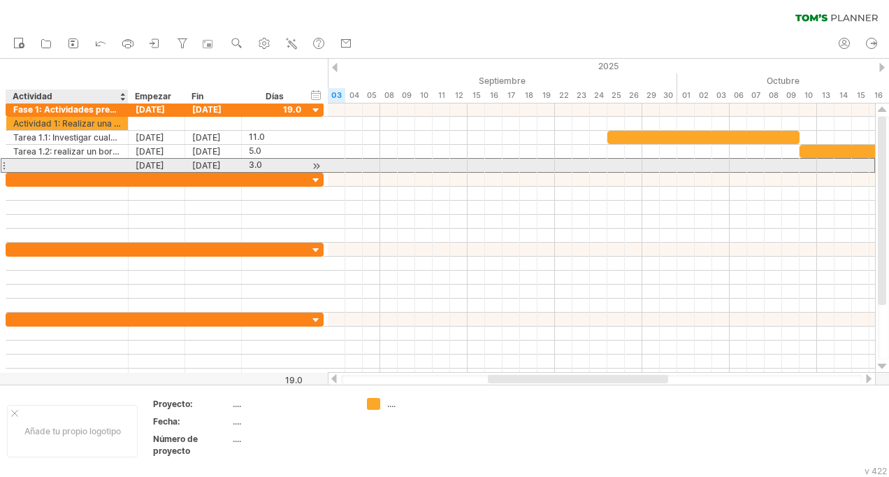
click at [72, 161] on div at bounding box center [67, 165] width 108 height 13
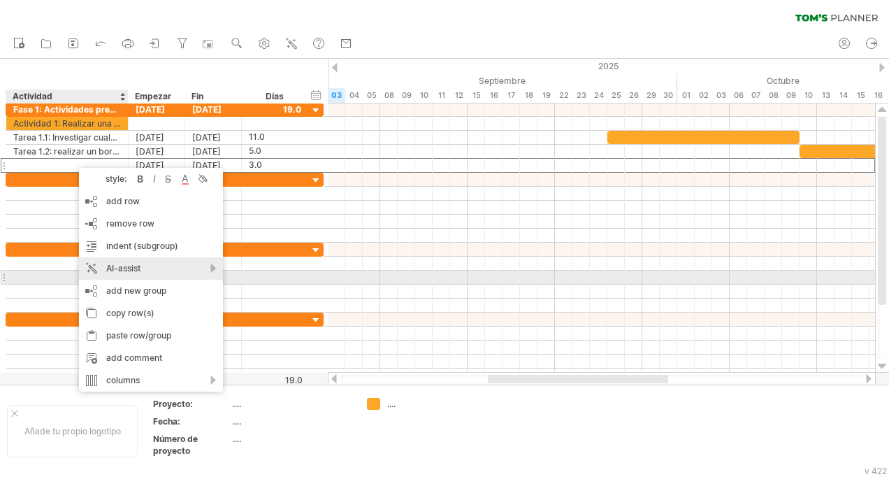
click at [119, 277] on div "AI-assist" at bounding box center [151, 268] width 144 height 22
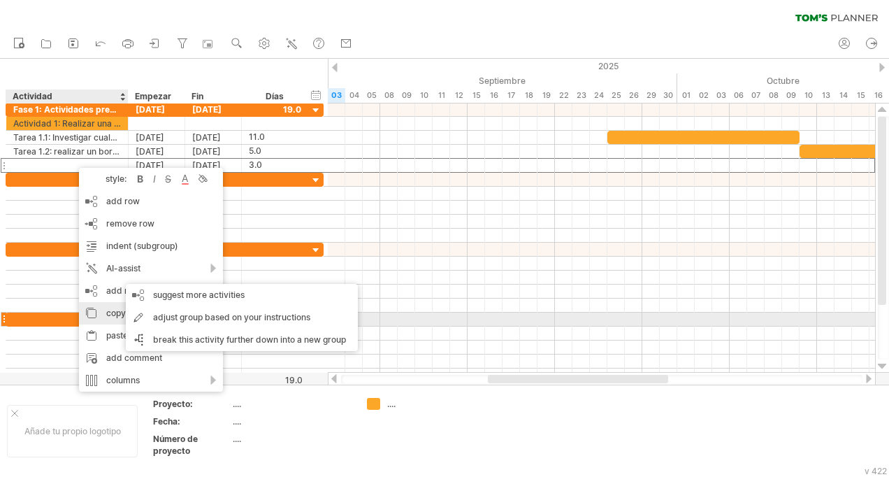
click at [117, 314] on div "copy row(s)" at bounding box center [151, 313] width 144 height 22
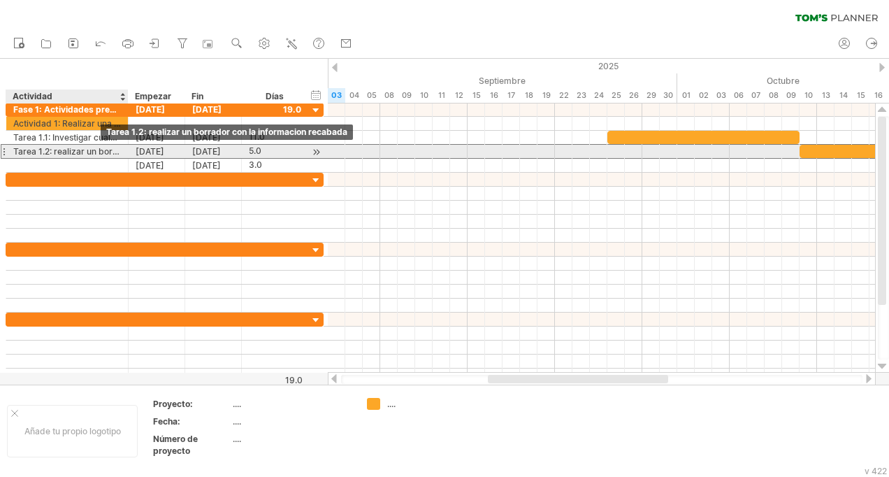
click at [100, 146] on div "Tarea 1.2: realizar un borrador con la informacion recabada" at bounding box center [67, 151] width 108 height 13
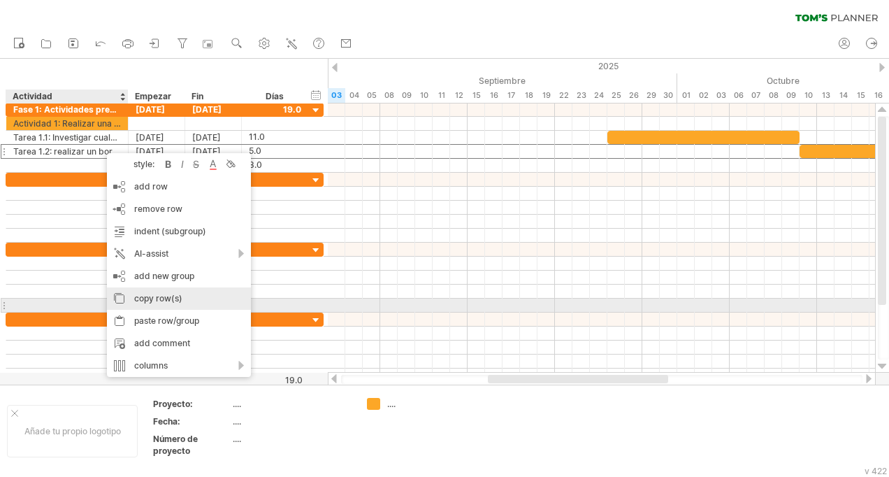
click at [191, 300] on div "copy row(s)" at bounding box center [179, 298] width 144 height 22
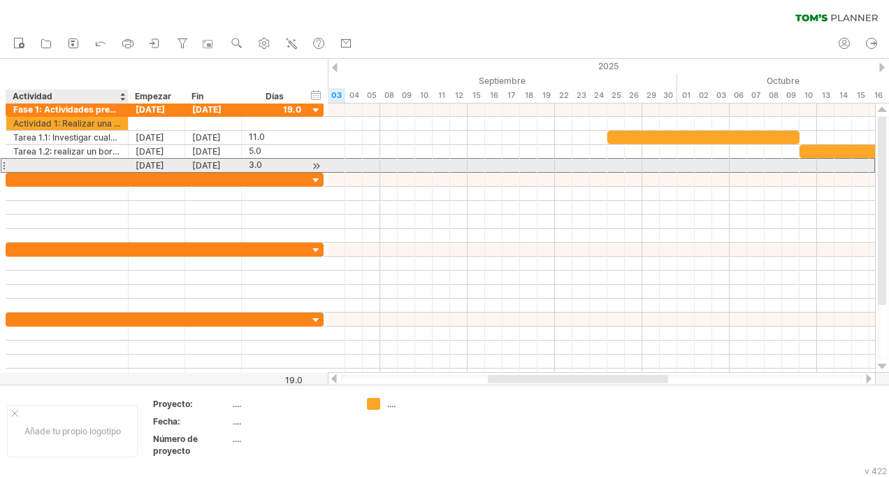
click at [111, 161] on div at bounding box center [67, 165] width 108 height 13
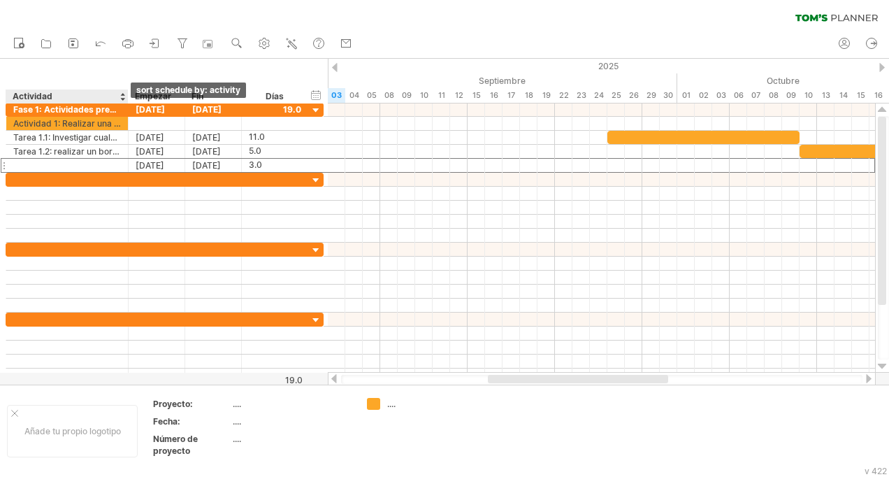
click at [122, 96] on div at bounding box center [123, 96] width 6 height 14
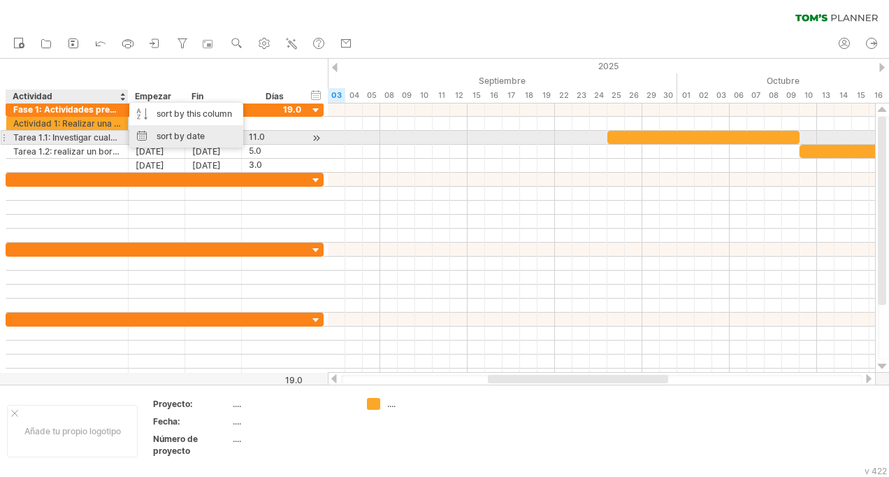
click at [171, 133] on div "sort by date" at bounding box center [186, 136] width 114 height 22
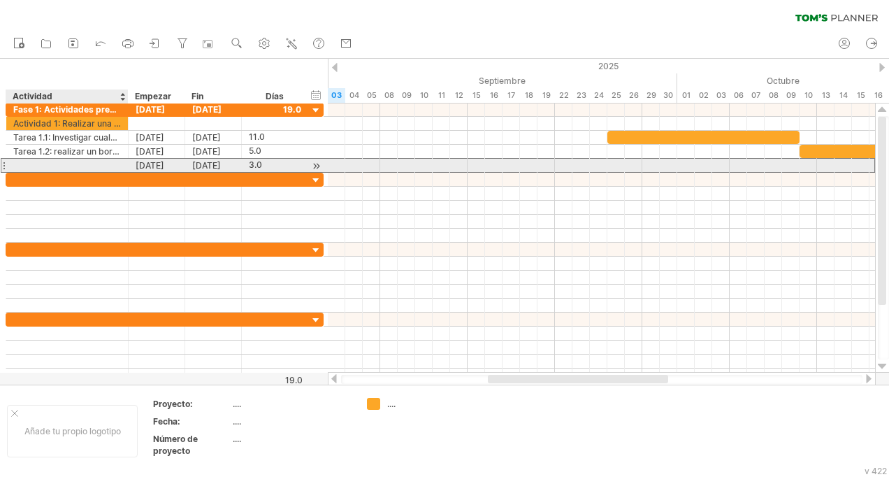
click at [75, 162] on div at bounding box center [67, 165] width 108 height 13
type input "*"
type input "**********"
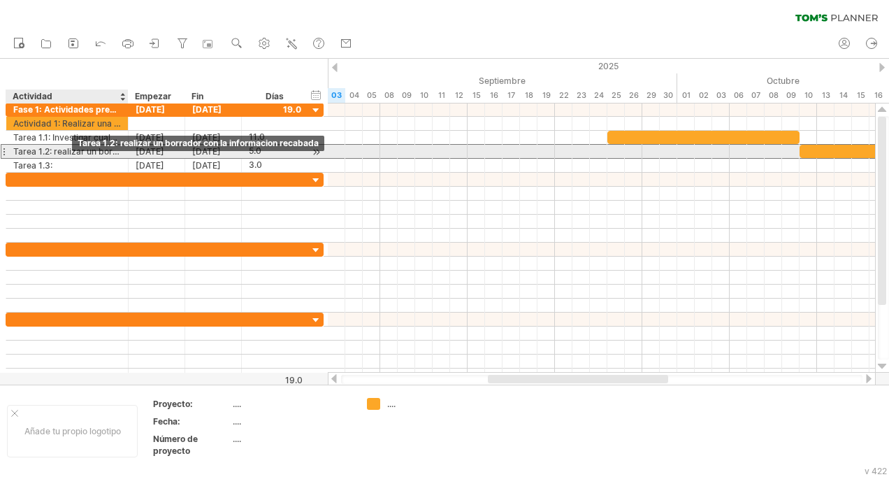
click at [69, 150] on div "Tarea 1.2: realizar un borrador con la informacion recabada" at bounding box center [67, 151] width 108 height 13
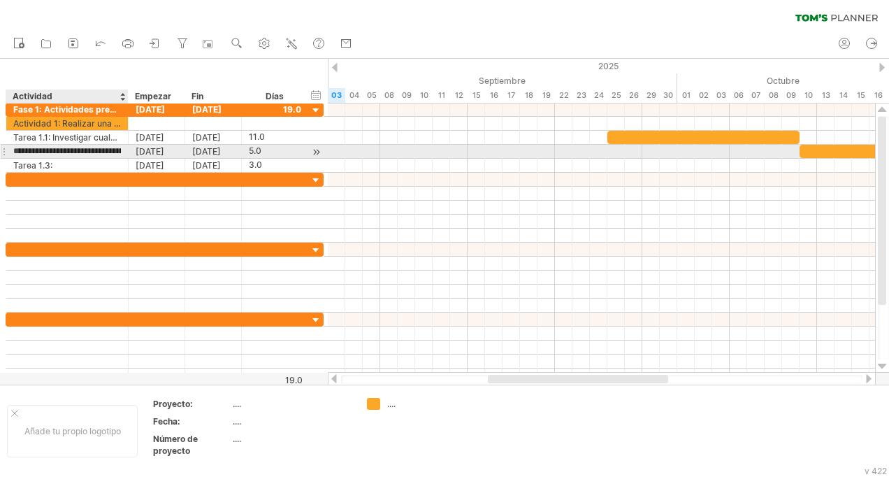
type input "**********"
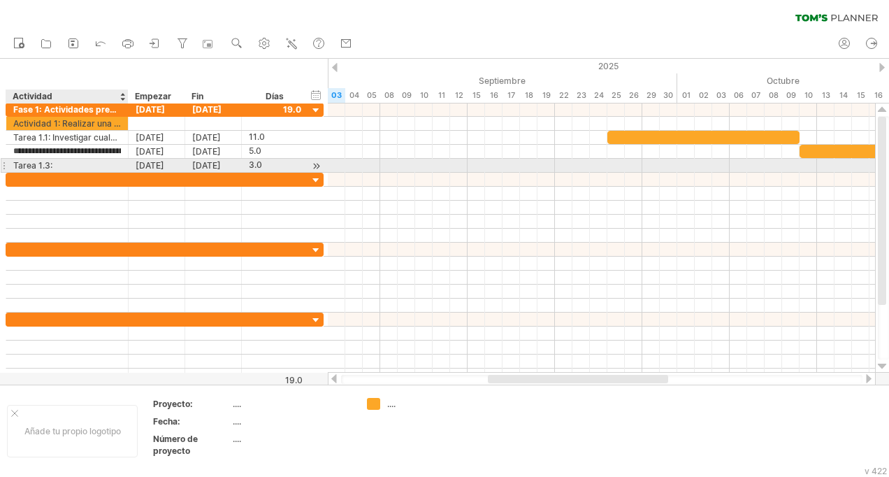
click at [58, 163] on div "Tarea 1.3:" at bounding box center [67, 165] width 108 height 13
type input "**********"
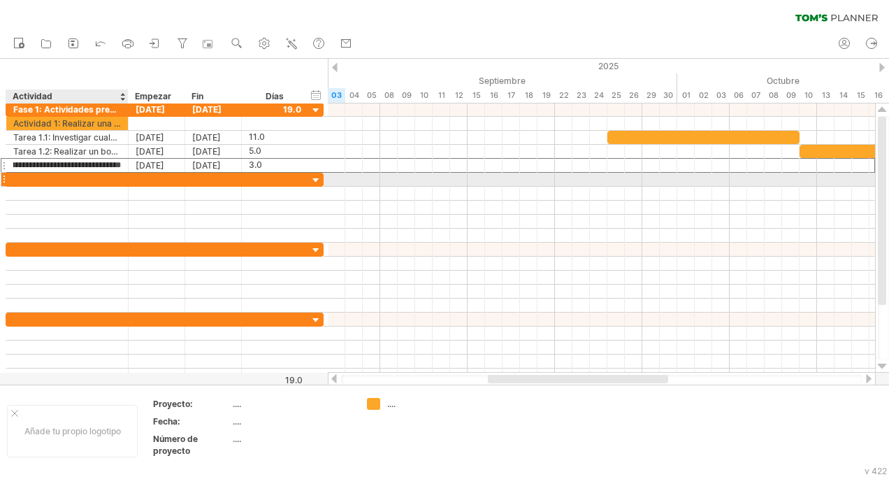
click at [36, 174] on div at bounding box center [67, 179] width 108 height 13
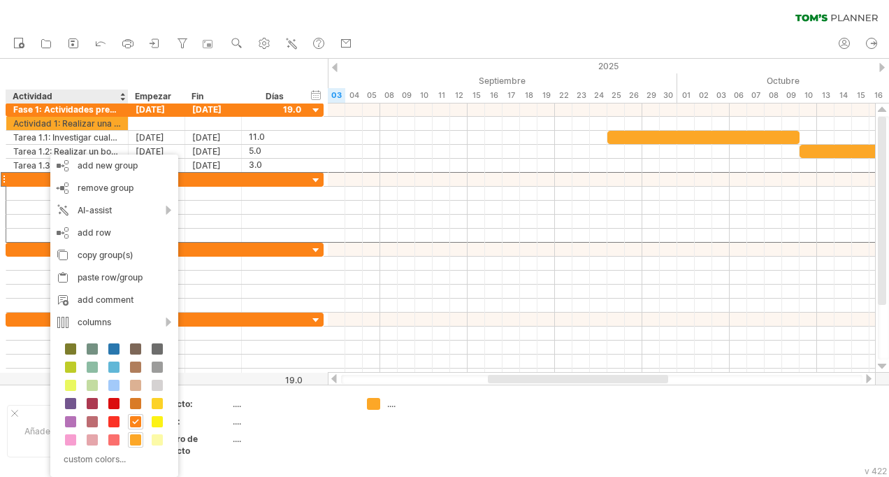
click at [136, 435] on span at bounding box center [135, 439] width 11 height 11
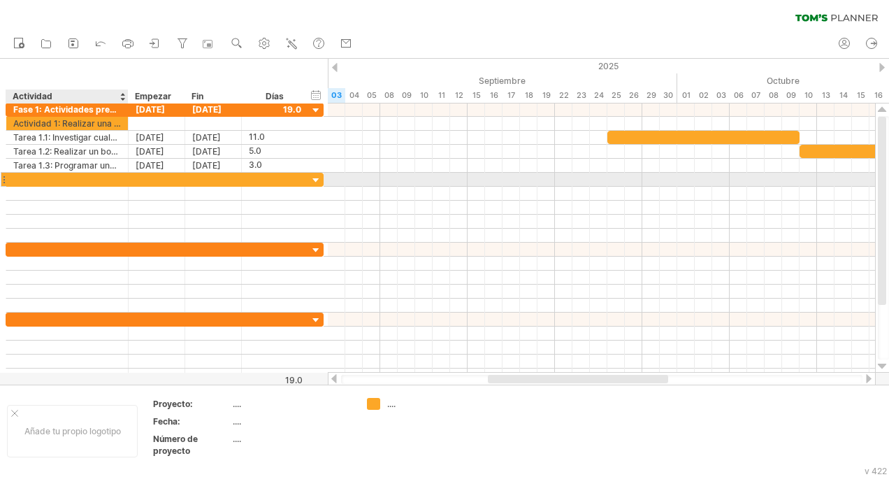
click at [56, 177] on div at bounding box center [67, 179] width 108 height 13
click at [99, 175] on div "Actividad 2:" at bounding box center [67, 179] width 108 height 13
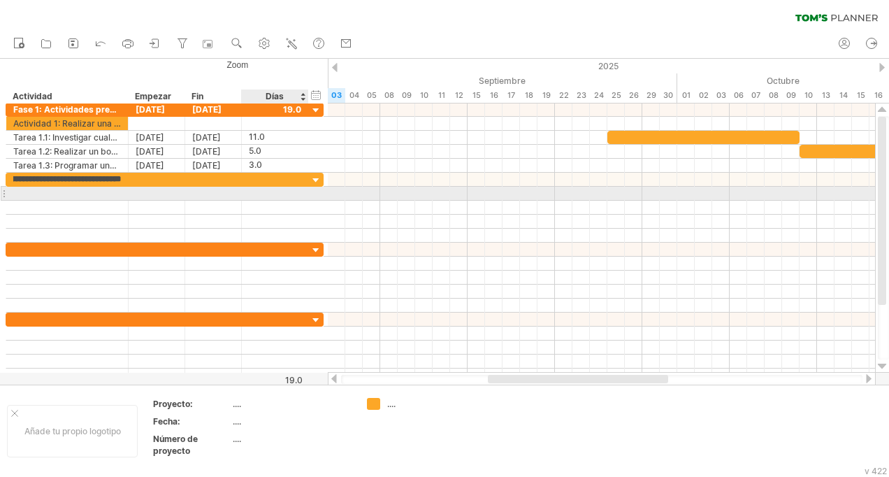
scroll to position [0, 458]
type input "**********"
click at [80, 187] on div at bounding box center [67, 193] width 108 height 13
type input "*"
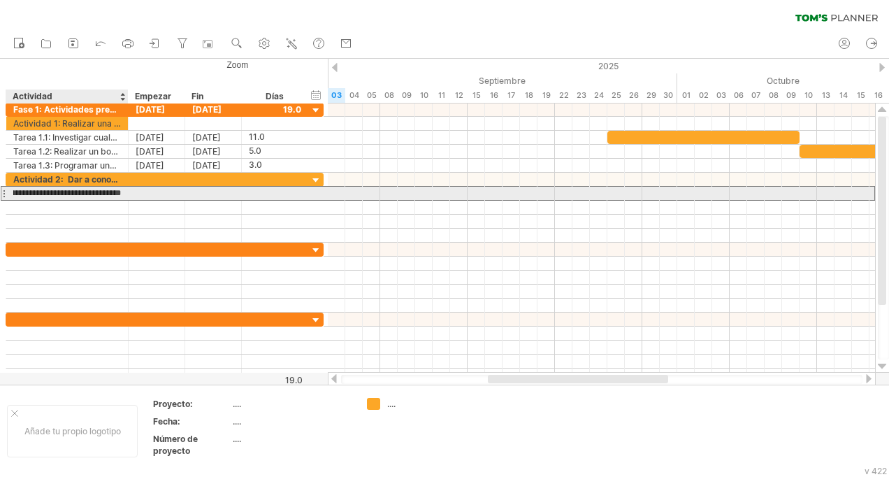
scroll to position [0, 231]
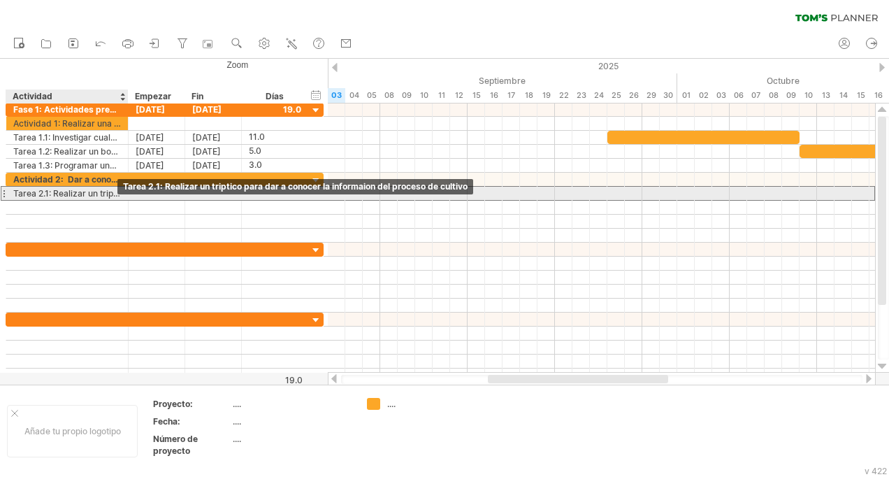
click at [112, 192] on div "Tarea 2.1: Realizar un triptico para dar a conocer la informaion del proceso de…" at bounding box center [67, 193] width 108 height 13
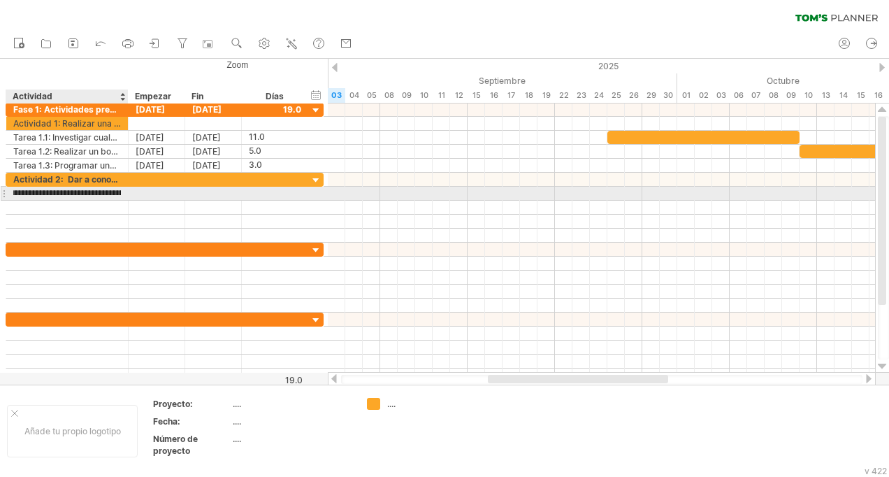
scroll to position [0, 189]
click at [87, 192] on input "**********" at bounding box center [67, 193] width 108 height 13
type input "**********"
click at [255, 193] on div at bounding box center [275, 193] width 52 height 13
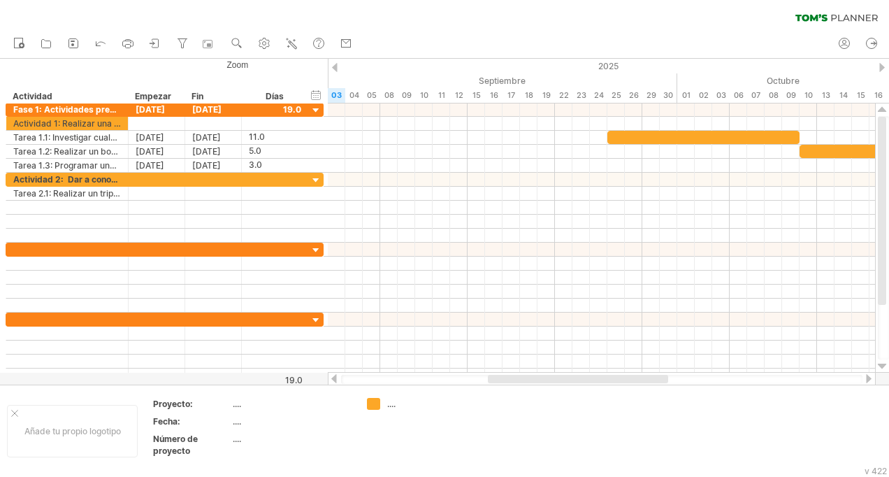
scroll to position [0, 0]
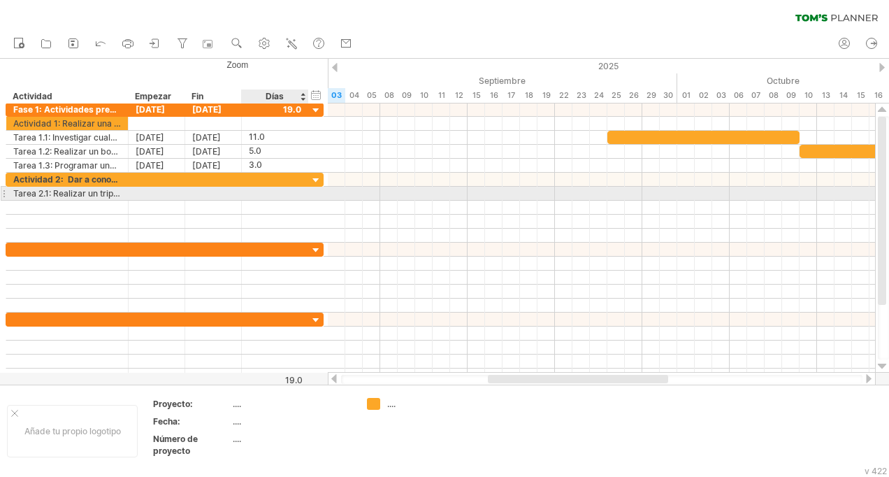
click at [273, 196] on div at bounding box center [275, 193] width 52 height 13
type input "*"
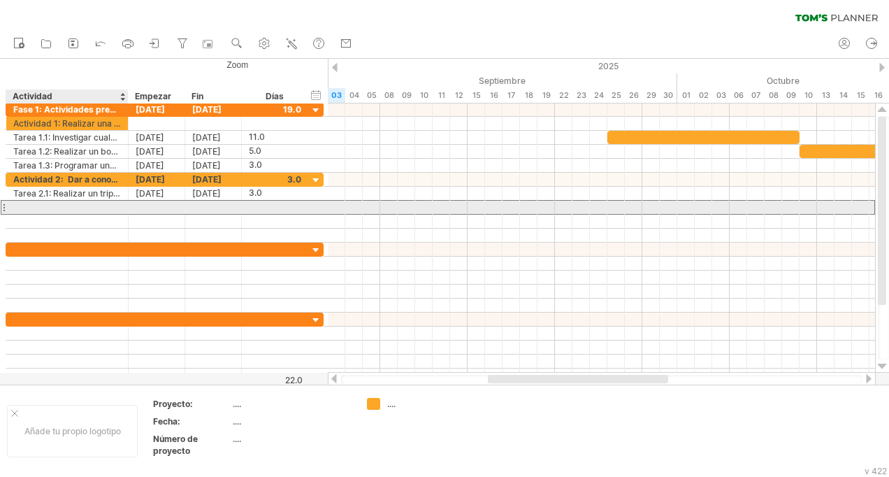
click at [90, 208] on div at bounding box center [67, 207] width 108 height 13
click at [91, 208] on div "Tarea 2.2:" at bounding box center [67, 207] width 108 height 13
type input "**********"
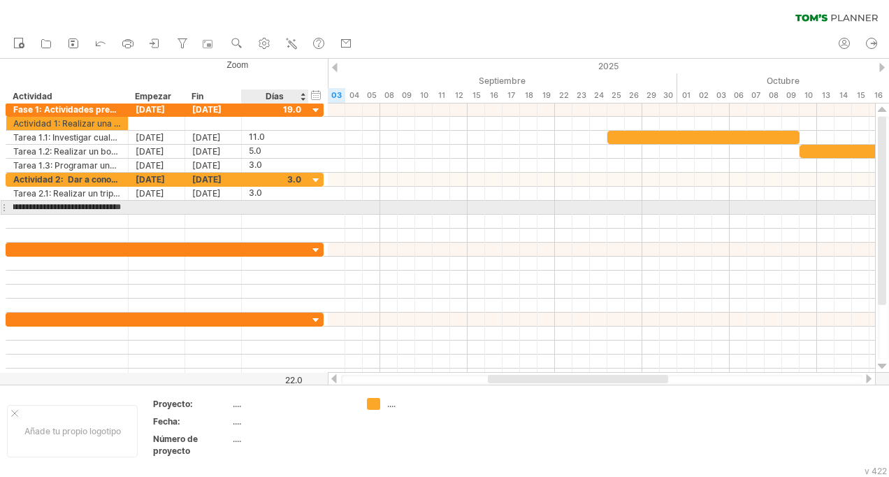
click at [255, 203] on div at bounding box center [275, 207] width 52 height 13
type input "*"
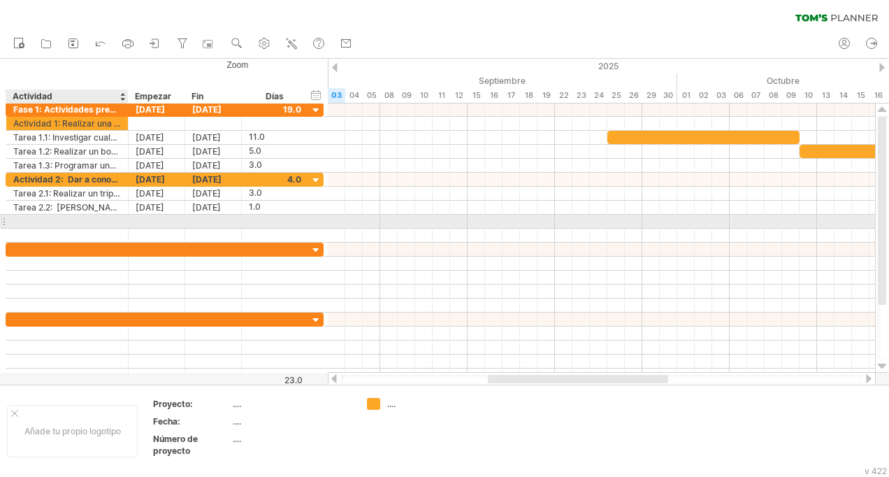
scroll to position [0, 0]
click at [62, 218] on div at bounding box center [67, 221] width 108 height 13
click at [83, 220] on div "Tarea 2.3:" at bounding box center [67, 221] width 108 height 13
type input "**********"
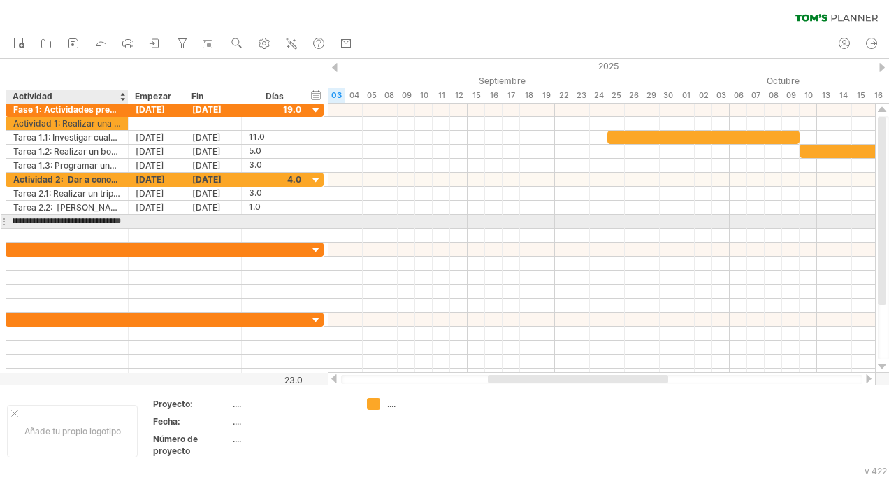
scroll to position [0, 94]
click at [264, 216] on div at bounding box center [275, 221] width 52 height 13
type input "*"
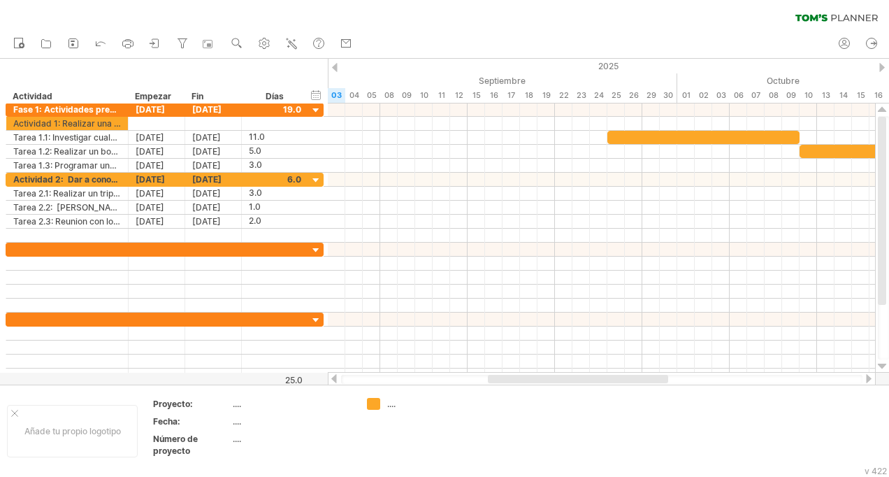
scroll to position [0, 0]
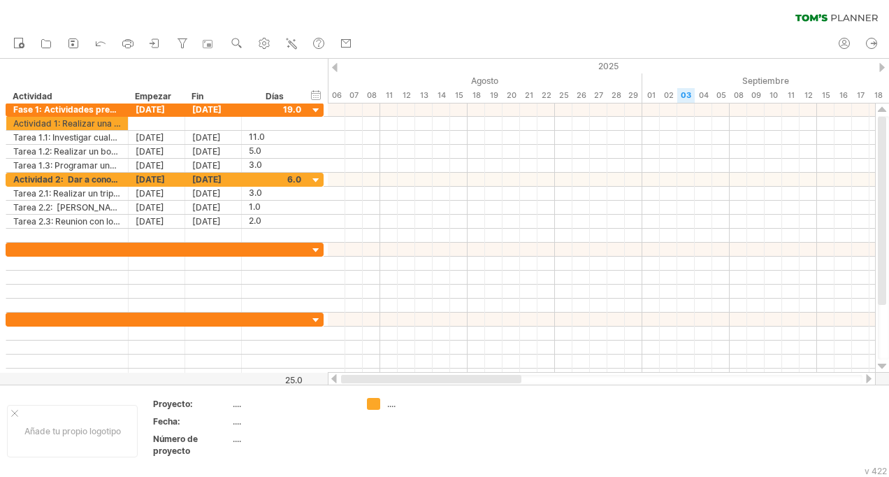
drag, startPoint x: 645, startPoint y: 376, endPoint x: 357, endPoint y: 382, distance: 288.1
click at [360, 382] on div at bounding box center [431, 379] width 180 height 8
drag, startPoint x: 503, startPoint y: 378, endPoint x: 429, endPoint y: 375, distance: 74.9
click at [438, 376] on div at bounding box center [555, 379] width 236 height 8
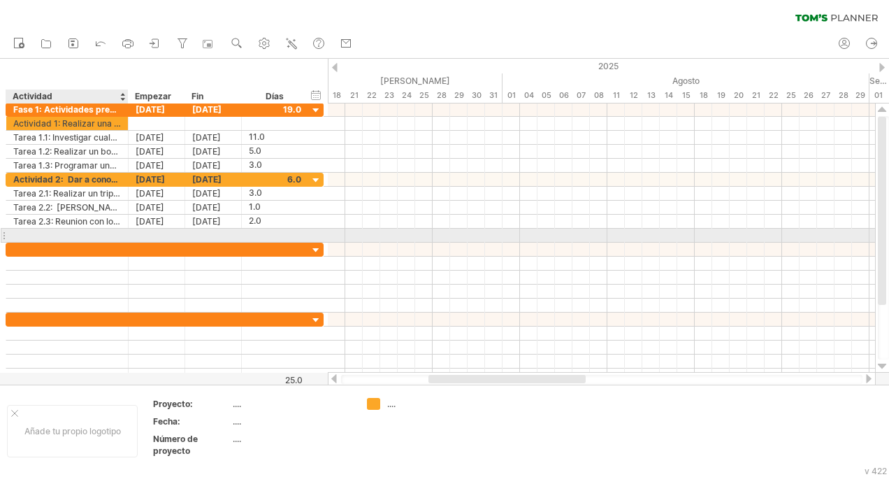
click at [64, 235] on div at bounding box center [67, 235] width 108 height 13
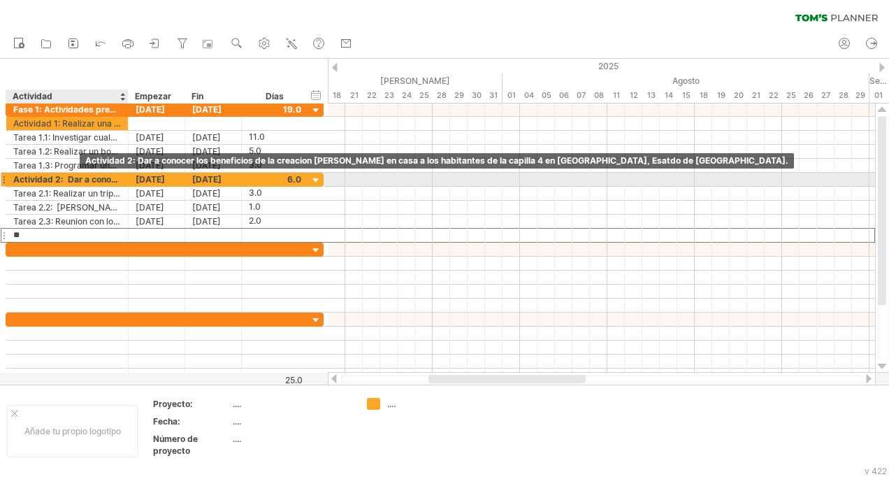
type input "*"
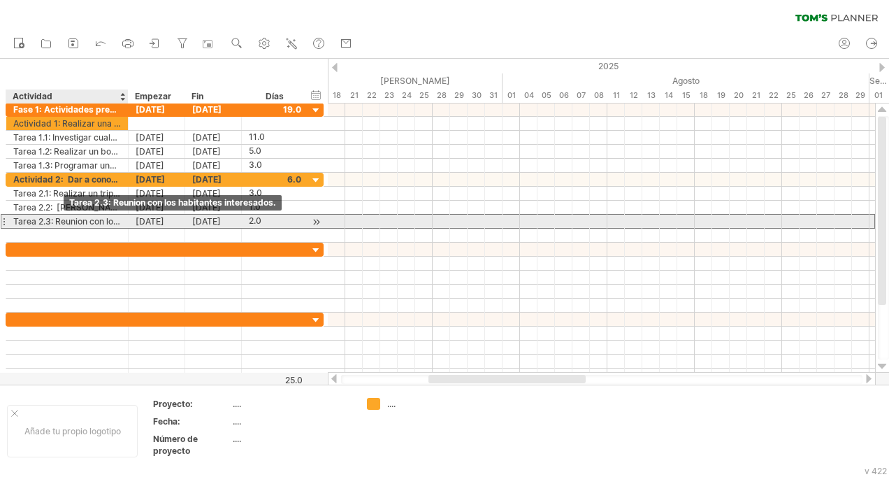
click at [68, 220] on div "Tarea 2.3: Reunion con los habitantes interesados." at bounding box center [67, 221] width 108 height 13
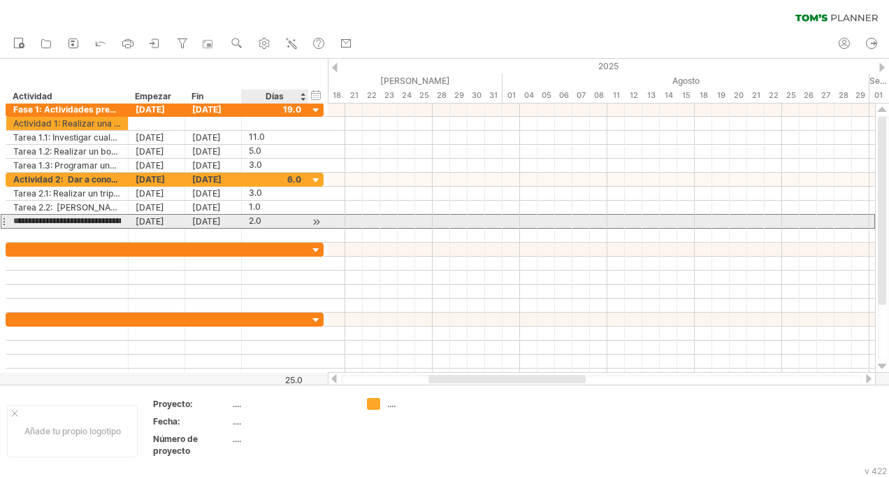
type input "**********"
click at [269, 220] on div "2.0" at bounding box center [275, 221] width 52 height 13
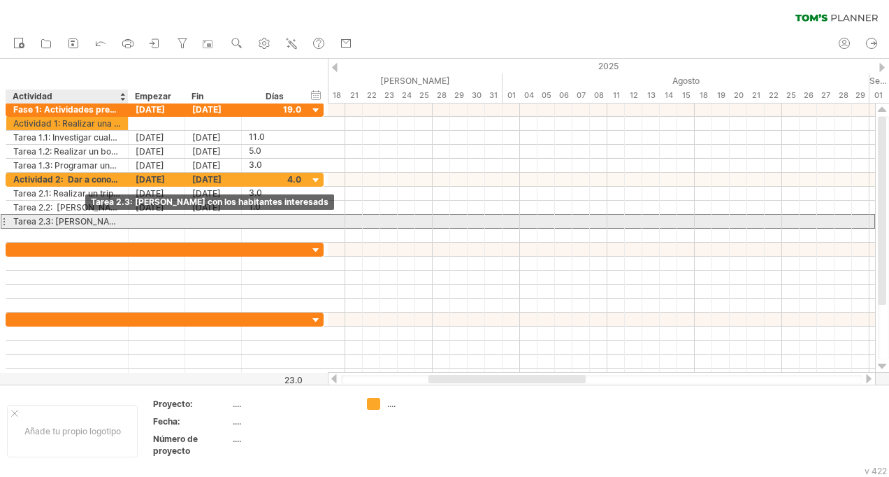
click at [99, 218] on div "Tarea 2.3: [PERSON_NAME] con los habitantes interesads" at bounding box center [67, 221] width 108 height 13
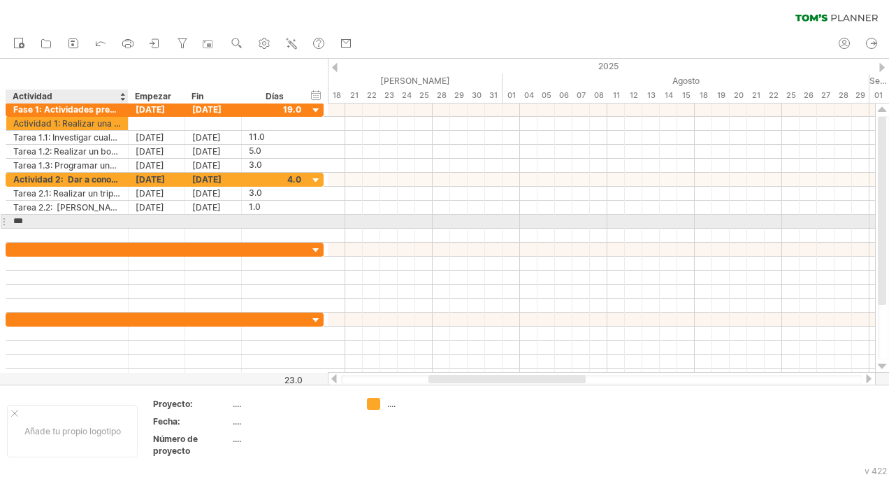
type input "*"
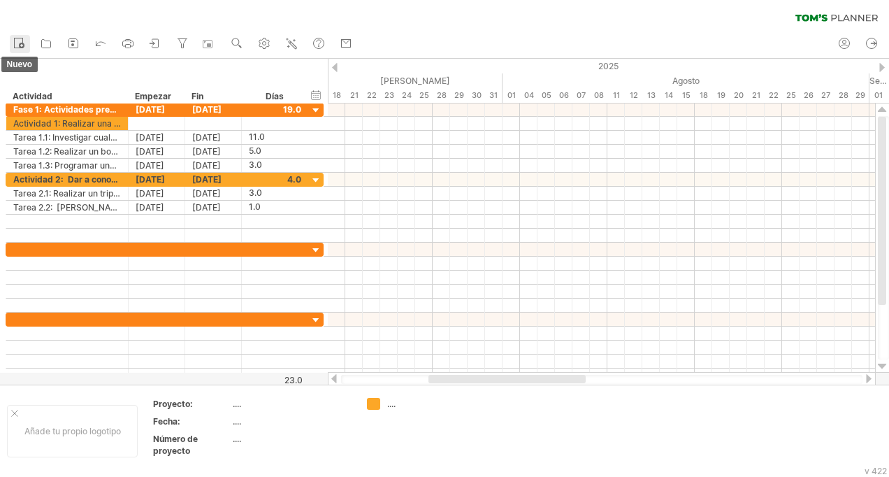
click at [20, 49] on icon at bounding box center [19, 43] width 14 height 14
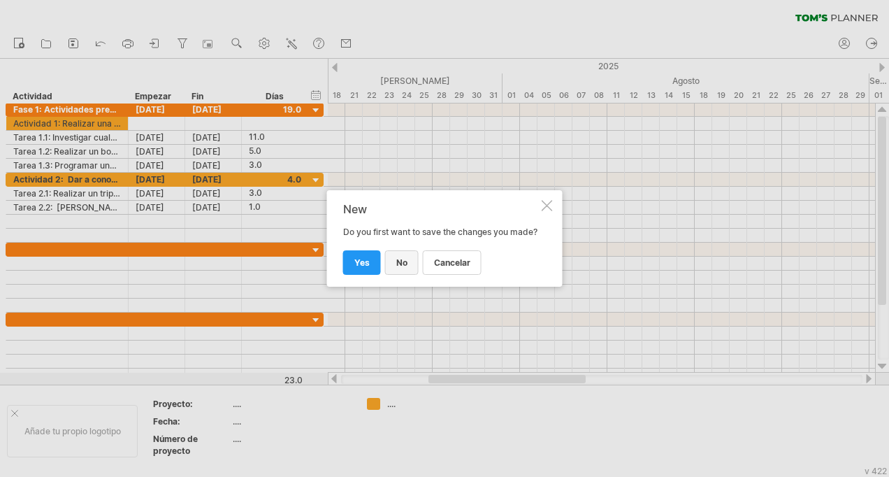
click at [398, 262] on link "no" at bounding box center [402, 262] width 34 height 24
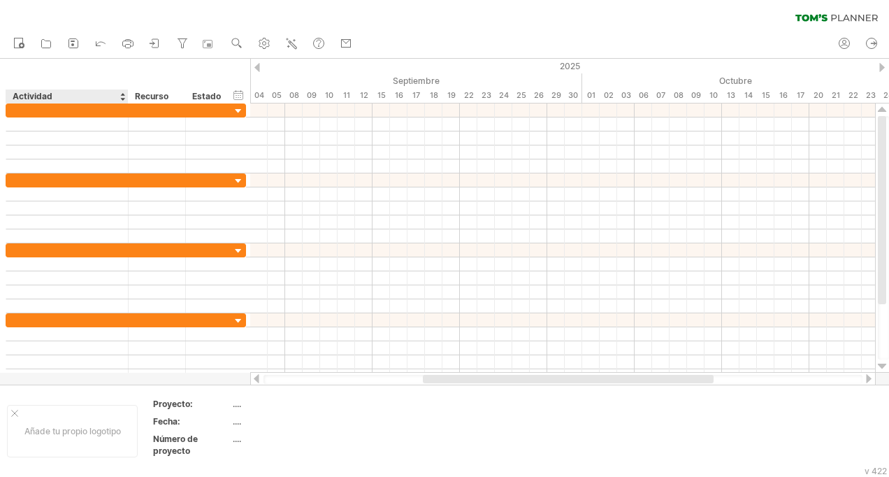
click at [158, 94] on div "Recurso" at bounding box center [156, 96] width 43 height 14
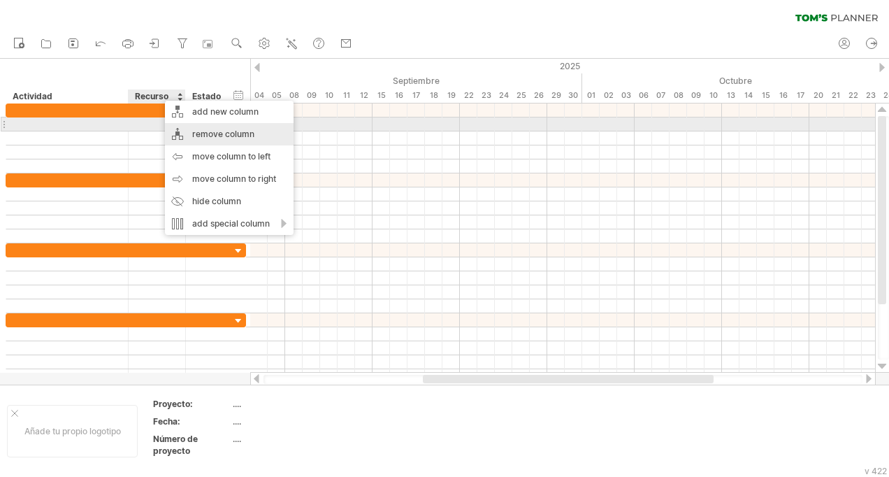
click at [245, 129] on div "remove column" at bounding box center [229, 134] width 129 height 22
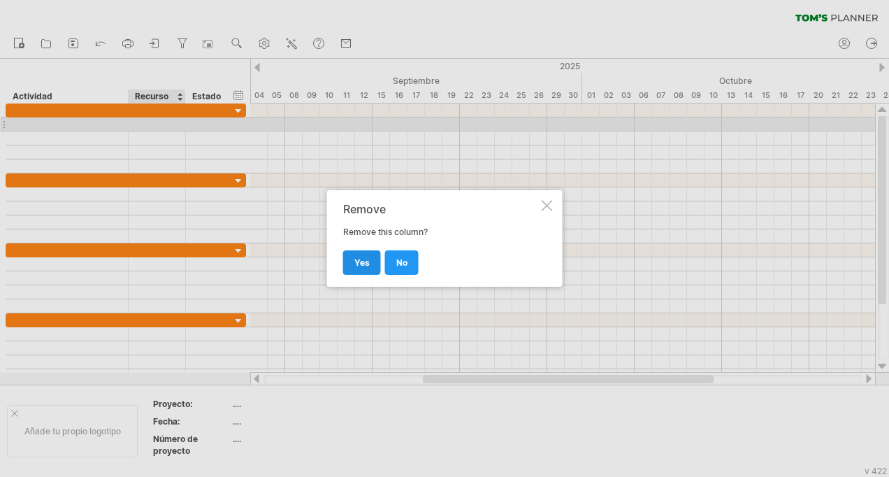
click at [374, 264] on link "yes" at bounding box center [362, 262] width 38 height 24
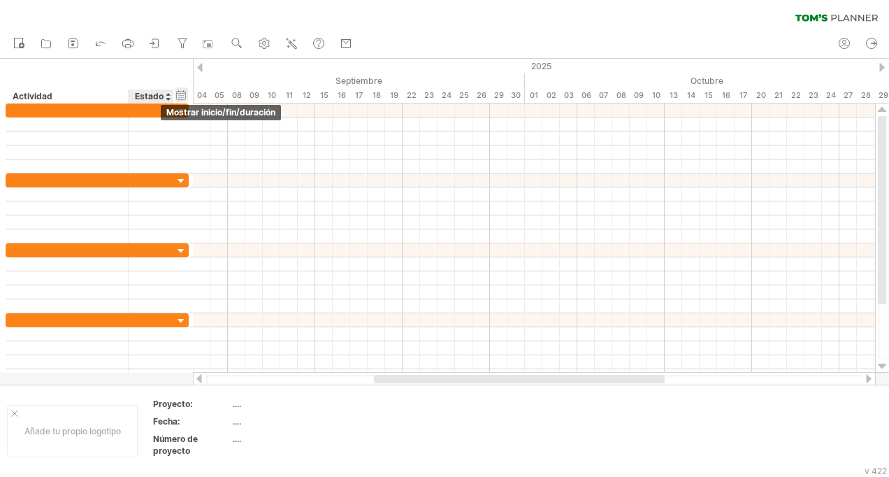
click at [180, 95] on div "hide start/end/duration Mostrar inicio/fin/duración" at bounding box center [181, 94] width 13 height 15
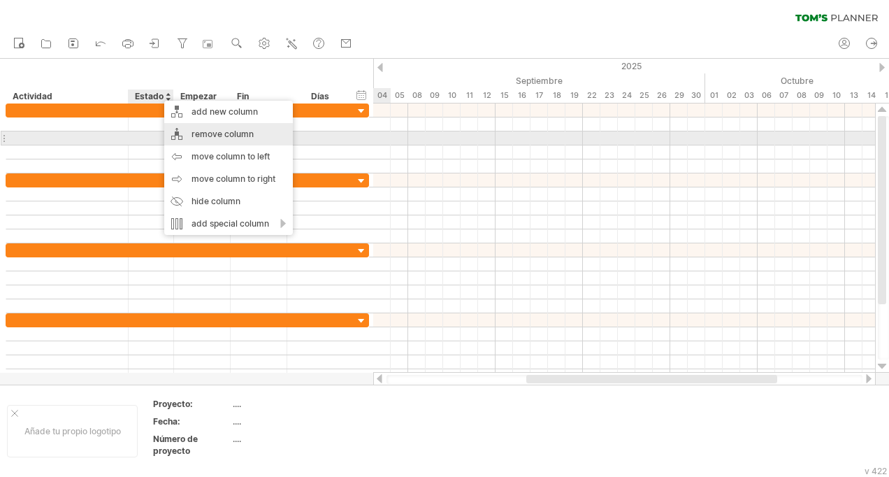
click at [245, 136] on div "remove column" at bounding box center [228, 134] width 129 height 22
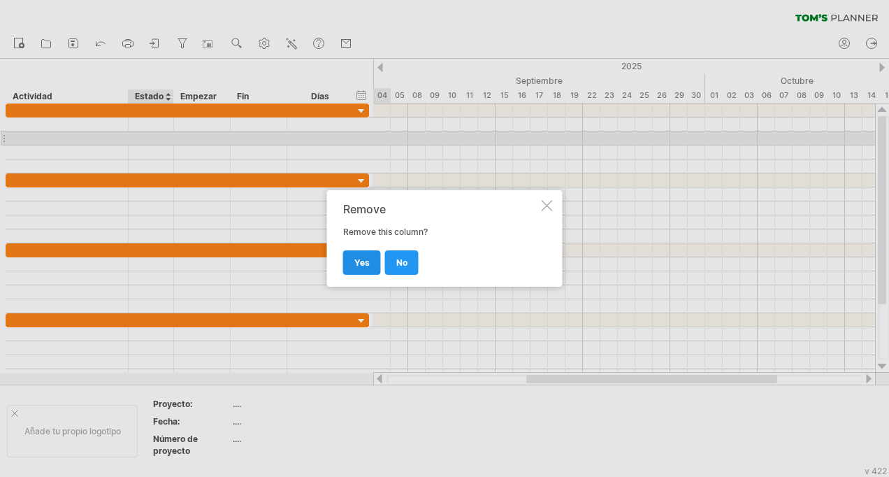
click at [359, 257] on link "yes" at bounding box center [362, 262] width 38 height 24
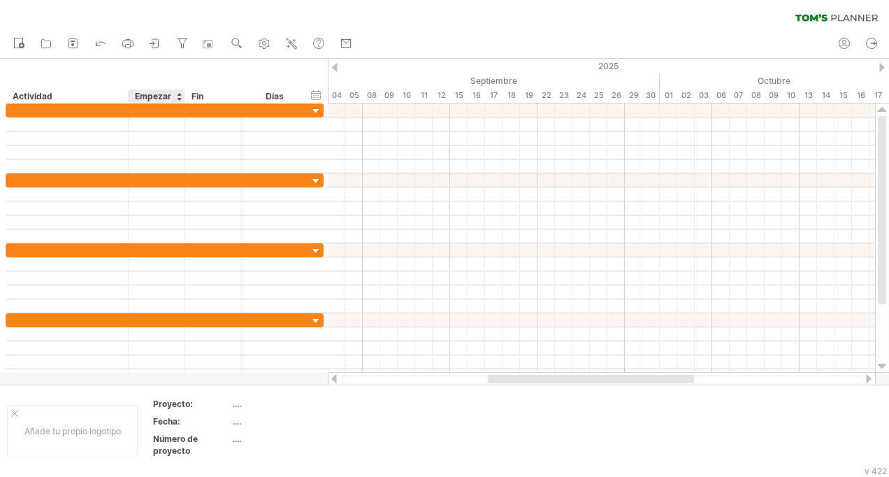
click at [161, 94] on div "Empezar" at bounding box center [156, 96] width 42 height 14
click at [152, 94] on div "Empezar" at bounding box center [156, 96] width 42 height 14
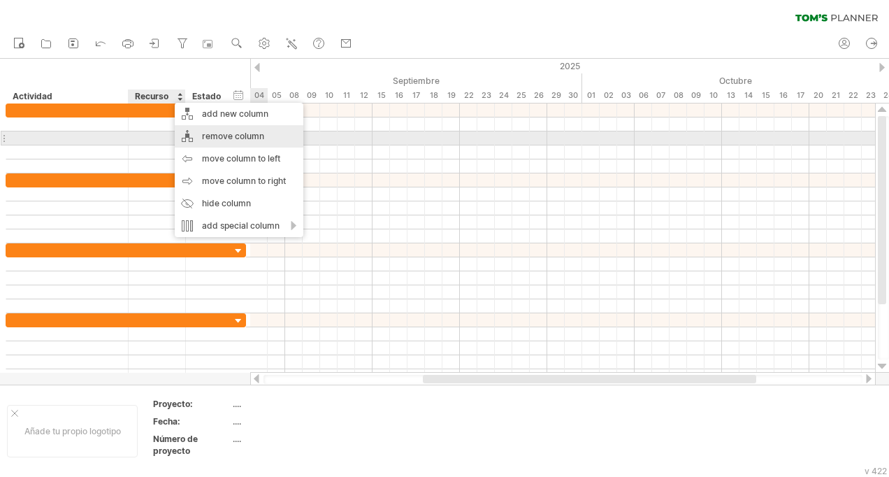
click at [245, 136] on div "remove column" at bounding box center [239, 136] width 129 height 22
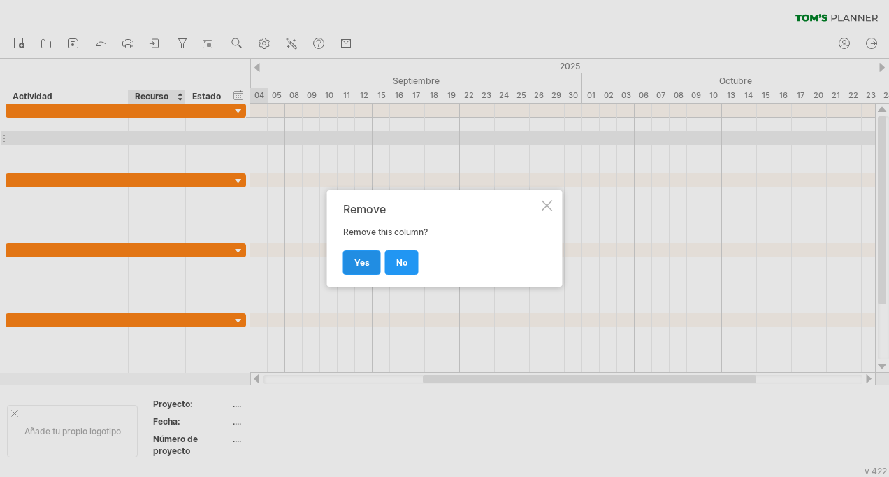
click at [358, 264] on span "yes" at bounding box center [361, 262] width 15 height 10
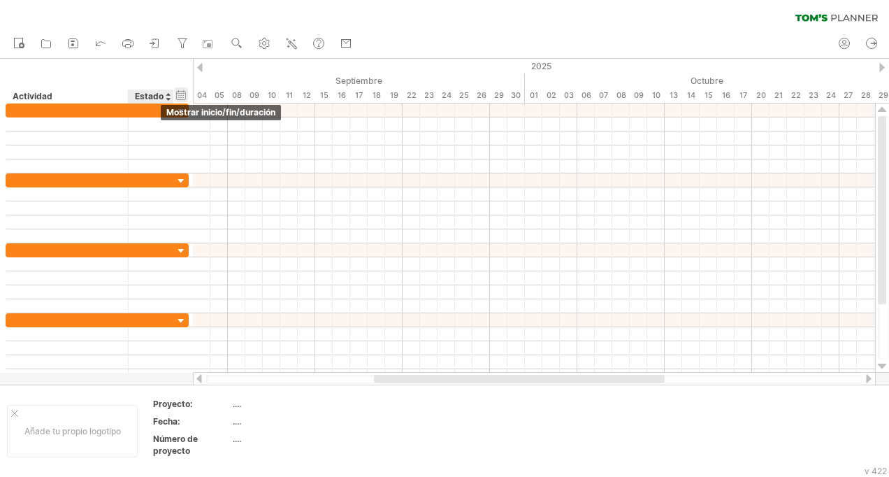
click at [179, 97] on div "hide start/end/duration Mostrar inicio/fin/duración" at bounding box center [181, 94] width 13 height 15
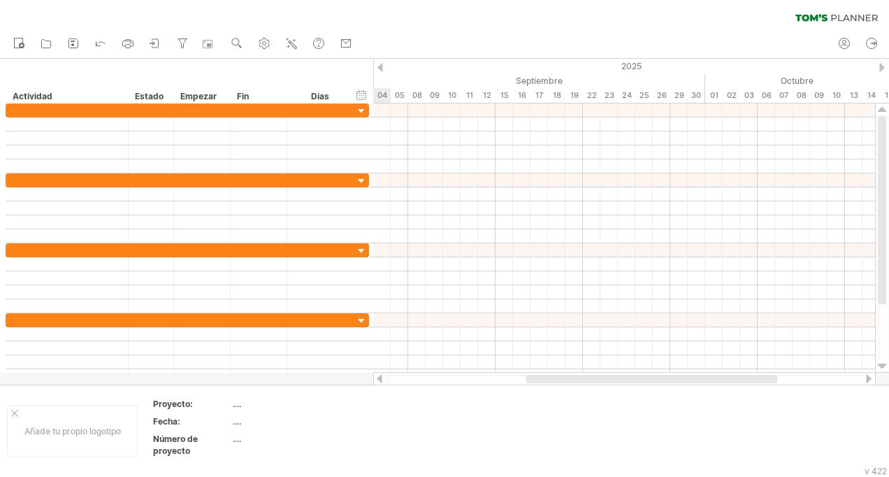
click at [152, 94] on div "Estado" at bounding box center [150, 96] width 31 height 14
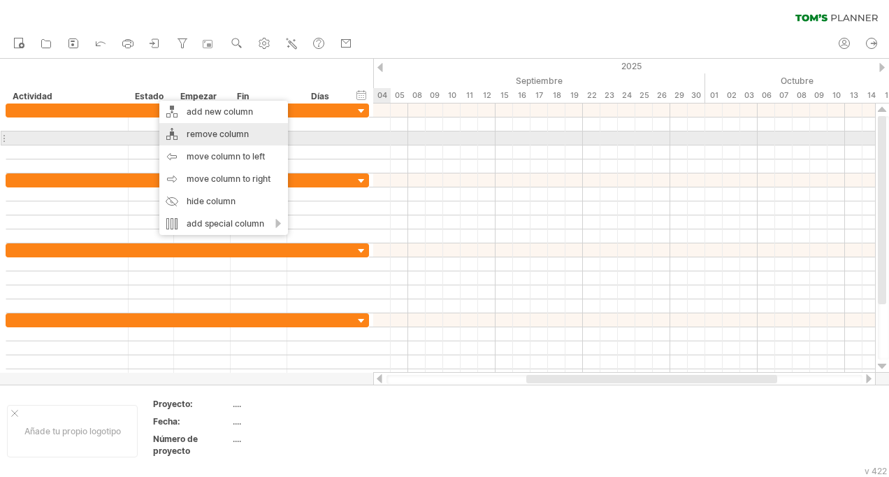
click at [215, 138] on div "remove column" at bounding box center [223, 134] width 129 height 22
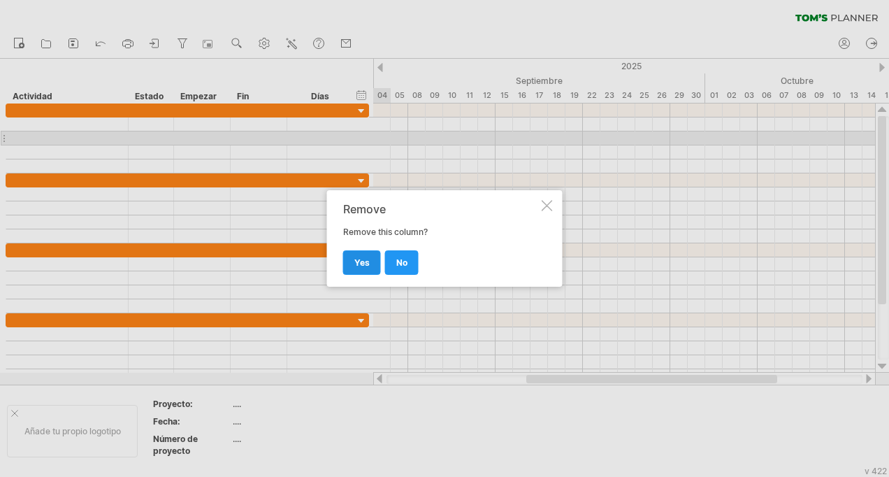
click at [366, 269] on link "yes" at bounding box center [362, 262] width 38 height 24
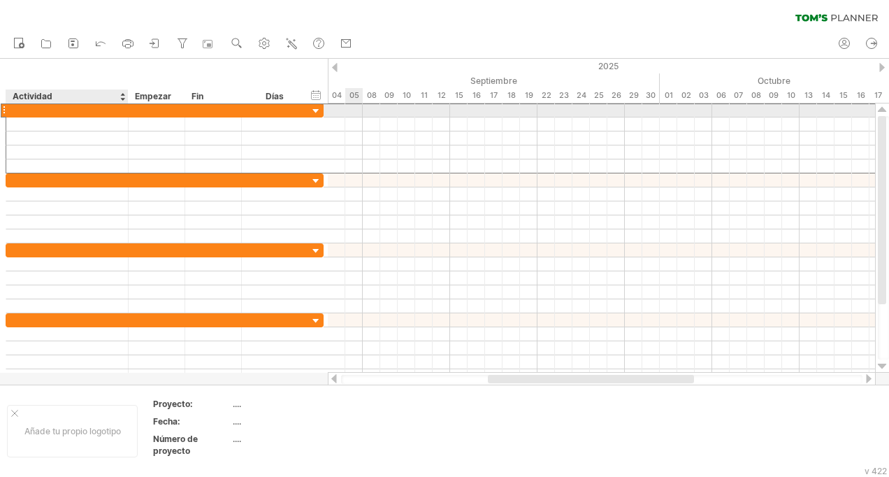
click at [83, 110] on div at bounding box center [67, 109] width 108 height 13
